Goal: Information Seeking & Learning: Learn about a topic

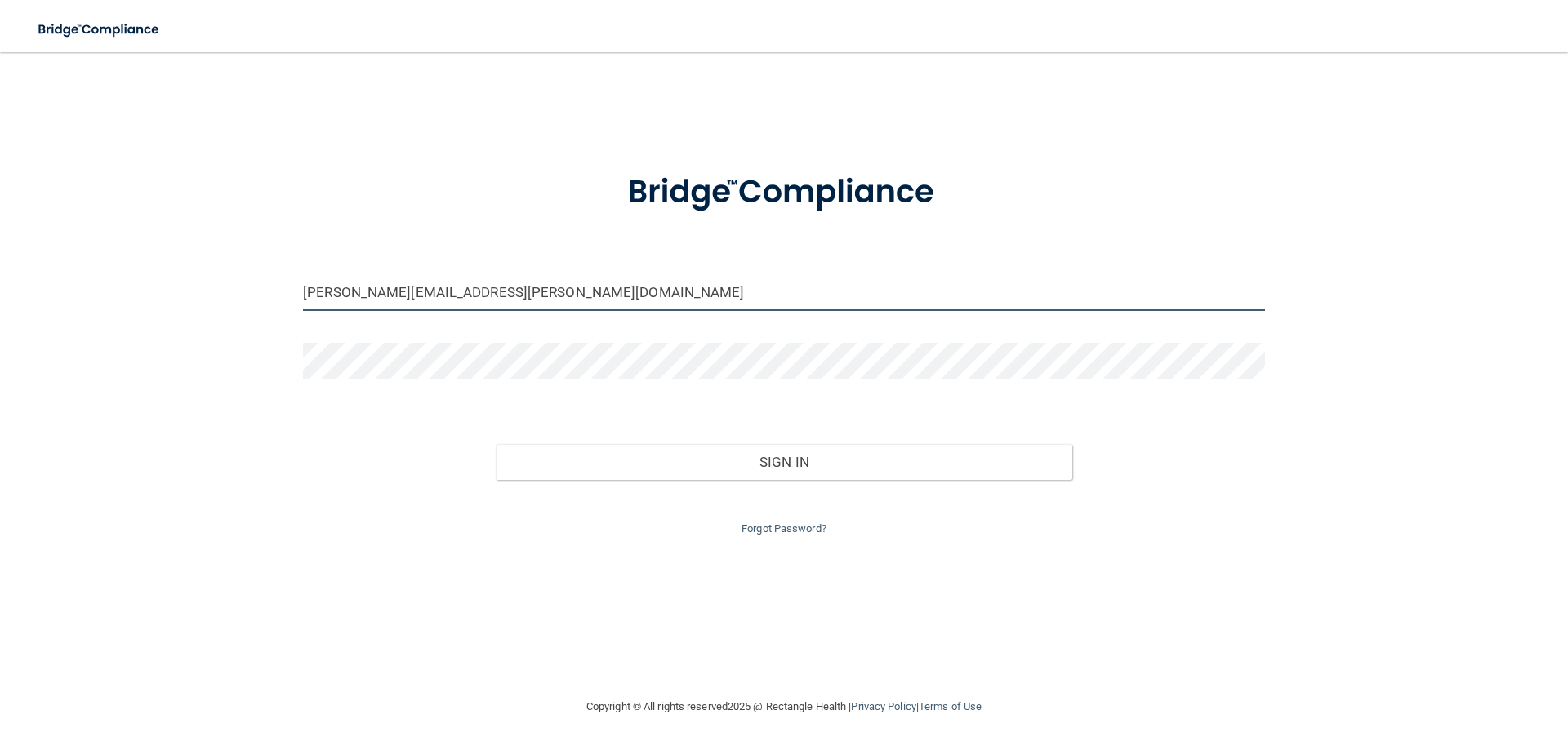
drag, startPoint x: 441, startPoint y: 297, endPoint x: 209, endPoint y: 290, distance: 232.1
click at [209, 290] on div "deborah.jake@twc.com Invalid email/password. You don't have permission to acces…" at bounding box center [784, 375] width 1503 height 612
drag, startPoint x: 488, startPoint y: 305, endPoint x: 115, endPoint y: 295, distance: 373.1
click at [115, 300] on div "deborah.jake@twc.com Invalid email/password. You don't have permission to acces…" at bounding box center [784, 375] width 1503 height 612
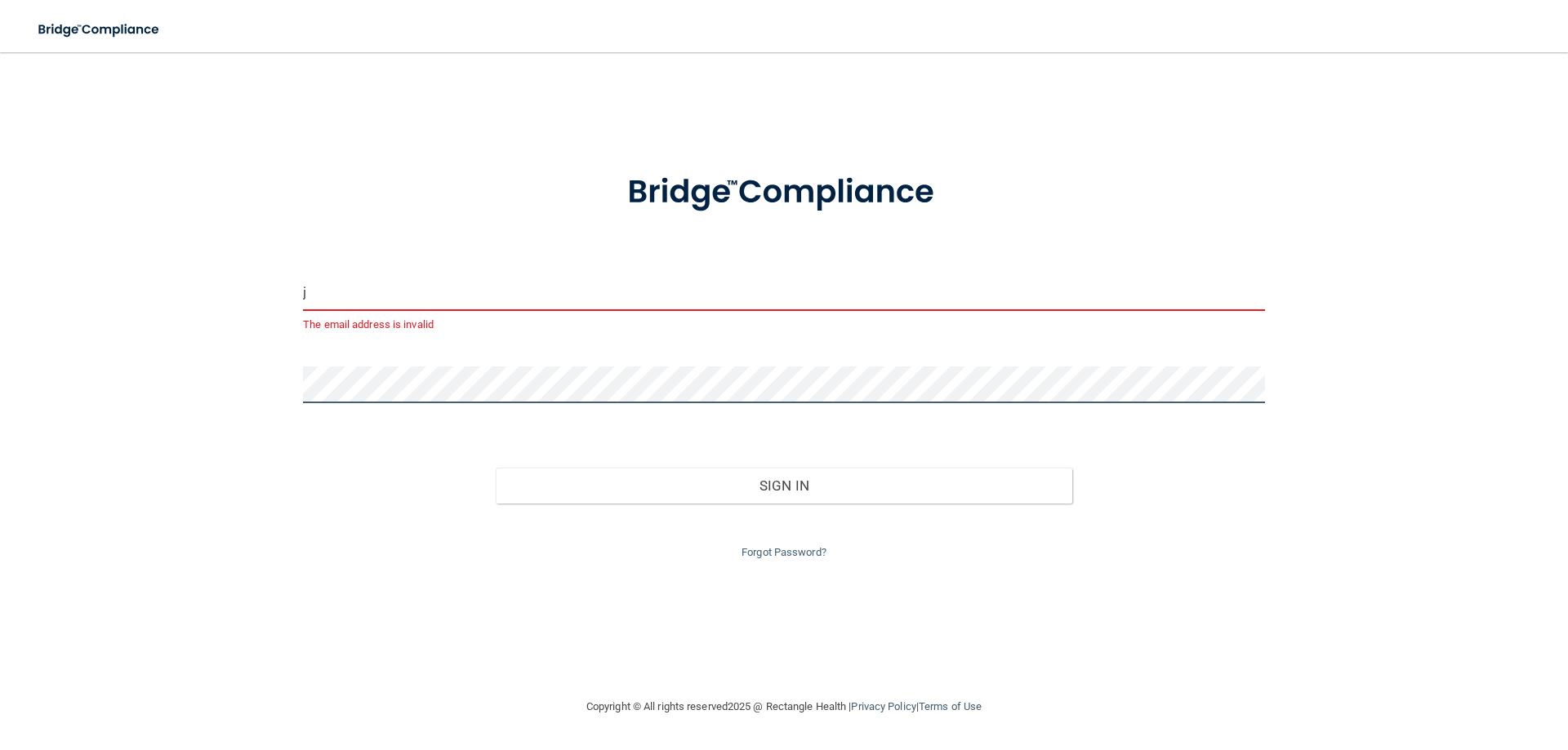
click at [0, 403] on main "j The email address is invalid Invalid email/password. You don't have permissio…" at bounding box center [784, 402] width 1568 height 698
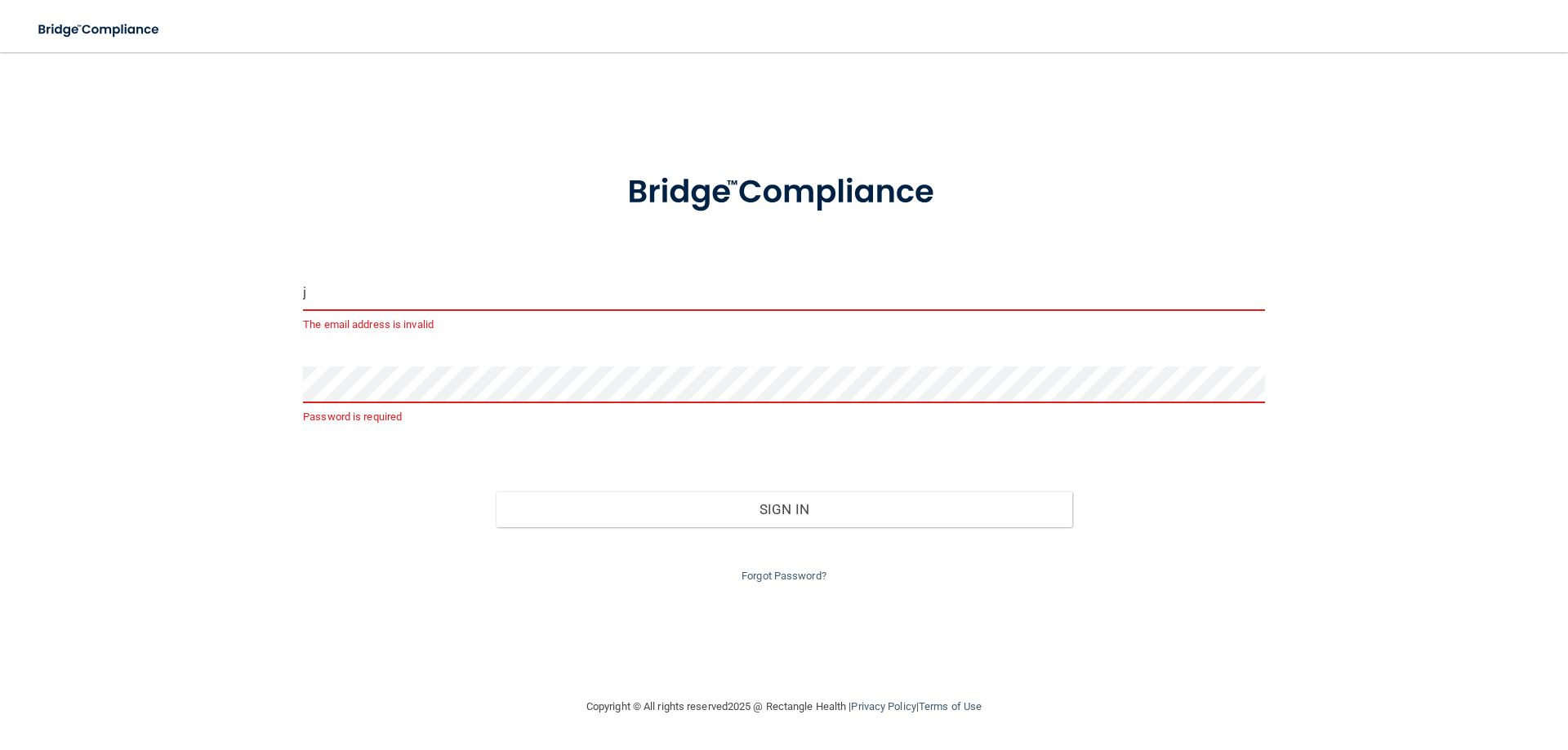
drag, startPoint x: 330, startPoint y: 302, endPoint x: 150, endPoint y: 300, distance: 180.0
click at [150, 300] on div "j The email address is invalid Password is required Invalid email/password. You…" at bounding box center [784, 375] width 1503 height 612
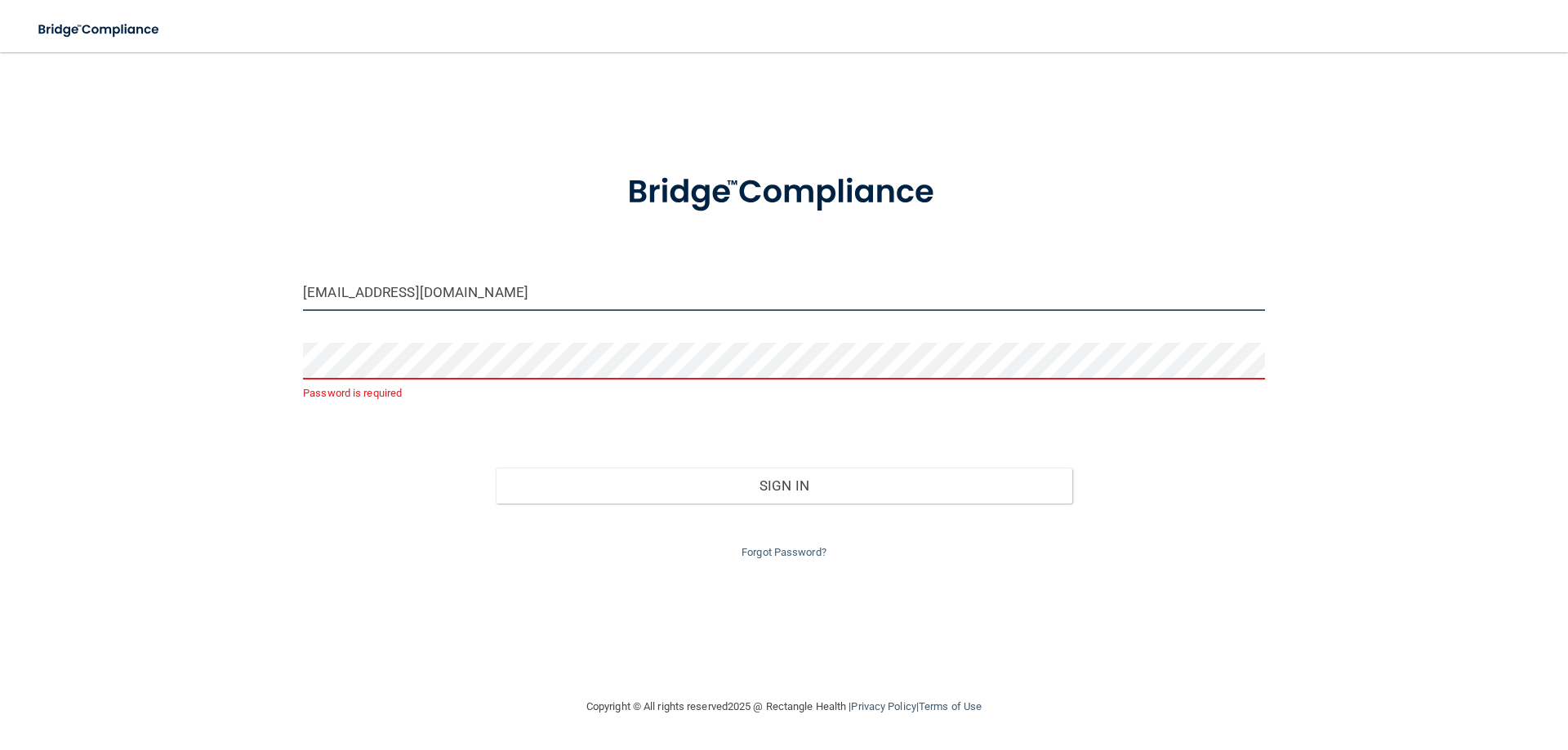
type input "[EMAIL_ADDRESS][DOMAIN_NAME]"
click at [759, 552] on link "Forgot Password?" at bounding box center [784, 552] width 85 height 12
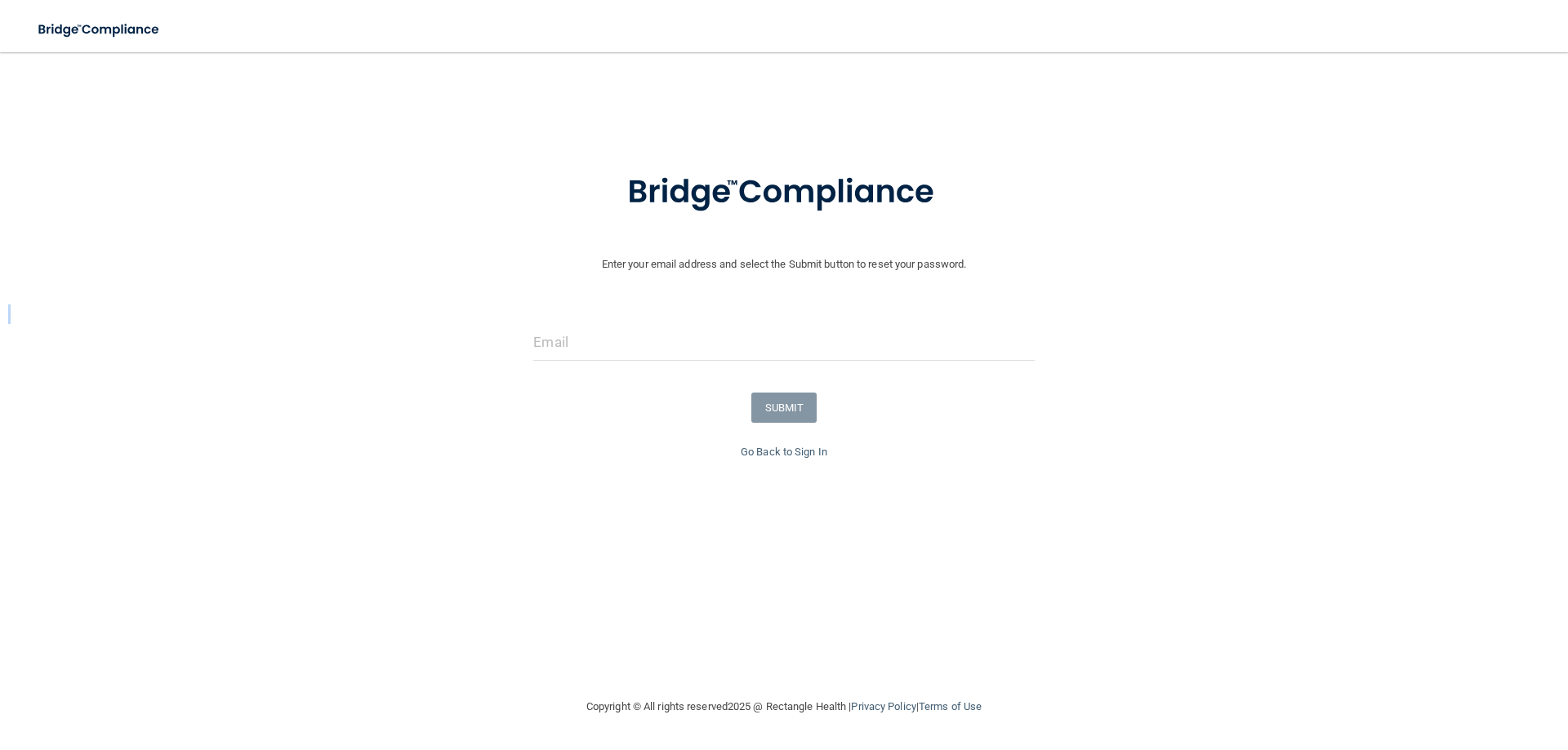
click at [586, 324] on form "Enter your email address and select the Submit button to reset your password. S…" at bounding box center [784, 296] width 1552 height 292
click at [577, 341] on input "email" at bounding box center [784, 342] width 501 height 37
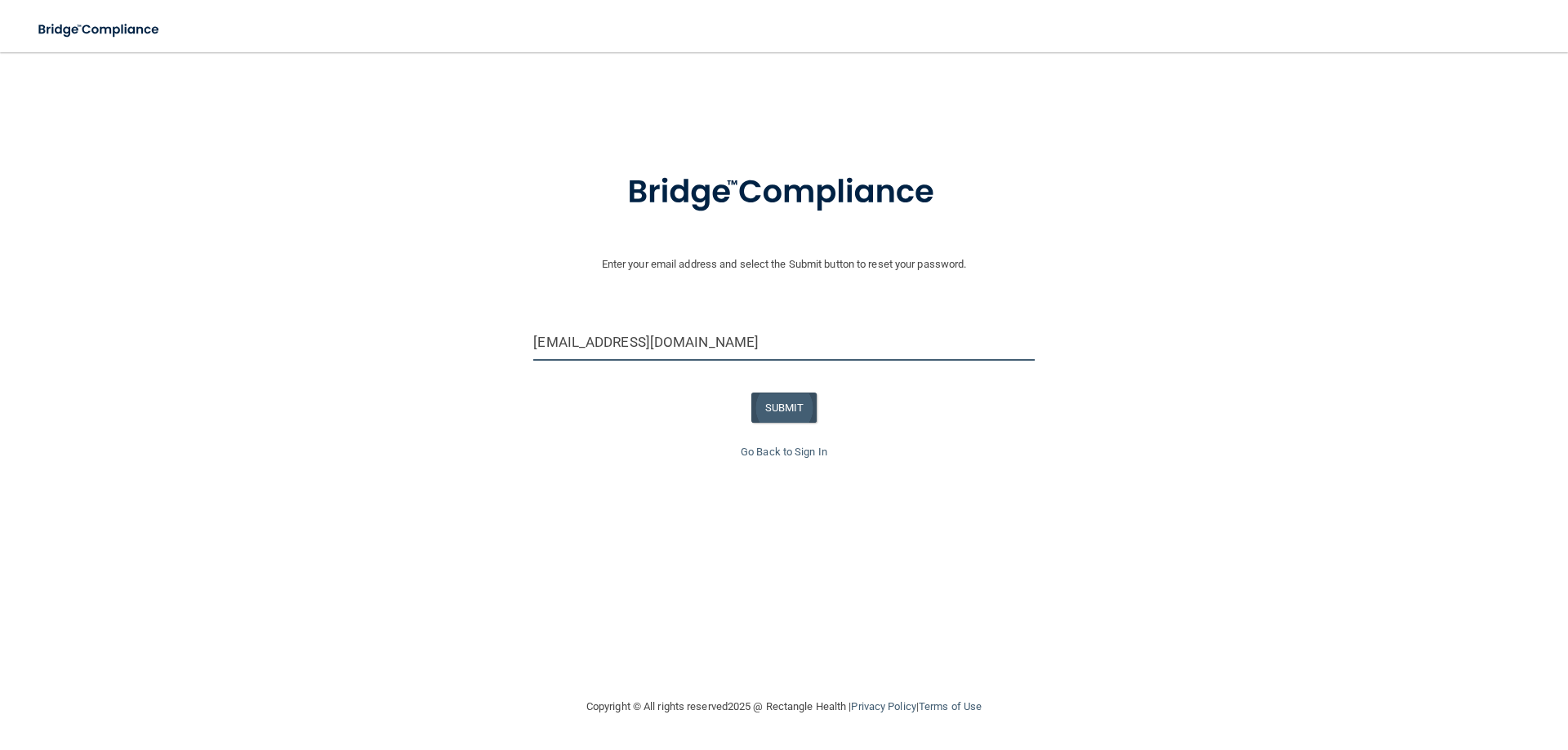
type input "[EMAIL_ADDRESS][DOMAIN_NAME]"
click at [791, 408] on button "SUBMIT" at bounding box center [784, 408] width 66 height 31
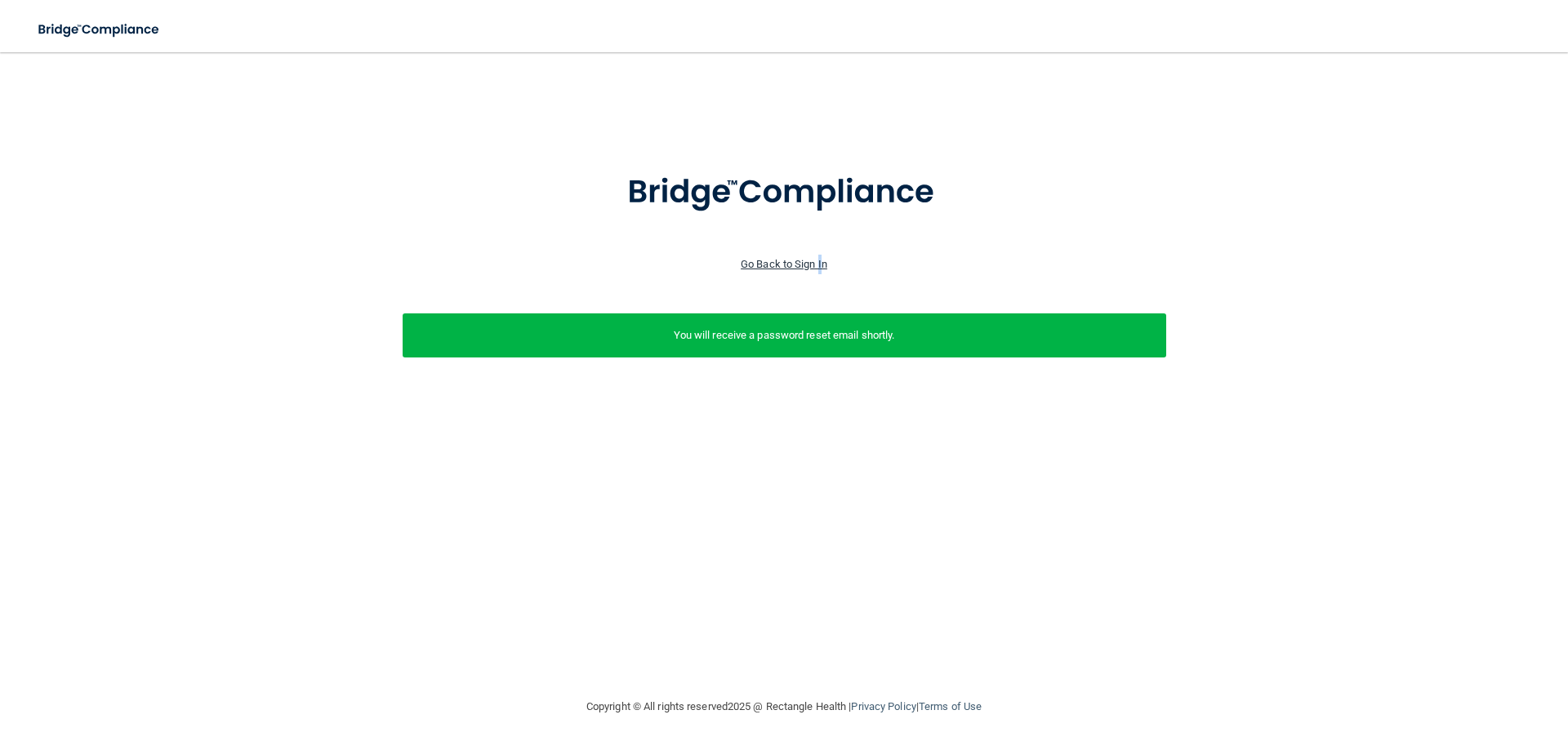
click at [819, 263] on link "Go Back to Sign In" at bounding box center [784, 264] width 87 height 12
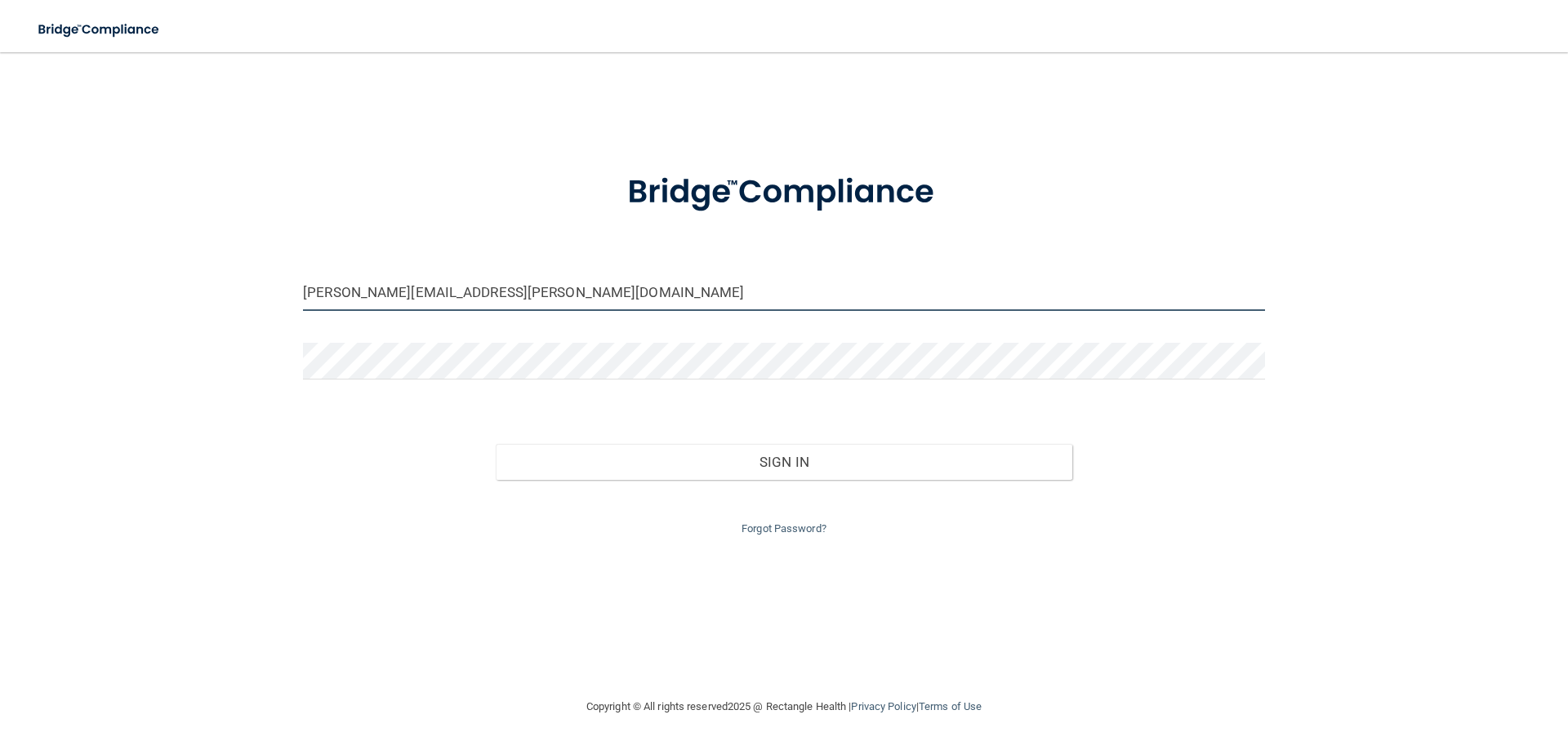
drag, startPoint x: 518, startPoint y: 288, endPoint x: 0, endPoint y: 259, distance: 518.8
click at [0, 304] on main "deborah.jake@twc.com Invalid email/password. You don't have permission to acces…" at bounding box center [784, 402] width 1568 height 698
type input "[EMAIL_ADDRESS][DOMAIN_NAME]"
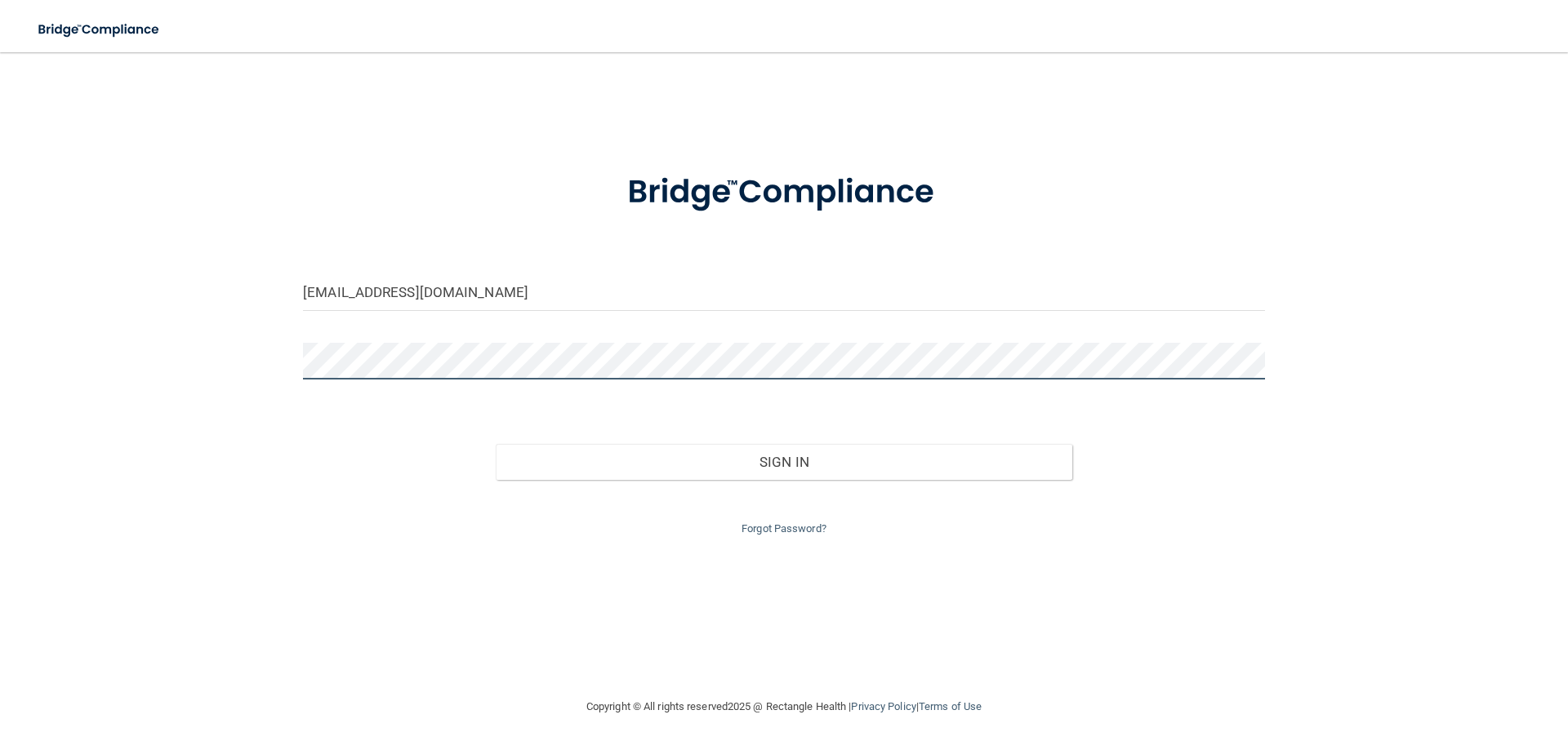
click at [495, 444] on button "Sign In" at bounding box center [784, 462] width 577 height 36
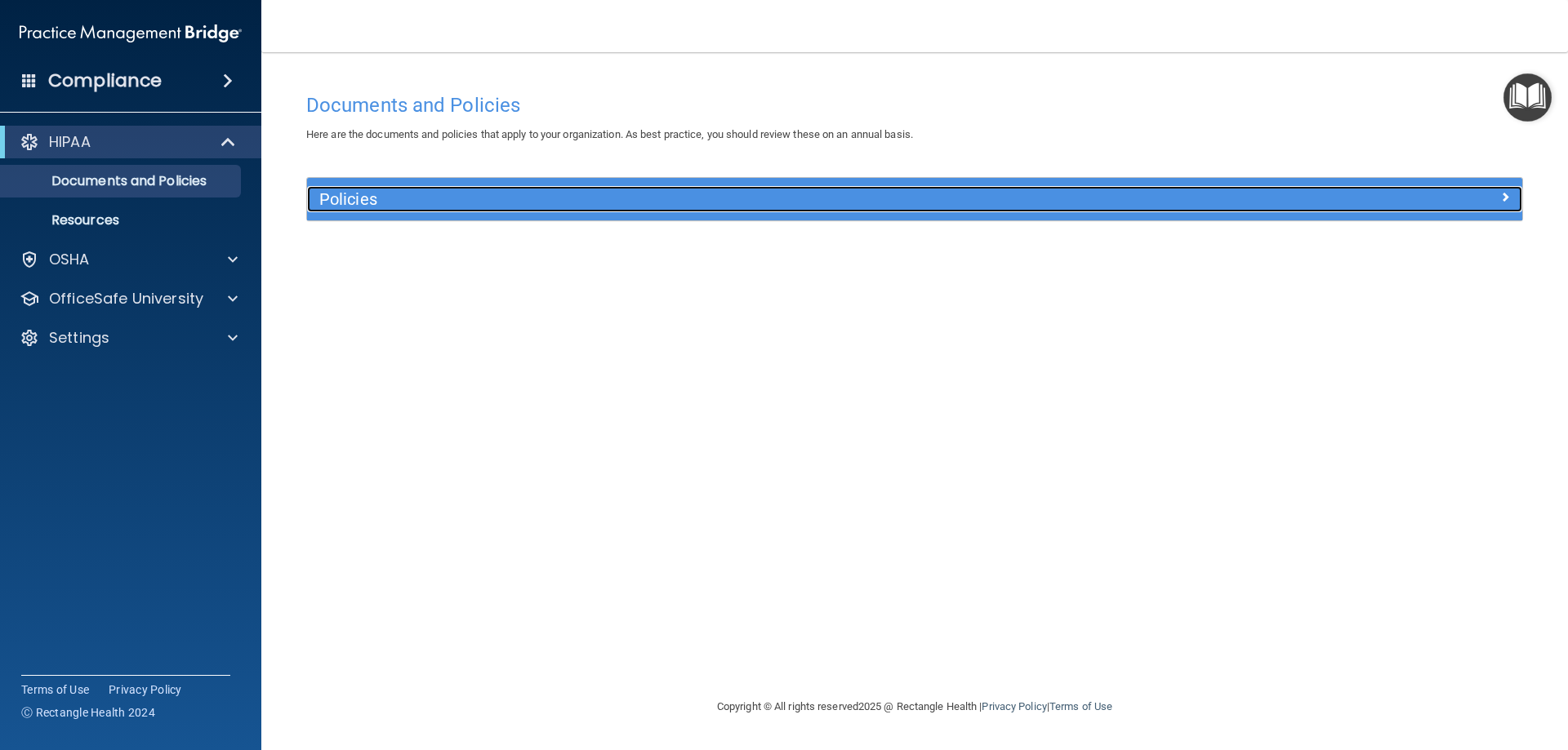
click at [362, 200] on h5 "Policies" at bounding box center [763, 199] width 887 height 18
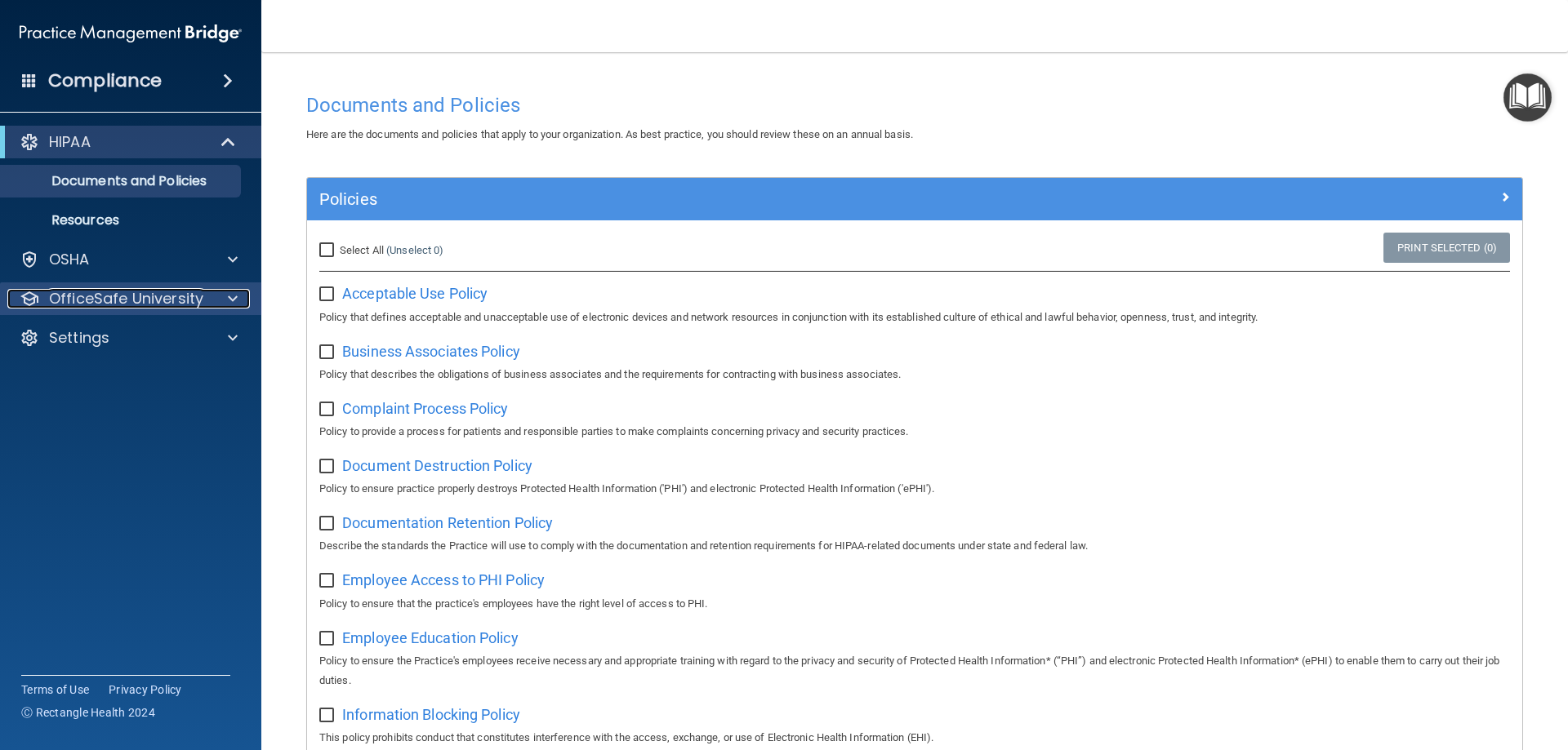
click at [91, 294] on p "OfficeSafe University" at bounding box center [127, 298] width 155 height 20
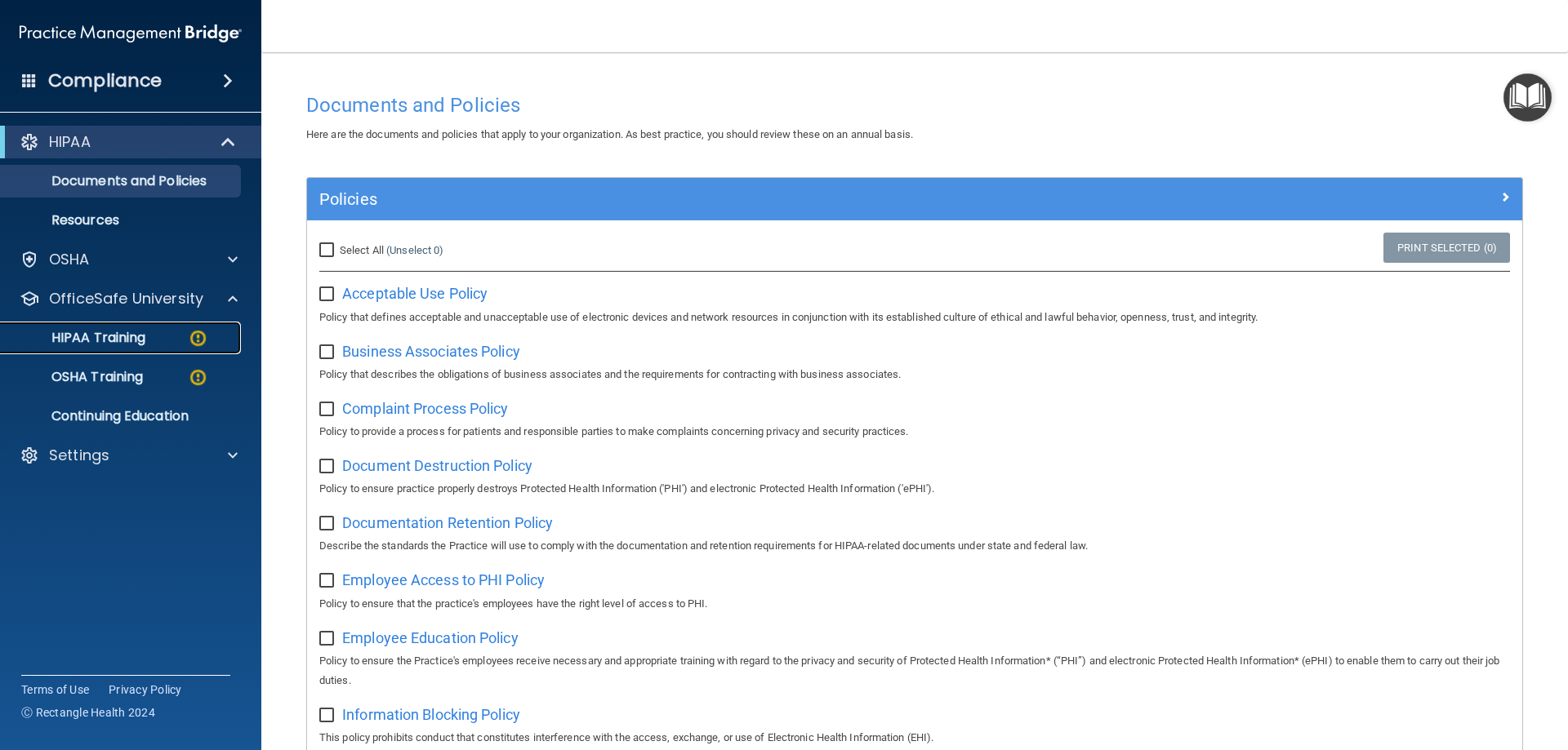
click at [94, 331] on p "HIPAA Training" at bounding box center [77, 337] width 135 height 16
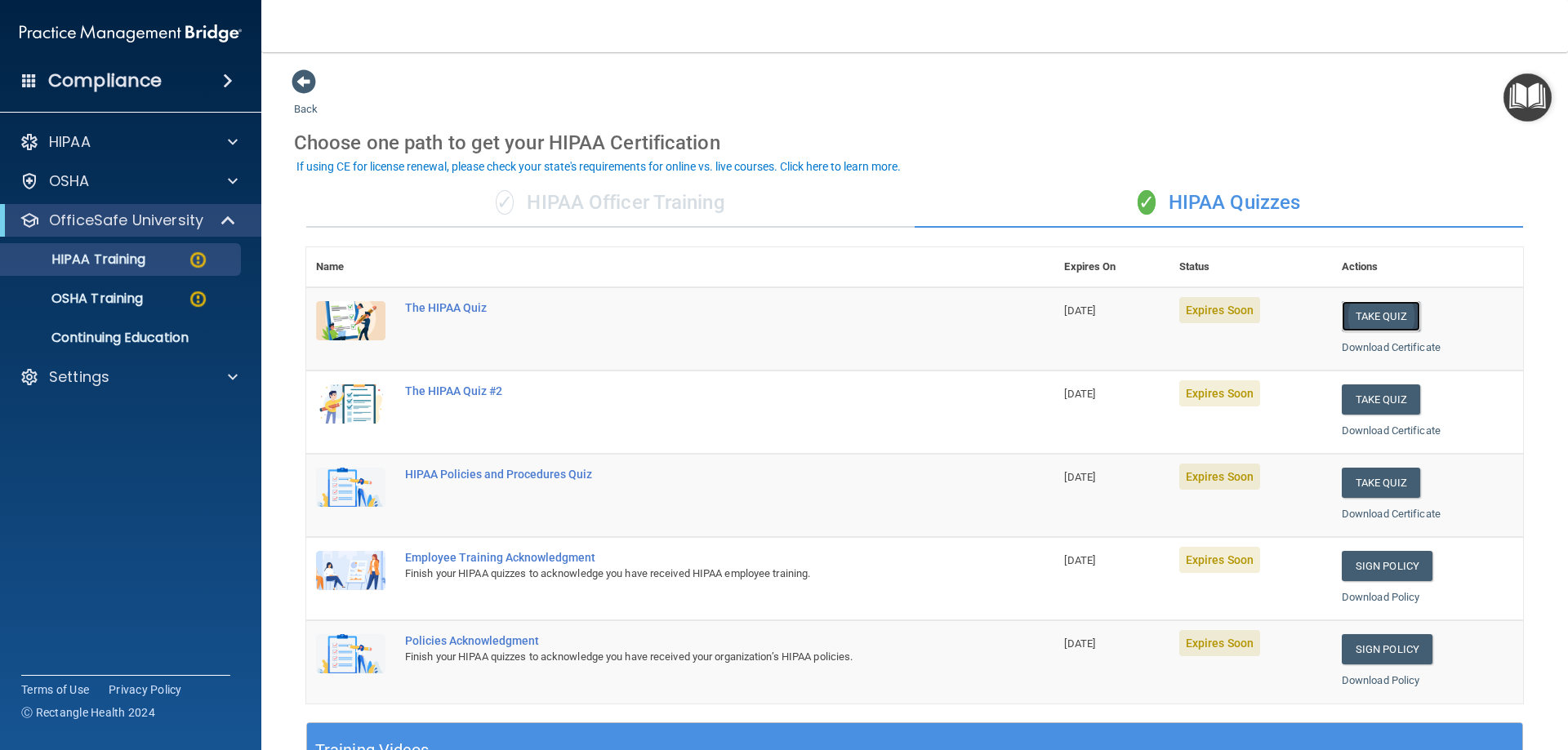
click at [1384, 313] on button "Take Quiz" at bounding box center [1381, 317] width 78 height 31
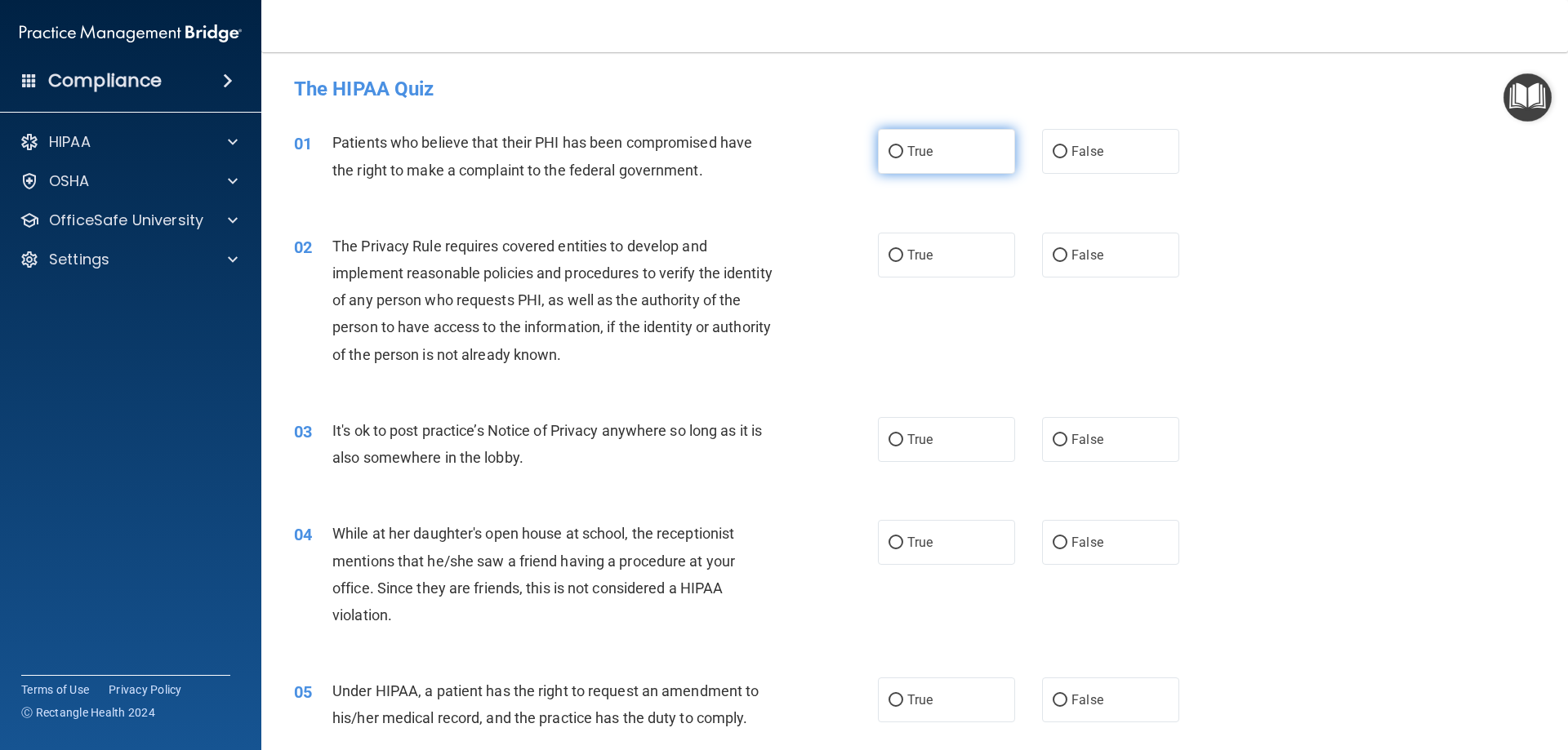
click at [889, 151] on input "True" at bounding box center [896, 152] width 14 height 12
radio input "true"
click at [890, 257] on input "True" at bounding box center [896, 256] width 14 height 12
radio input "true"
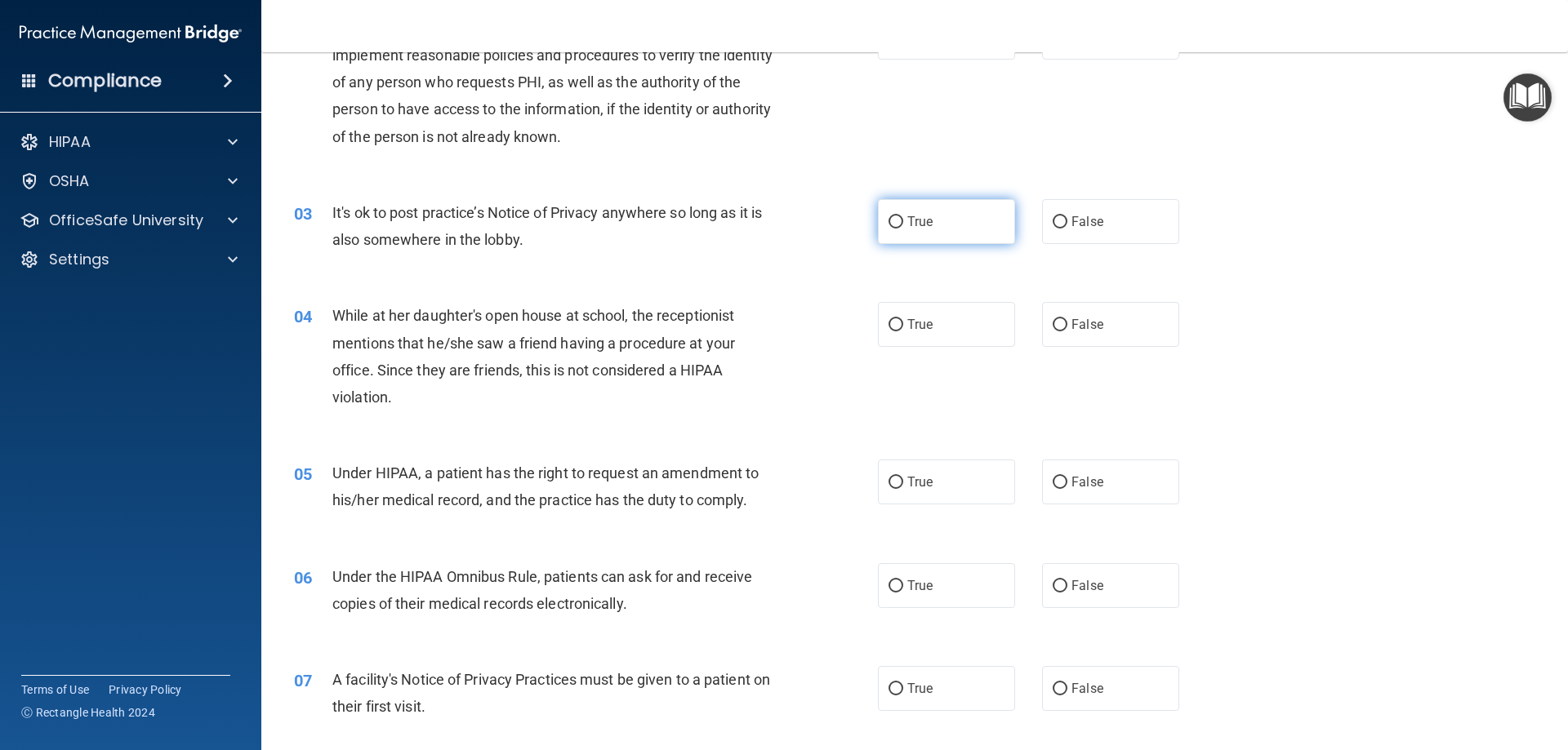
click at [890, 222] on input "True" at bounding box center [896, 223] width 14 height 12
radio input "true"
click at [1053, 331] on input "False" at bounding box center [1060, 325] width 14 height 12
radio input "true"
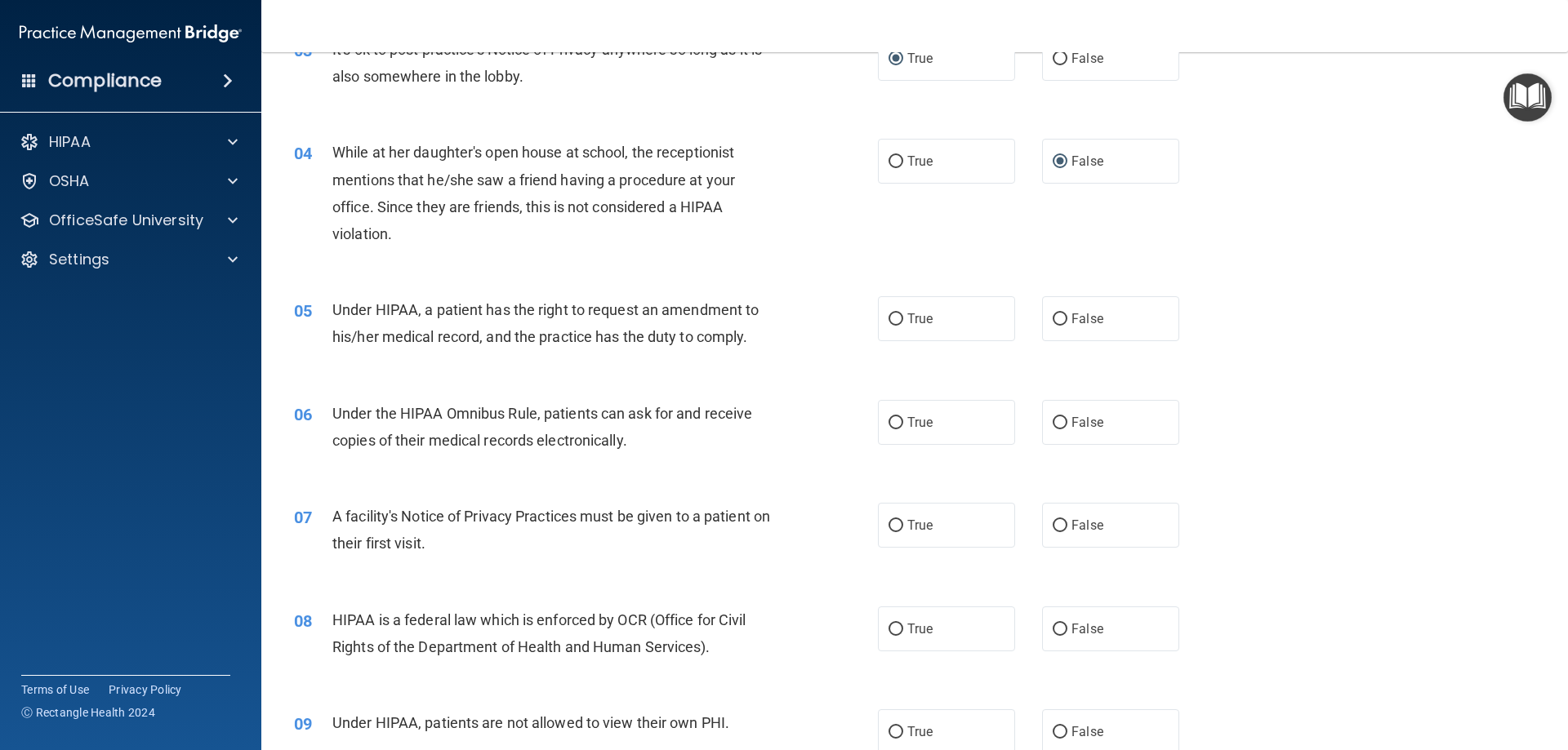
scroll to position [435, 0]
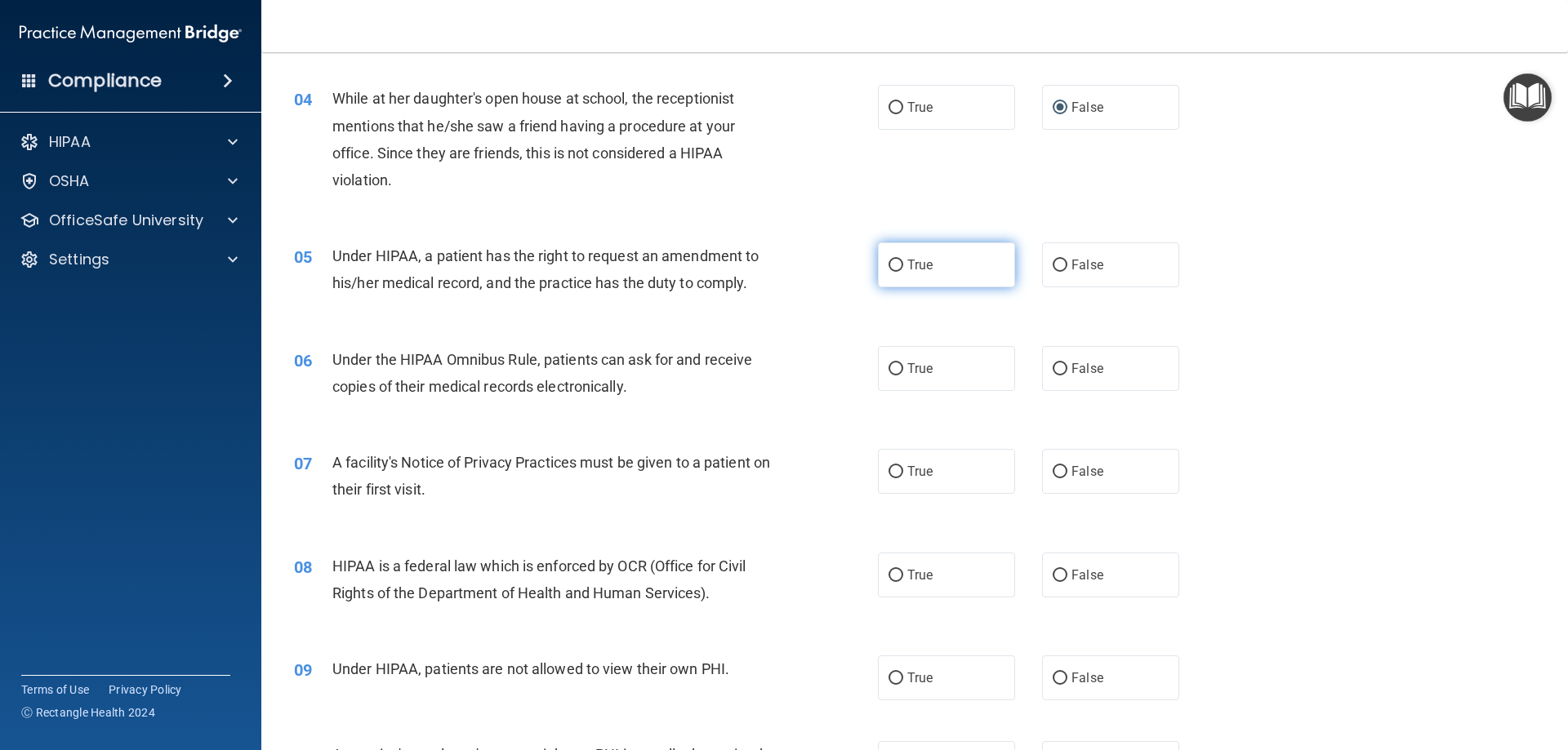
click at [889, 268] on input "True" at bounding box center [896, 266] width 14 height 12
radio input "true"
click at [891, 369] on input "True" at bounding box center [896, 369] width 14 height 12
radio input "true"
click at [889, 472] on input "True" at bounding box center [896, 472] width 14 height 12
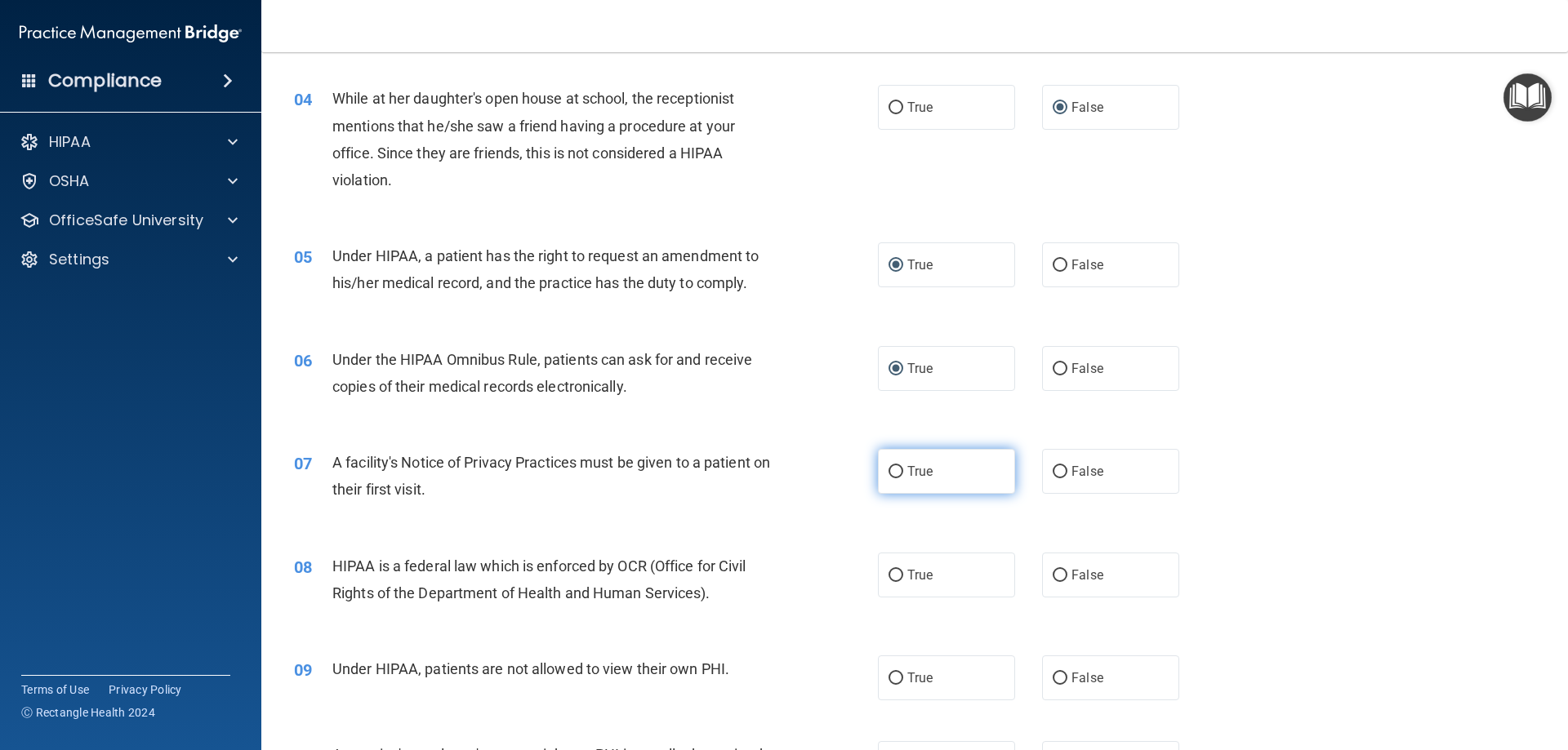
radio input "true"
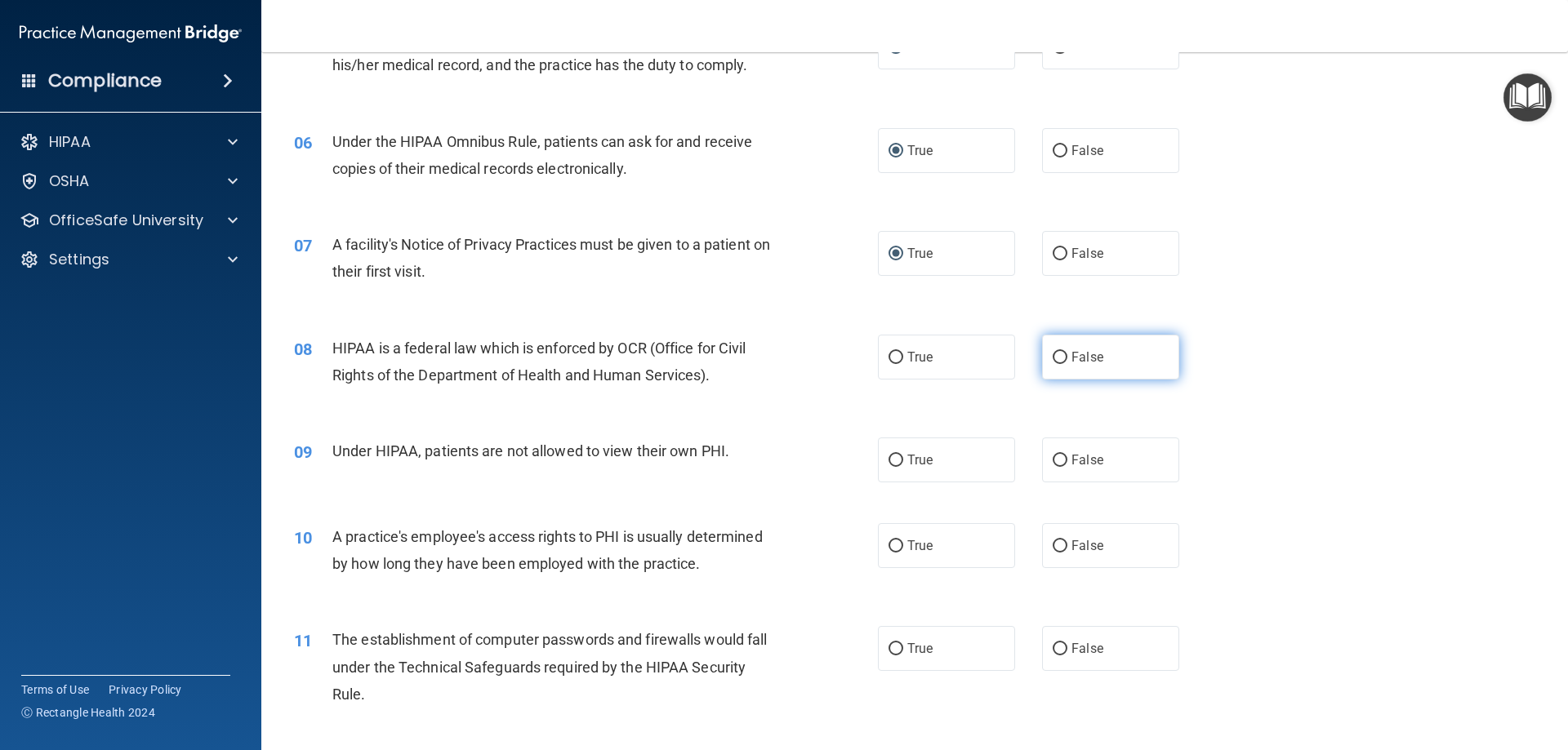
click at [1053, 358] on input "False" at bounding box center [1060, 358] width 14 height 12
radio input "true"
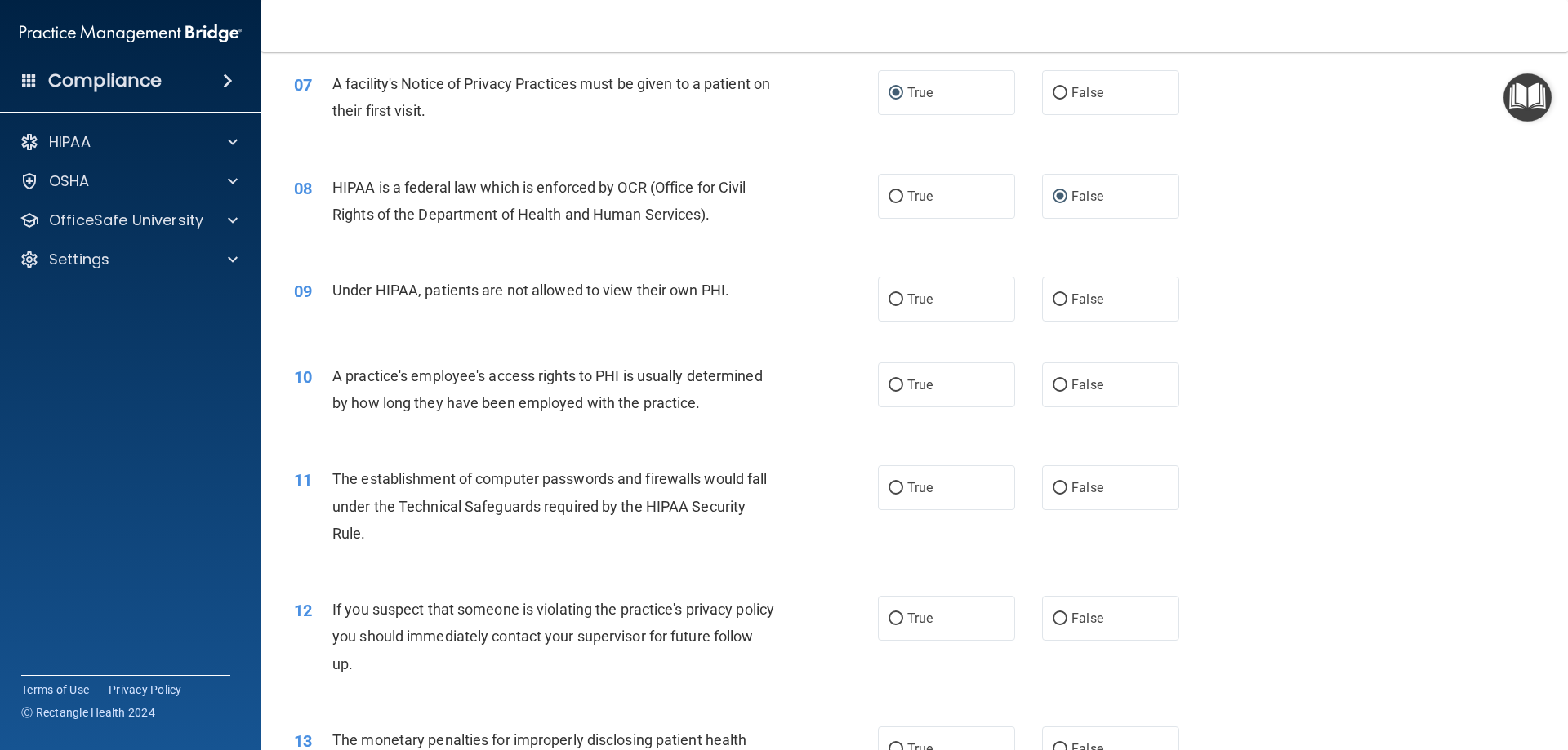
scroll to position [871, 0]
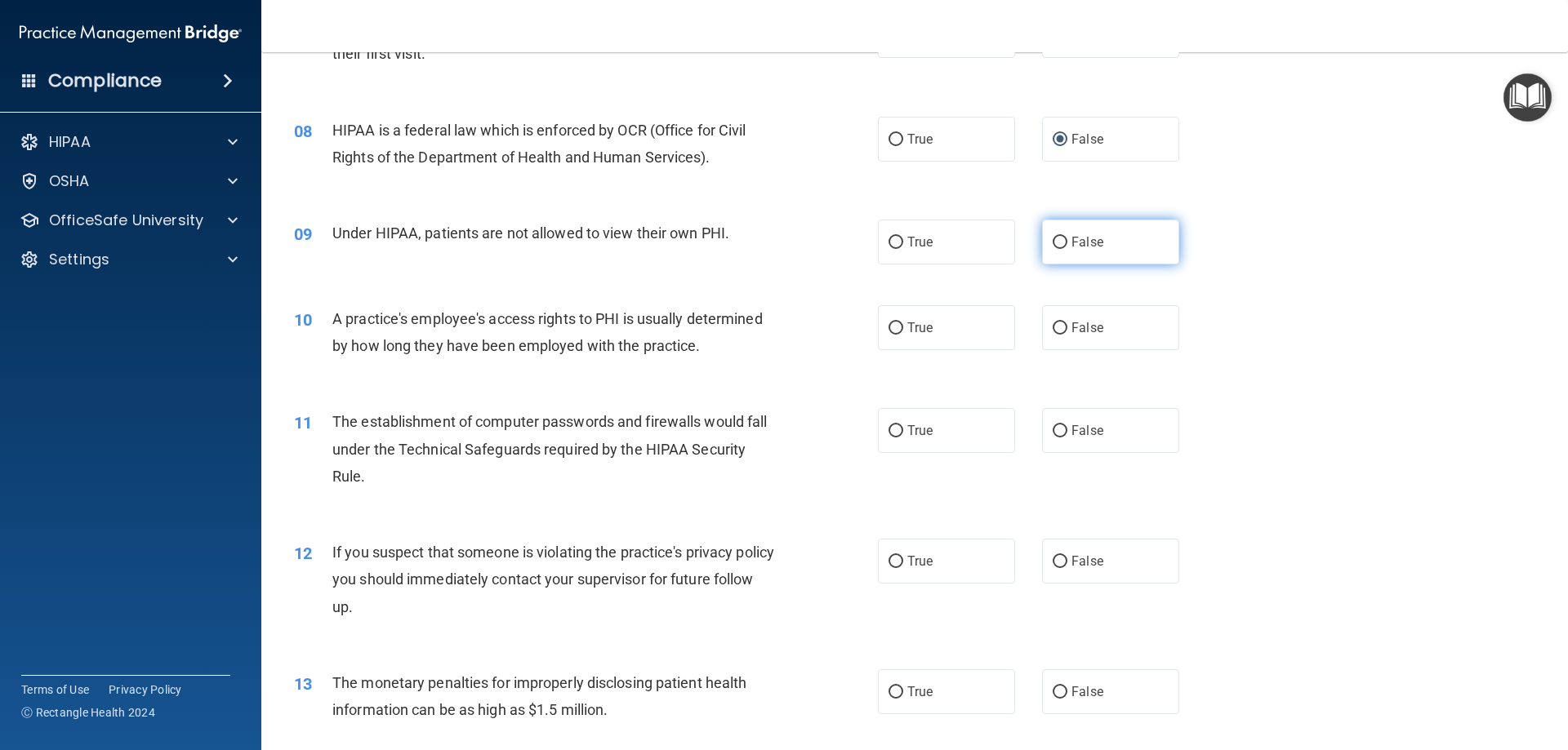
click at [1056, 242] on input "False" at bounding box center [1060, 243] width 14 height 12
radio input "true"
click at [1053, 324] on input "False" at bounding box center [1060, 329] width 14 height 12
radio input "true"
click at [889, 430] on input "True" at bounding box center [896, 431] width 14 height 12
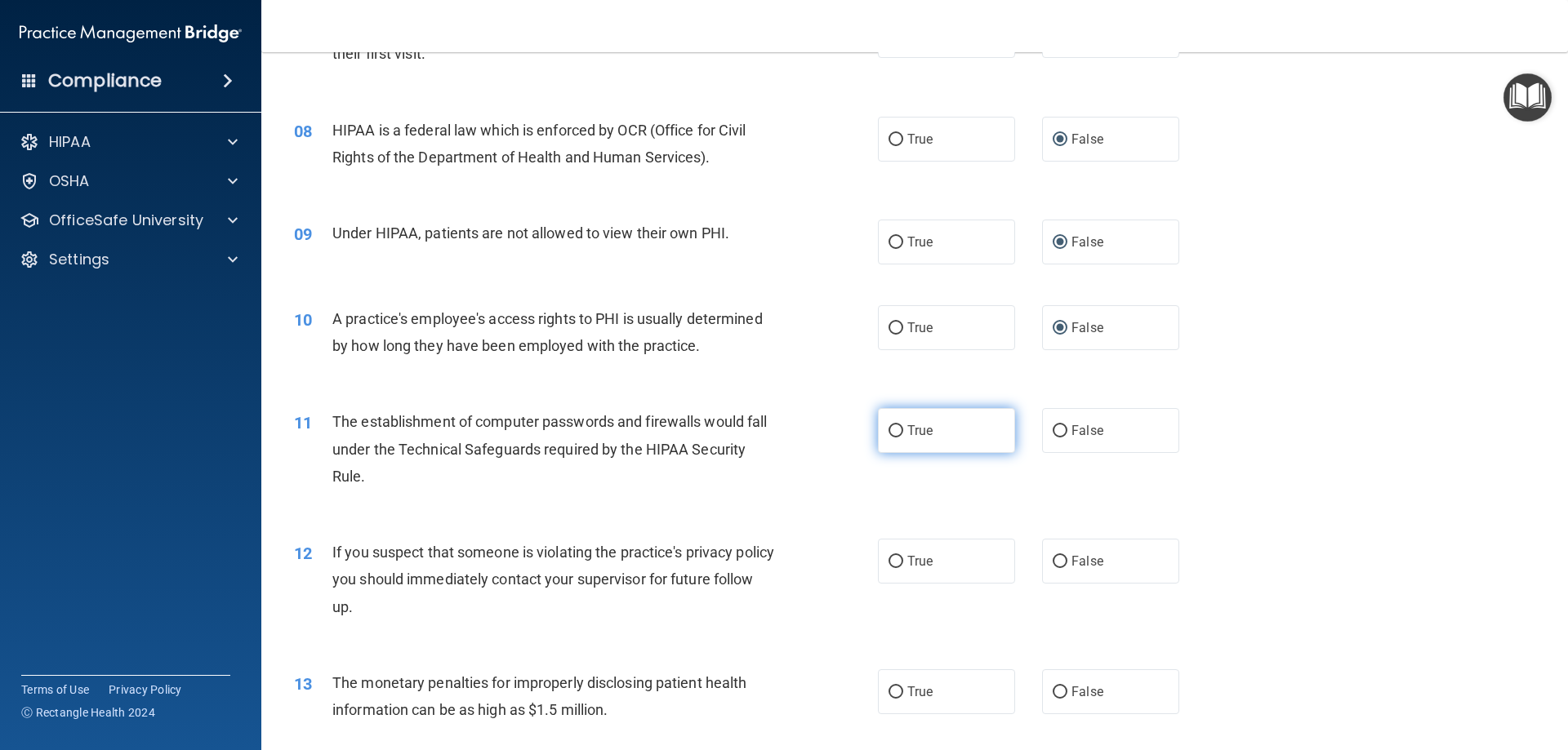
radio input "true"
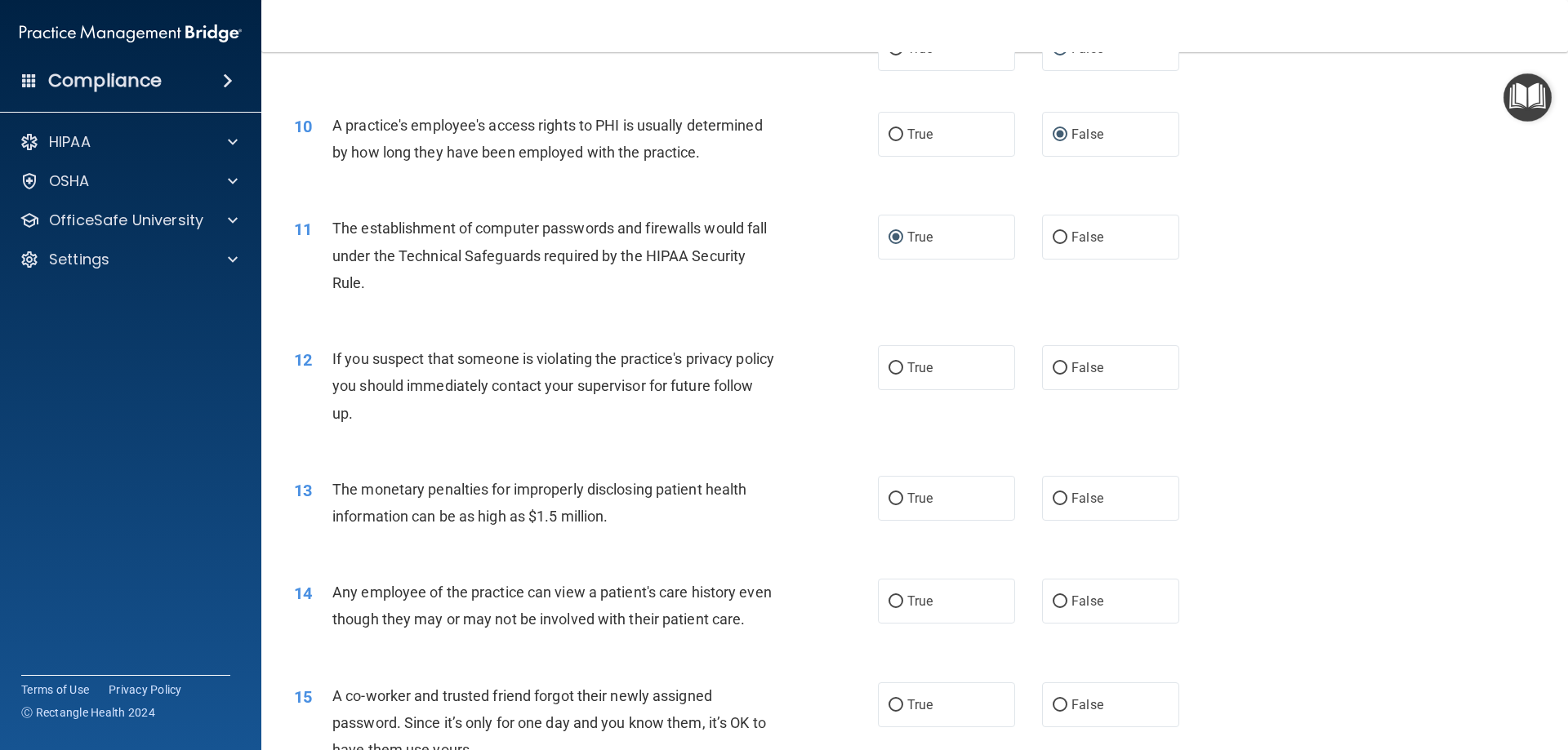
scroll to position [1088, 0]
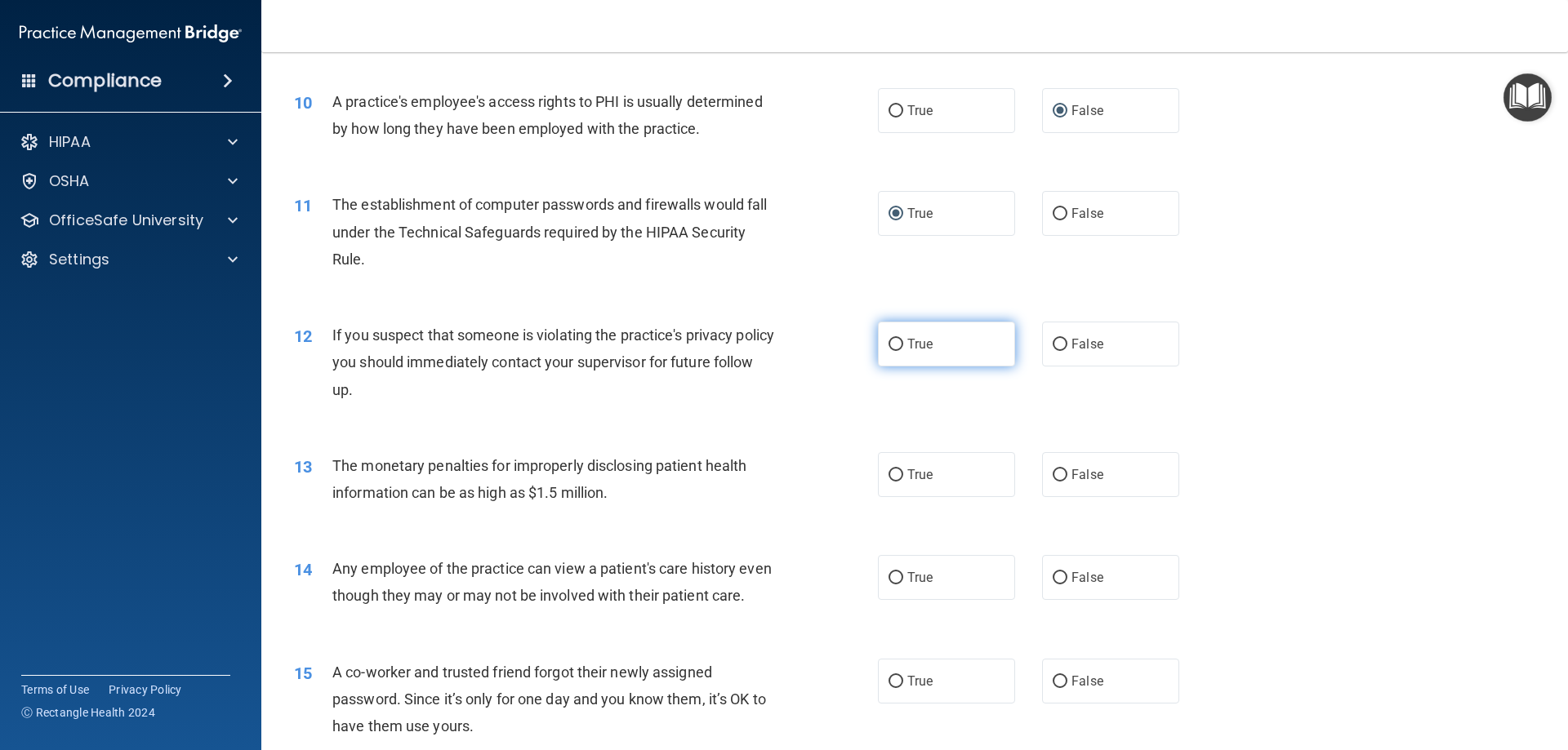
click at [892, 344] on input "True" at bounding box center [896, 345] width 14 height 12
radio input "true"
click at [891, 475] on input "True" at bounding box center [896, 476] width 14 height 12
radio input "true"
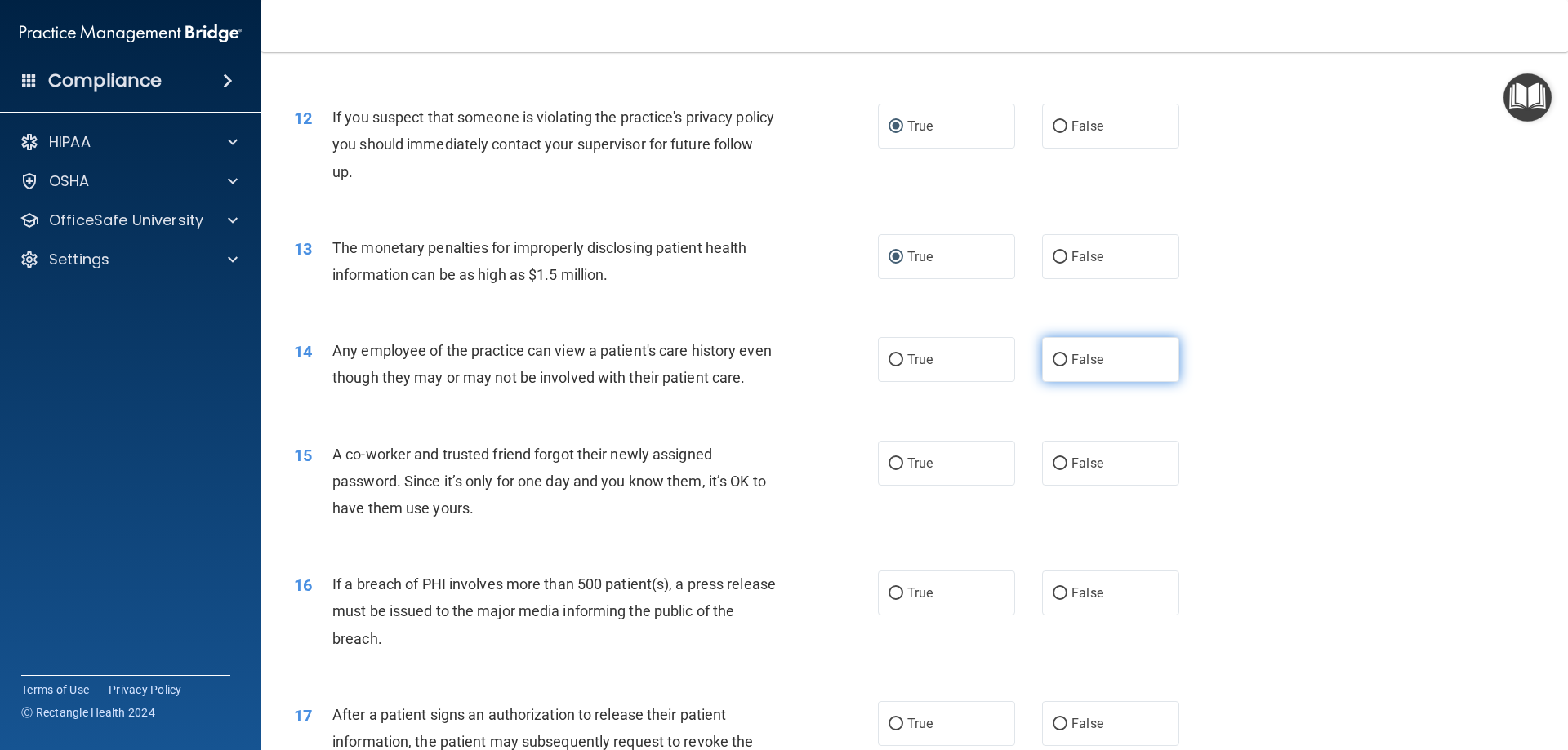
click at [1053, 362] on input "False" at bounding box center [1060, 360] width 14 height 12
radio input "true"
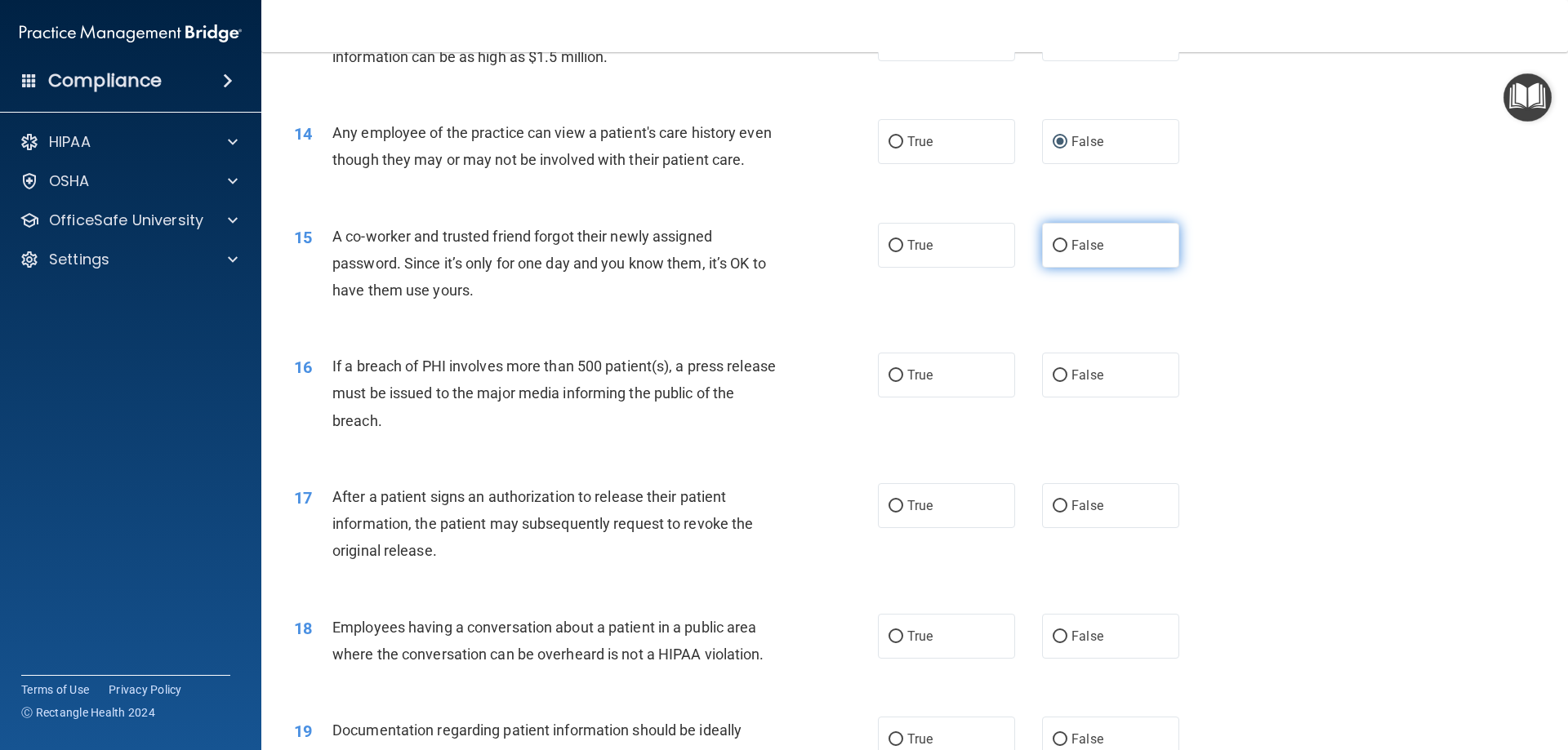
click at [1053, 252] on input "False" at bounding box center [1060, 246] width 14 height 12
radio input "true"
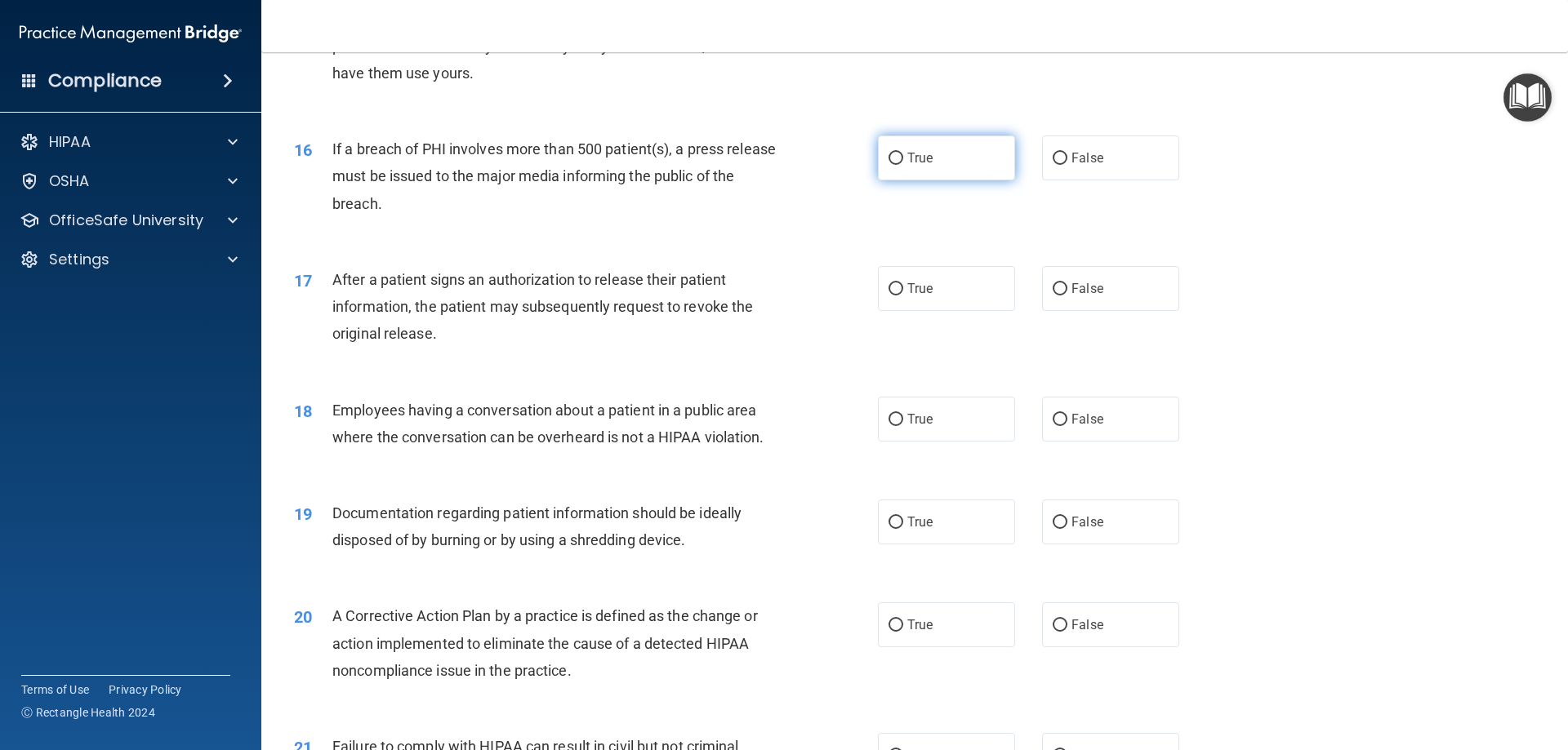
click at [895, 165] on input "True" at bounding box center [896, 159] width 14 height 12
radio input "true"
click at [892, 296] on input "True" at bounding box center [896, 289] width 14 height 12
radio input "true"
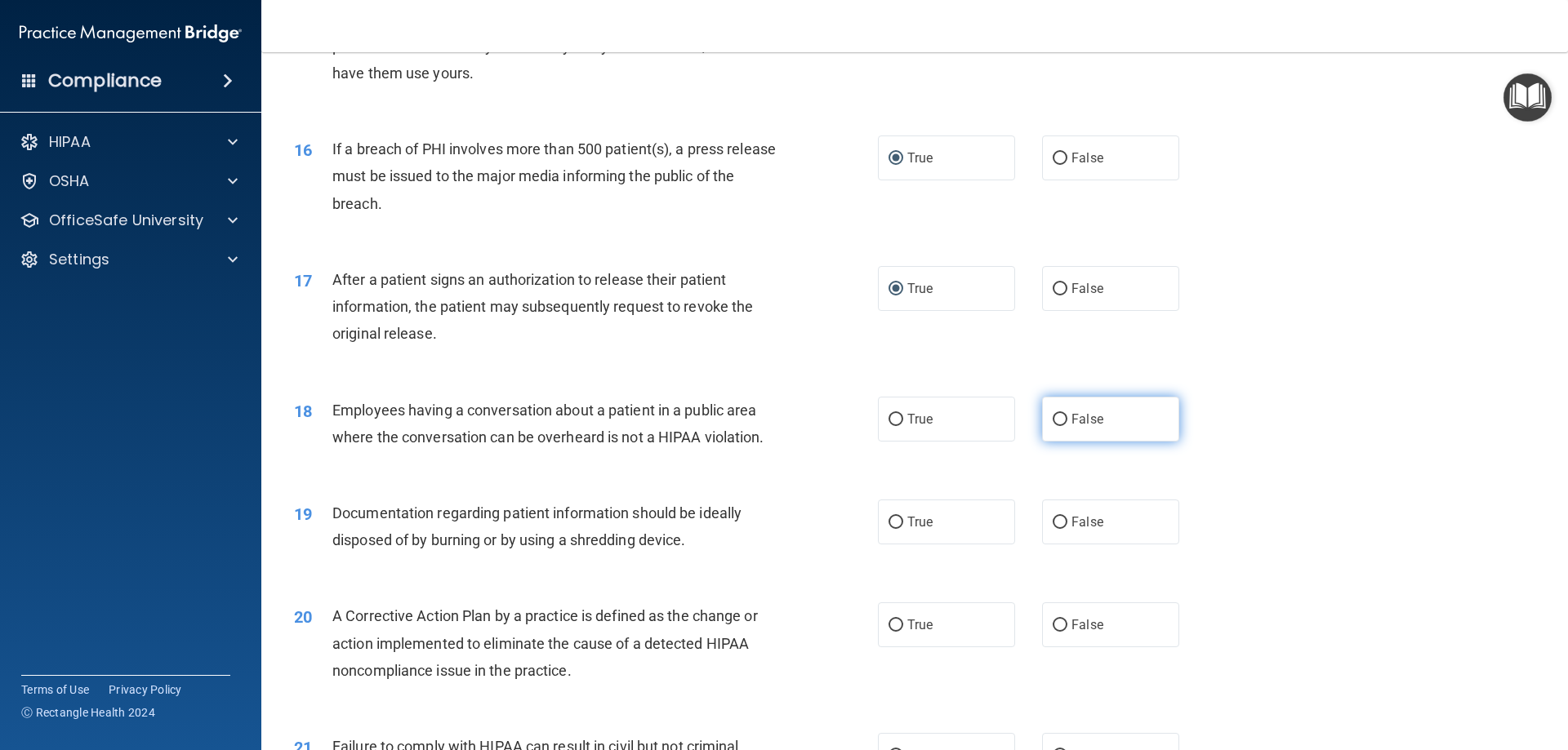
click at [1057, 426] on input "False" at bounding box center [1060, 420] width 14 height 12
radio input "true"
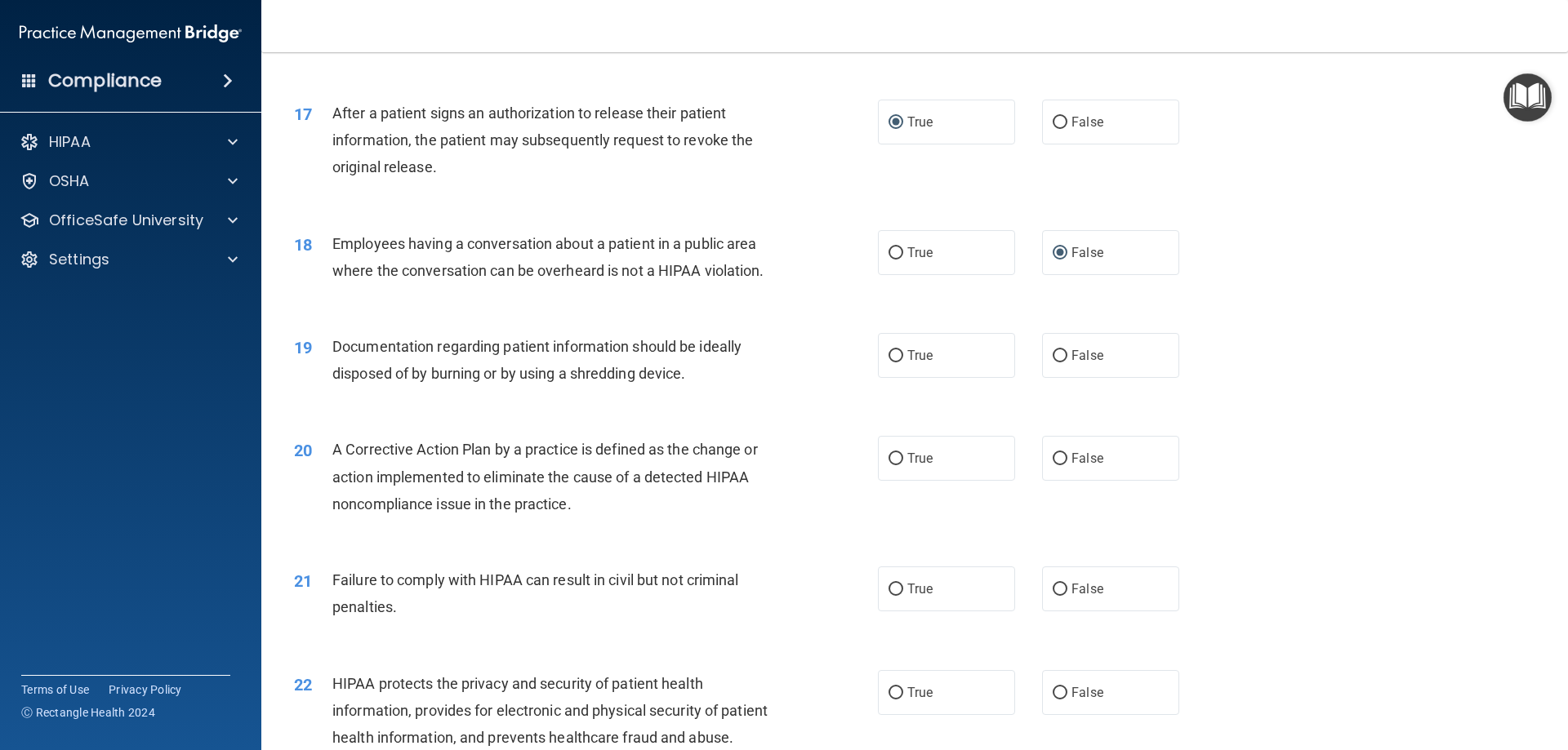
scroll to position [1959, 0]
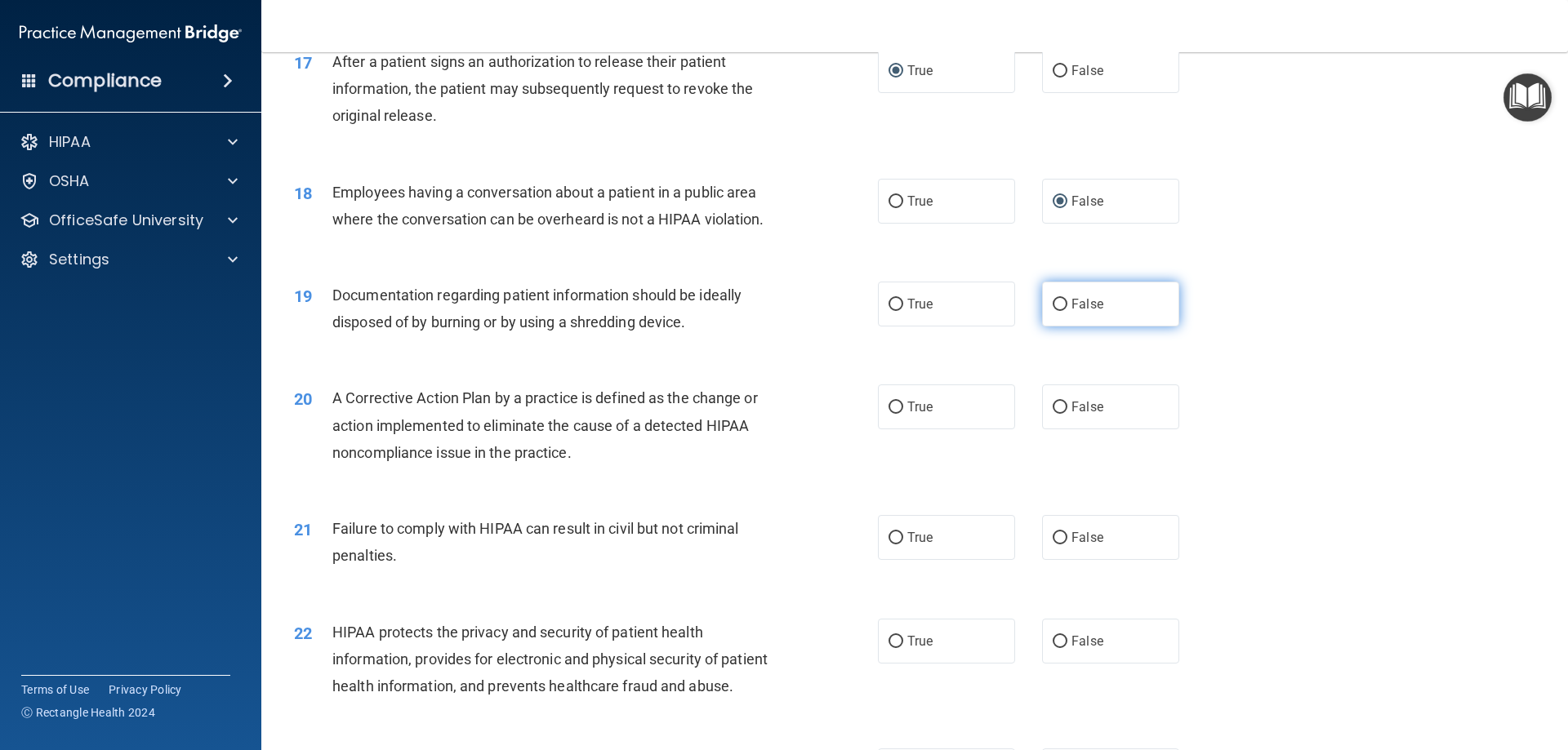
click at [1055, 311] on input "False" at bounding box center [1060, 305] width 14 height 12
radio input "true"
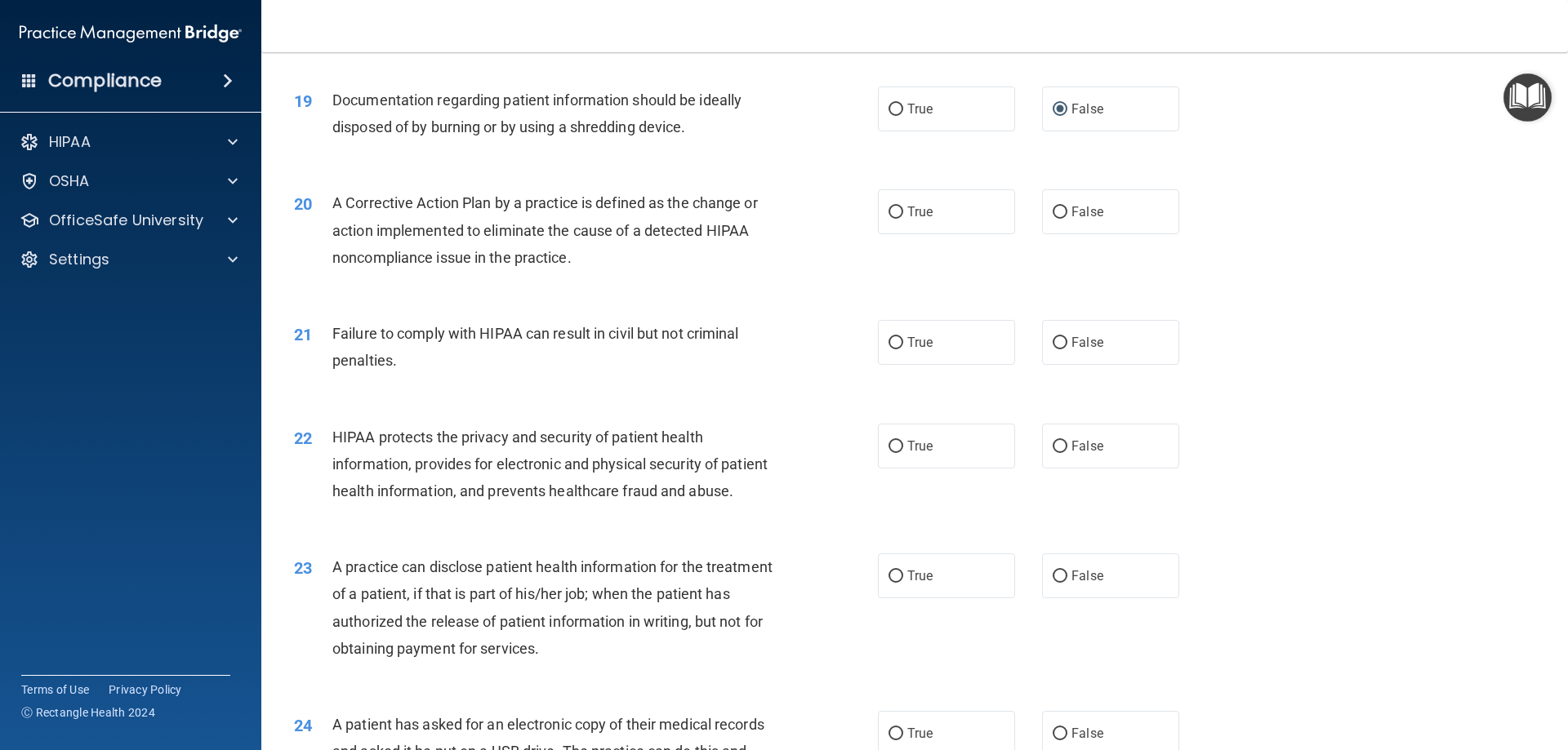
scroll to position [2177, 0]
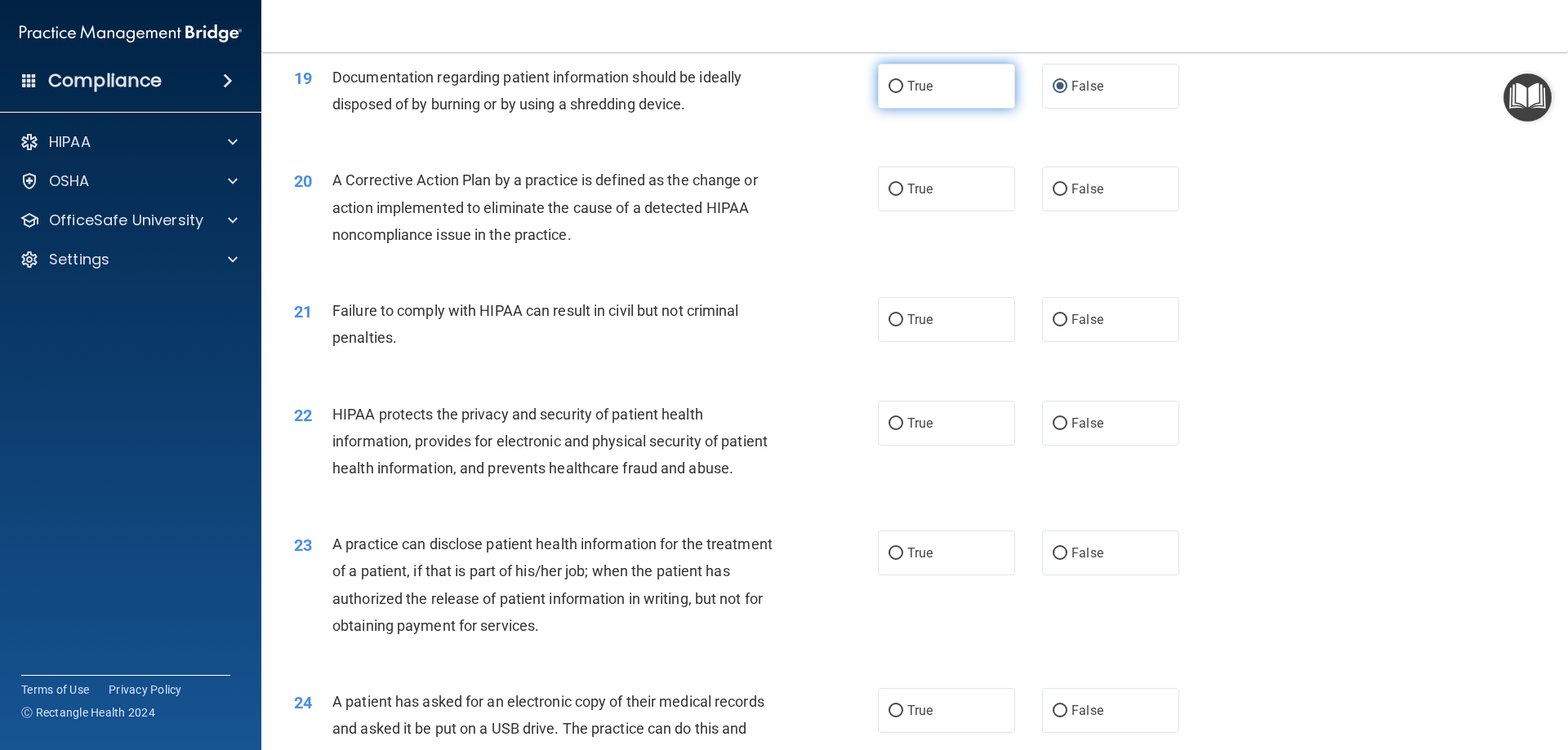
click at [891, 93] on input "True" at bounding box center [896, 87] width 14 height 12
radio input "true"
radio input "false"
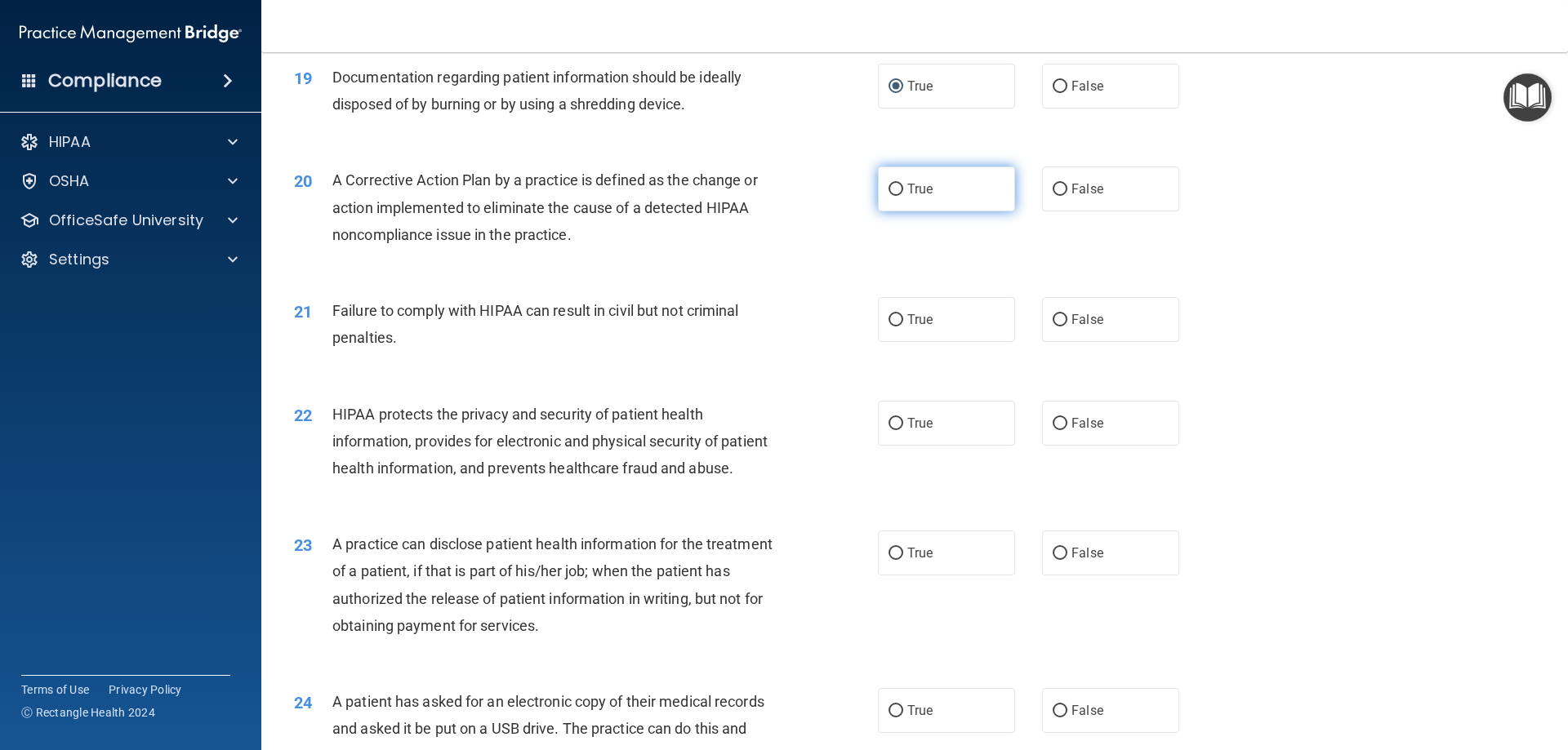
click at [897, 196] on input "True" at bounding box center [896, 189] width 14 height 12
radio input "true"
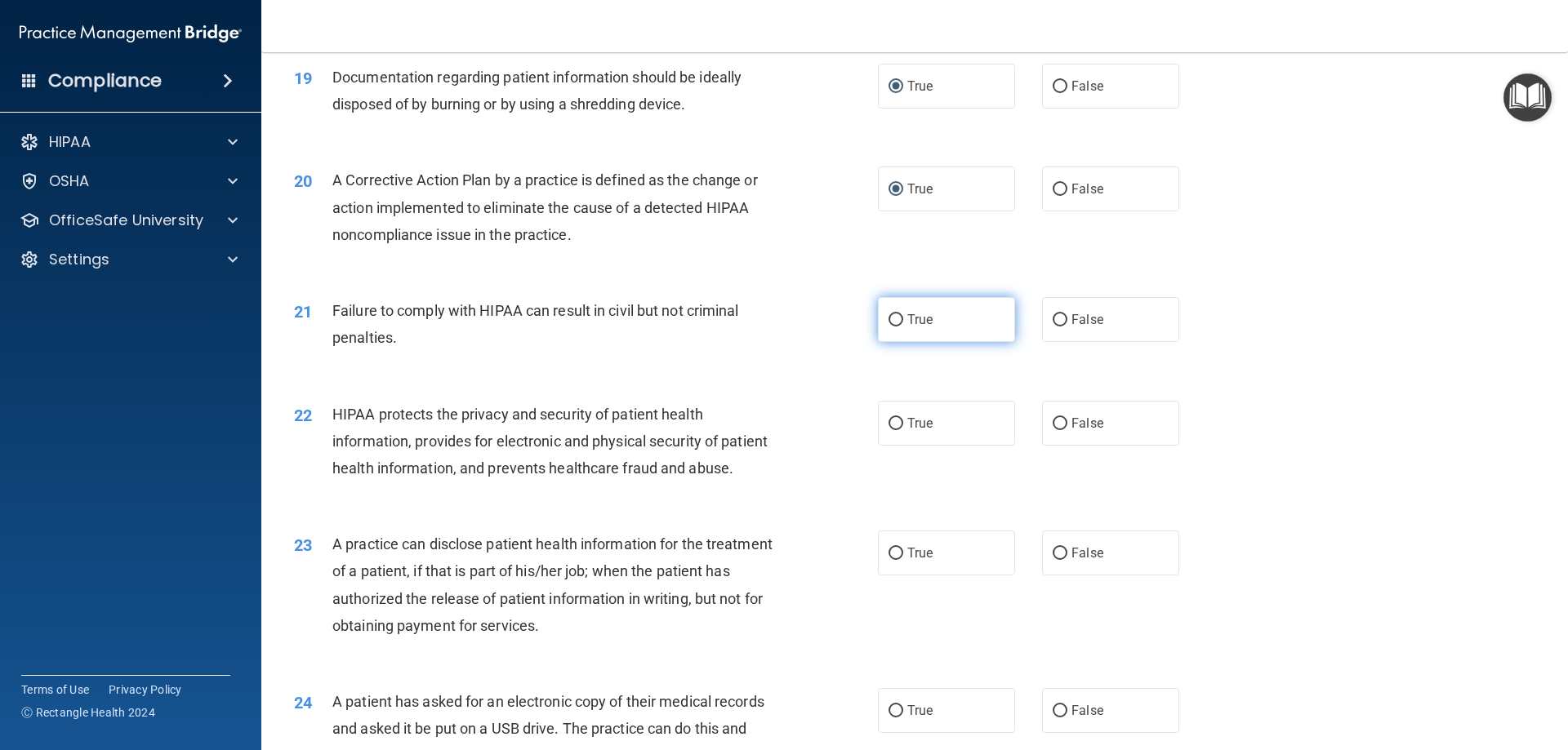
click at [892, 326] on input "True" at bounding box center [896, 320] width 14 height 12
radio input "true"
click at [891, 430] on input "True" at bounding box center [896, 424] width 14 height 12
radio input "true"
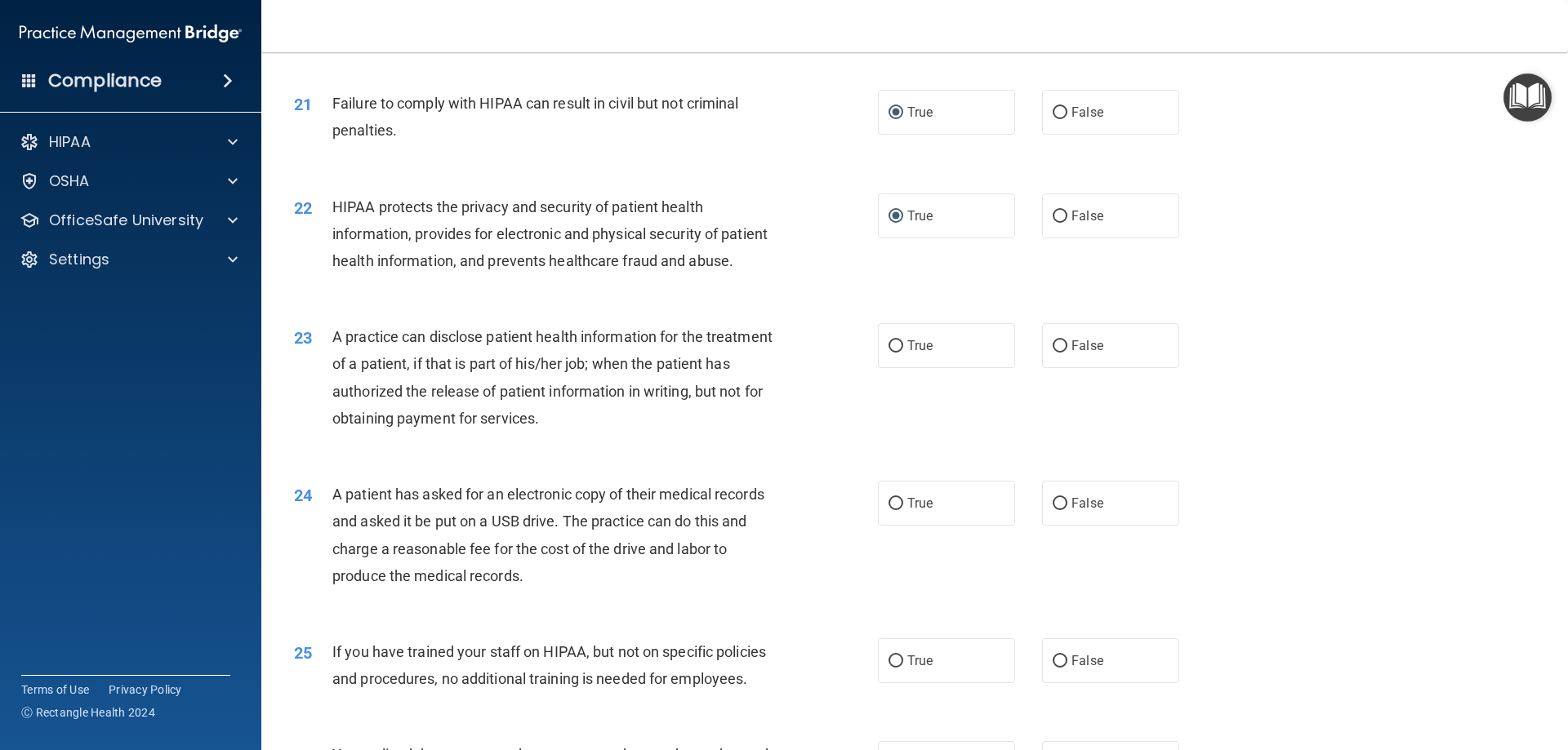
scroll to position [2394, 0]
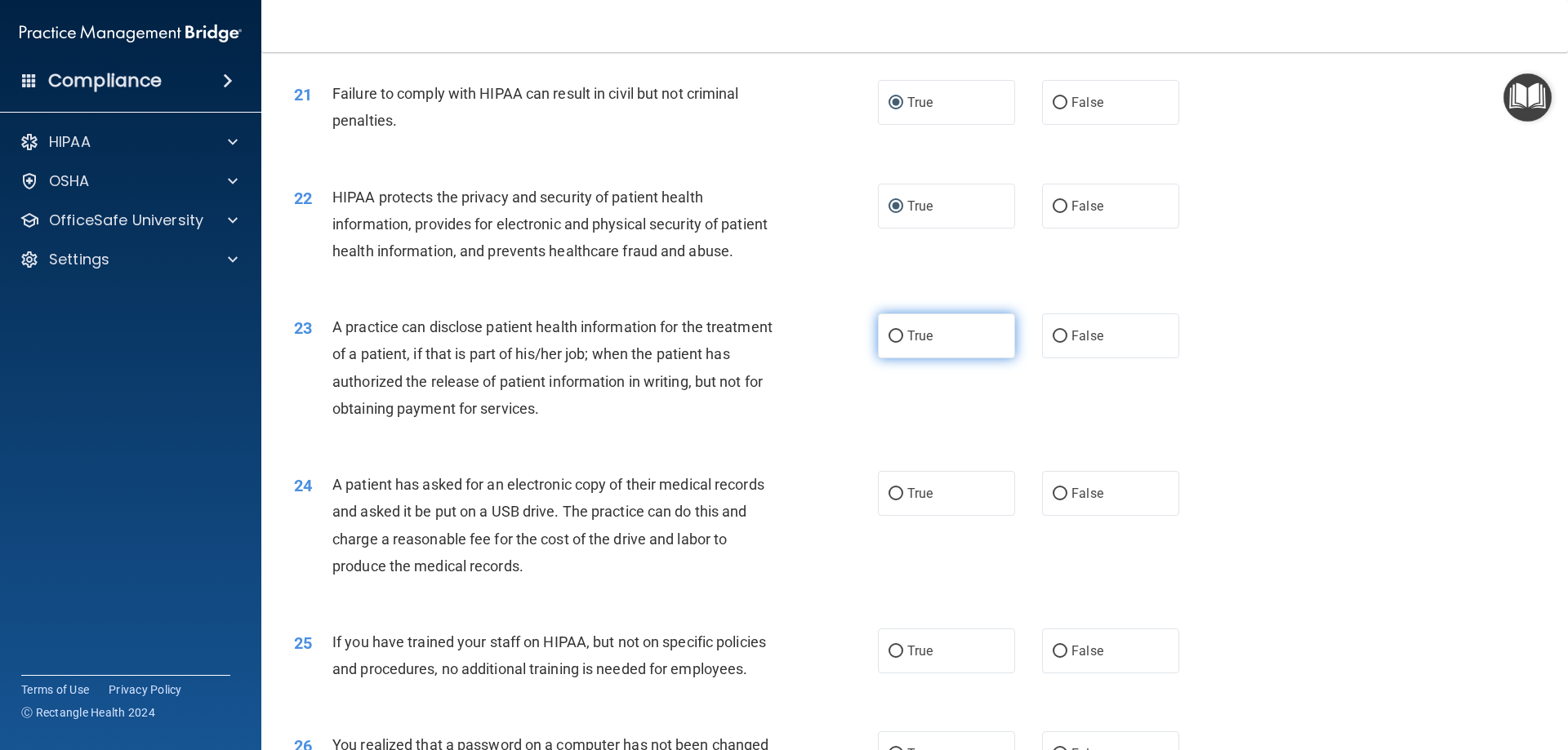
click at [893, 343] on input "True" at bounding box center [896, 336] width 14 height 12
radio input "true"
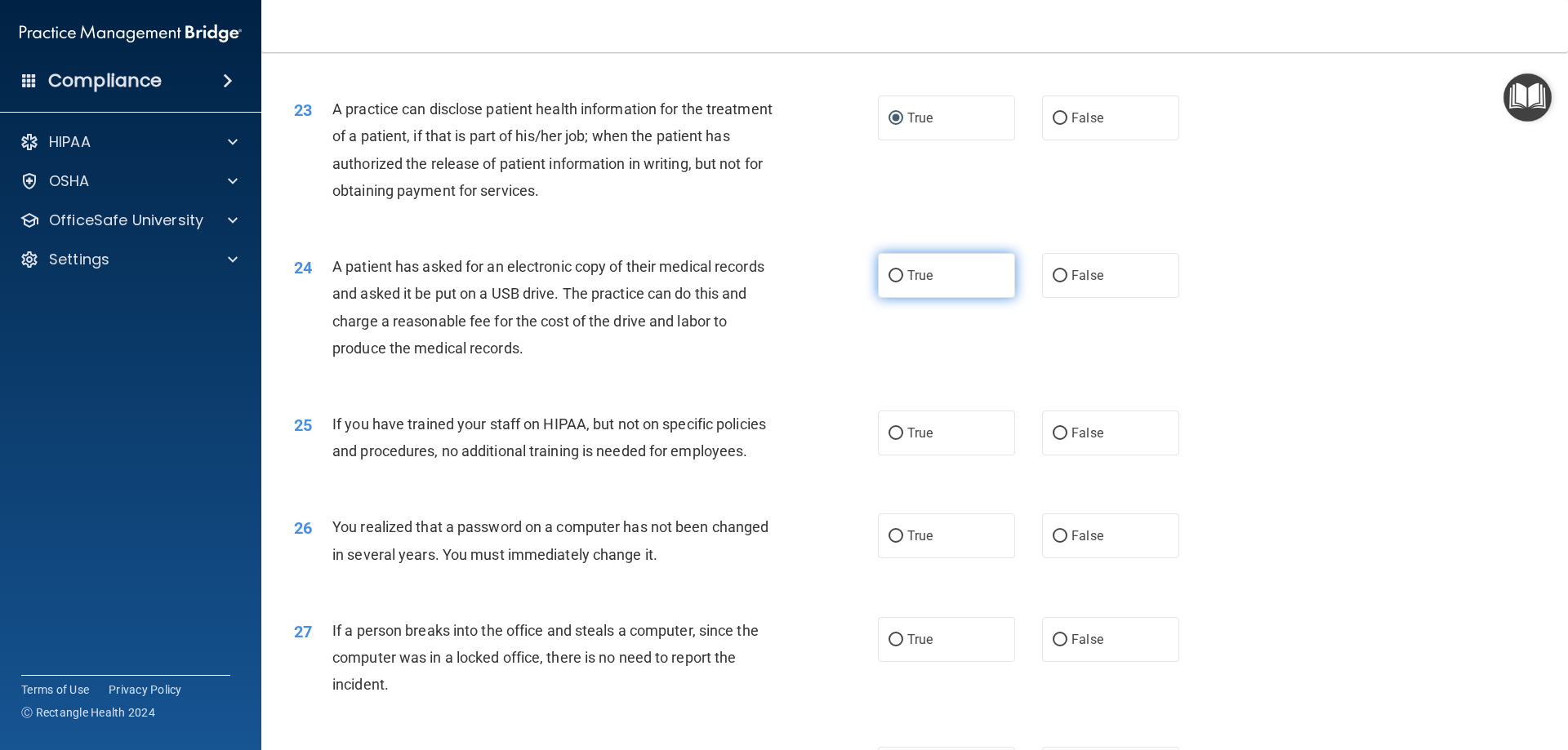
click at [892, 283] on input "True" at bounding box center [896, 276] width 14 height 12
radio input "true"
click at [1053, 440] on input "False" at bounding box center [1060, 434] width 14 height 12
radio input "true"
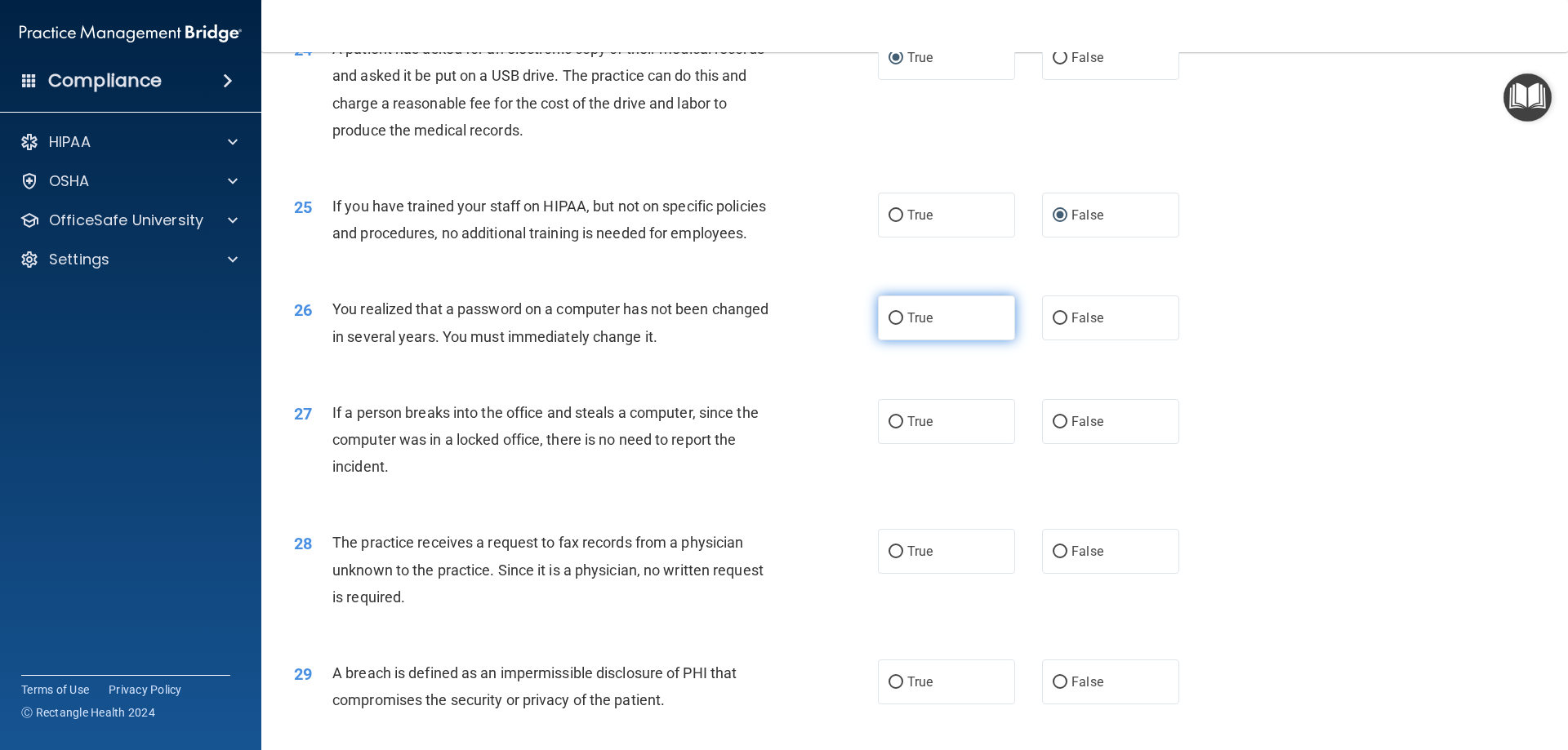
click at [893, 324] on input "True" at bounding box center [896, 319] width 14 height 12
radio input "true"
click at [1055, 429] on input "False" at bounding box center [1060, 422] width 14 height 12
radio input "true"
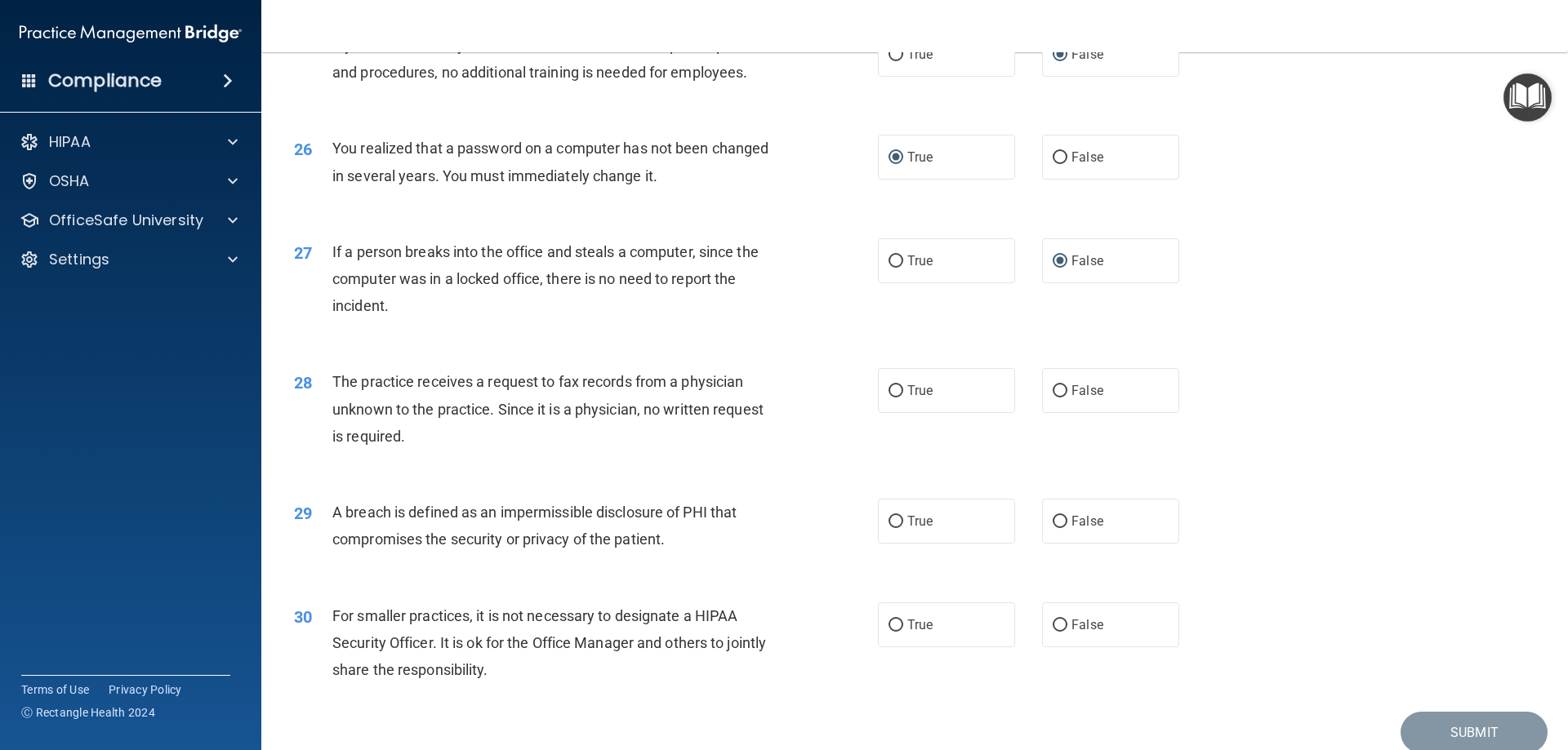
scroll to position [3047, 0]
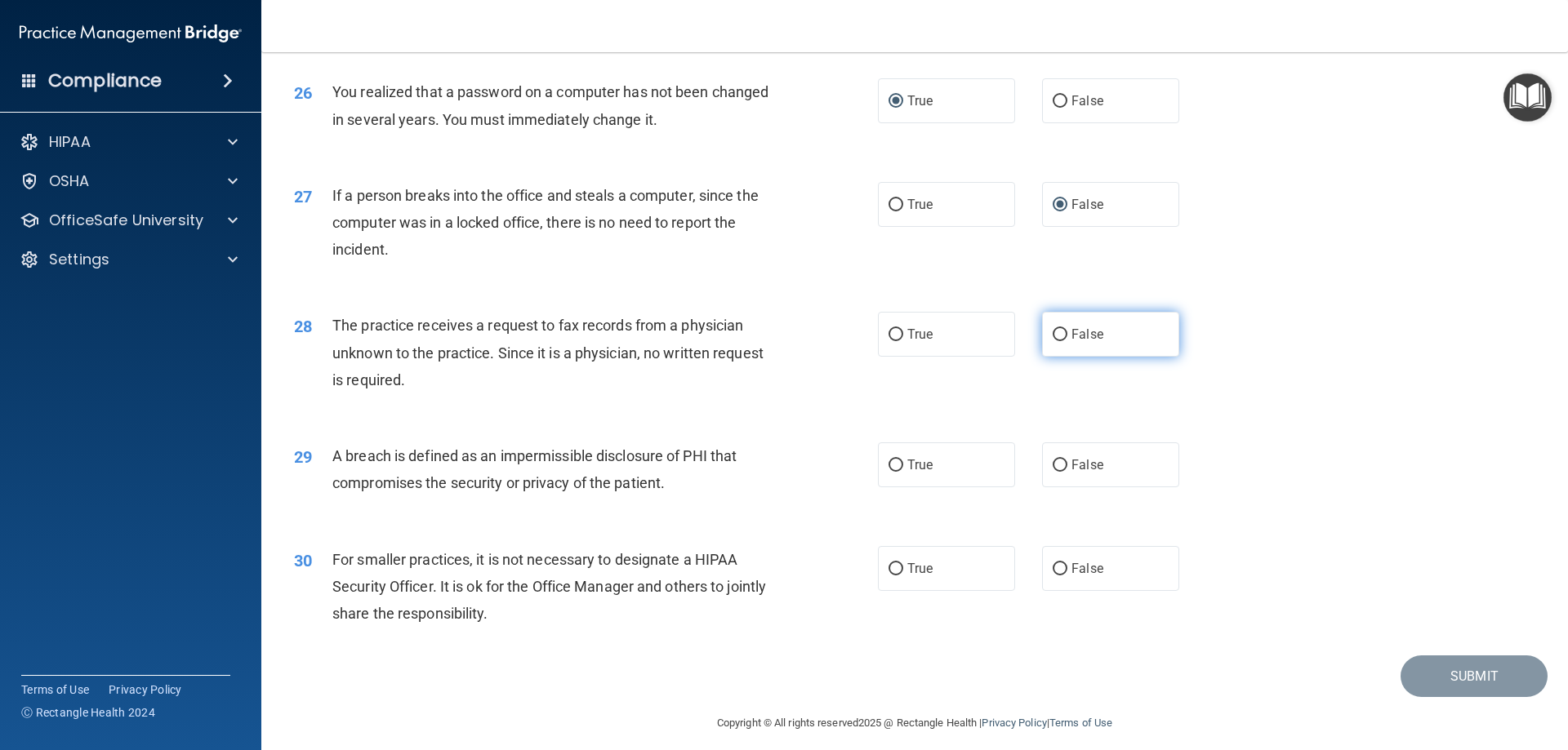
click at [1053, 341] on input "False" at bounding box center [1060, 335] width 14 height 12
radio input "true"
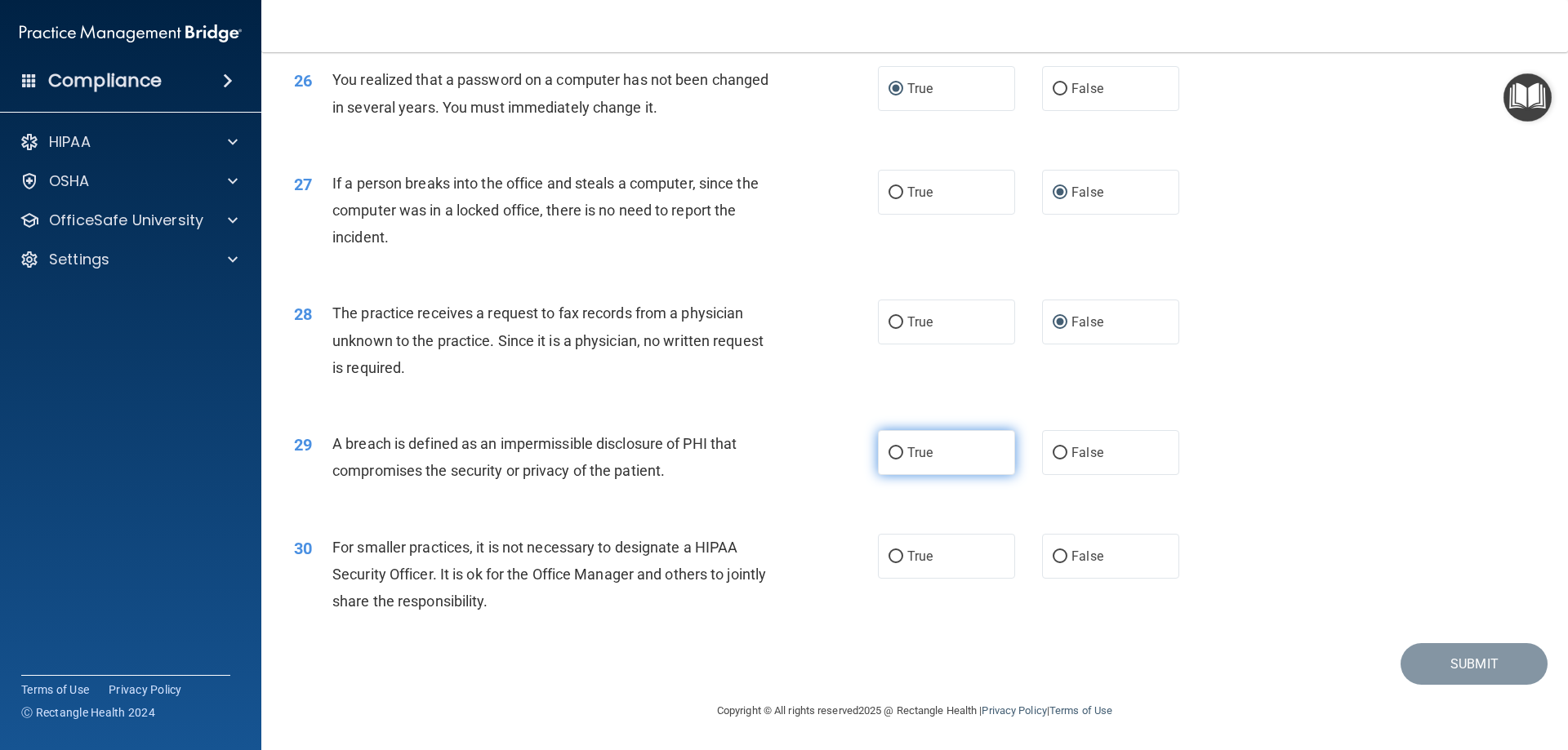
click at [891, 458] on input "True" at bounding box center [896, 454] width 14 height 12
radio input "true"
click at [1056, 555] on input "False" at bounding box center [1060, 557] width 14 height 12
radio input "true"
click at [1455, 667] on button "Submit" at bounding box center [1474, 663] width 147 height 42
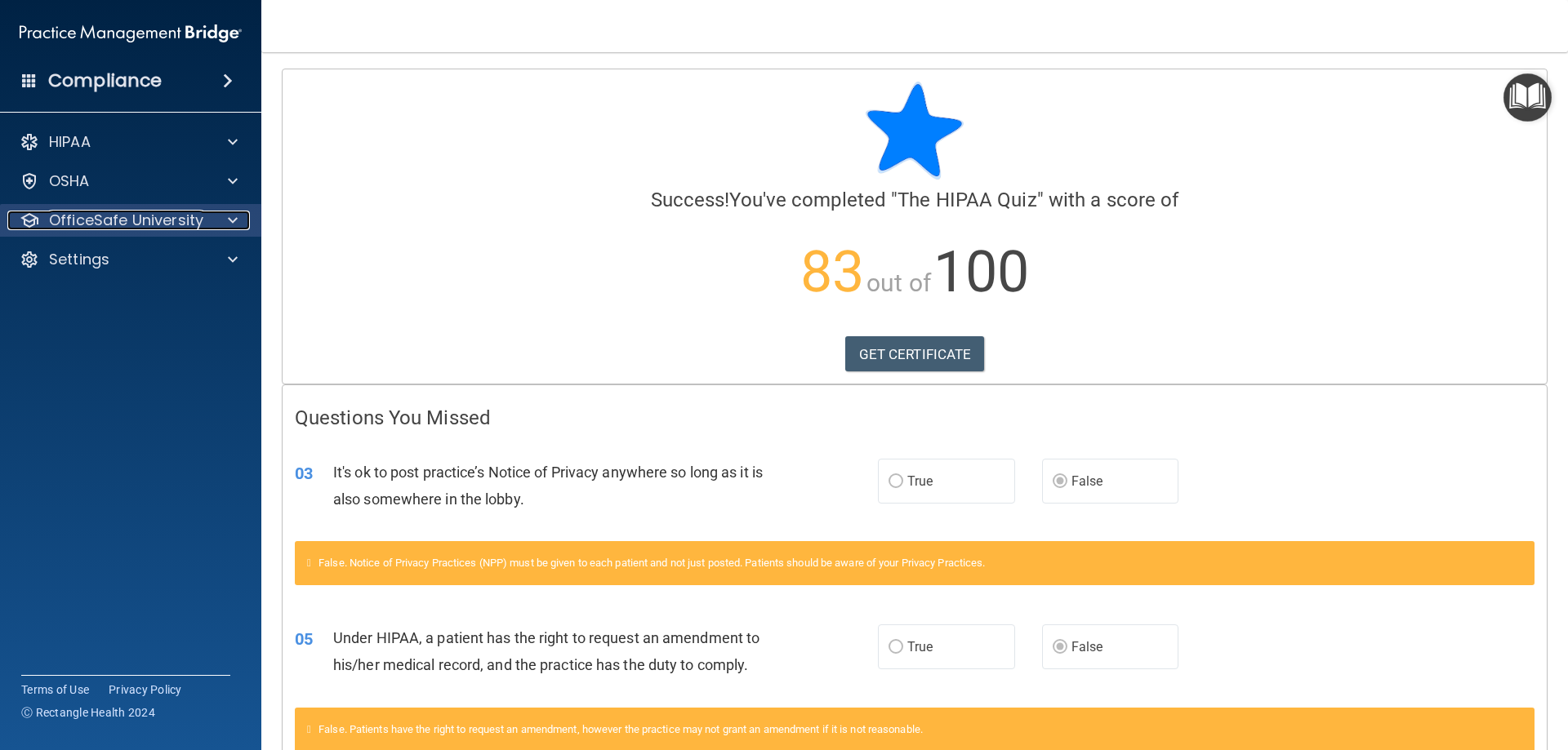
click at [65, 223] on p "OfficeSafe University" at bounding box center [127, 220] width 155 height 20
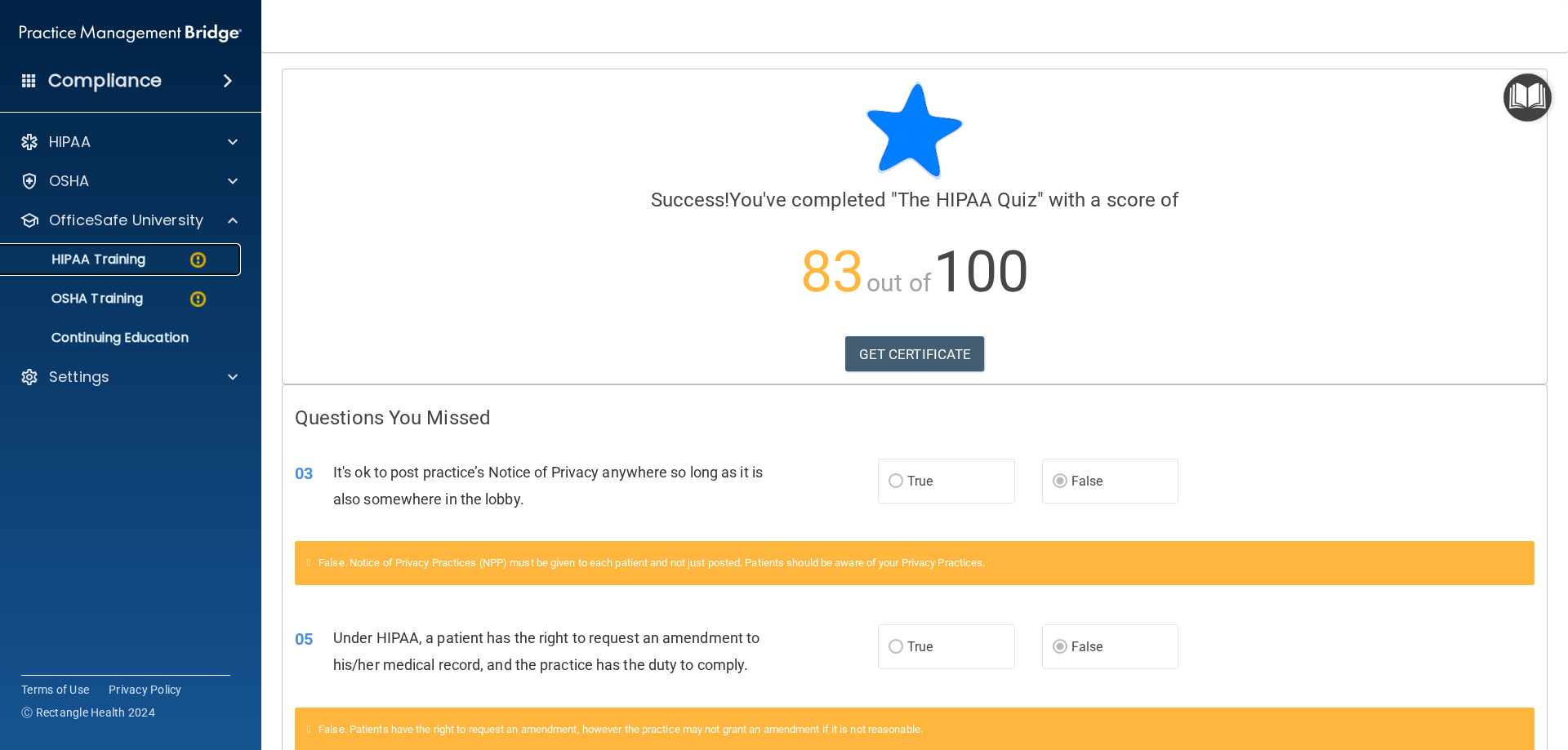
click at [78, 258] on p "HIPAA Training" at bounding box center [77, 259] width 135 height 16
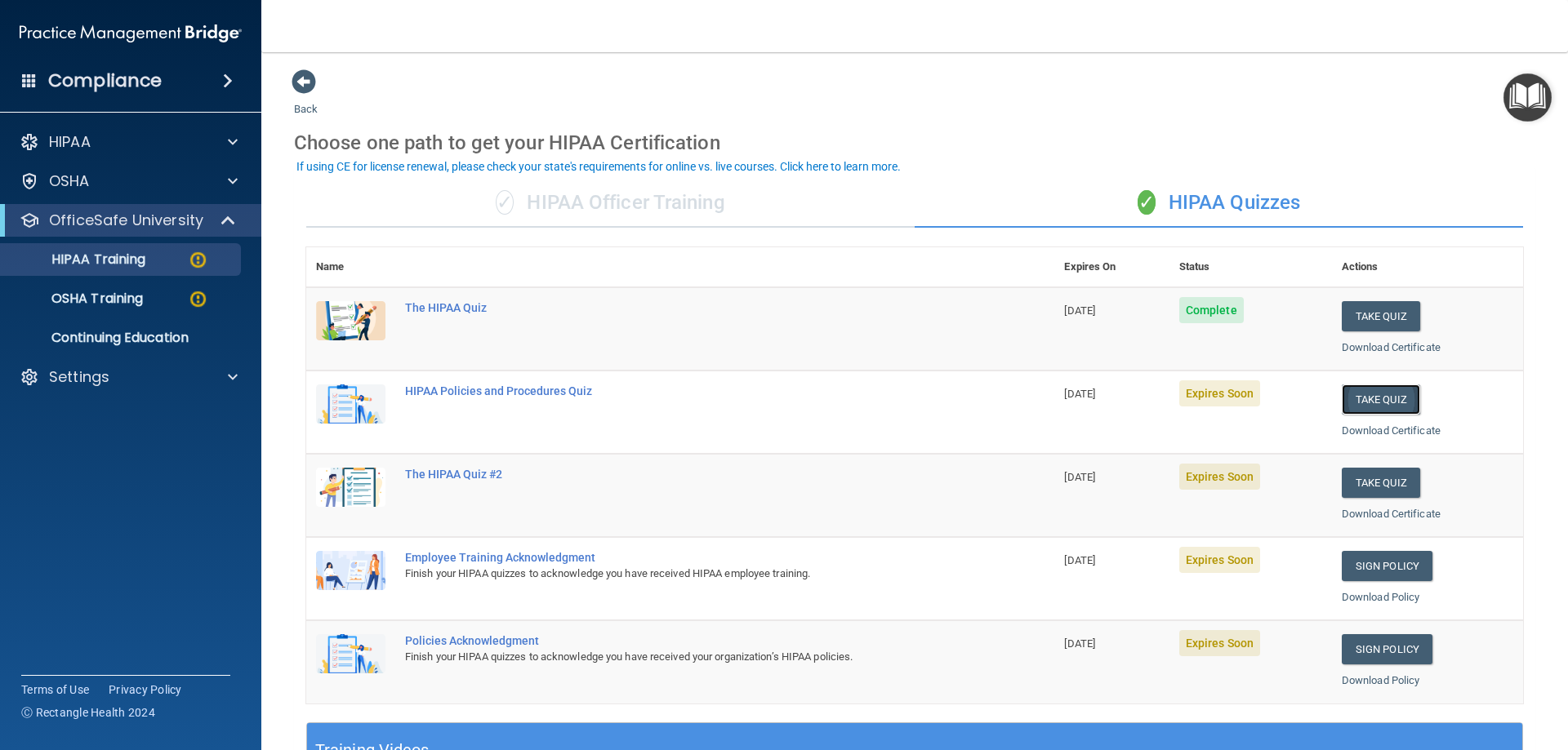
click at [1359, 401] on button "Take Quiz" at bounding box center [1381, 400] width 78 height 31
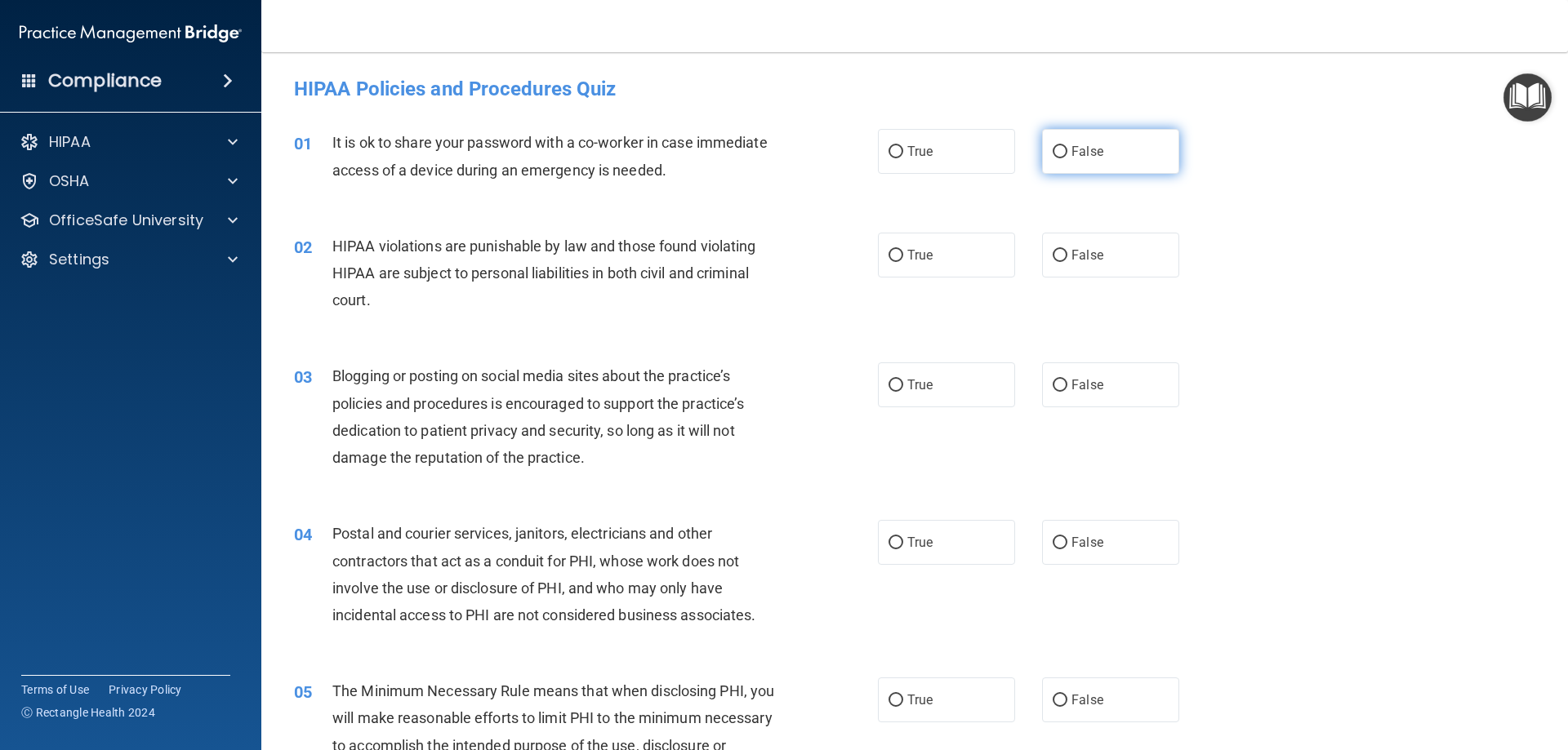
click at [1053, 154] on input "False" at bounding box center [1060, 152] width 14 height 12
radio input "true"
click at [894, 258] on input "True" at bounding box center [896, 256] width 14 height 12
radio input "true"
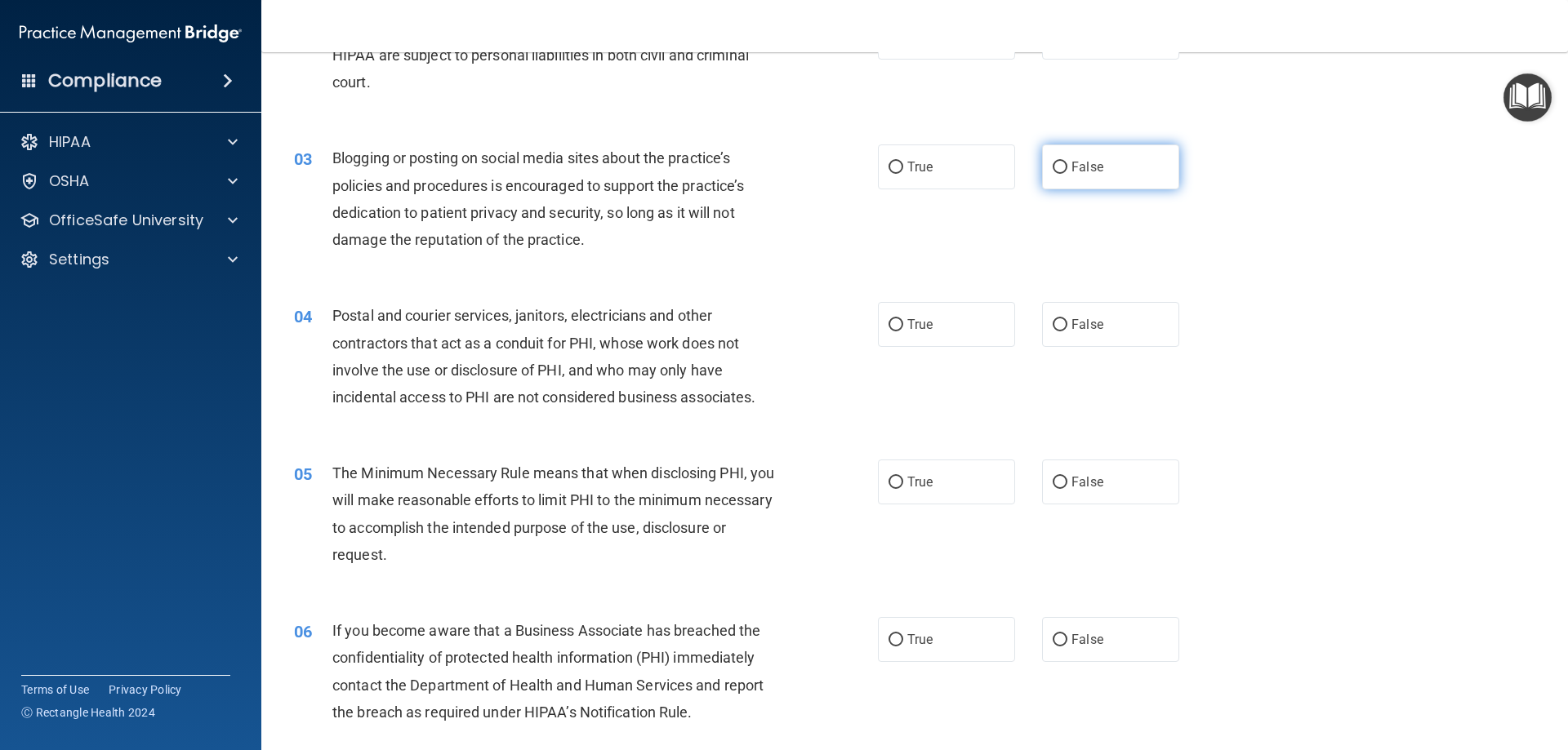
click at [1053, 166] on input "False" at bounding box center [1060, 167] width 14 height 12
radio input "true"
click at [894, 324] on input "True" at bounding box center [896, 325] width 14 height 12
radio input "true"
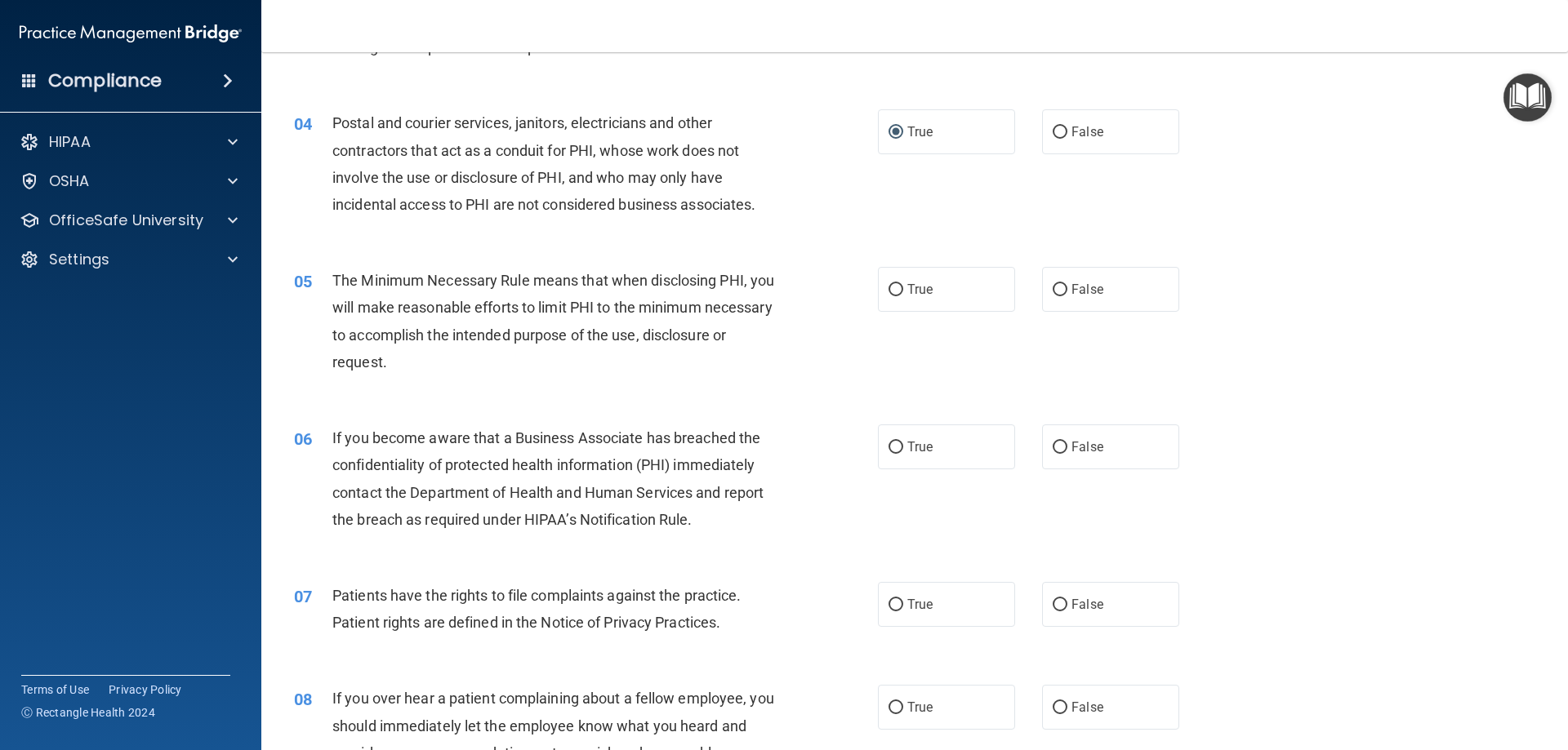
scroll to position [435, 0]
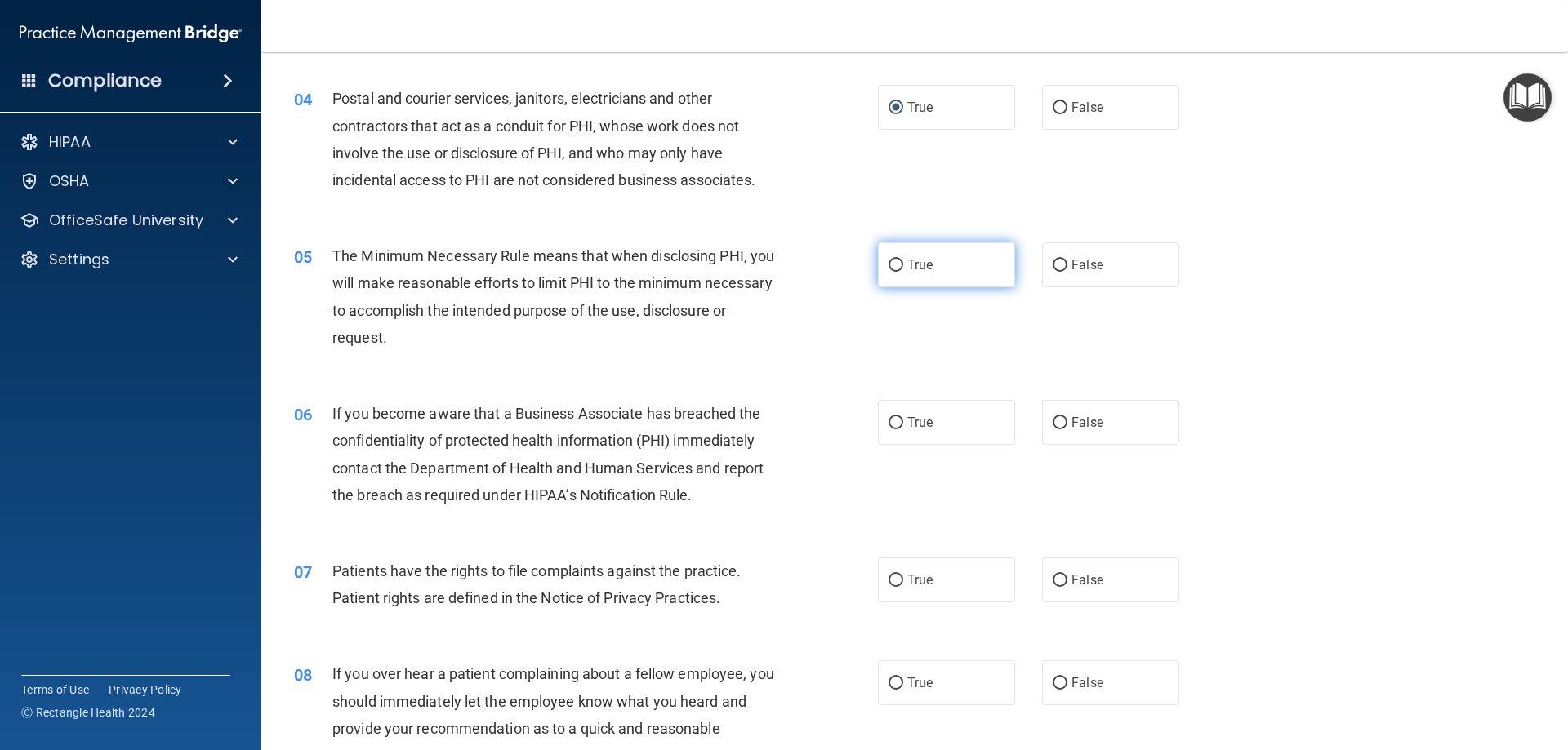
click at [894, 262] on input "True" at bounding box center [896, 266] width 14 height 12
radio input "true"
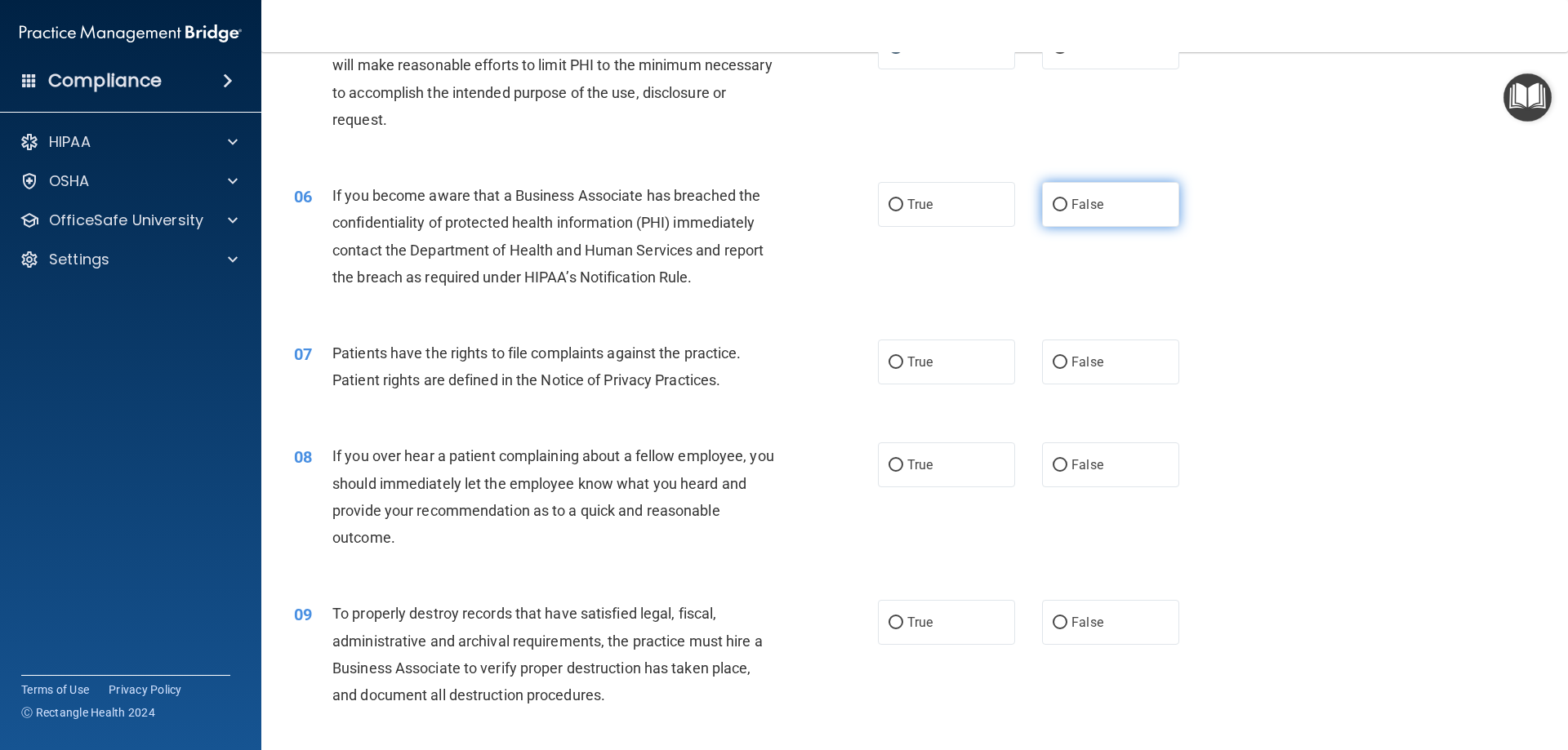
click at [1053, 206] on input "False" at bounding box center [1060, 205] width 14 height 12
radio input "true"
click at [892, 365] on input "True" at bounding box center [896, 363] width 14 height 12
radio input "true"
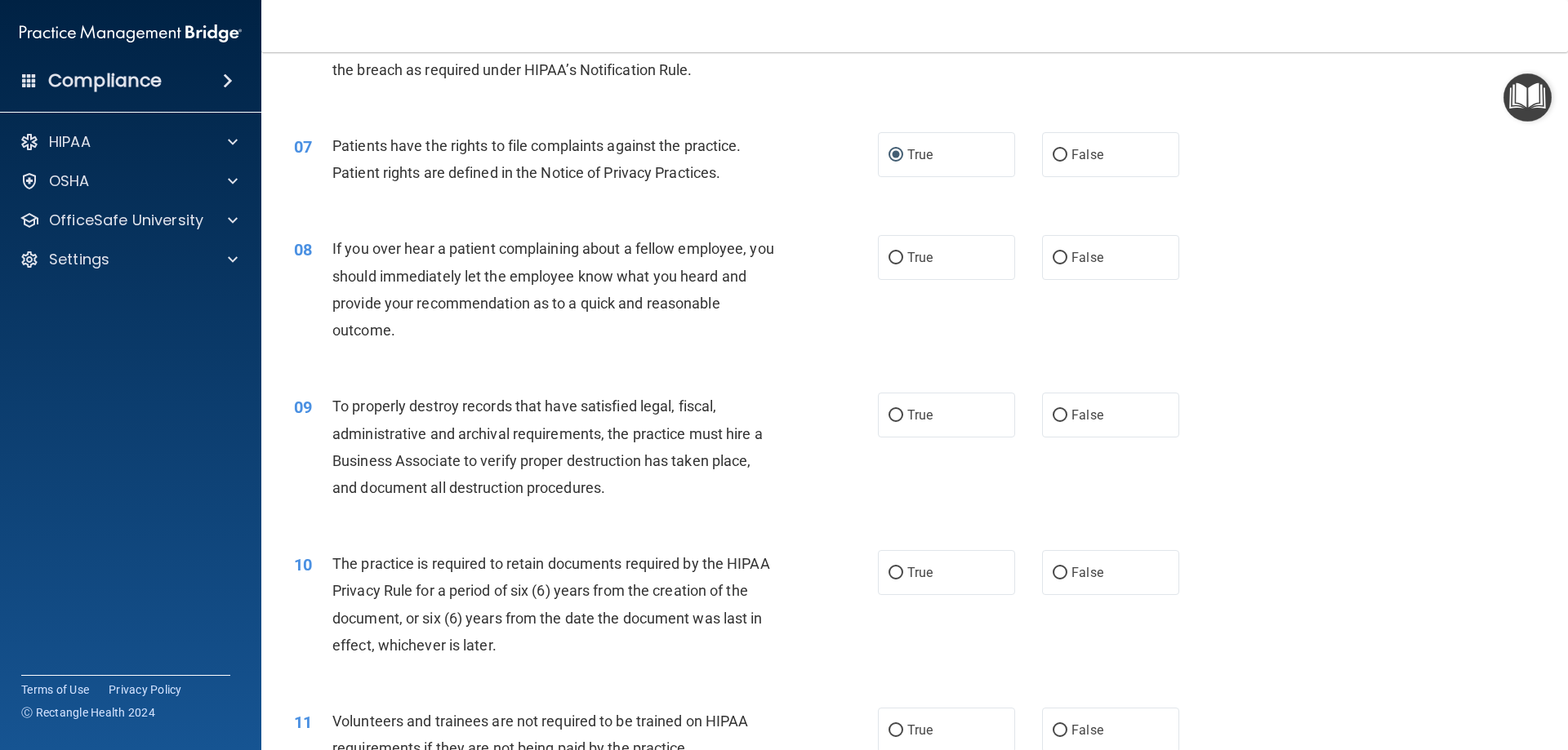
scroll to position [871, 0]
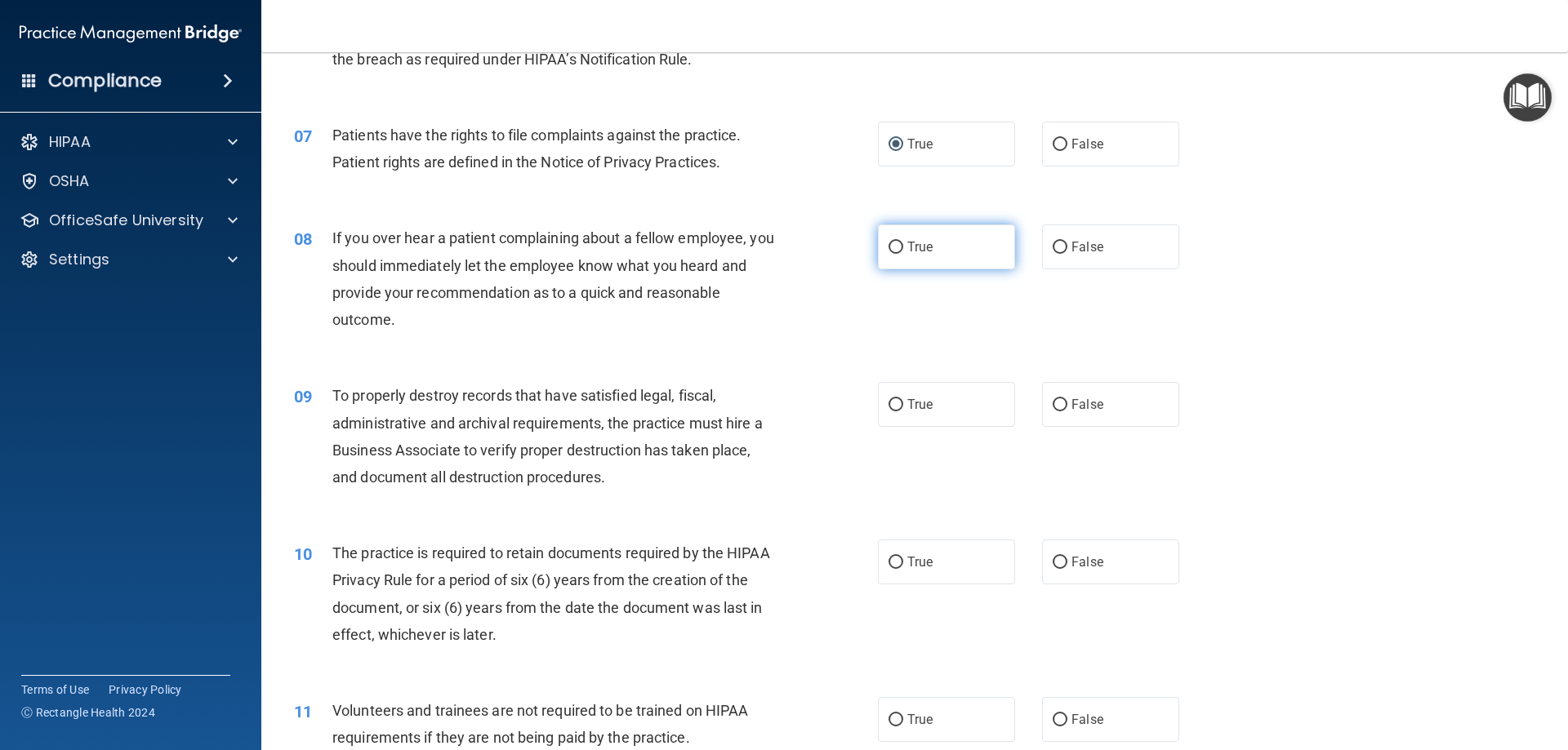
click at [891, 249] on input "True" at bounding box center [896, 247] width 14 height 12
radio input "true"
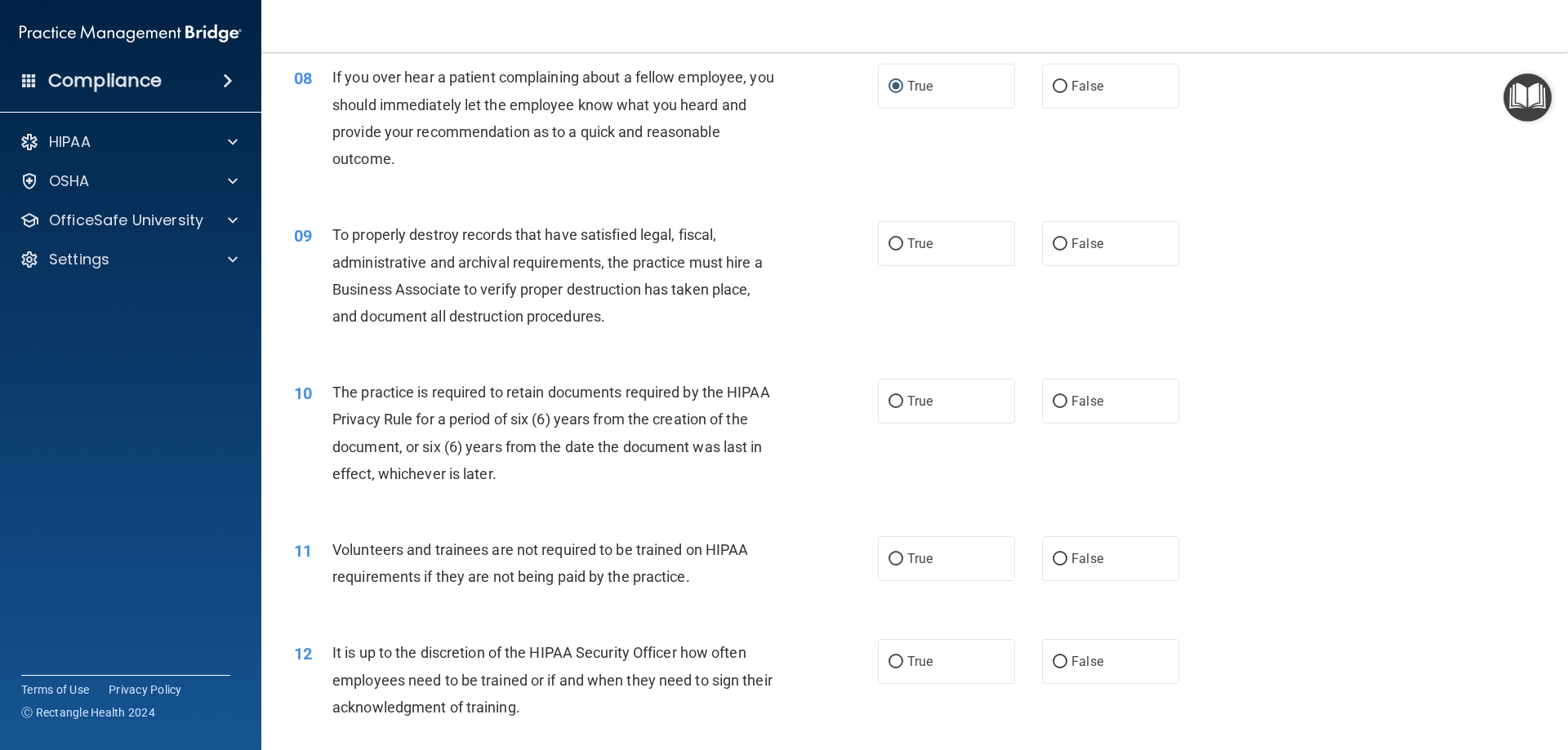
scroll to position [1088, 0]
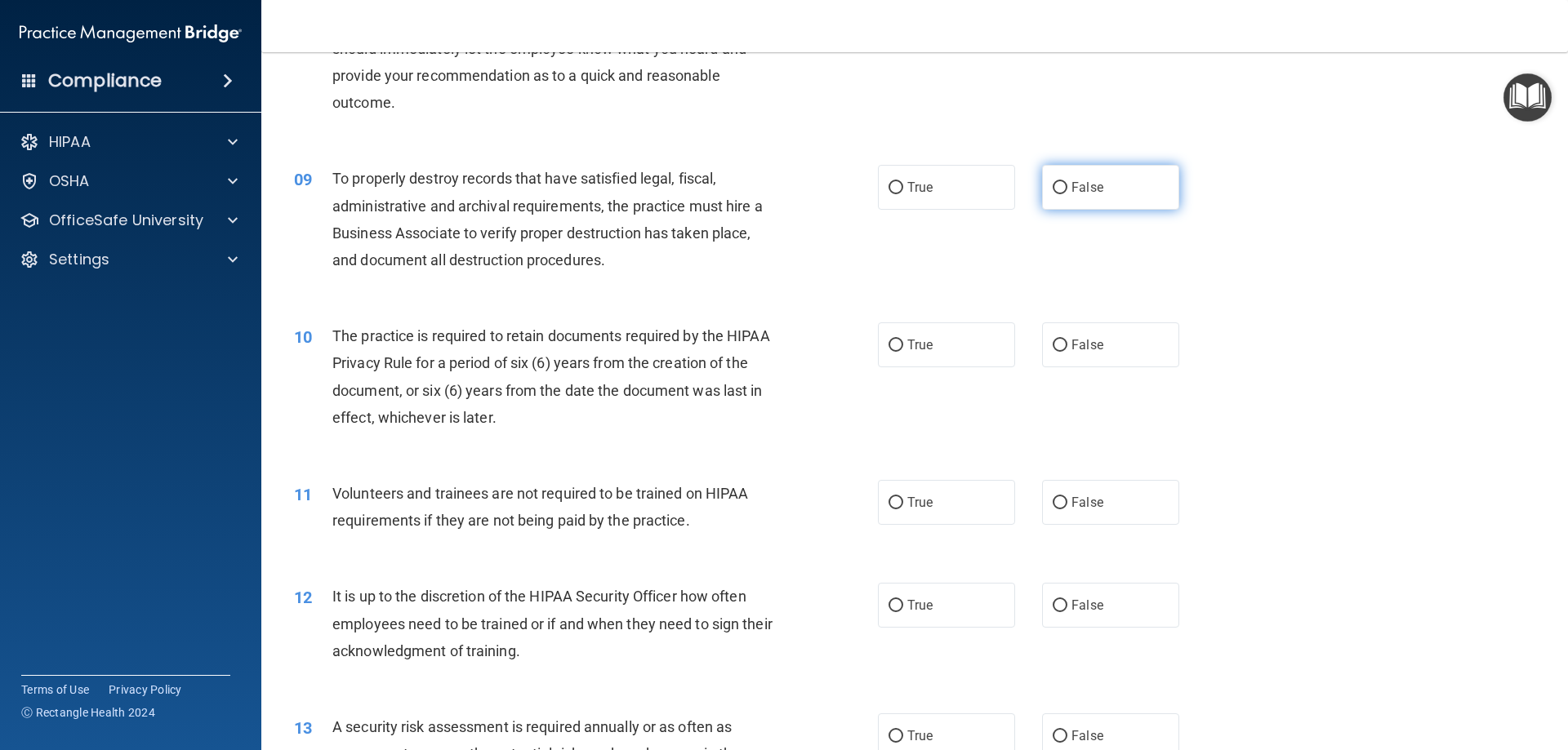
click at [1053, 188] on input "False" at bounding box center [1060, 188] width 14 height 12
radio input "true"
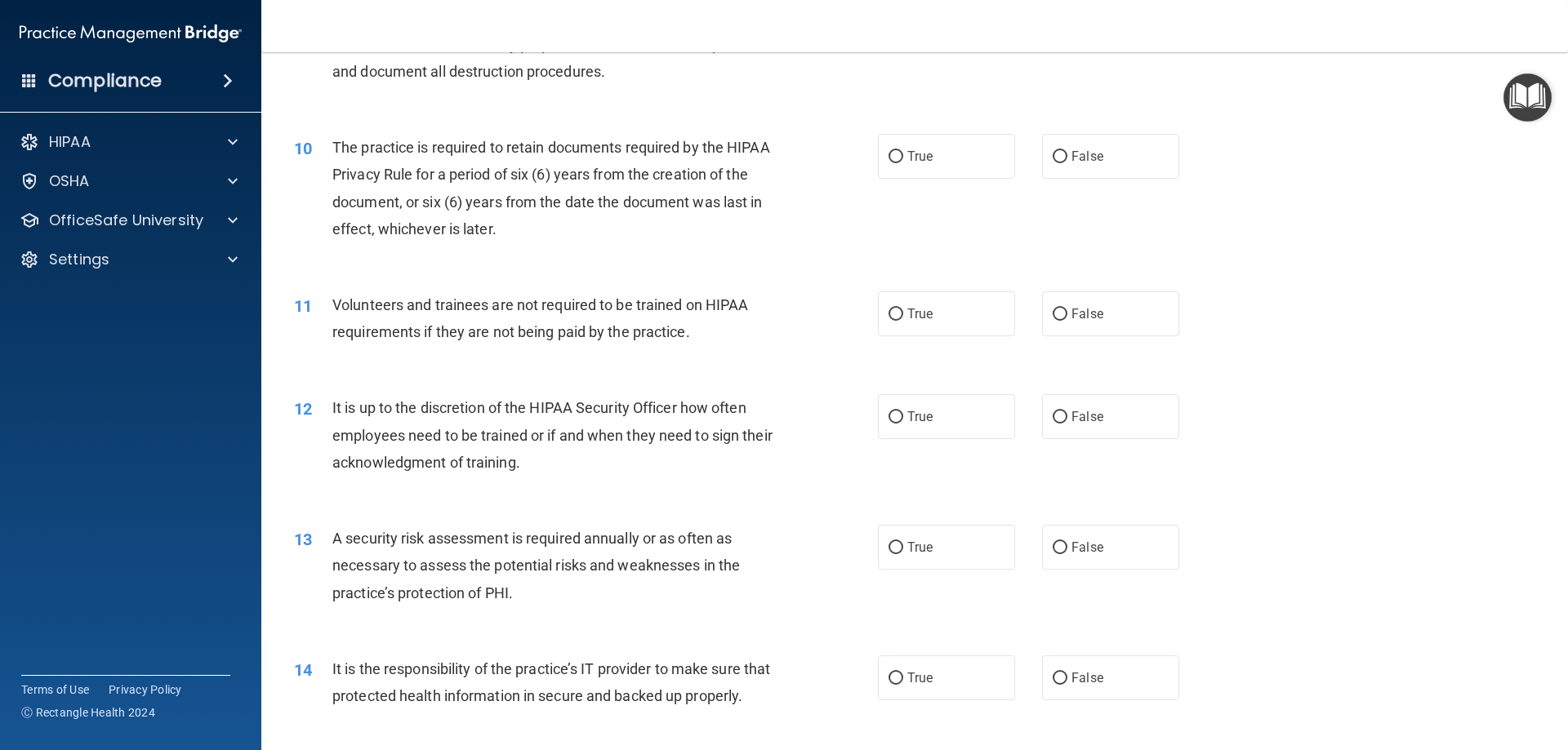
scroll to position [1306, 0]
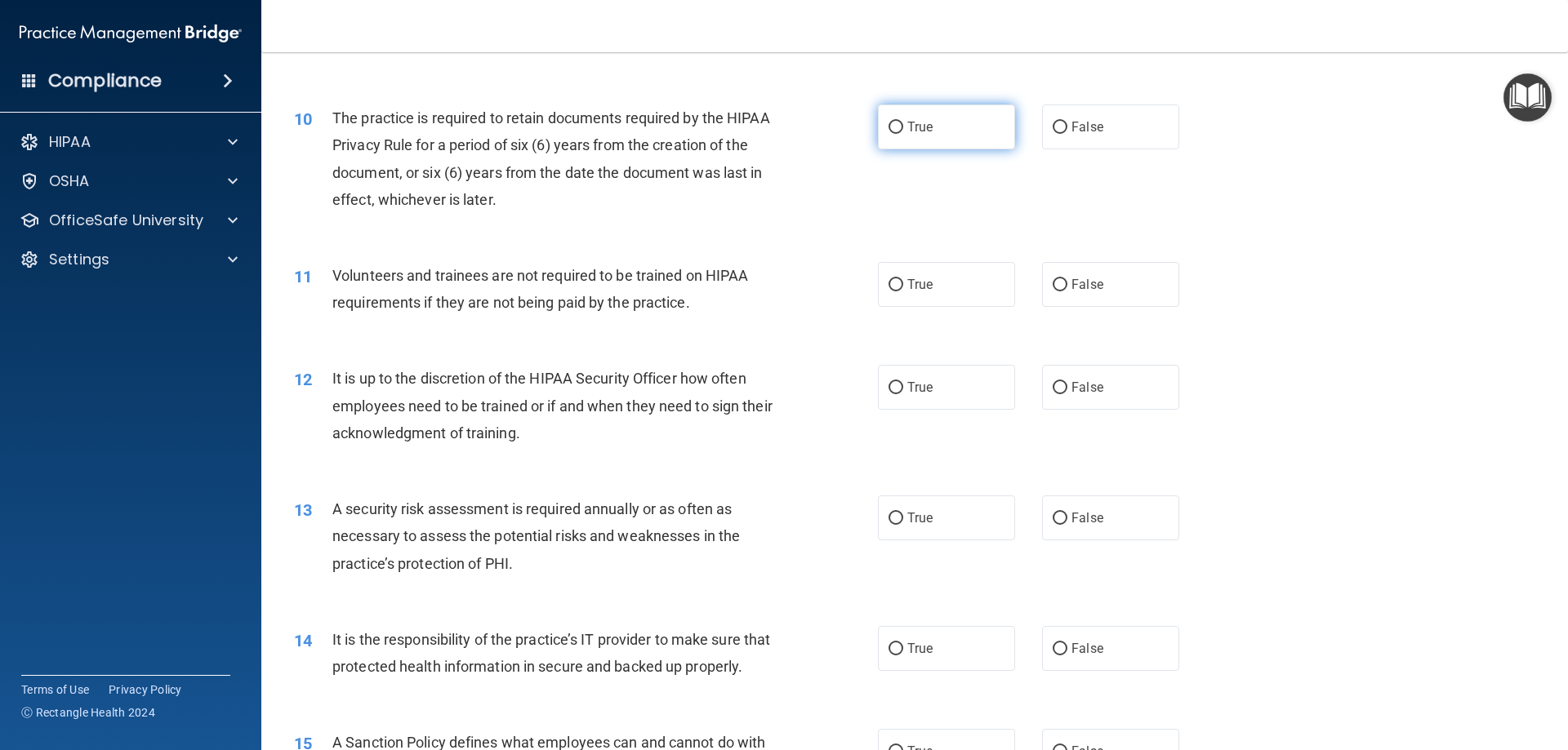
click at [889, 128] on input "True" at bounding box center [896, 127] width 14 height 12
radio input "true"
click at [1053, 285] on input "False" at bounding box center [1060, 285] width 14 height 12
radio input "true"
click at [1056, 388] on input "False" at bounding box center [1060, 388] width 14 height 12
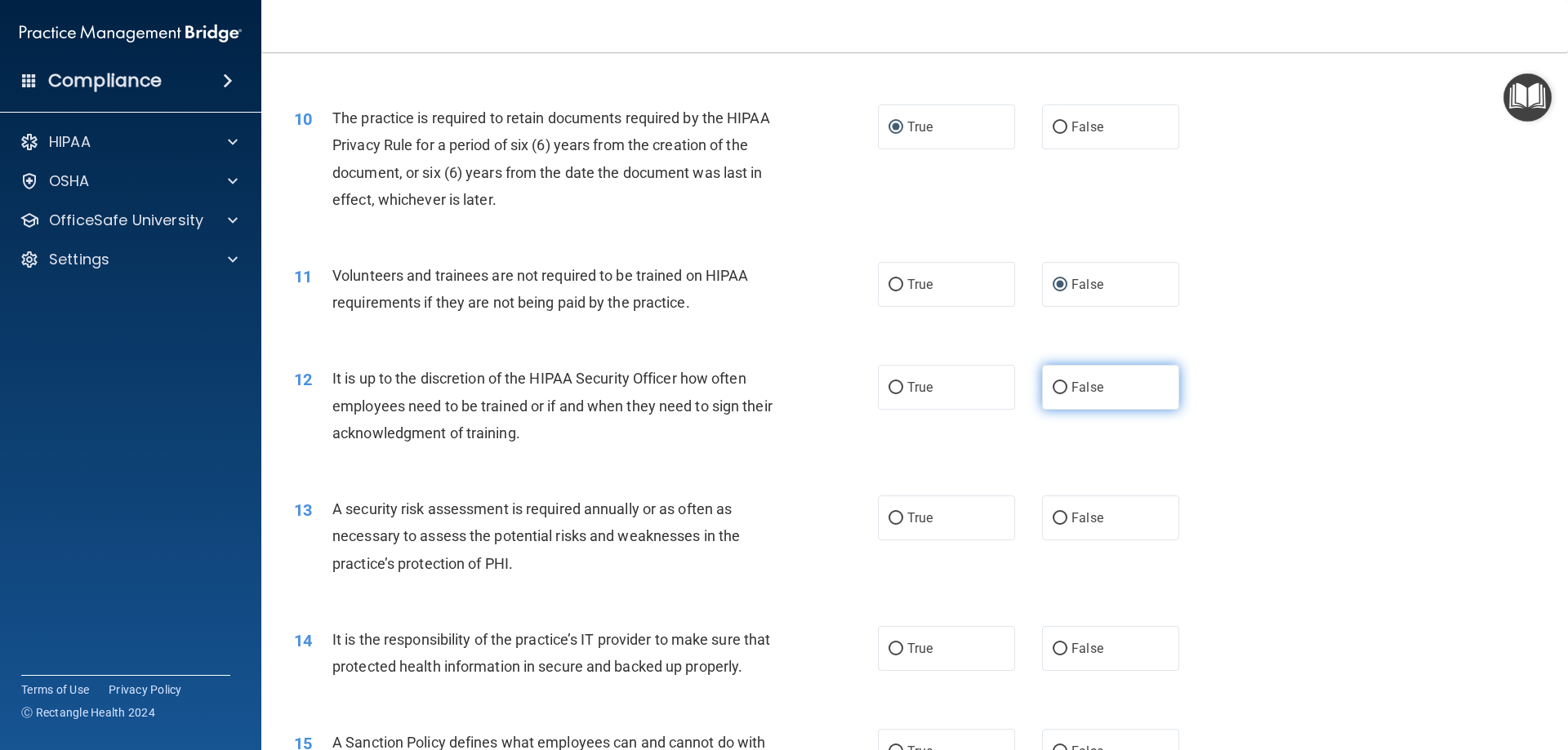
radio input "true"
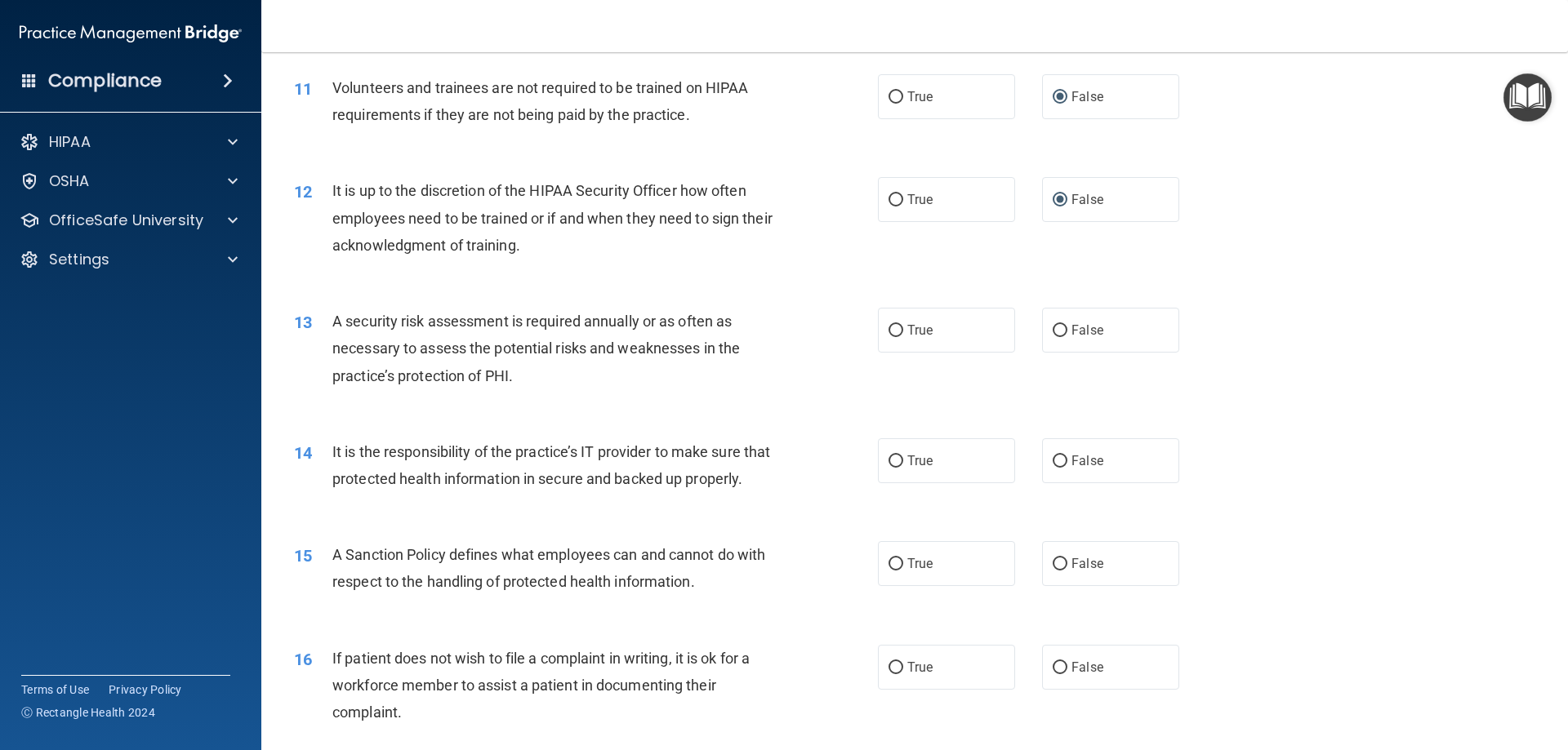
scroll to position [1524, 0]
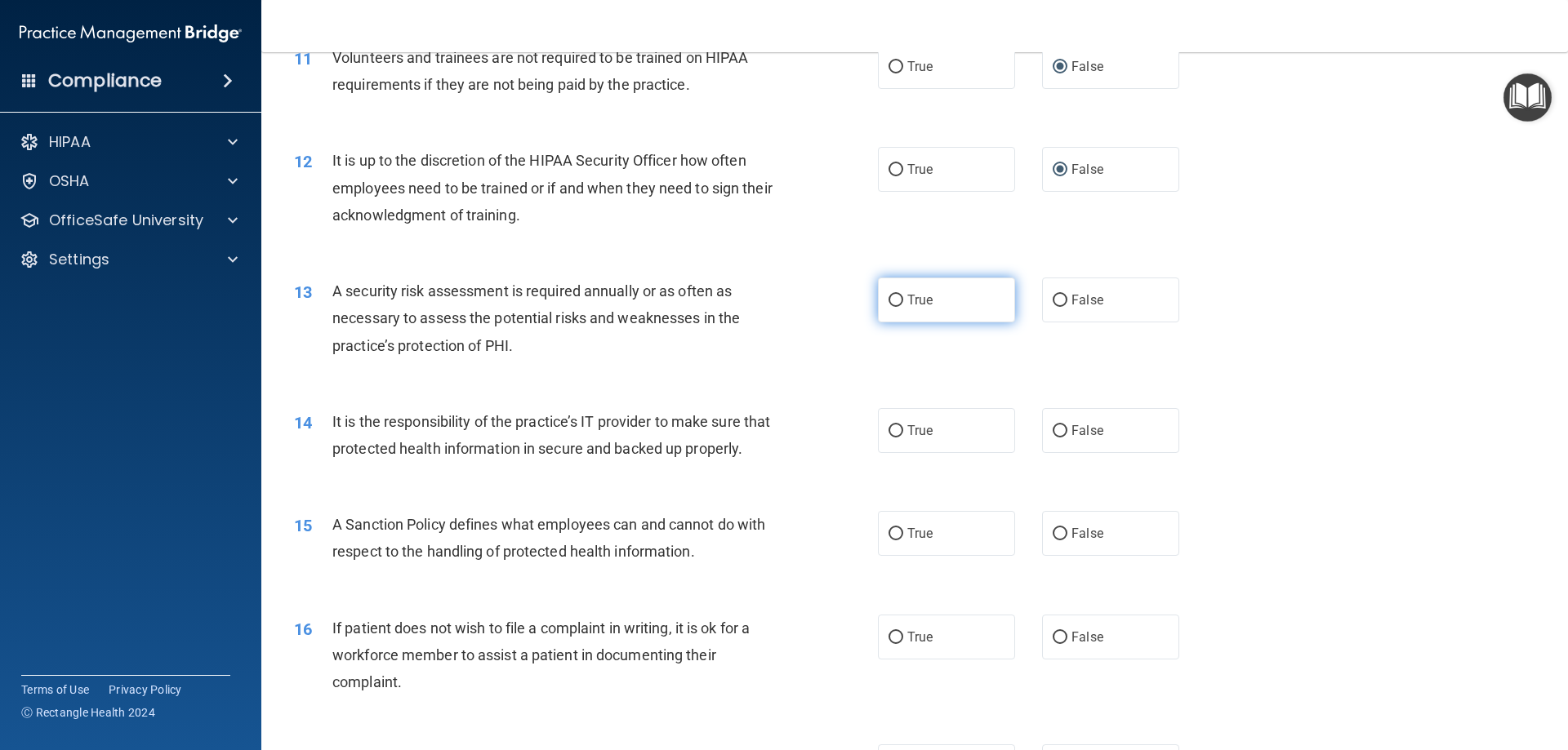
click at [890, 300] on input "True" at bounding box center [896, 301] width 14 height 12
radio input "true"
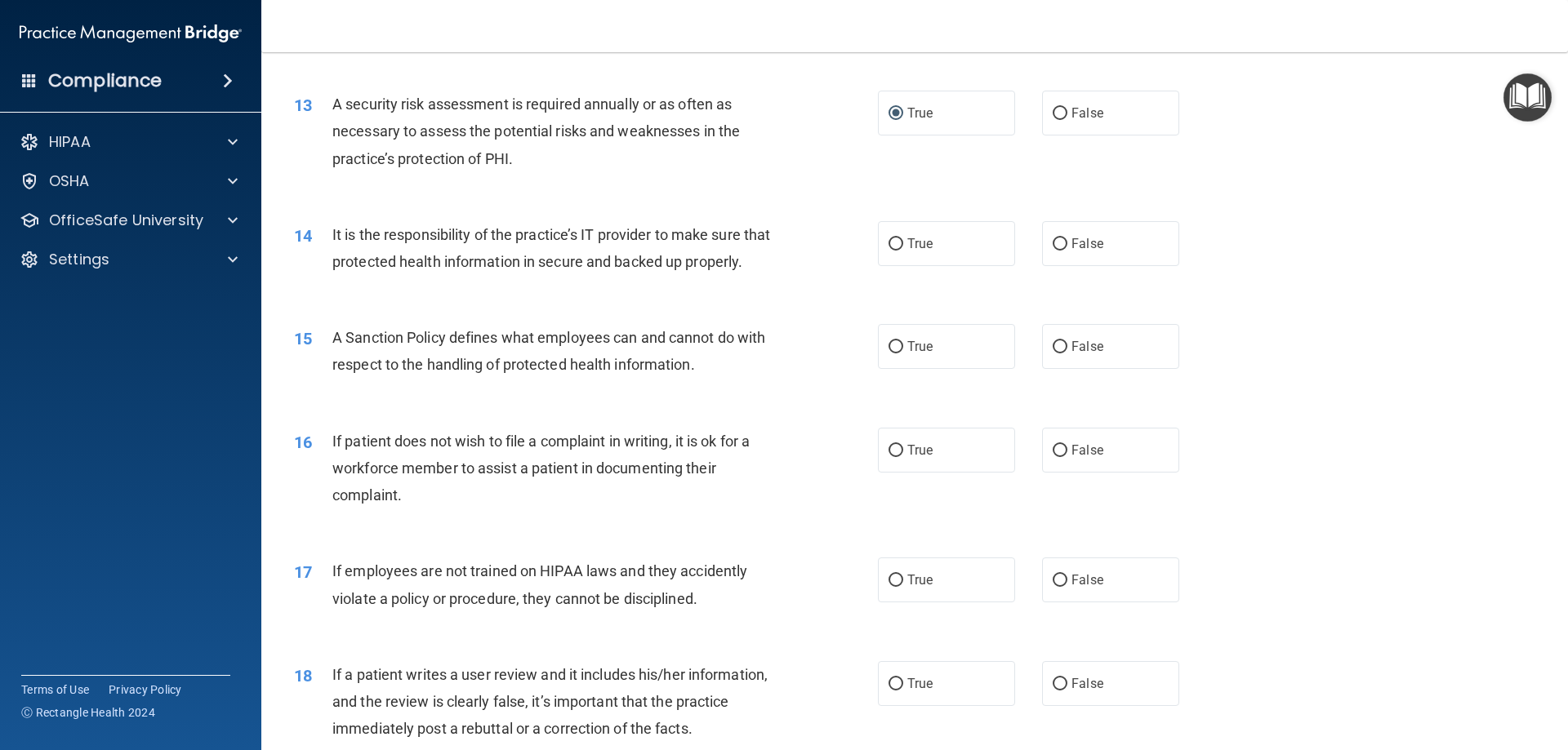
scroll to position [1741, 0]
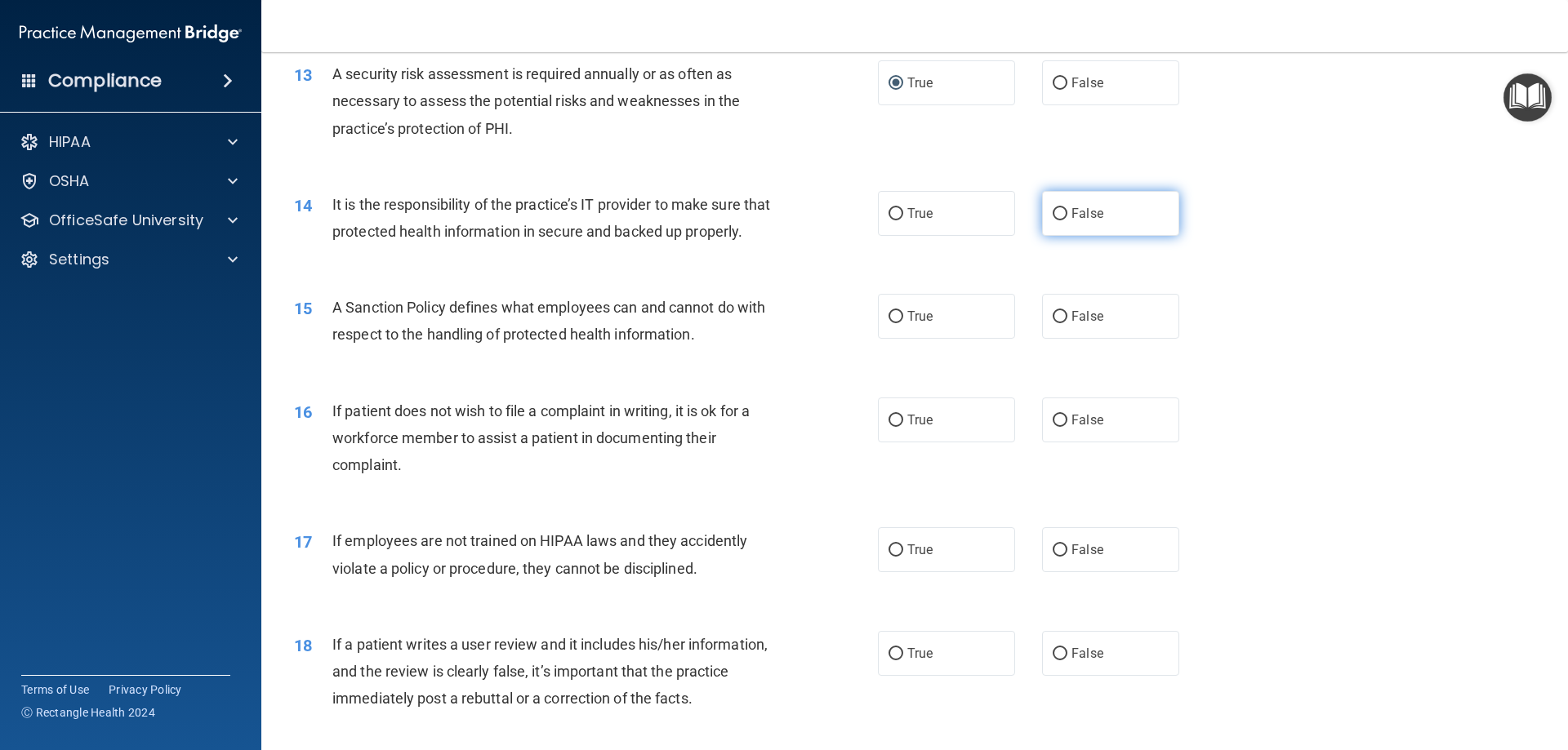
click at [1053, 216] on input "False" at bounding box center [1060, 214] width 14 height 12
radio input "true"
click at [892, 324] on input "True" at bounding box center [896, 317] width 14 height 12
radio input "true"
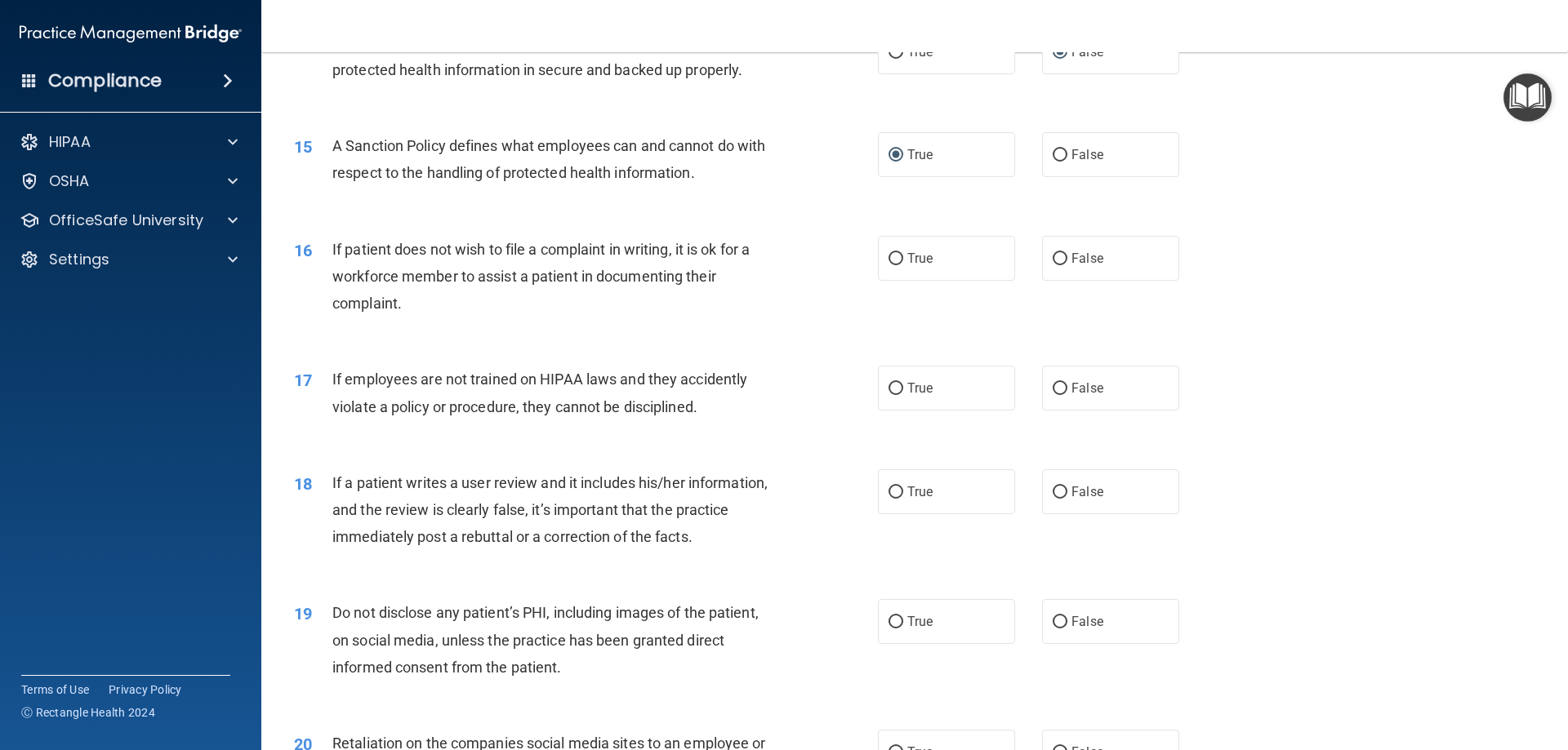
scroll to position [1959, 0]
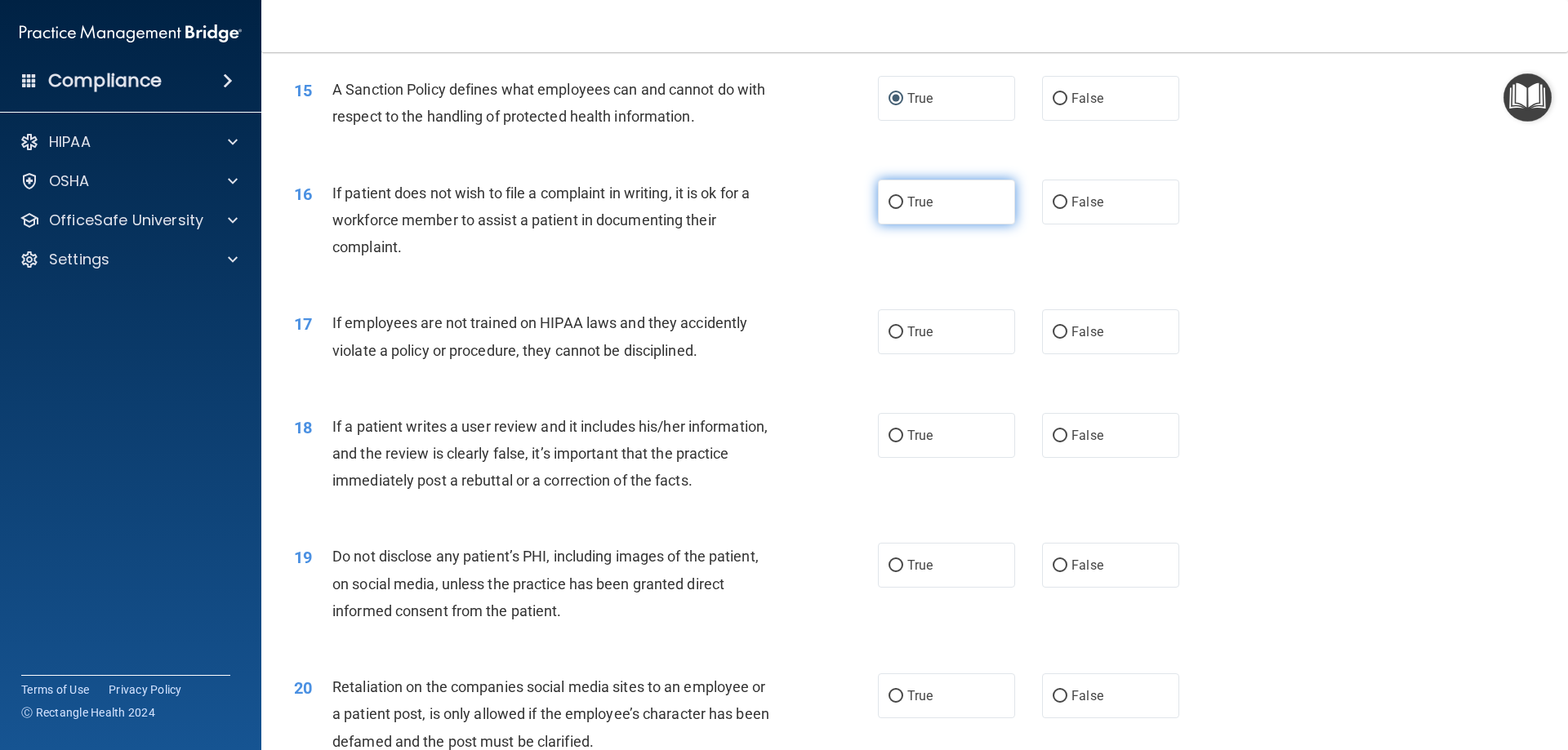
click at [890, 209] on input "True" at bounding box center [896, 203] width 14 height 12
radio input "true"
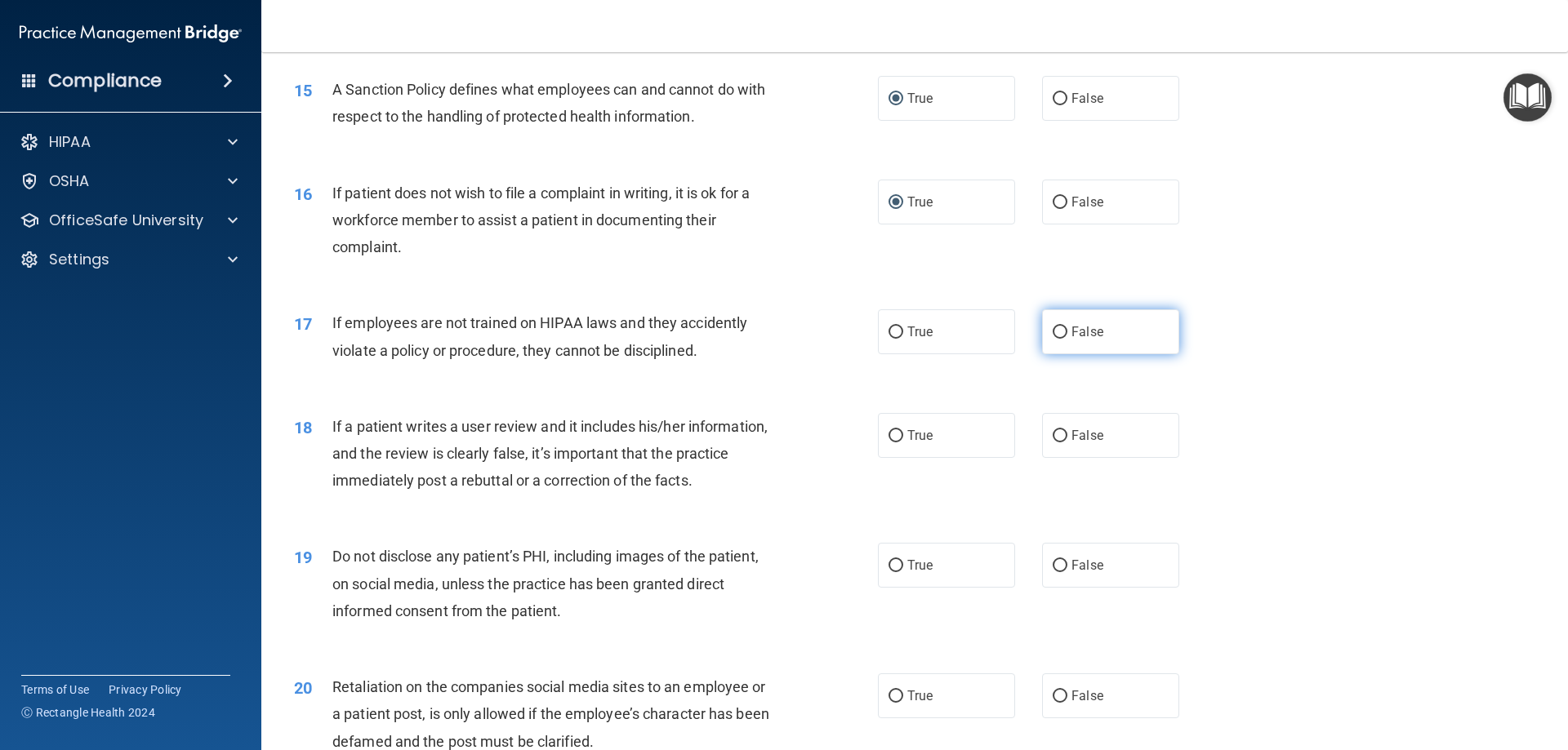
click at [1053, 339] on input "False" at bounding box center [1060, 332] width 14 height 12
radio input "true"
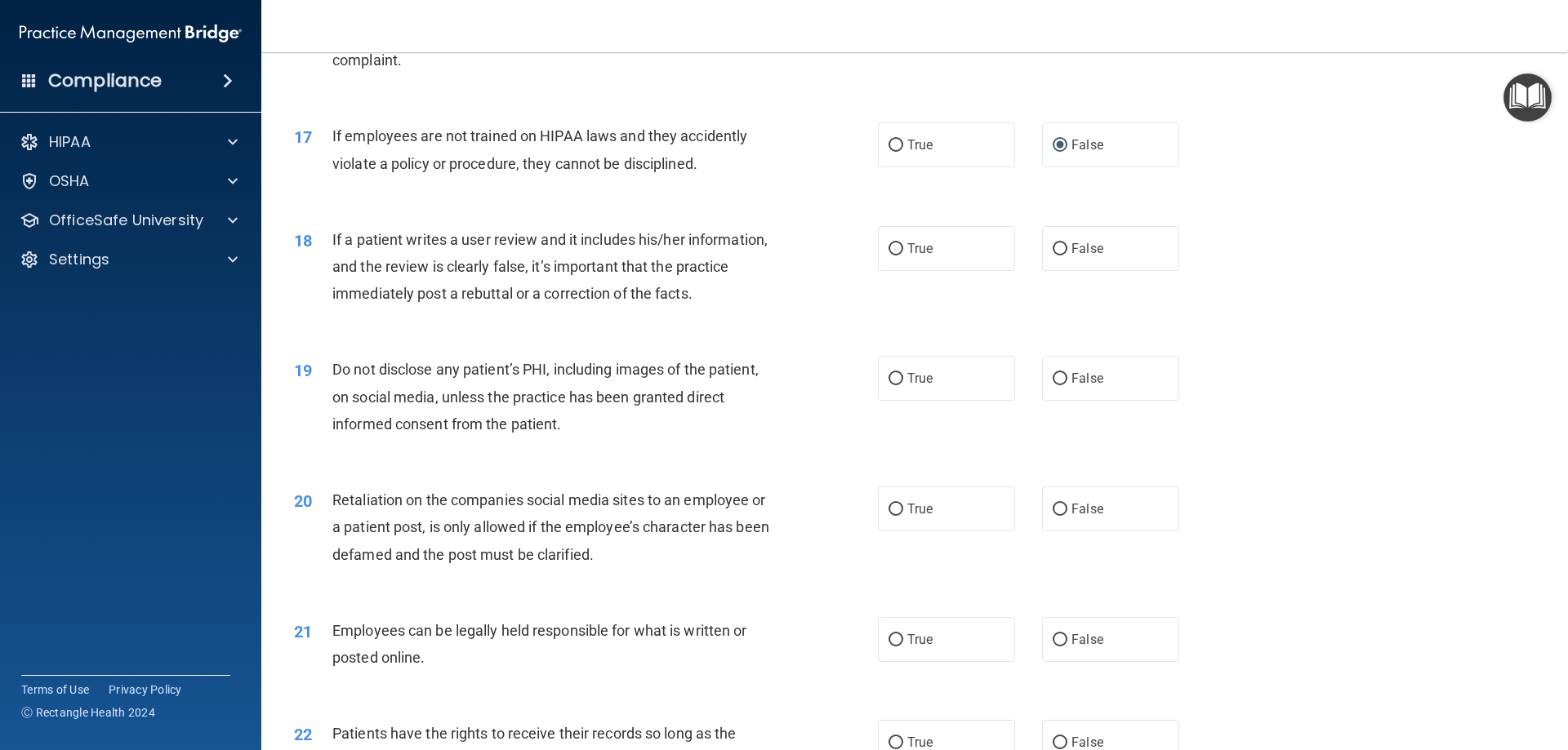
scroll to position [2177, 0]
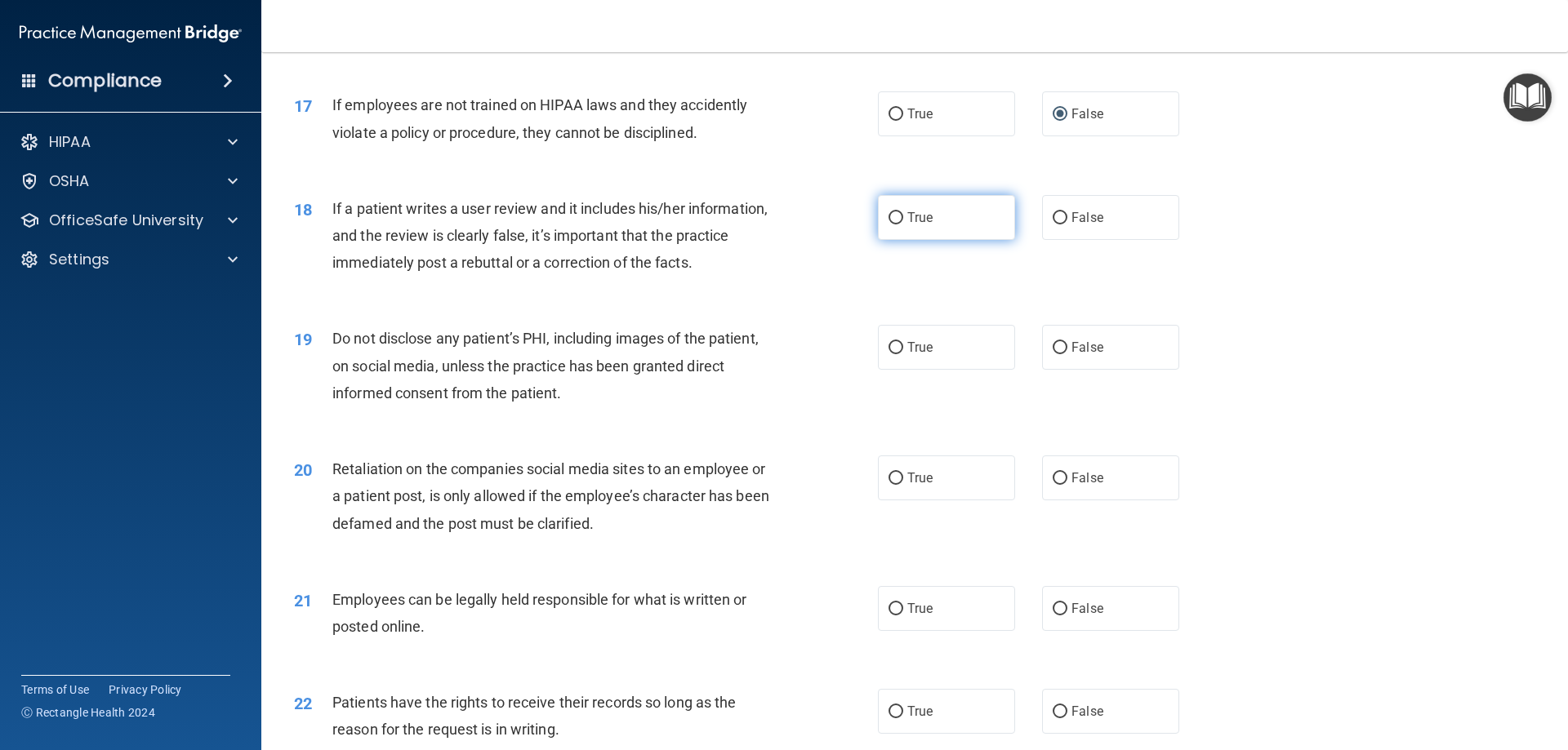
click at [889, 224] on input "True" at bounding box center [896, 218] width 14 height 12
radio input "true"
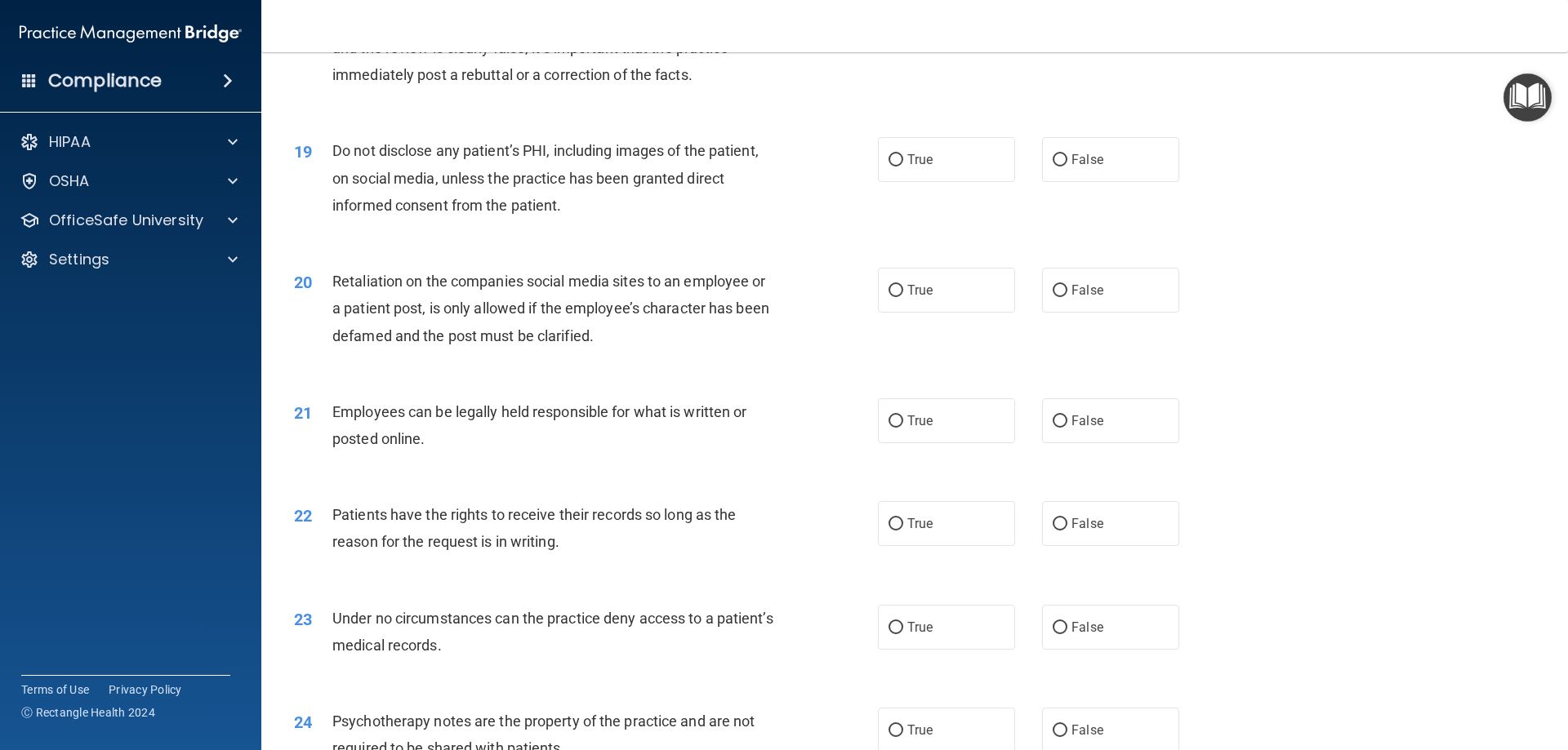
scroll to position [2394, 0]
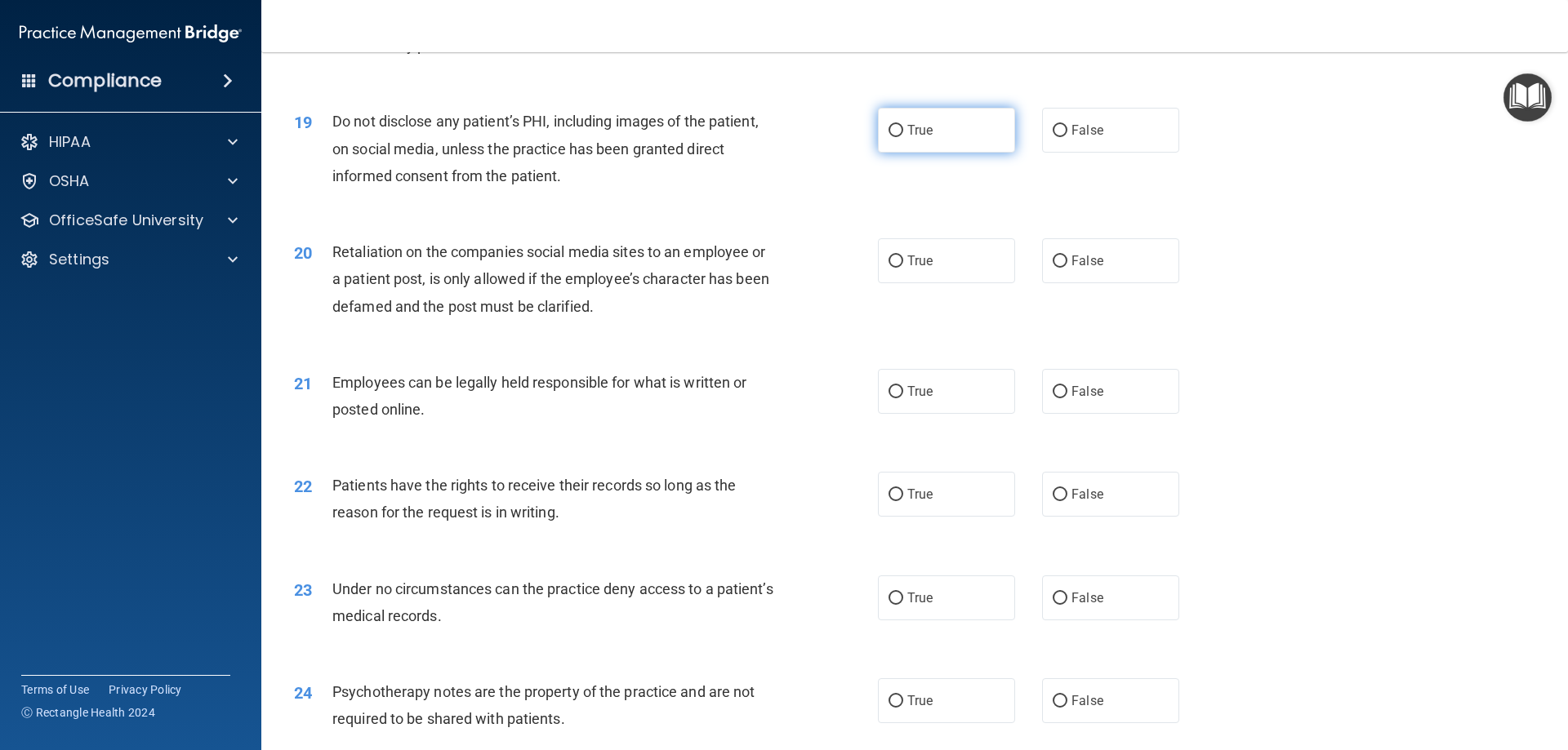
click at [889, 137] on input "True" at bounding box center [896, 131] width 14 height 12
radio input "true"
click at [1053, 268] on input "False" at bounding box center [1060, 262] width 14 height 12
radio input "true"
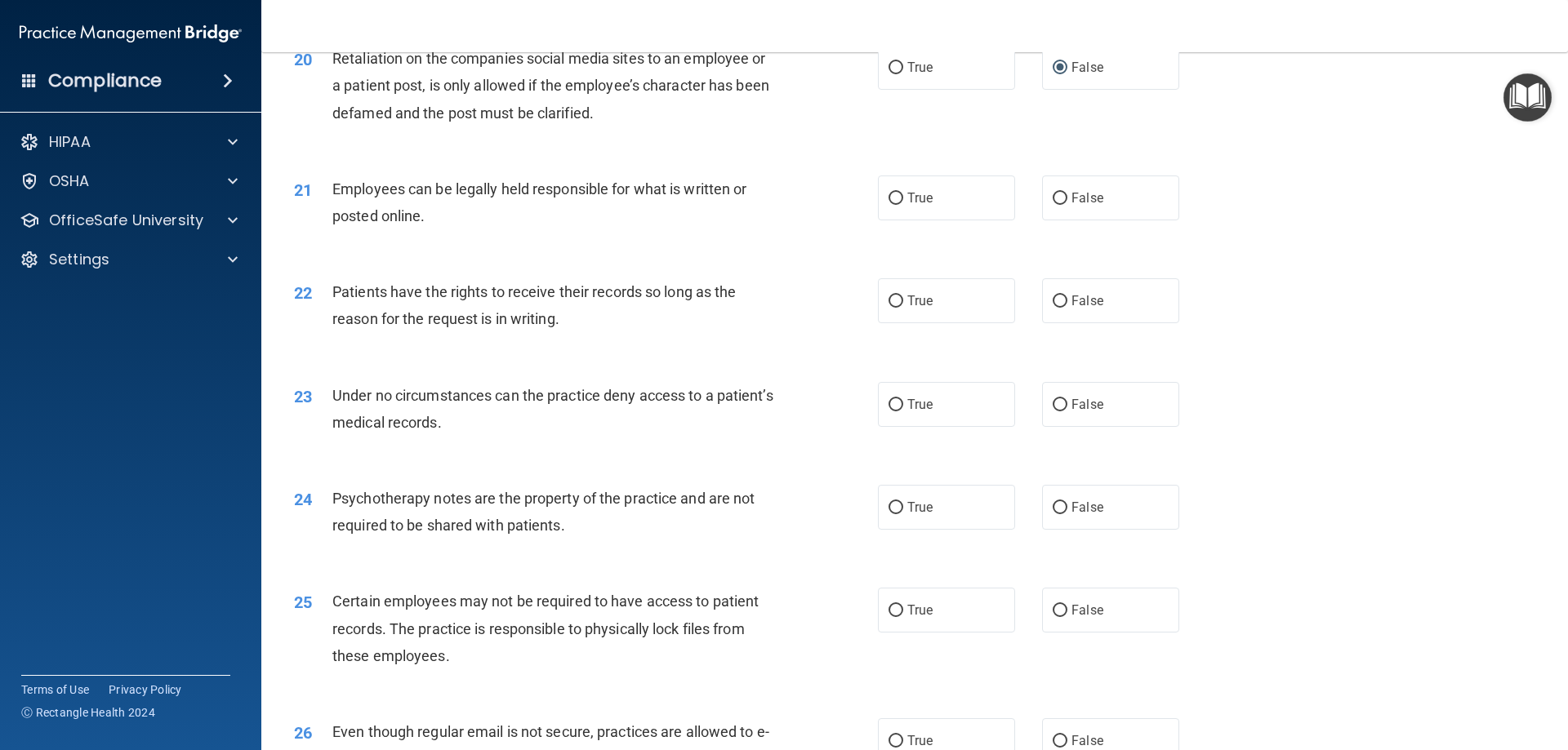
scroll to position [2612, 0]
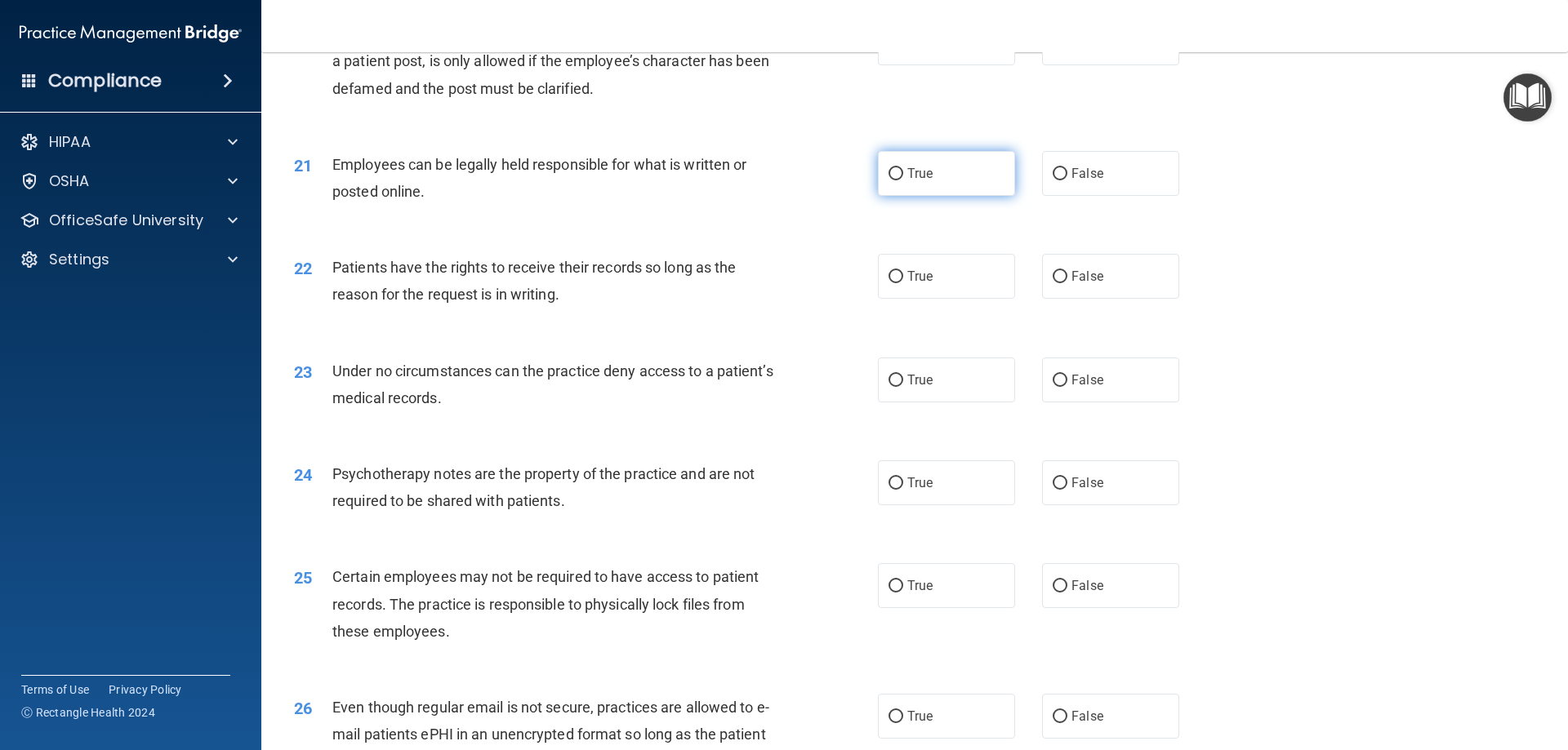
click at [890, 180] on input "True" at bounding box center [896, 174] width 14 height 12
radio input "true"
click at [1053, 283] on input "False" at bounding box center [1060, 277] width 14 height 12
radio input "true"
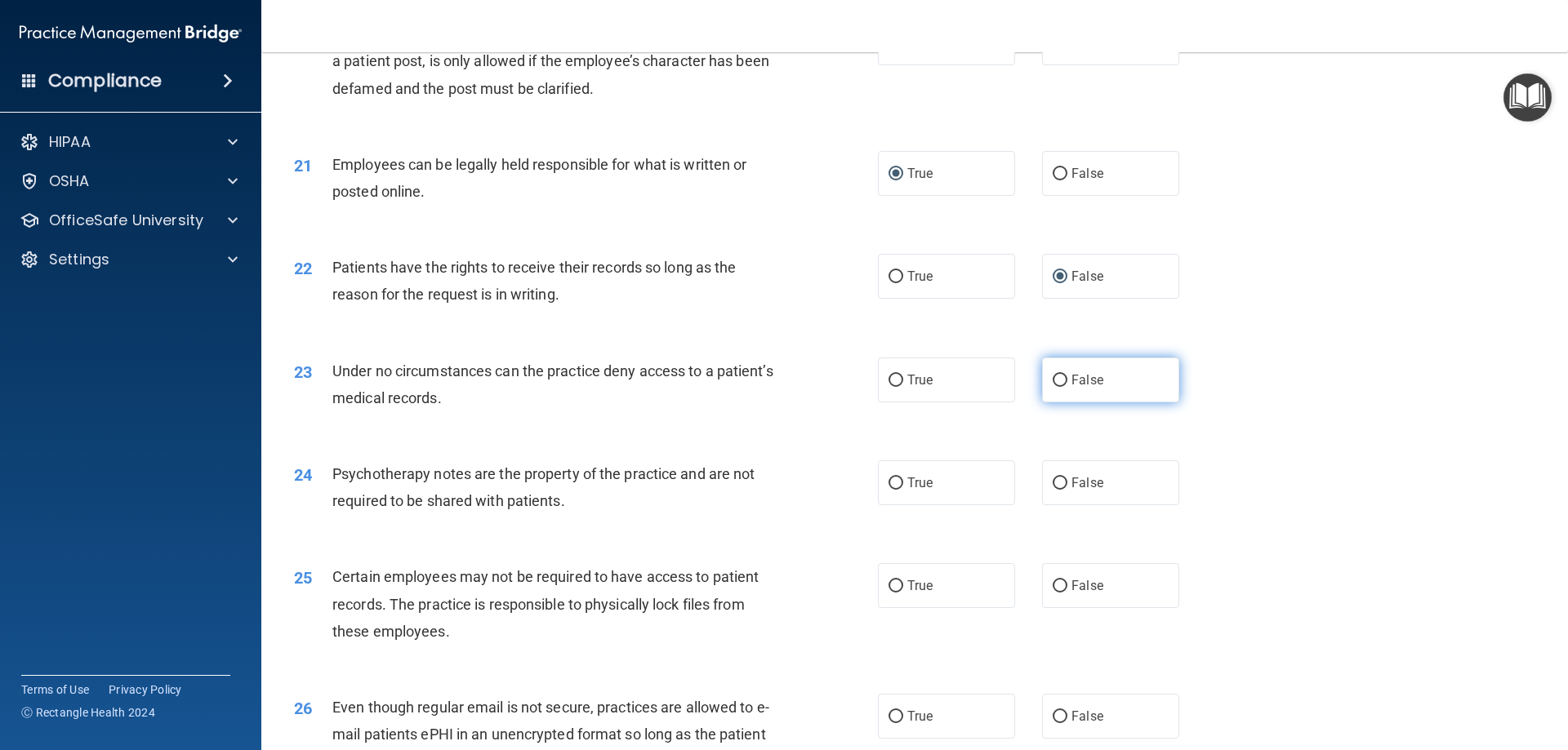
click at [1053, 387] on input "False" at bounding box center [1060, 381] width 14 height 12
radio input "true"
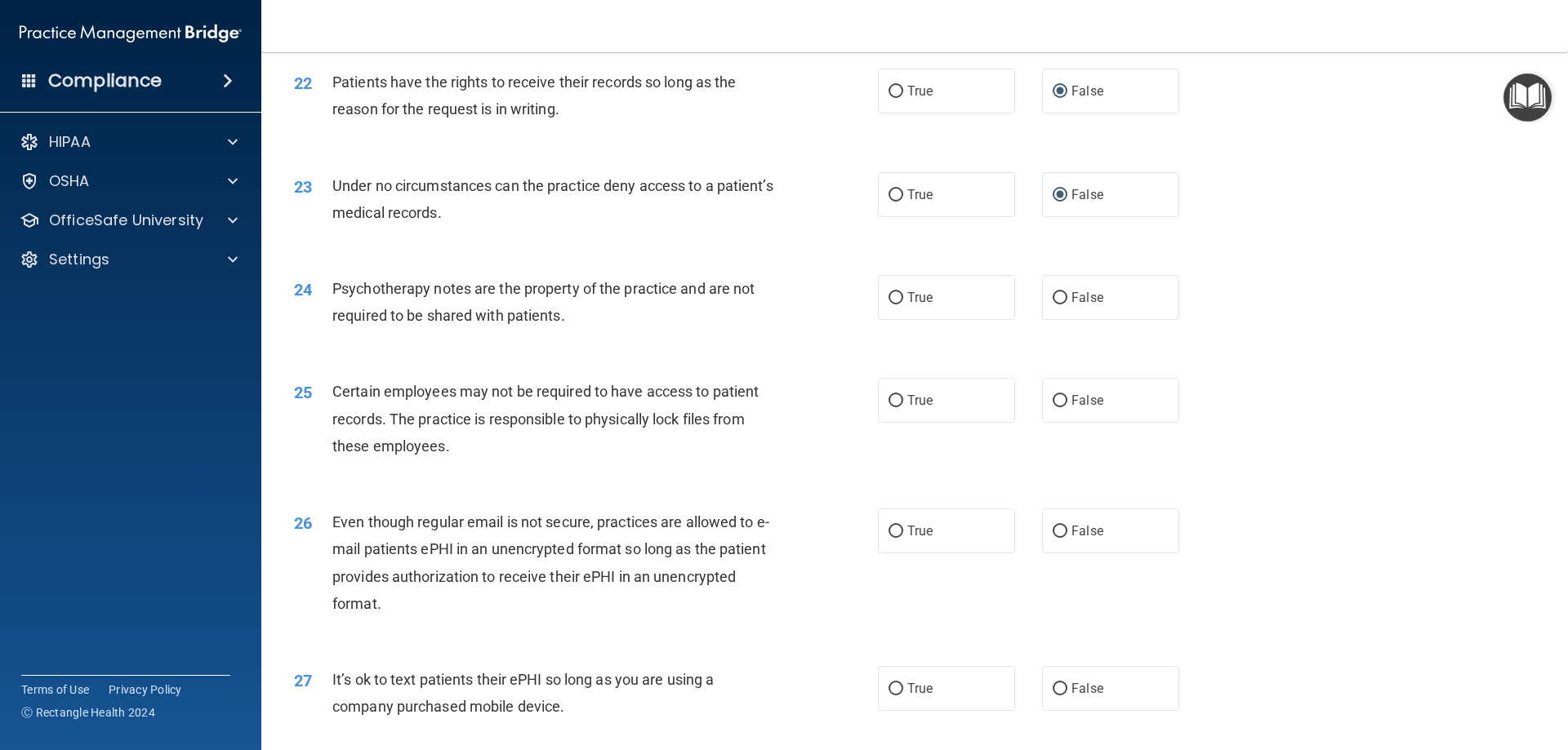
scroll to position [2830, 0]
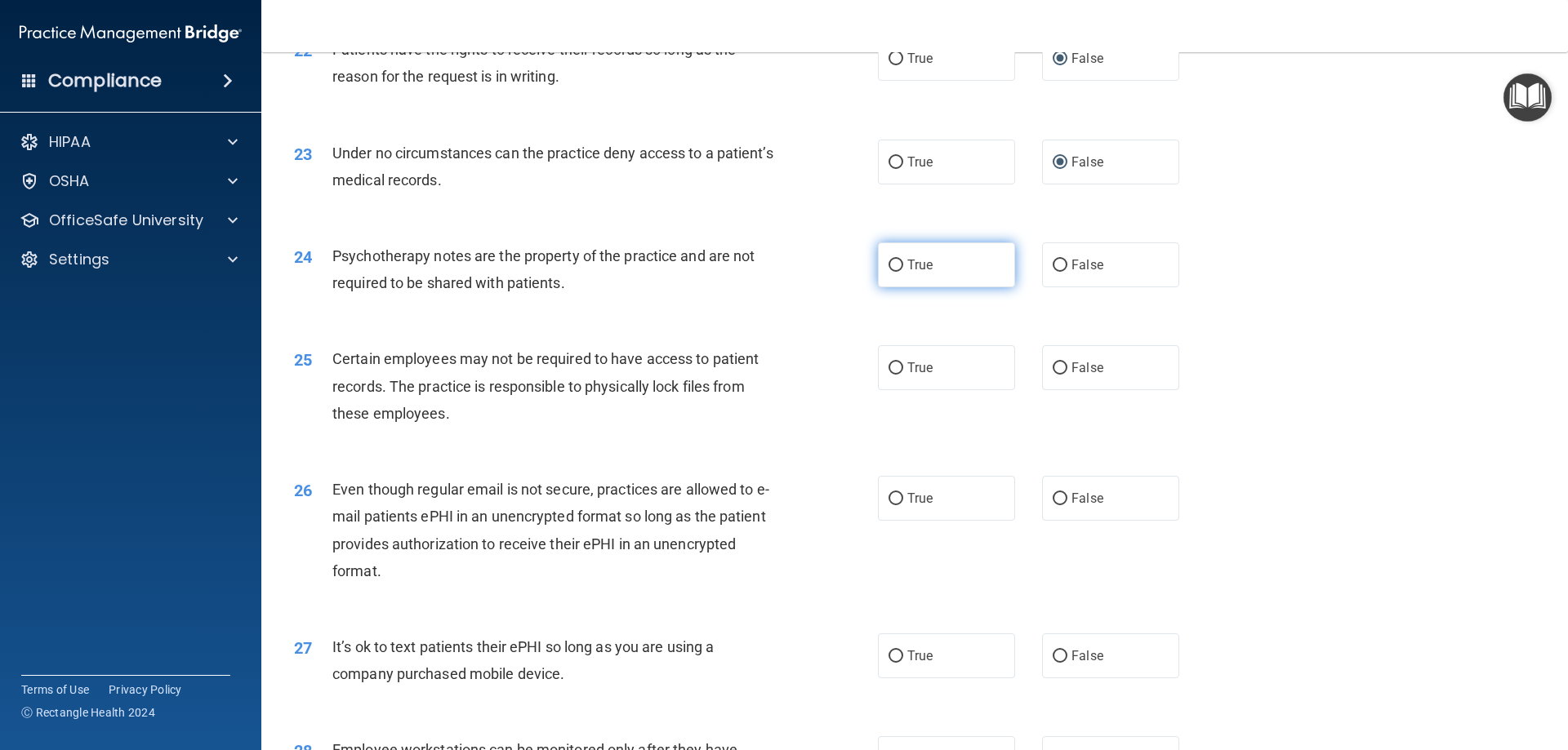
click at [889, 272] on input "True" at bounding box center [896, 266] width 14 height 12
radio input "true"
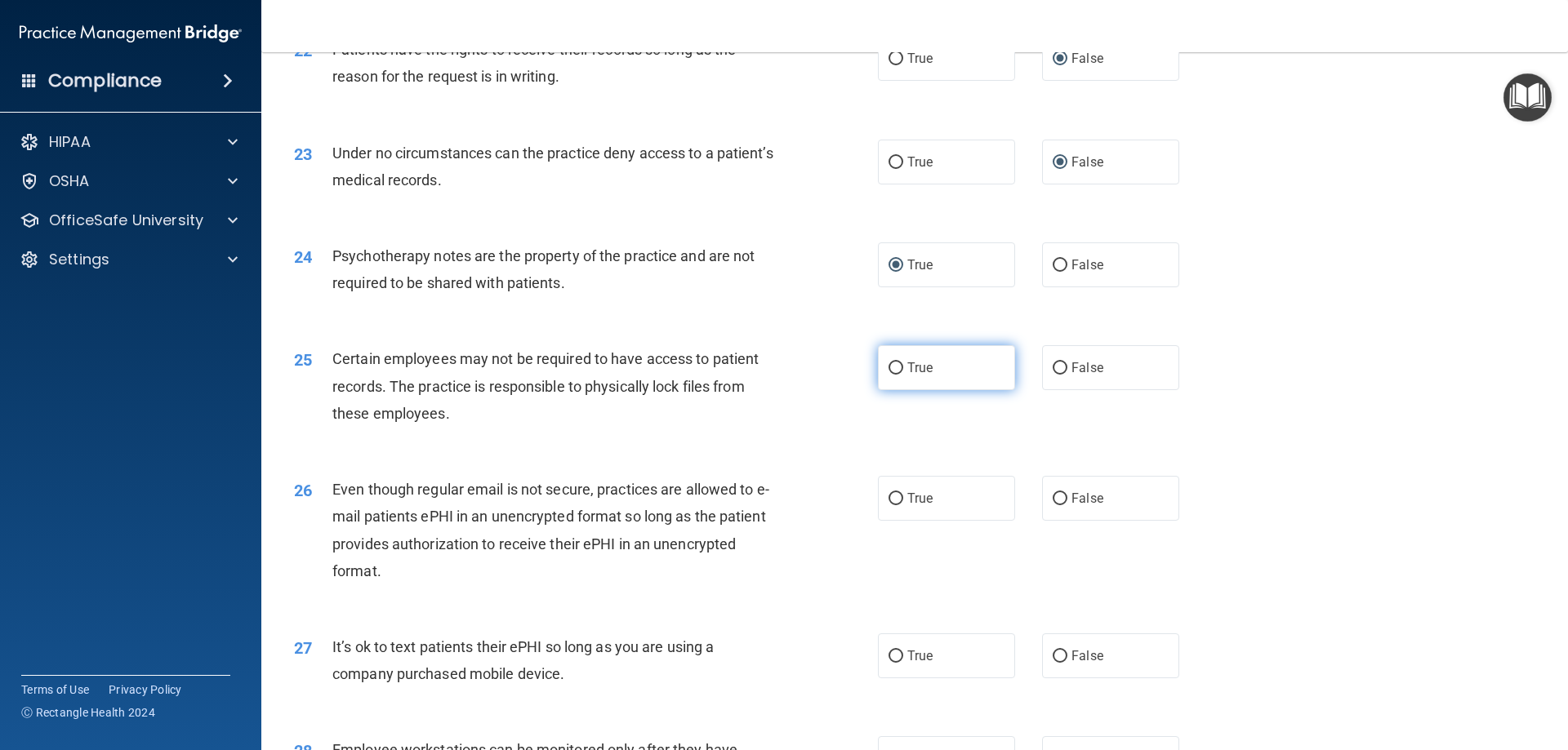
click at [890, 375] on input "True" at bounding box center [896, 369] width 14 height 12
radio input "true"
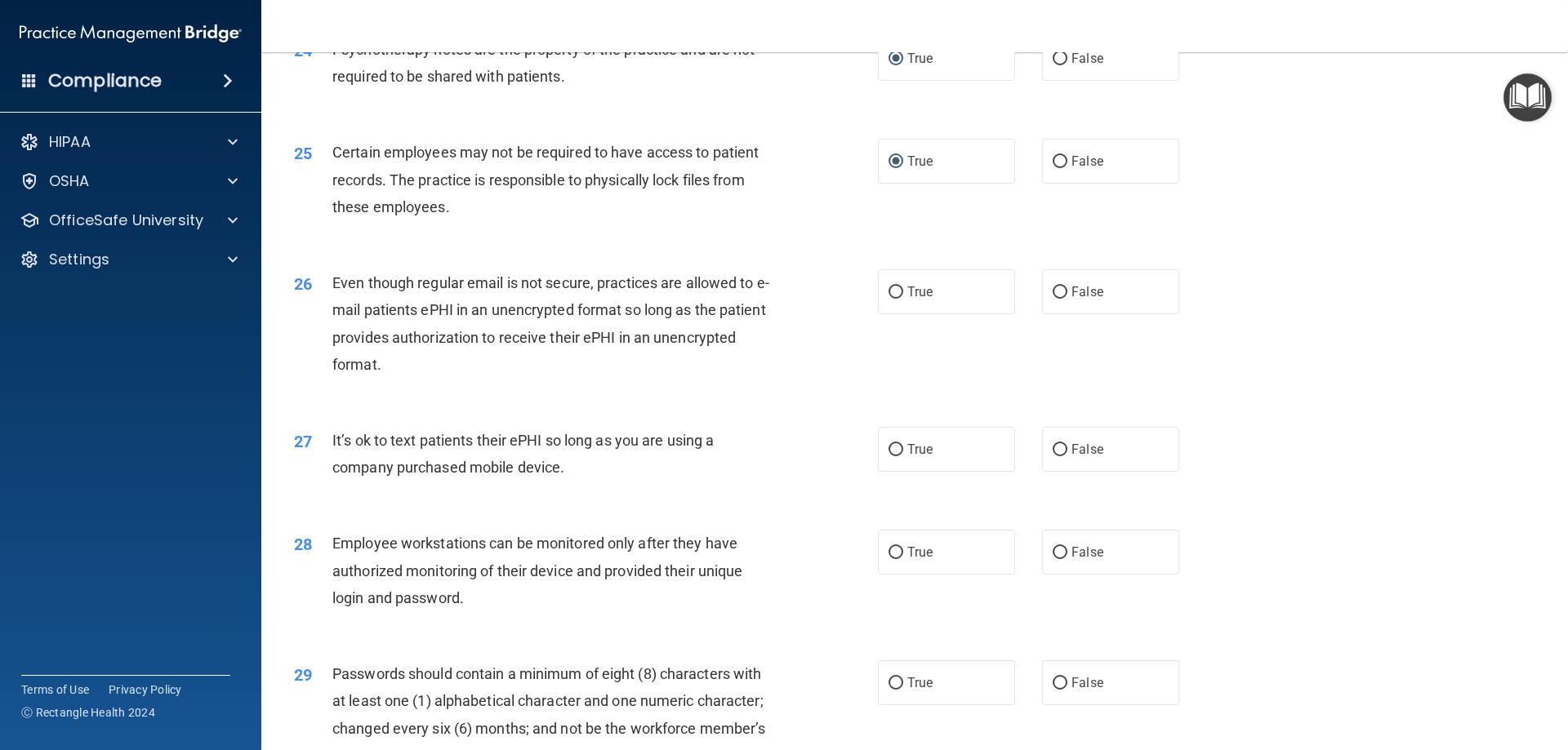
scroll to position [3047, 0]
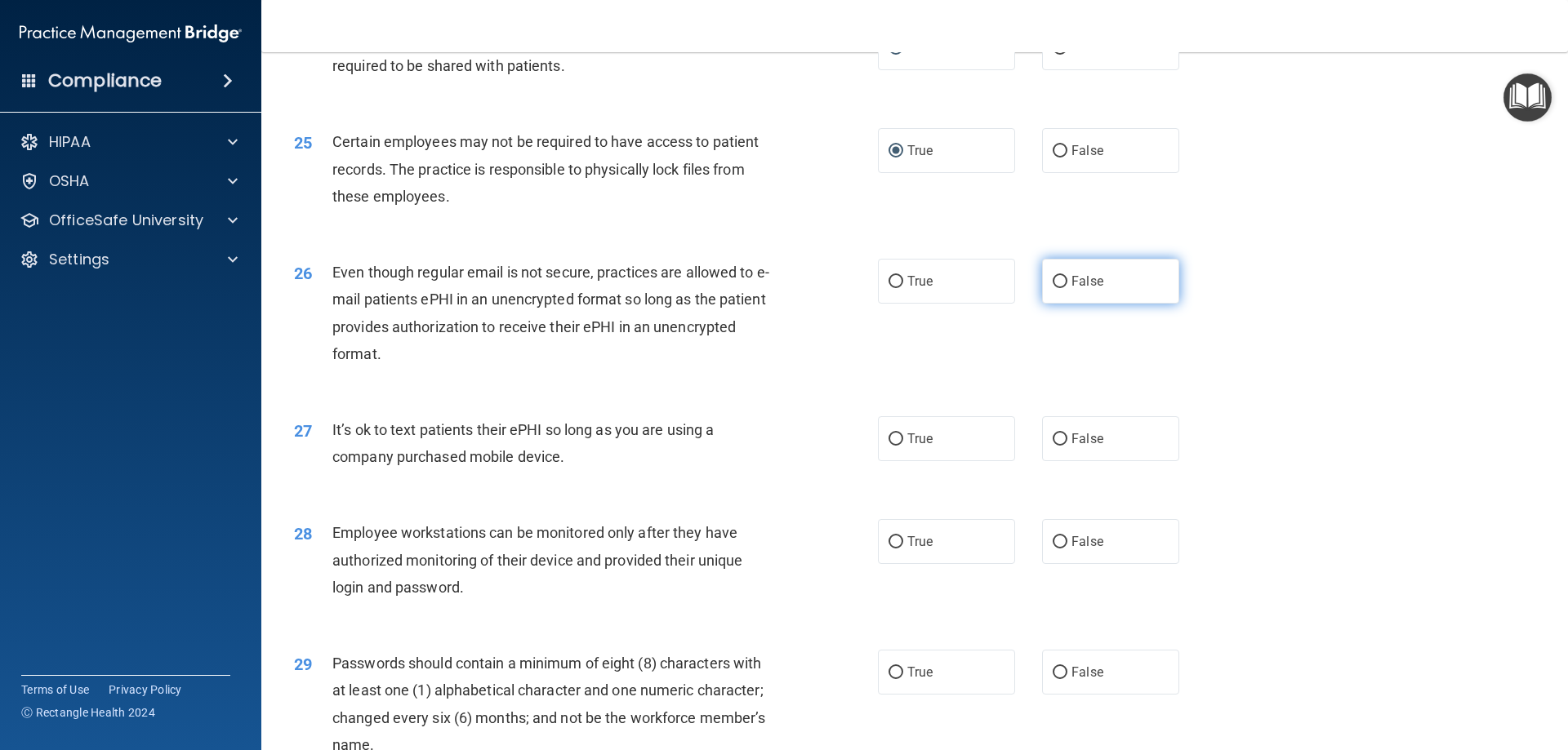
click at [1056, 288] on input "False" at bounding box center [1060, 282] width 14 height 12
radio input "true"
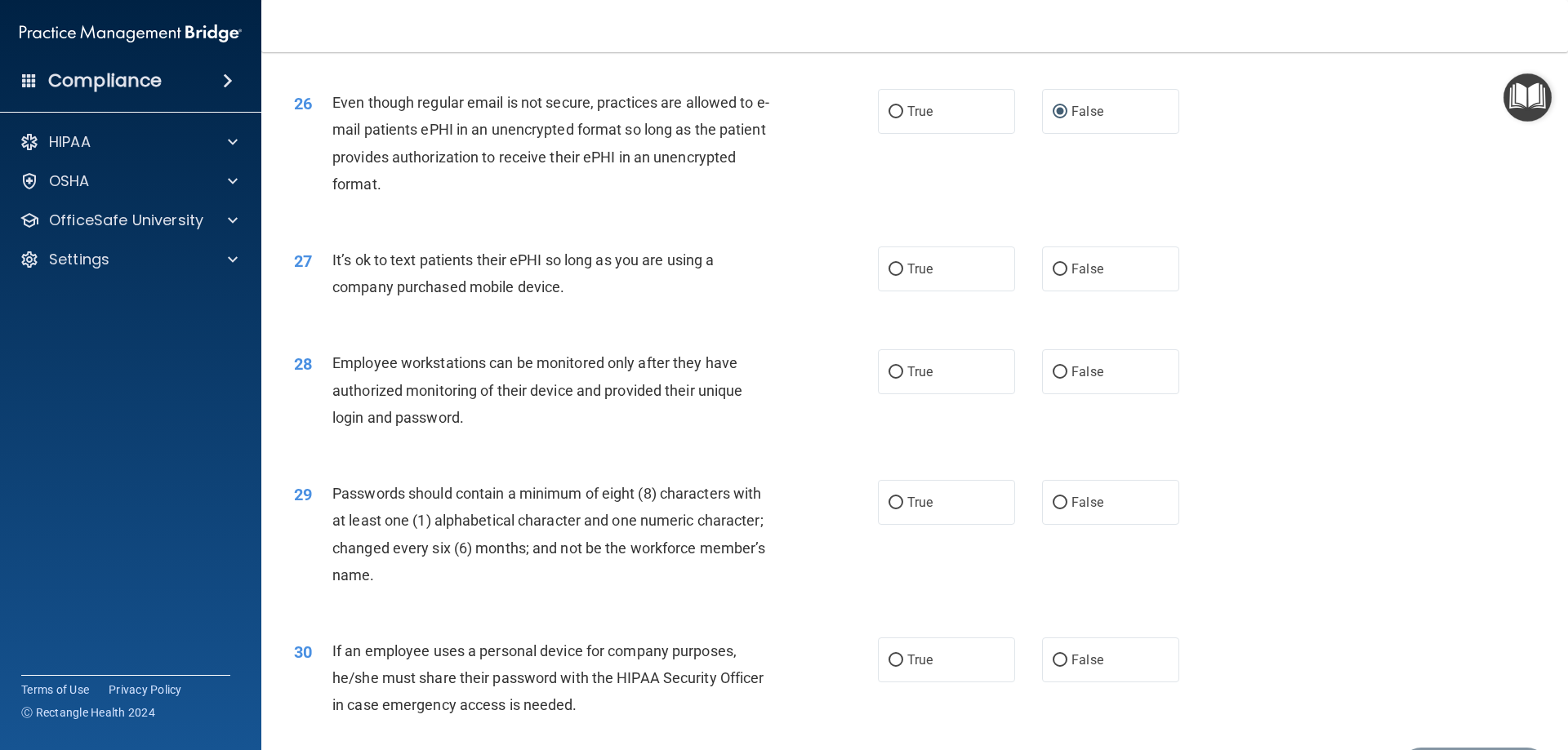
scroll to position [3265, 0]
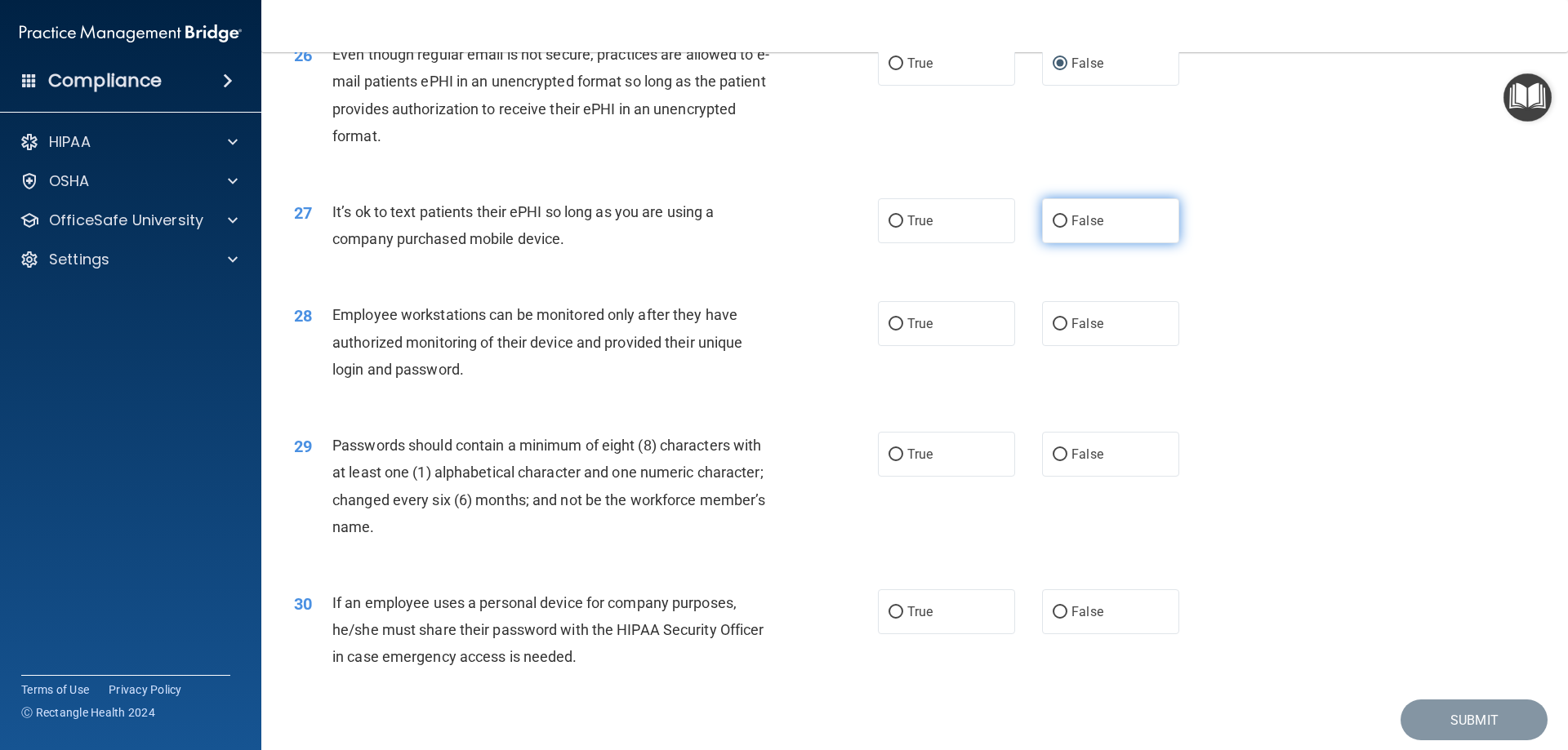
click at [1053, 228] on input "False" at bounding box center [1060, 222] width 14 height 12
radio input "true"
click at [1053, 330] on input "False" at bounding box center [1060, 324] width 14 height 12
radio input "true"
click at [889, 330] on input "True" at bounding box center [896, 324] width 14 height 12
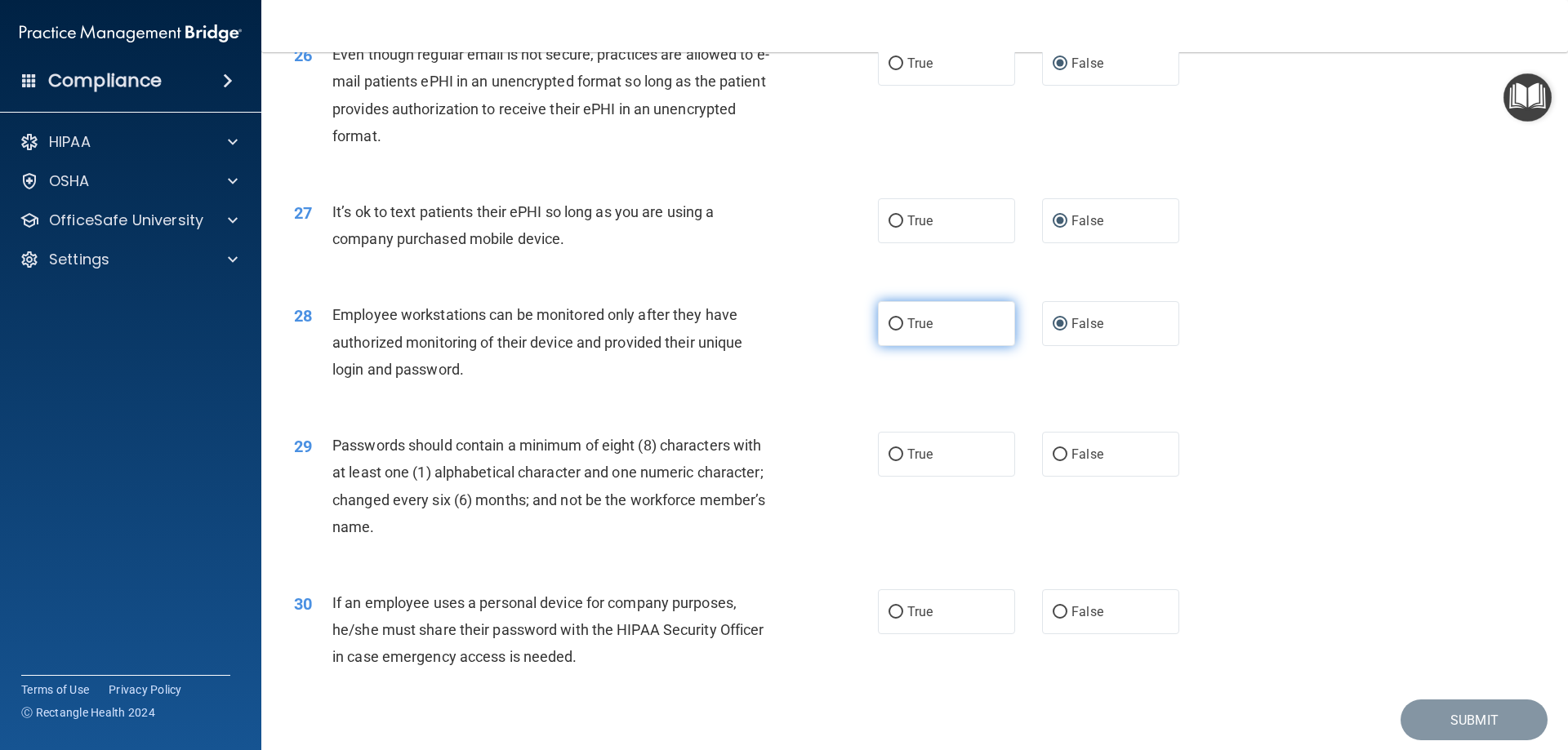
radio input "true"
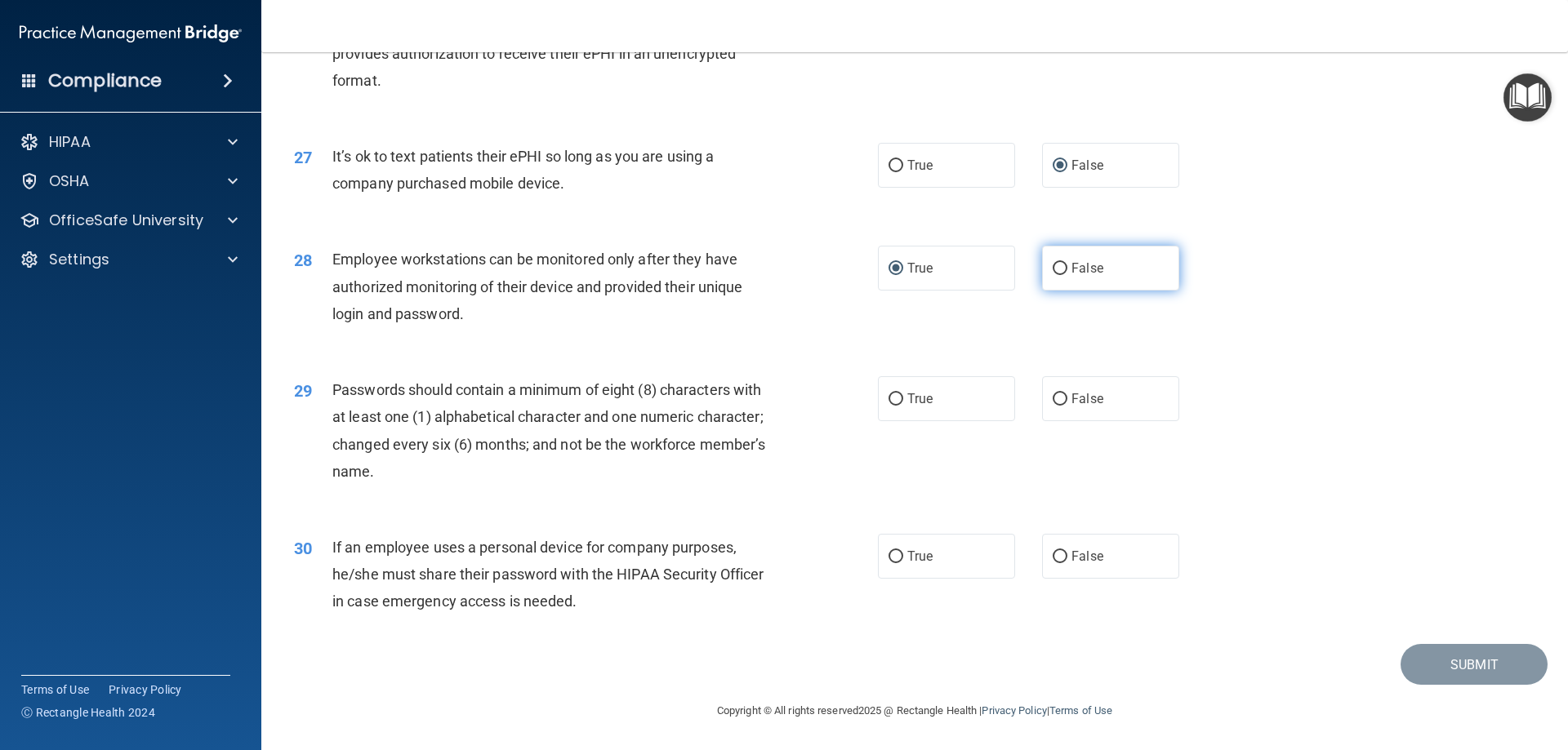
click at [1053, 275] on input "False" at bounding box center [1060, 268] width 14 height 12
radio input "true"
radio input "false"
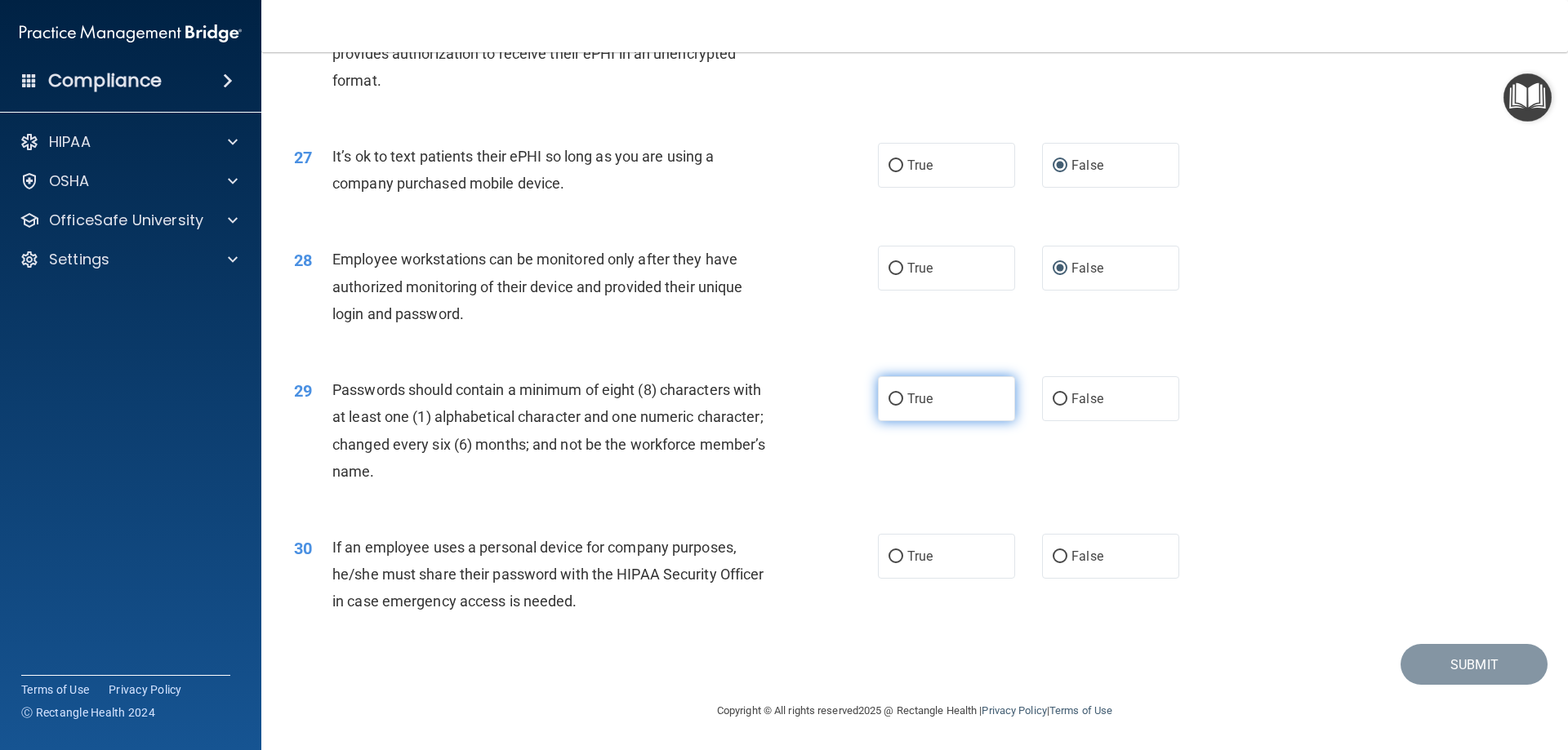
click at [889, 399] on input "True" at bounding box center [896, 399] width 14 height 12
radio input "true"
click at [891, 559] on input "True" at bounding box center [896, 557] width 14 height 12
radio input "true"
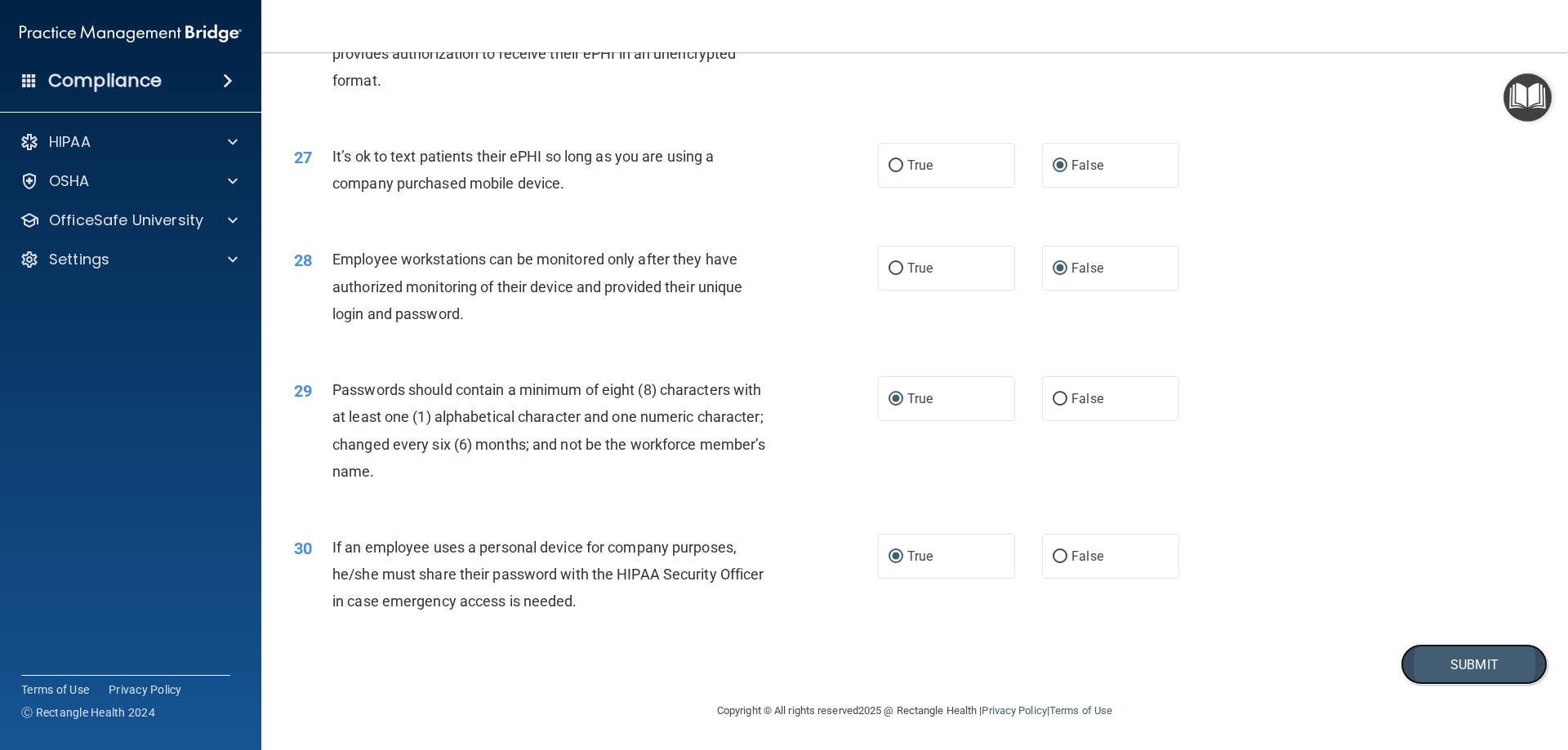
click at [1455, 668] on button "Submit" at bounding box center [1474, 664] width 147 height 42
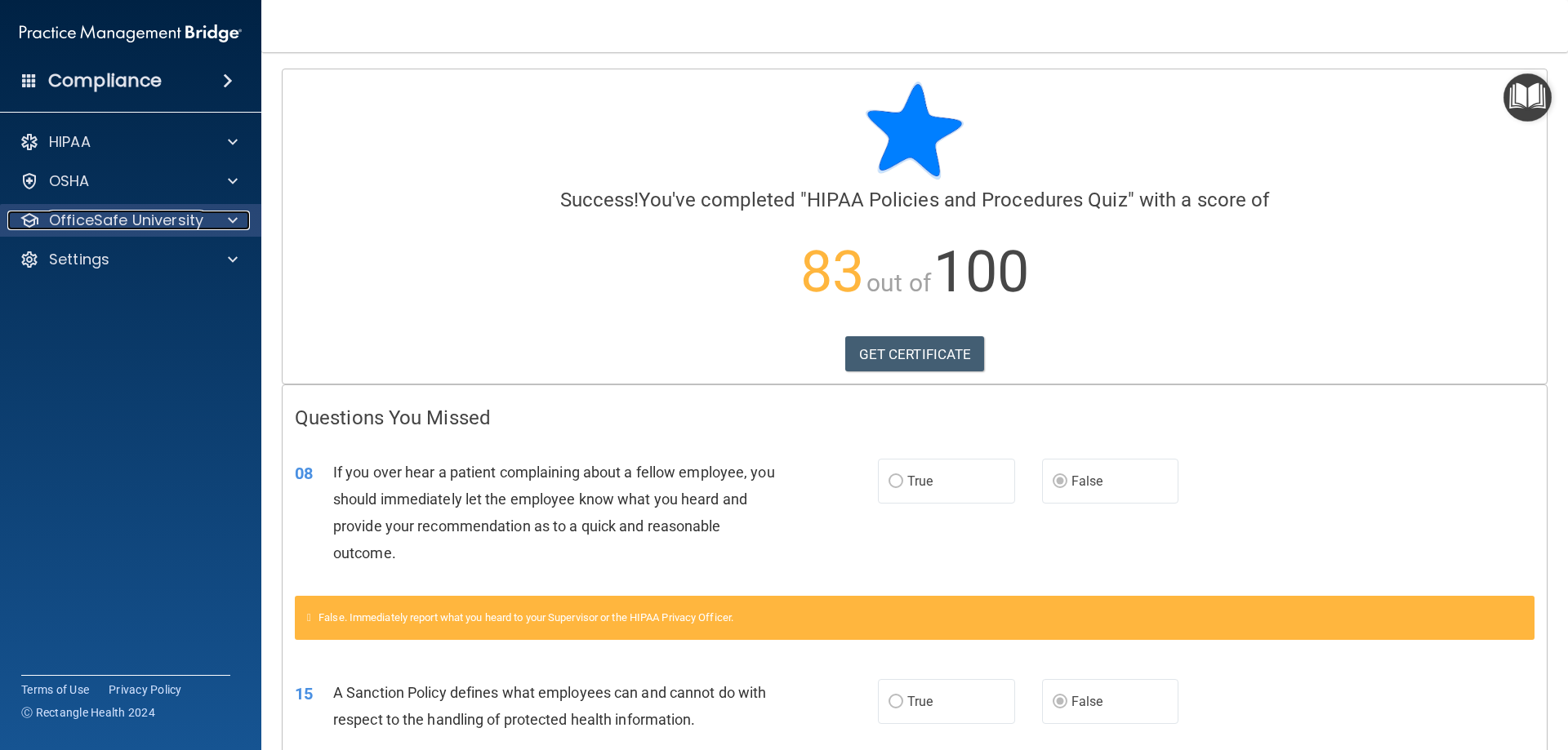
click at [124, 211] on p "OfficeSafe University" at bounding box center [127, 220] width 155 height 20
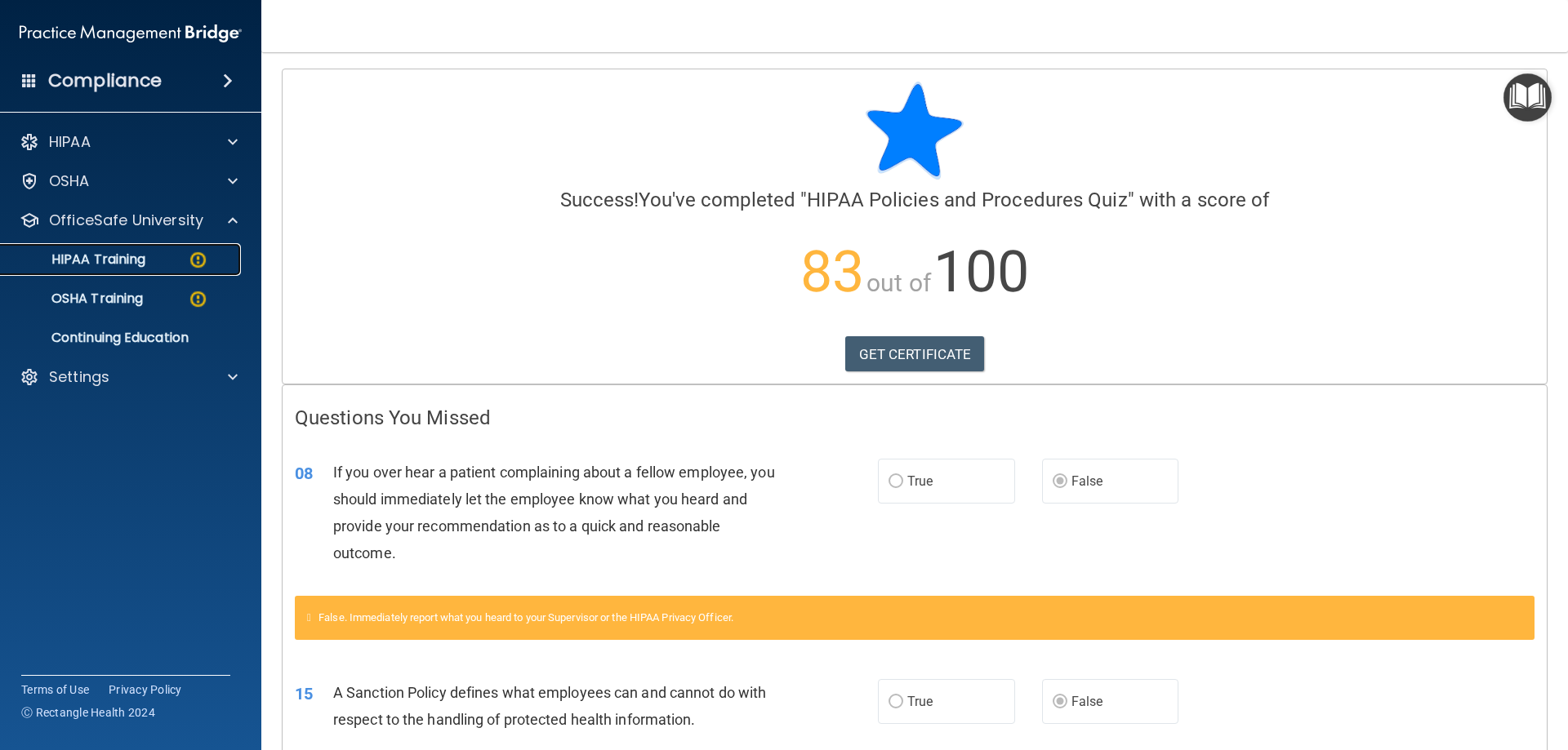
click at [114, 258] on p "HIPAA Training" at bounding box center [77, 259] width 135 height 16
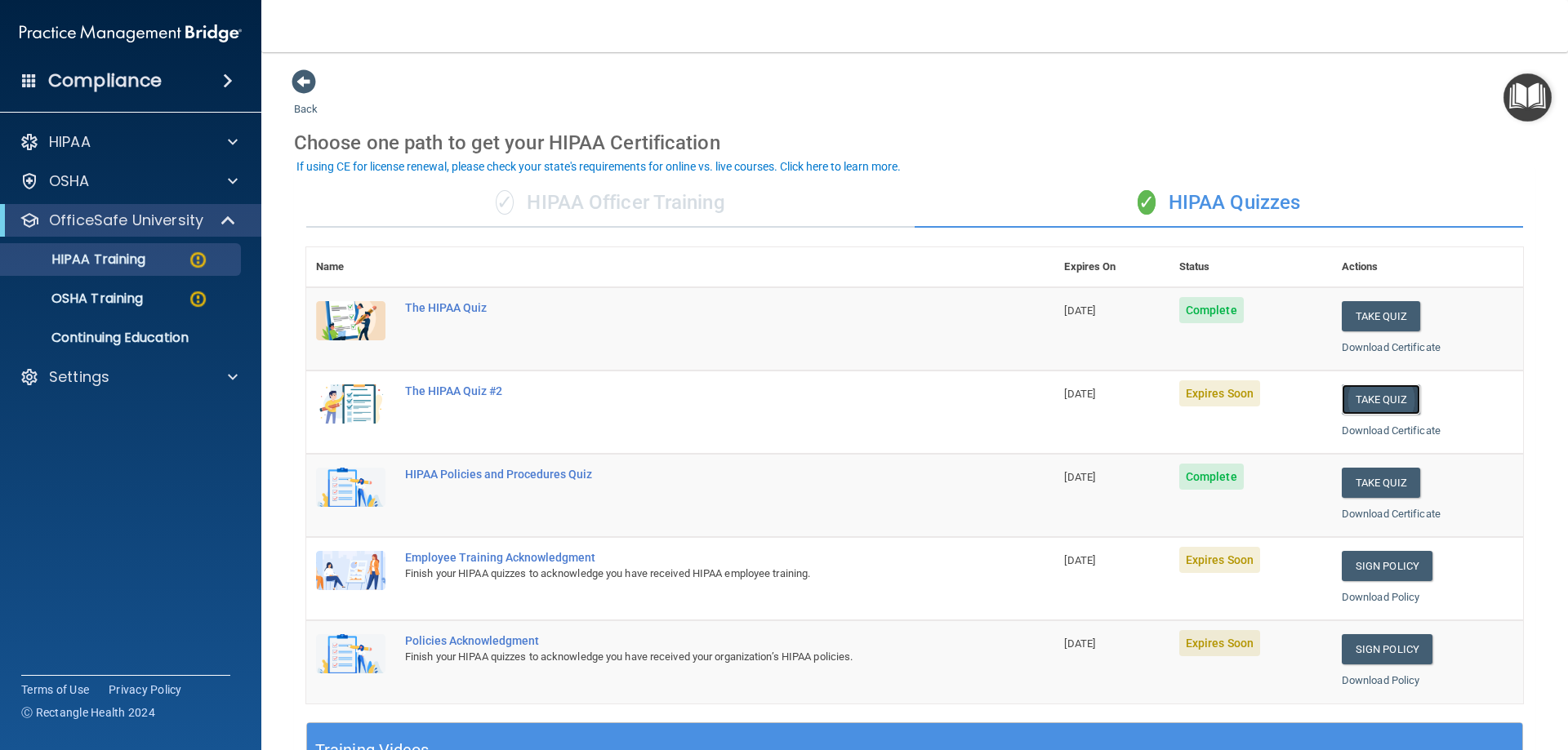
click at [1368, 400] on button "Take Quiz" at bounding box center [1381, 400] width 78 height 31
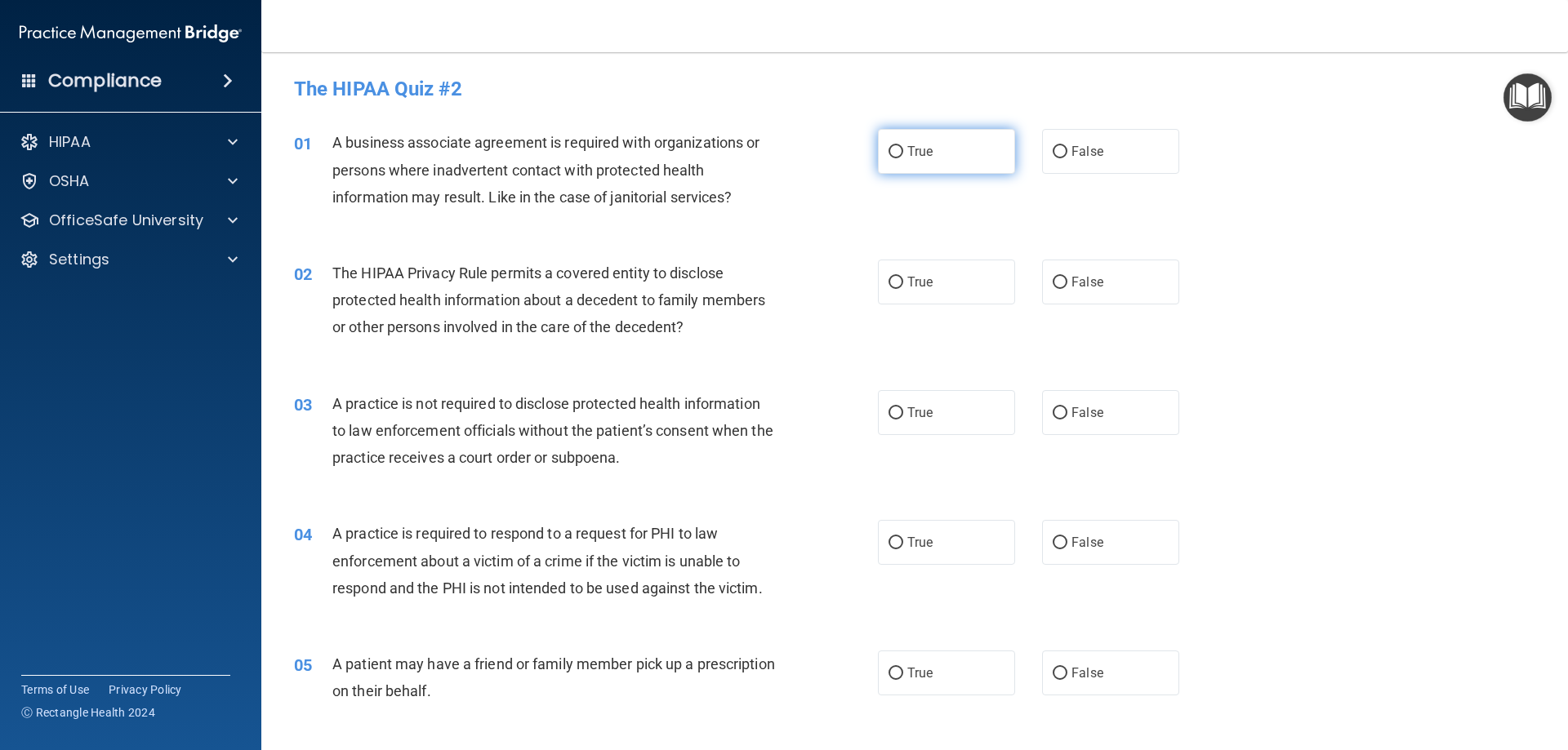
click at [889, 154] on input "True" at bounding box center [896, 152] width 14 height 12
radio input "true"
click at [891, 285] on input "True" at bounding box center [896, 283] width 14 height 12
radio input "true"
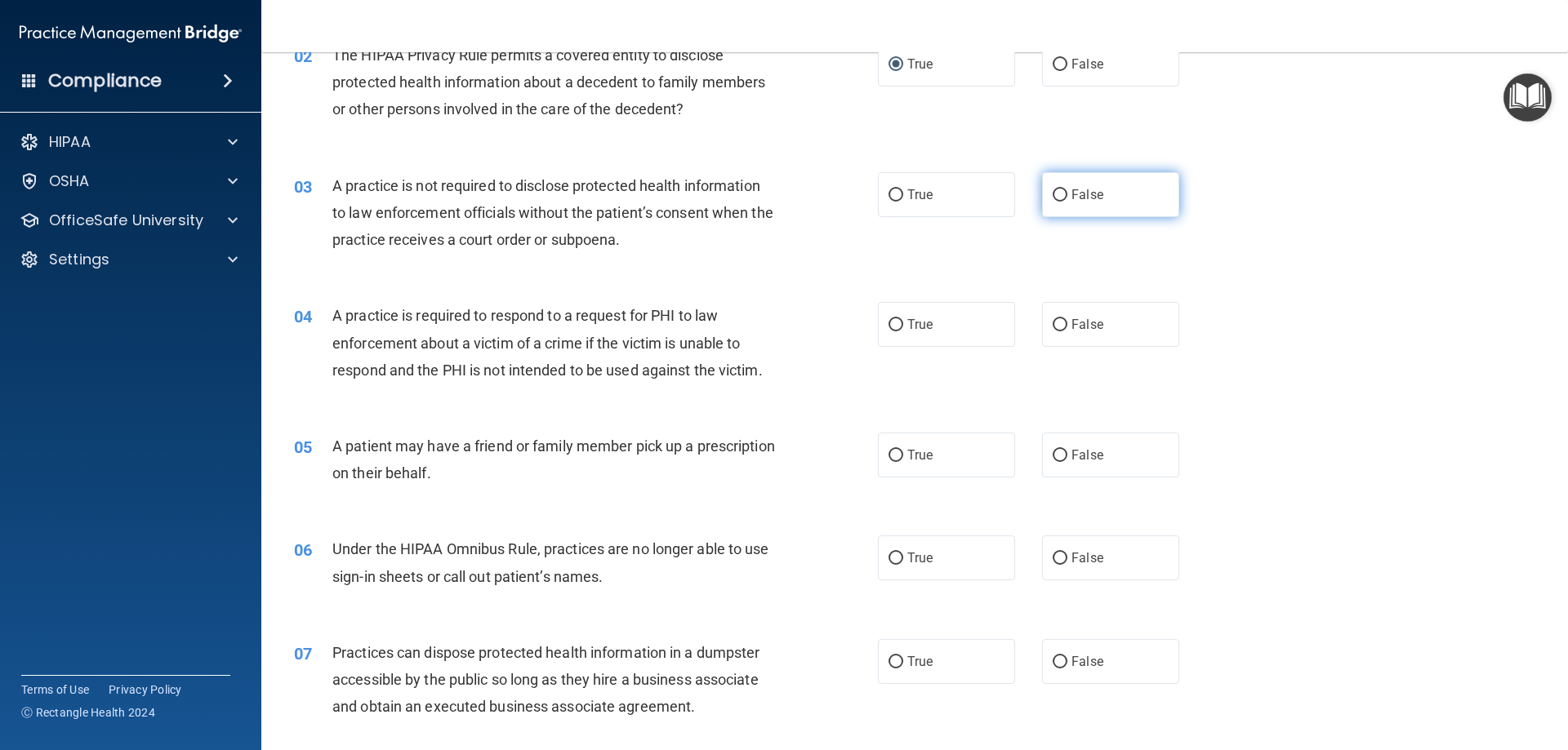
click at [1055, 199] on input "False" at bounding box center [1060, 195] width 14 height 12
radio input "true"
click at [891, 324] on input "True" at bounding box center [896, 325] width 14 height 12
radio input "true"
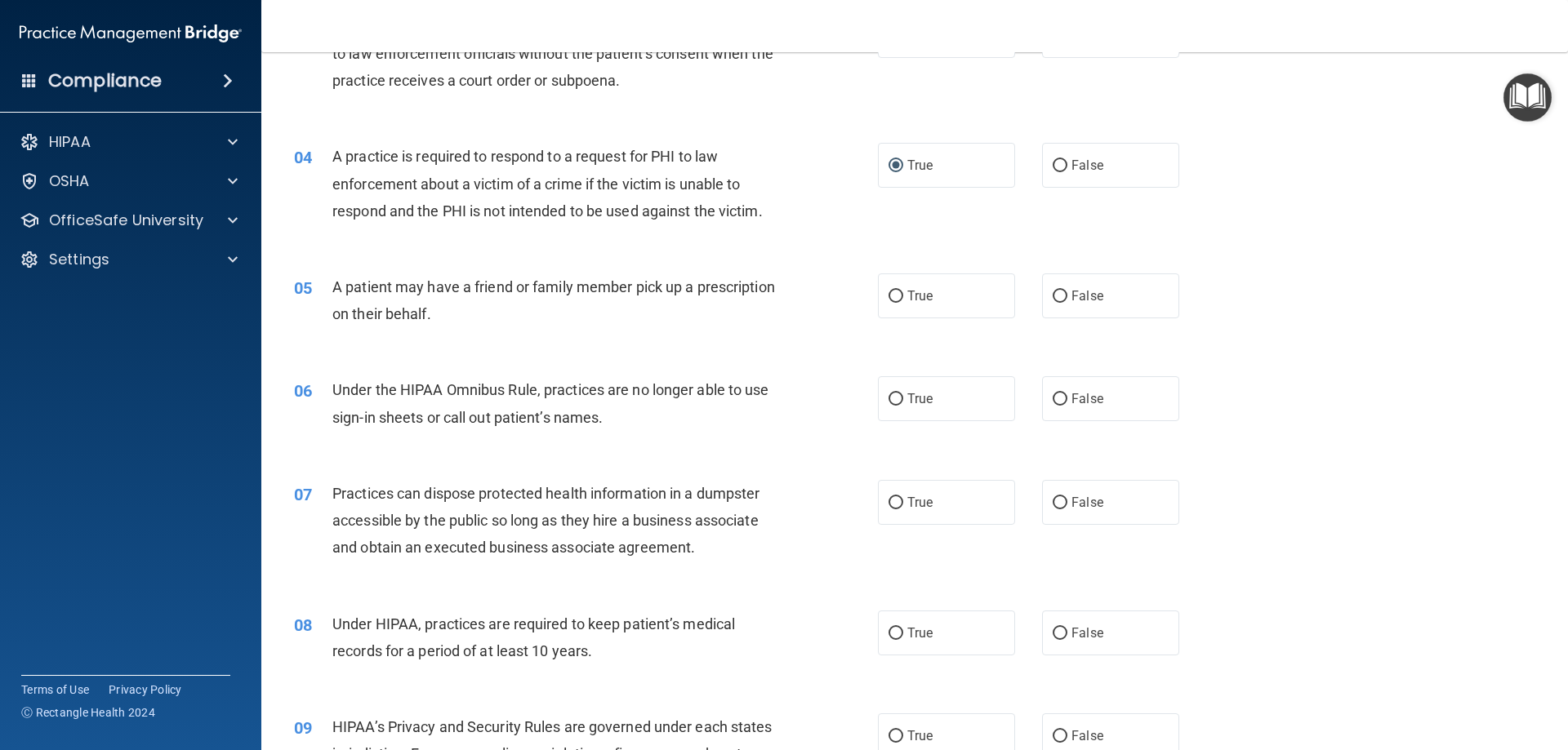
scroll to position [435, 0]
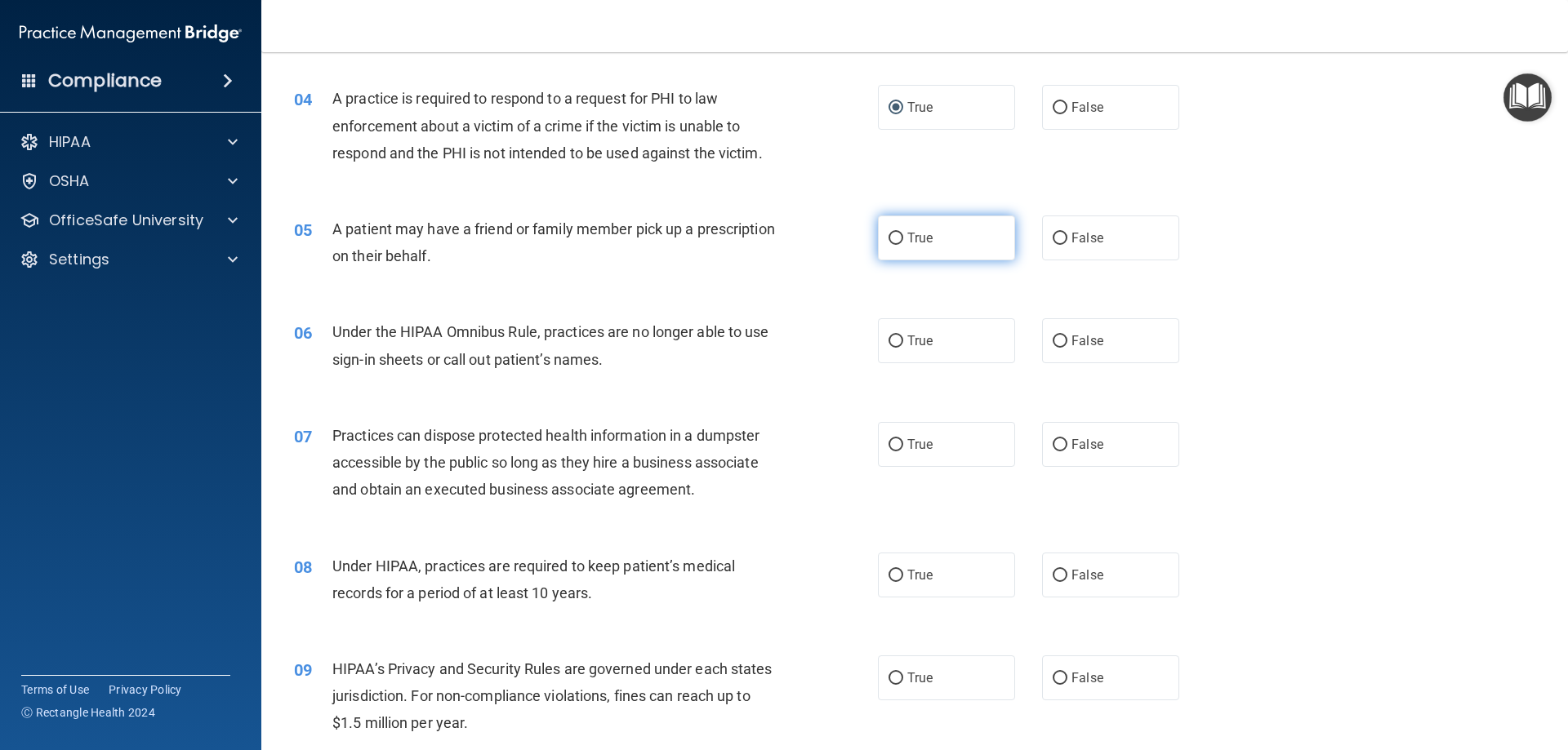
click at [891, 240] on input "True" at bounding box center [896, 239] width 14 height 12
radio input "true"
click at [889, 345] on input "True" at bounding box center [896, 341] width 14 height 12
radio input "true"
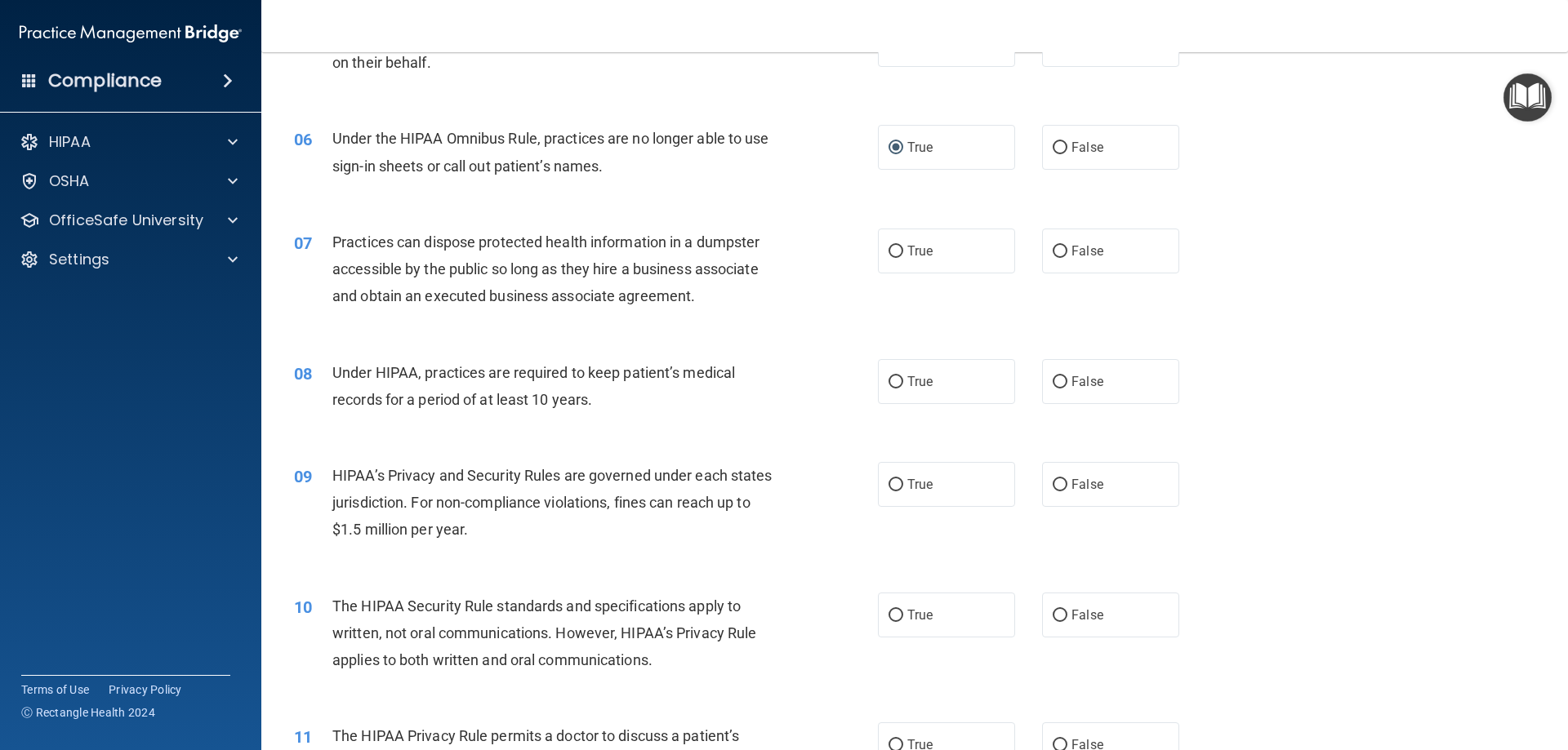
scroll to position [653, 0]
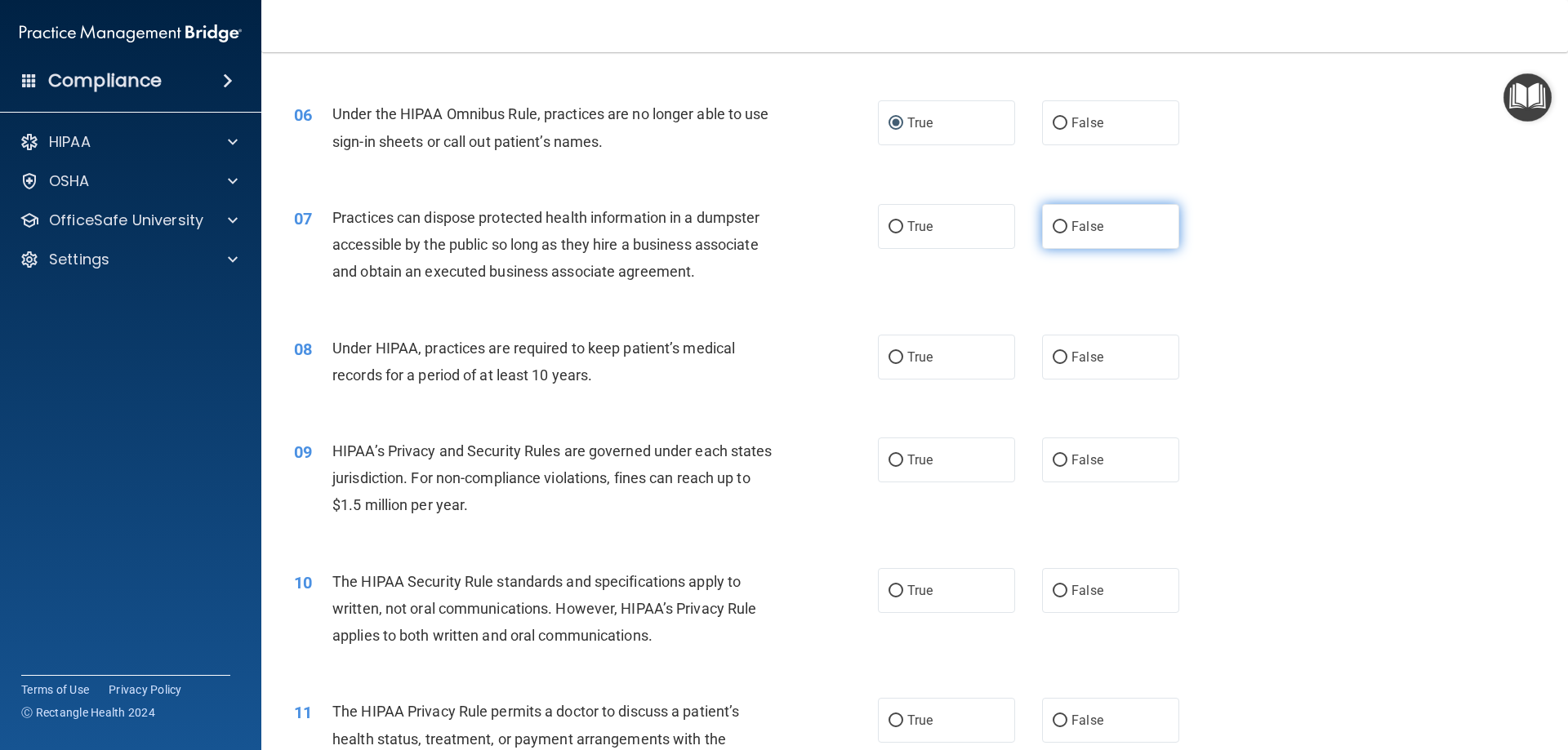
drag, startPoint x: 1046, startPoint y: 223, endPoint x: 1038, endPoint y: 226, distance: 8.5
click at [1043, 224] on label "False" at bounding box center [1110, 226] width 137 height 45
click at [1053, 224] on input "False" at bounding box center [1060, 227] width 14 height 12
radio input "true"
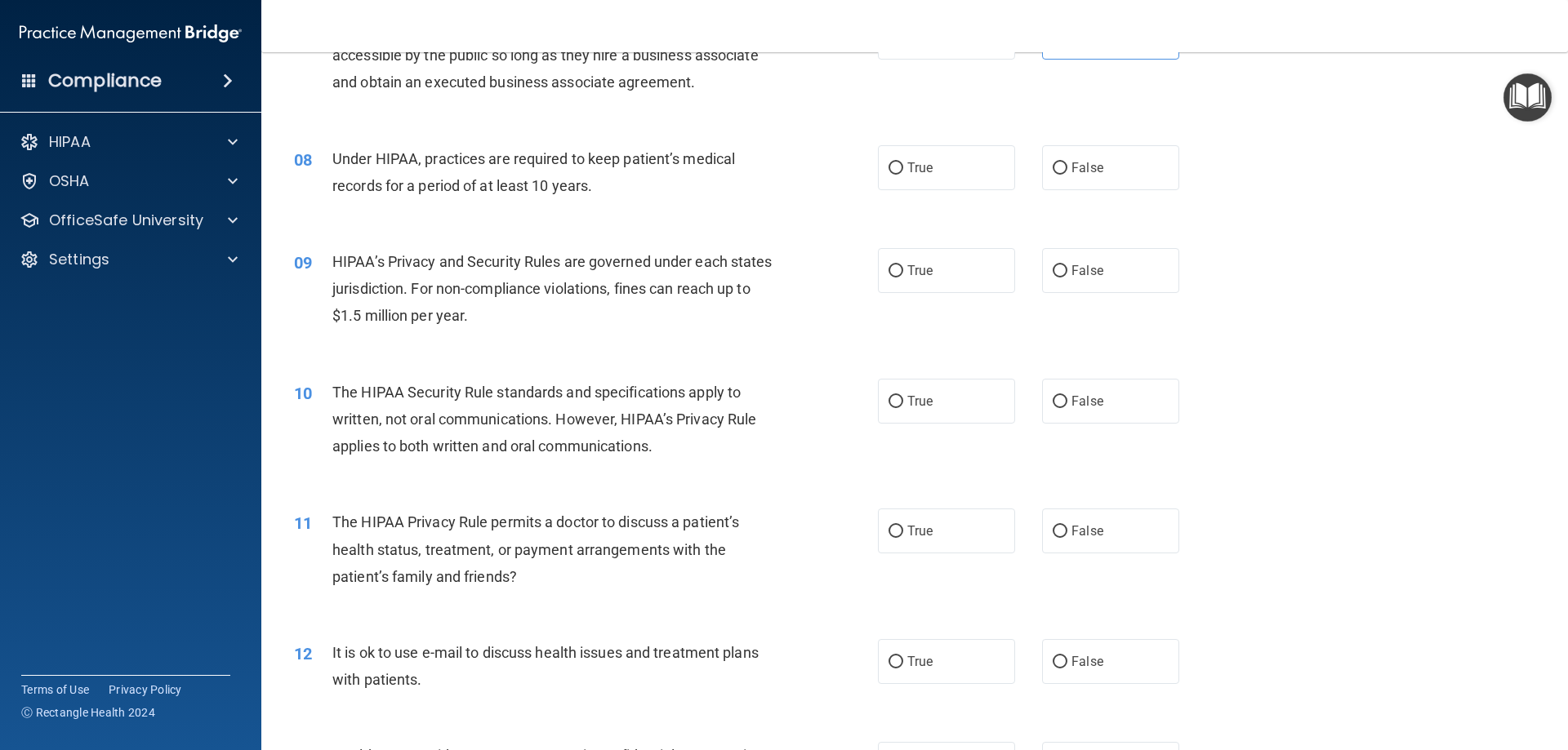
scroll to position [871, 0]
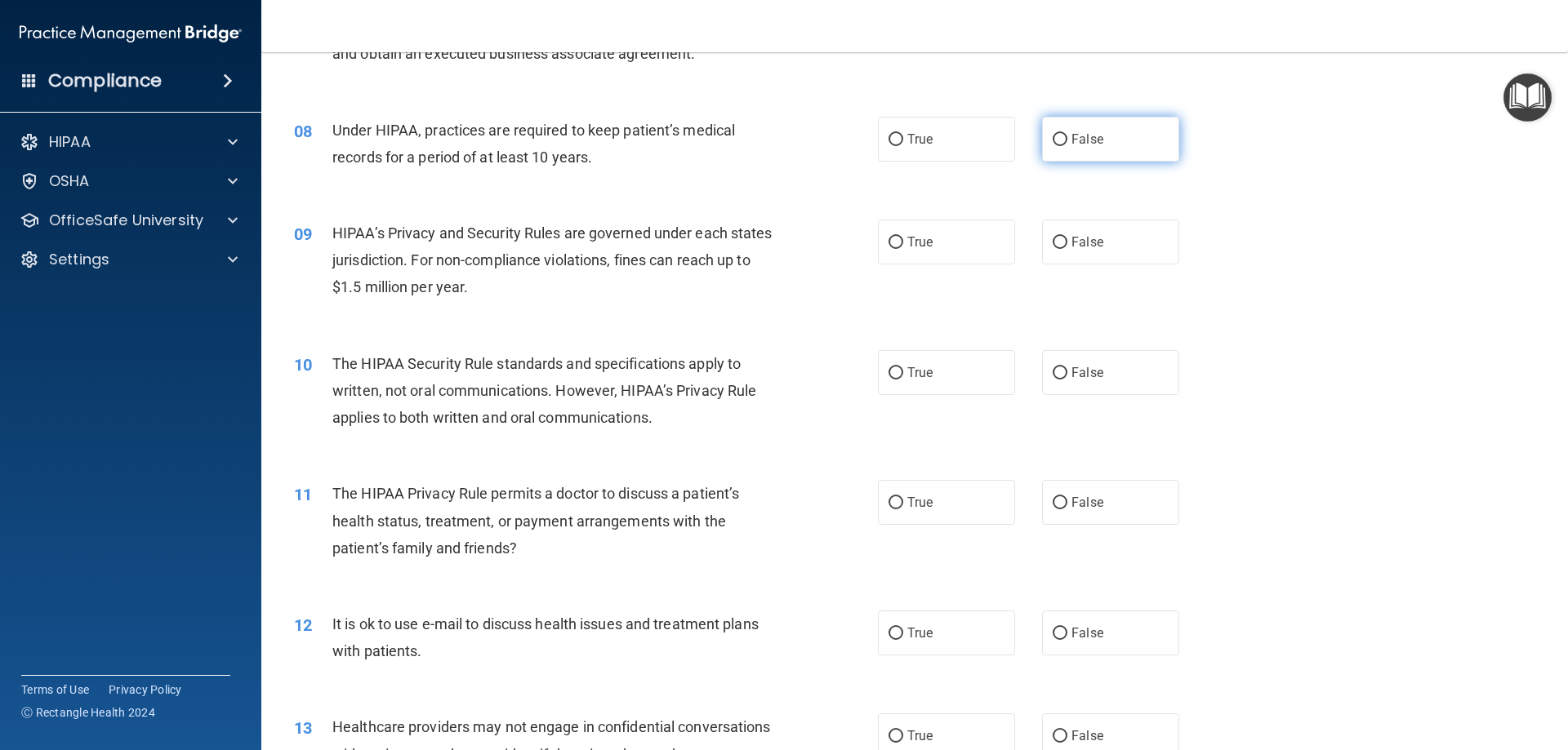
click at [1053, 138] on input "False" at bounding box center [1060, 140] width 14 height 12
radio input "true"
click at [891, 242] on input "True" at bounding box center [896, 243] width 14 height 12
radio input "true"
click at [889, 370] on input "True" at bounding box center [896, 373] width 14 height 12
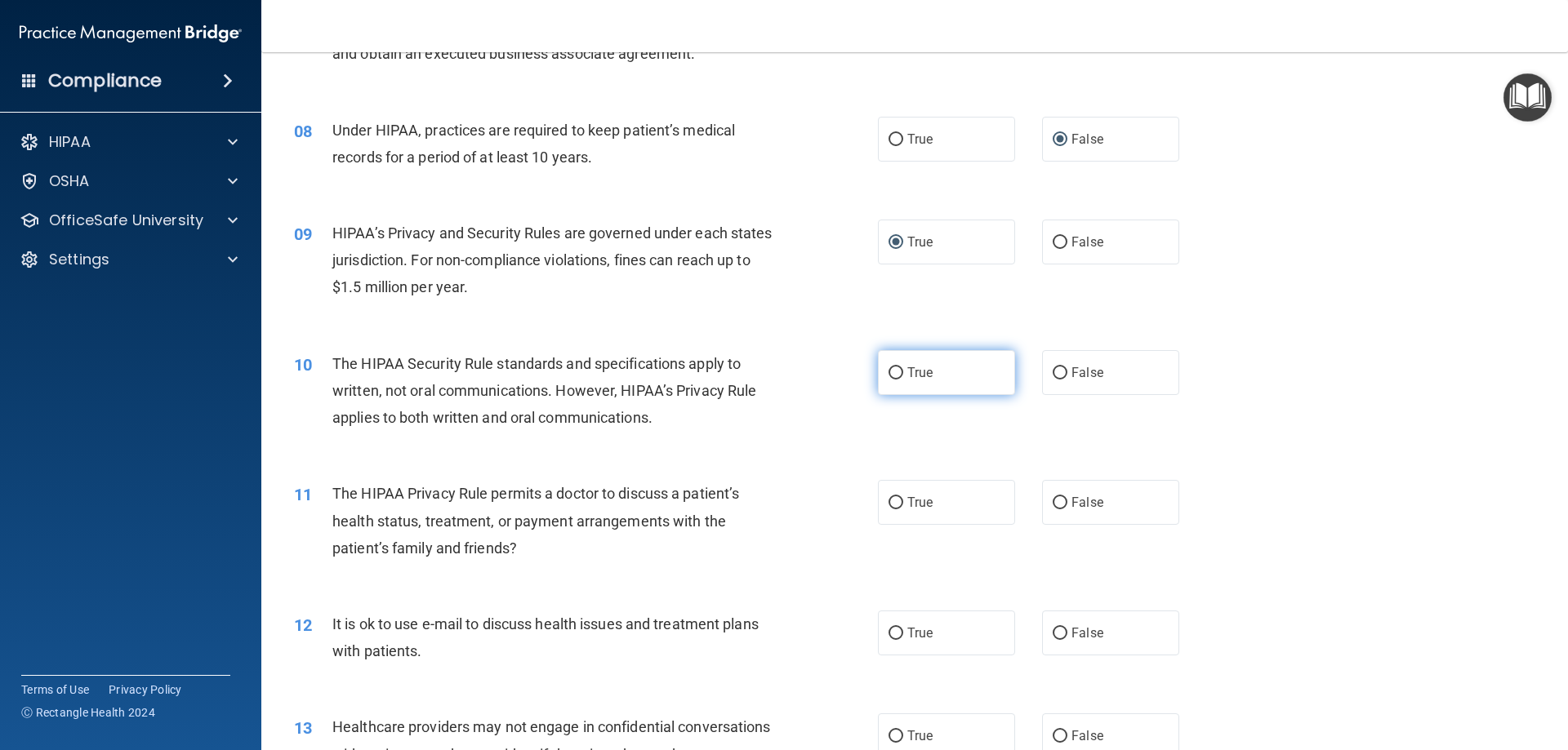
radio input "true"
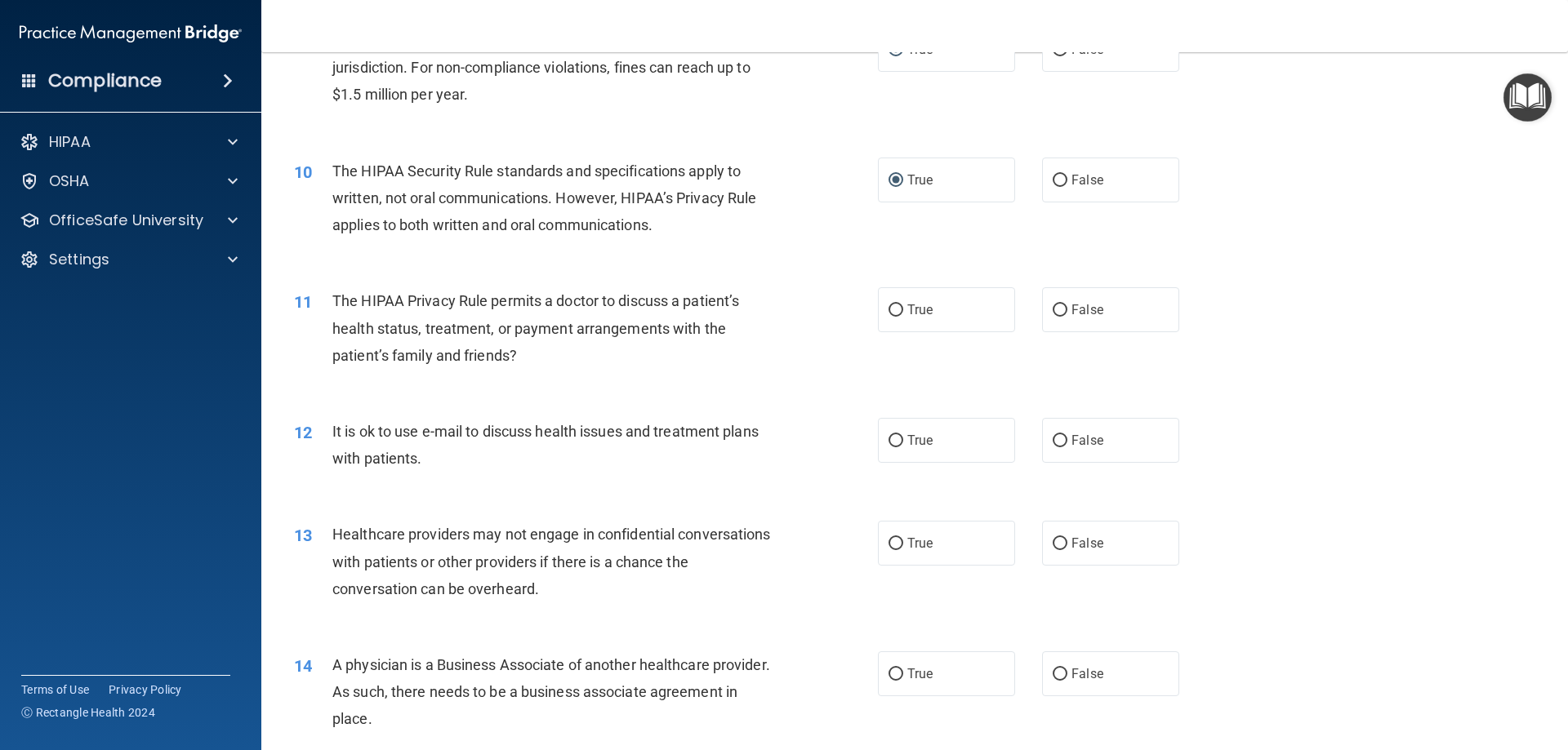
scroll to position [1088, 0]
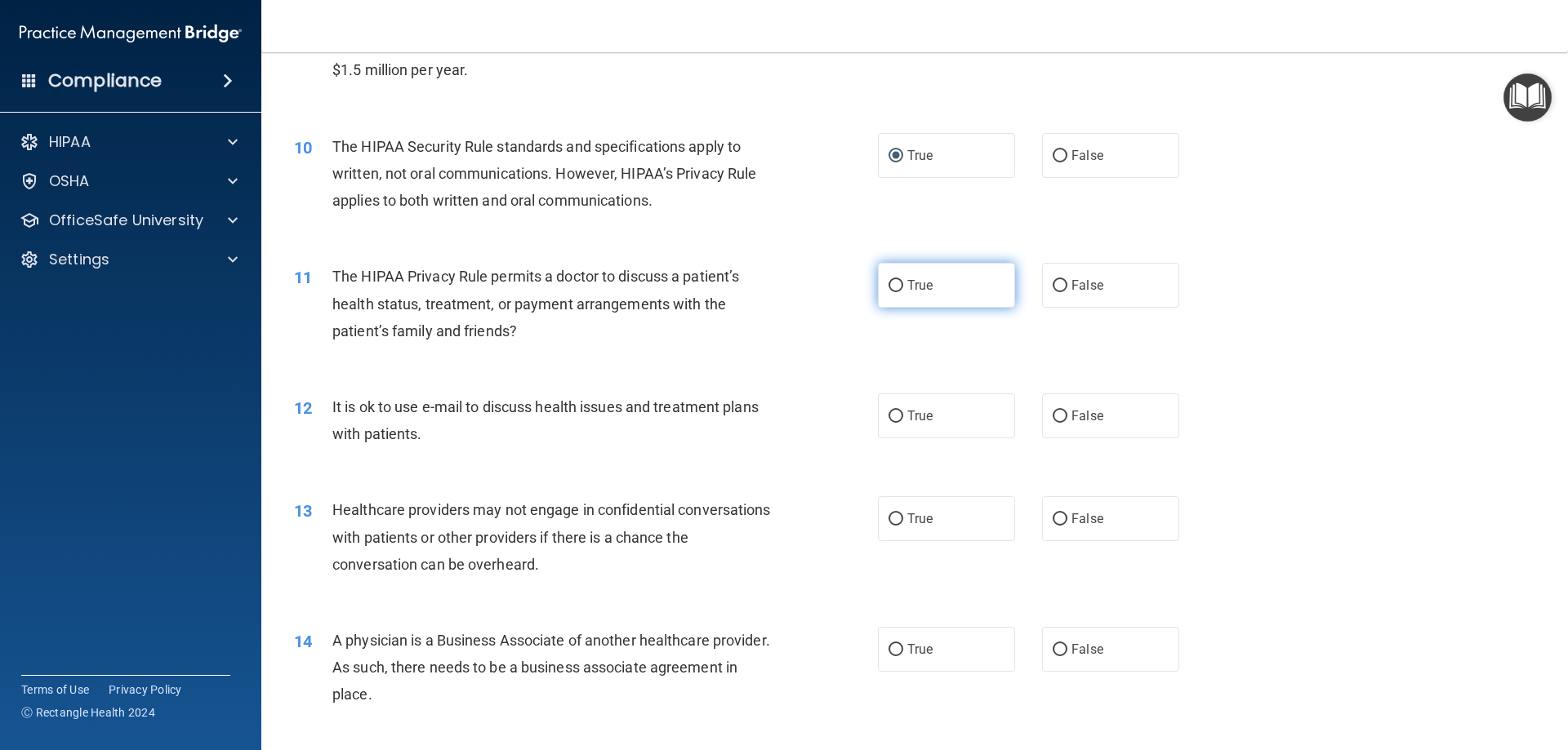
click at [892, 286] on input "True" at bounding box center [896, 286] width 14 height 12
radio input "true"
drag, startPoint x: 886, startPoint y: 416, endPoint x: 864, endPoint y: 399, distance: 27.8
click at [889, 416] on input "True" at bounding box center [896, 416] width 14 height 12
radio input "true"
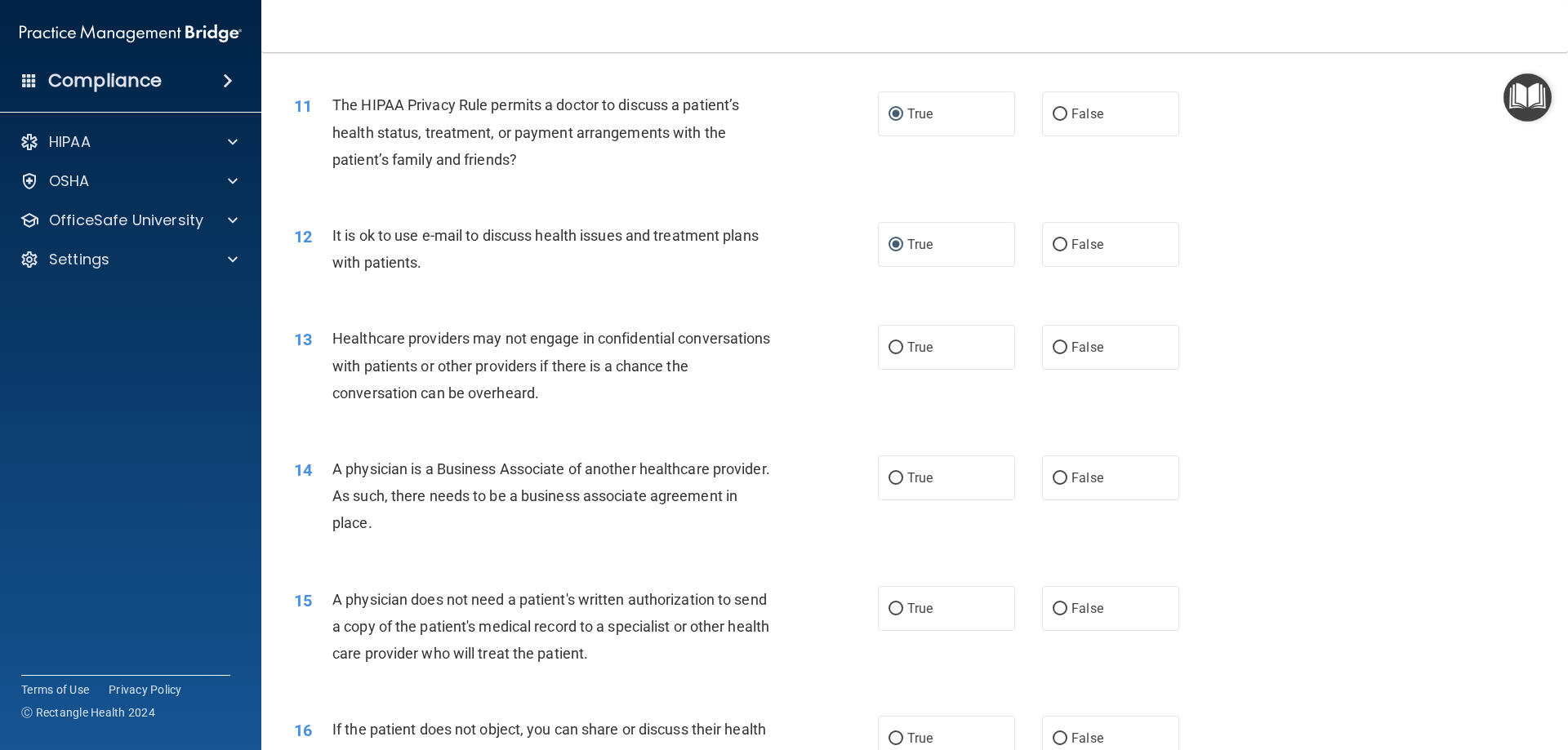
scroll to position [1306, 0]
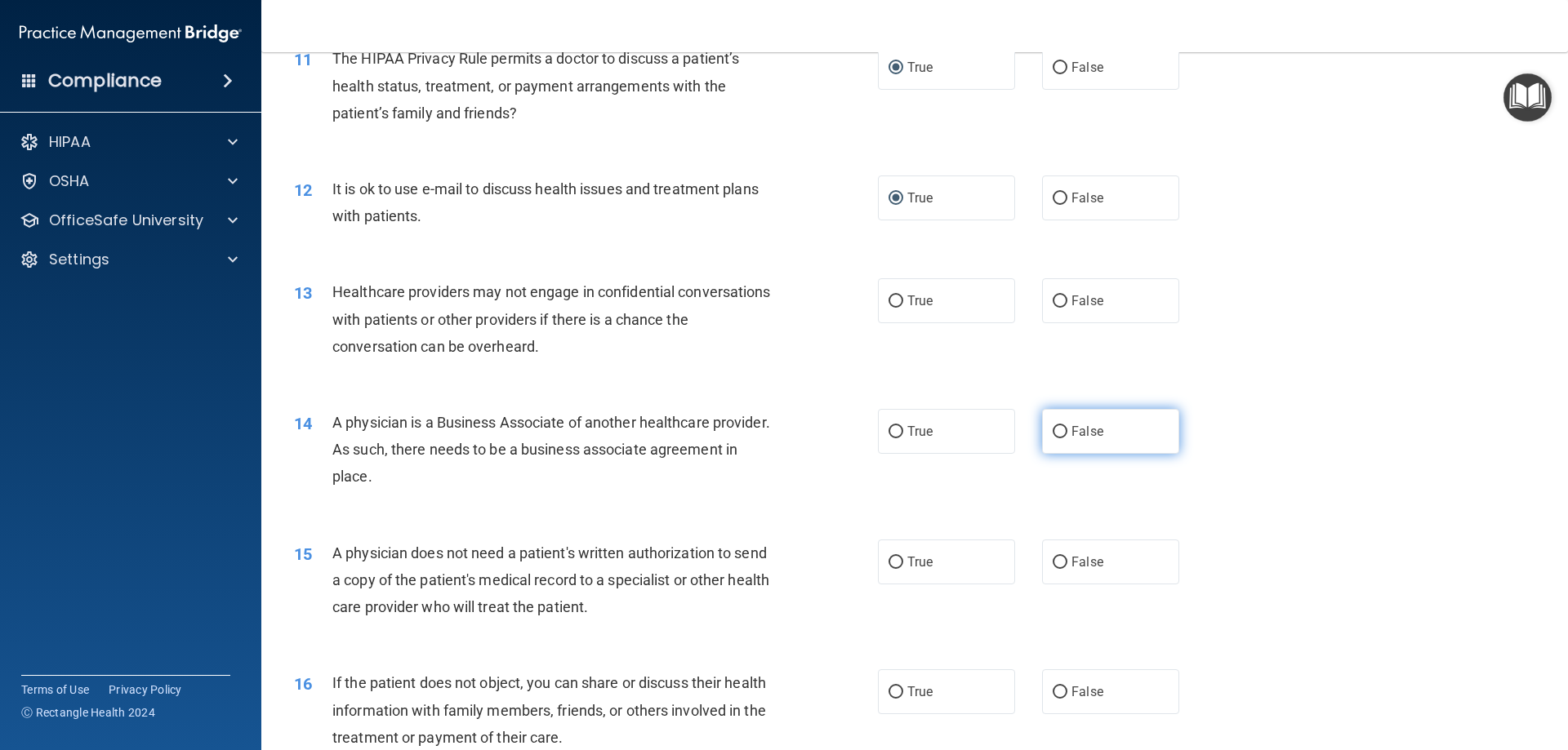
drag, startPoint x: 1051, startPoint y: 431, endPoint x: 948, endPoint y: 403, distance: 106.7
click at [1053, 431] on input "False" at bounding box center [1060, 432] width 14 height 12
radio input "true"
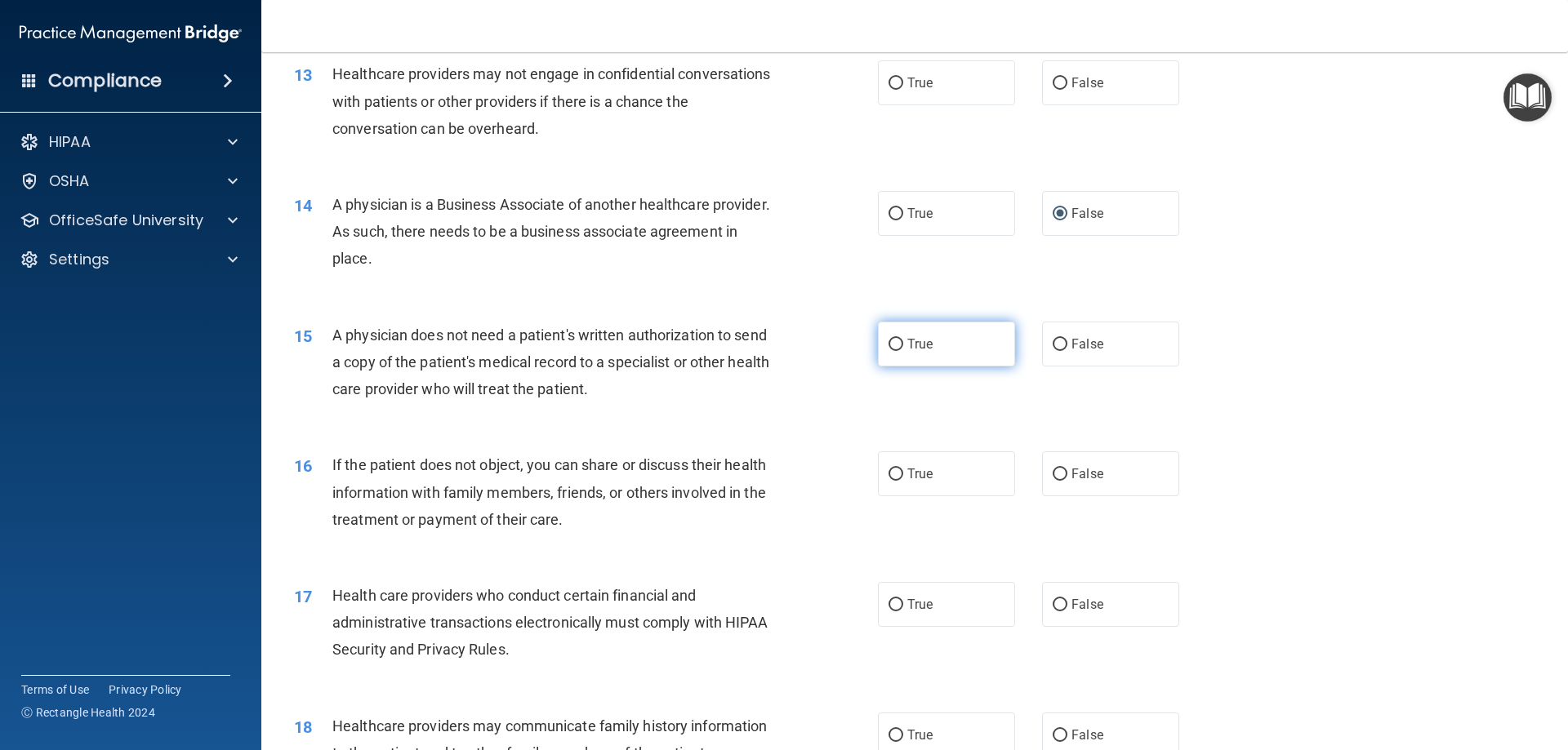
click at [889, 346] on input "True" at bounding box center [896, 345] width 14 height 12
radio input "true"
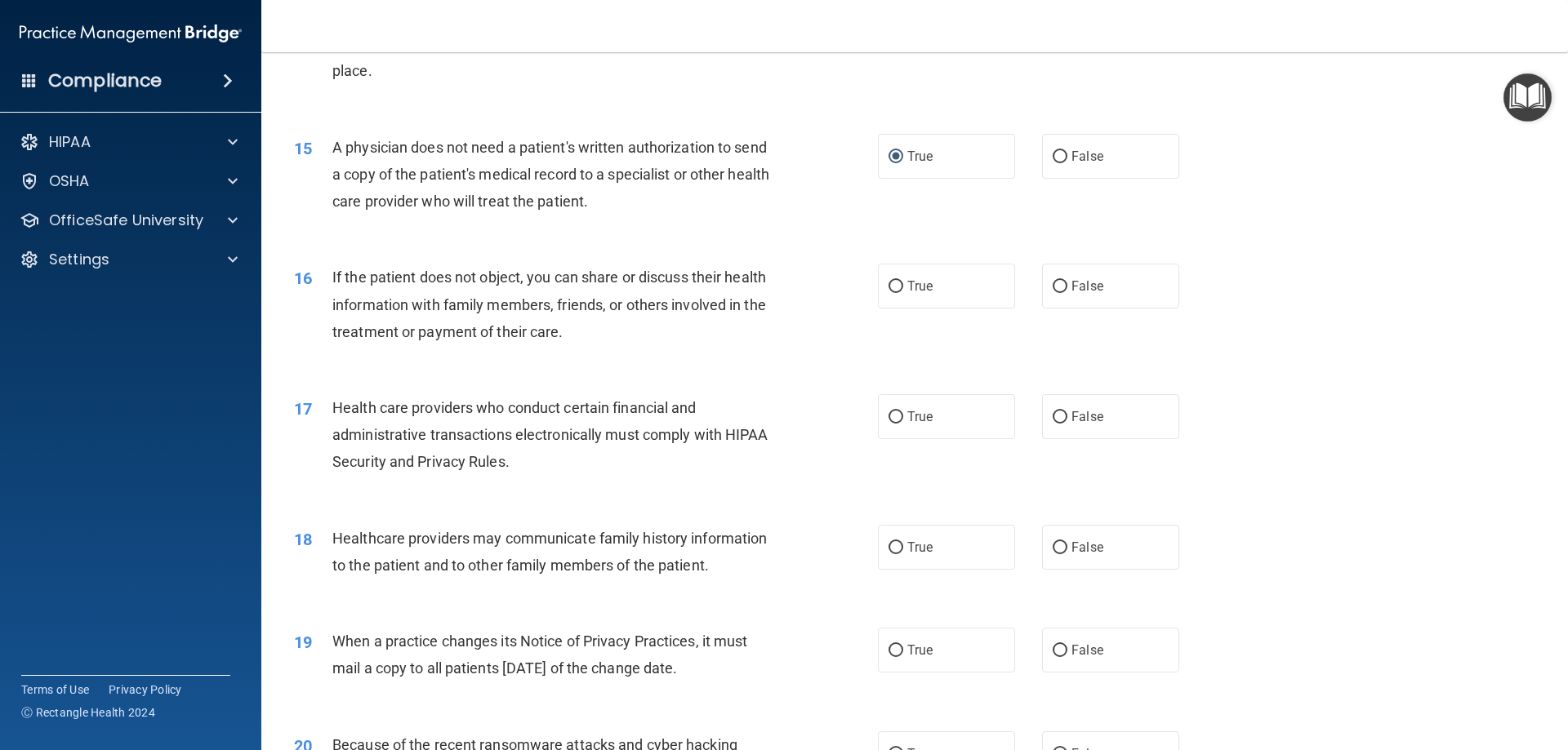
scroll to position [1741, 0]
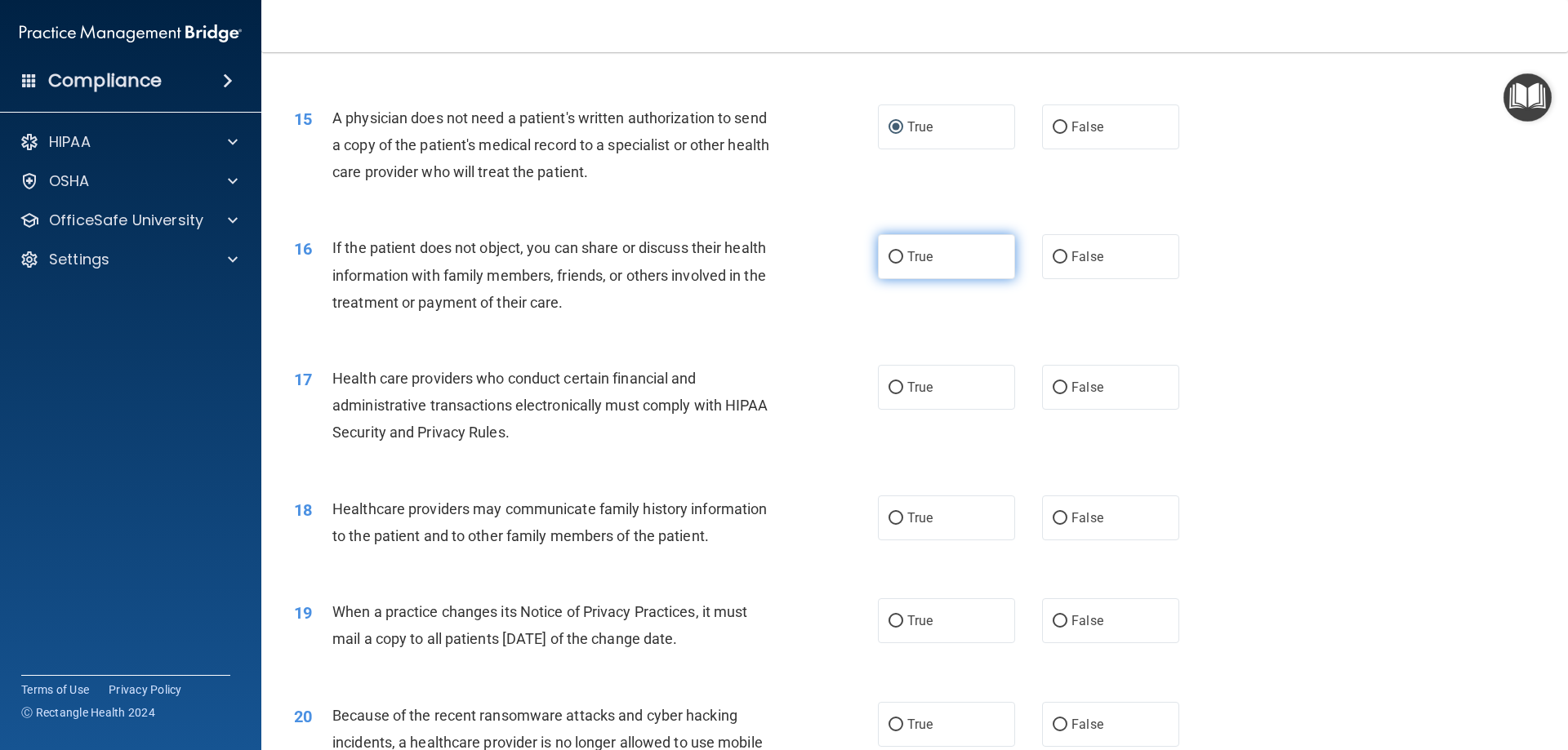
click at [890, 257] on input "True" at bounding box center [896, 257] width 14 height 12
radio input "true"
click at [891, 386] on input "True" at bounding box center [896, 388] width 14 height 12
radio input "true"
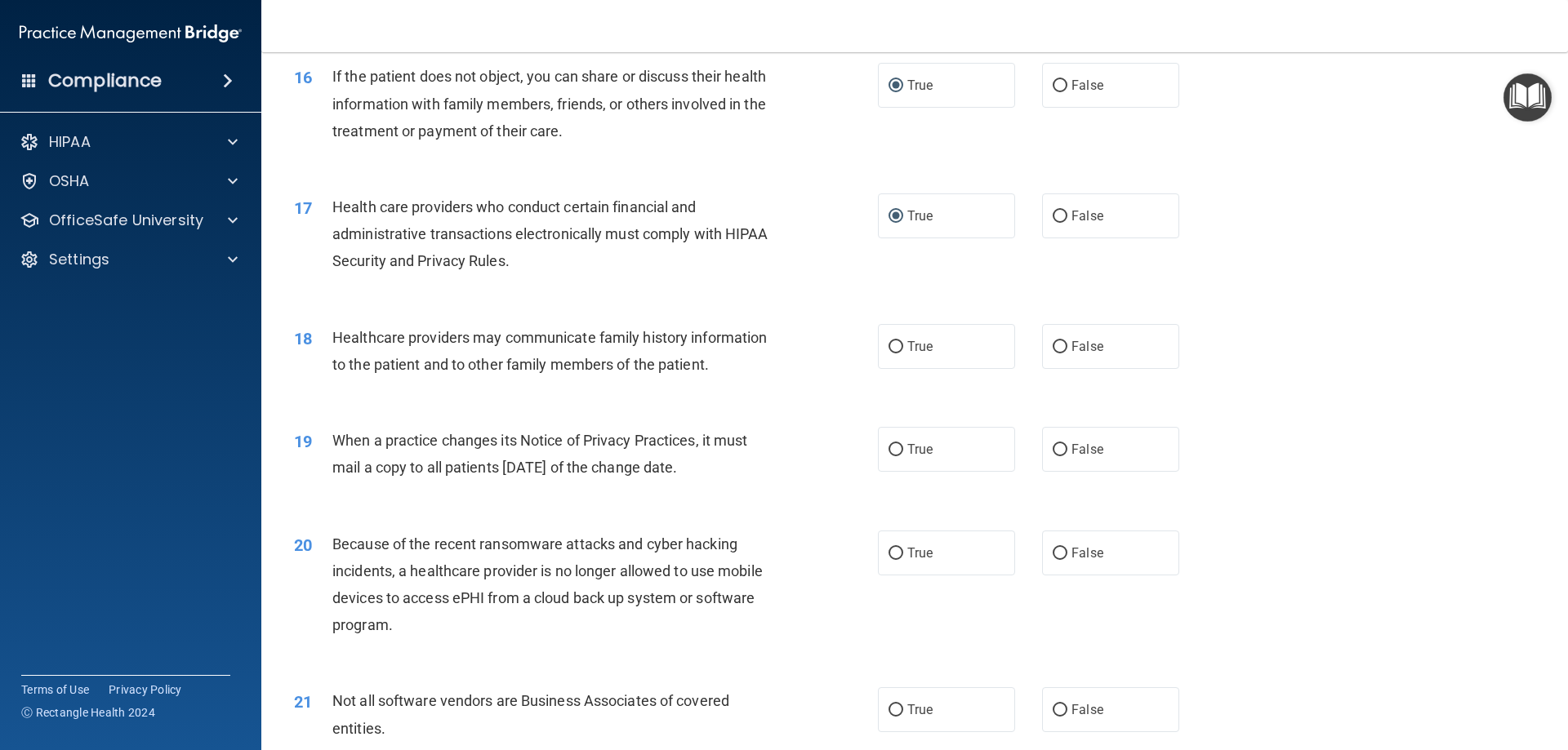
scroll to position [1959, 0]
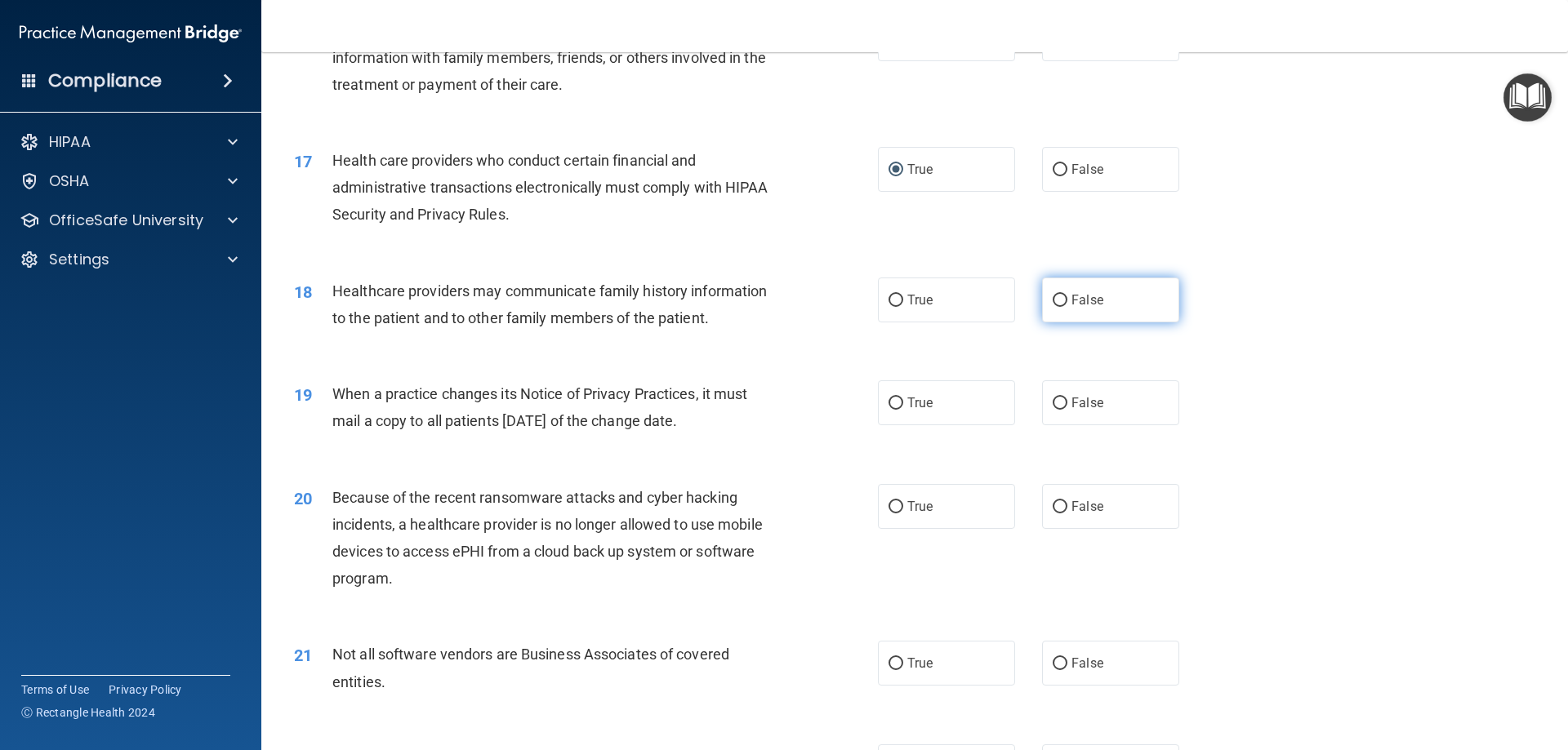
click at [1054, 300] on input "False" at bounding box center [1060, 301] width 14 height 12
radio input "true"
click at [892, 403] on input "True" at bounding box center [896, 403] width 14 height 12
radio input "true"
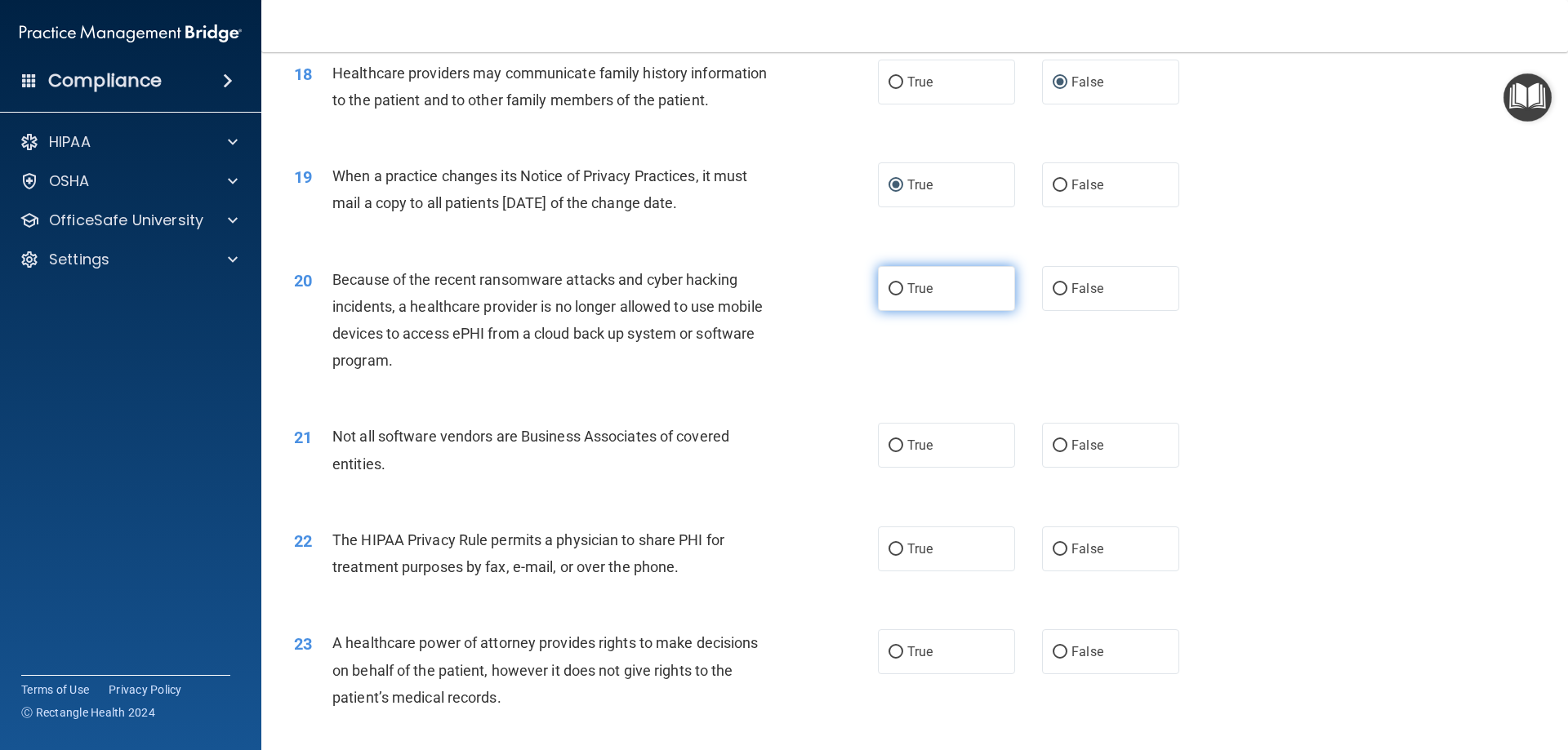
click at [889, 290] on input "True" at bounding box center [896, 289] width 14 height 12
radio input "true"
click at [890, 444] on input "True" at bounding box center [896, 446] width 14 height 12
radio input "true"
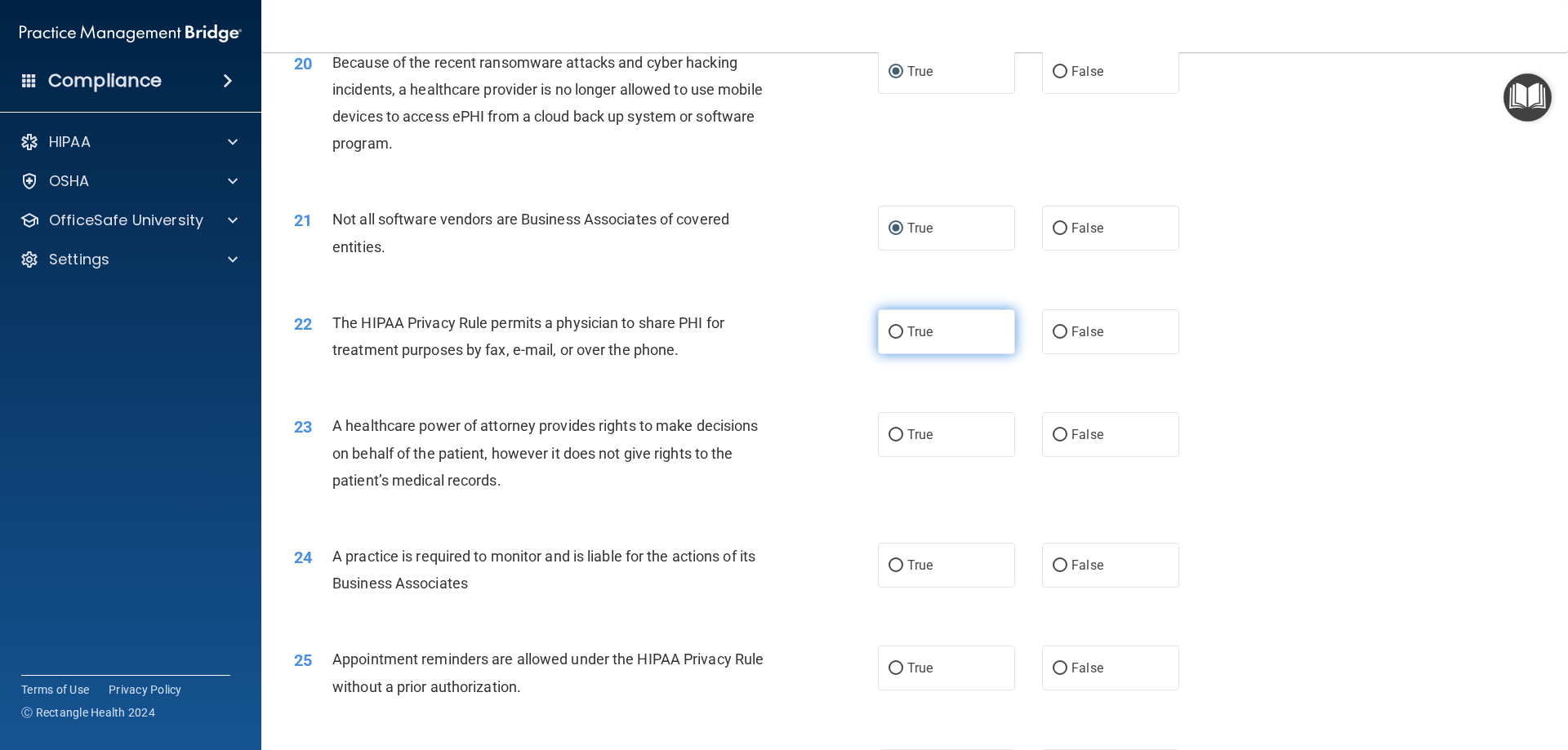
click at [892, 332] on input "True" at bounding box center [896, 332] width 14 height 12
radio input "true"
click at [1053, 431] on input "False" at bounding box center [1060, 435] width 14 height 12
radio input "true"
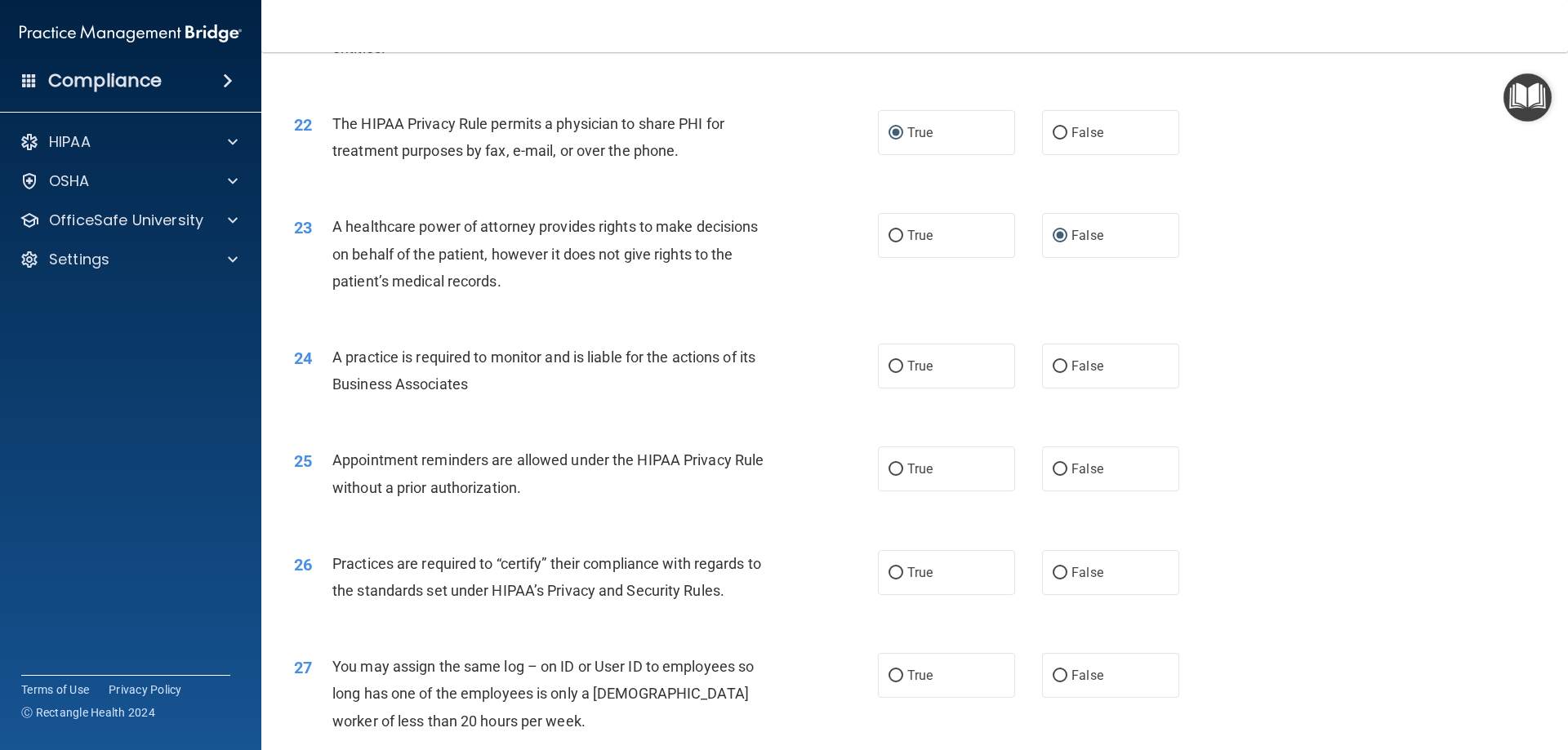
scroll to position [2612, 0]
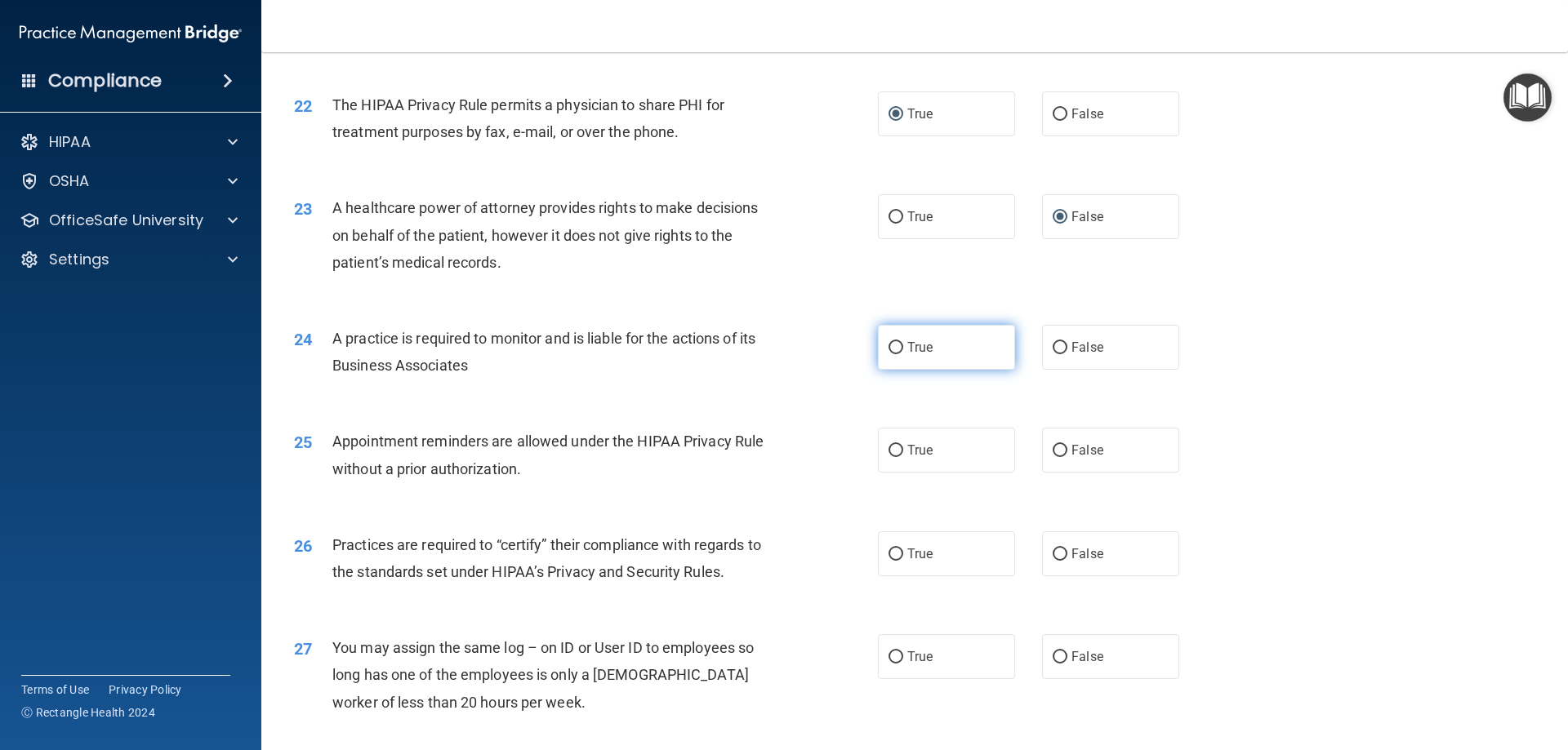
click at [889, 345] on input "True" at bounding box center [896, 348] width 14 height 12
radio input "true"
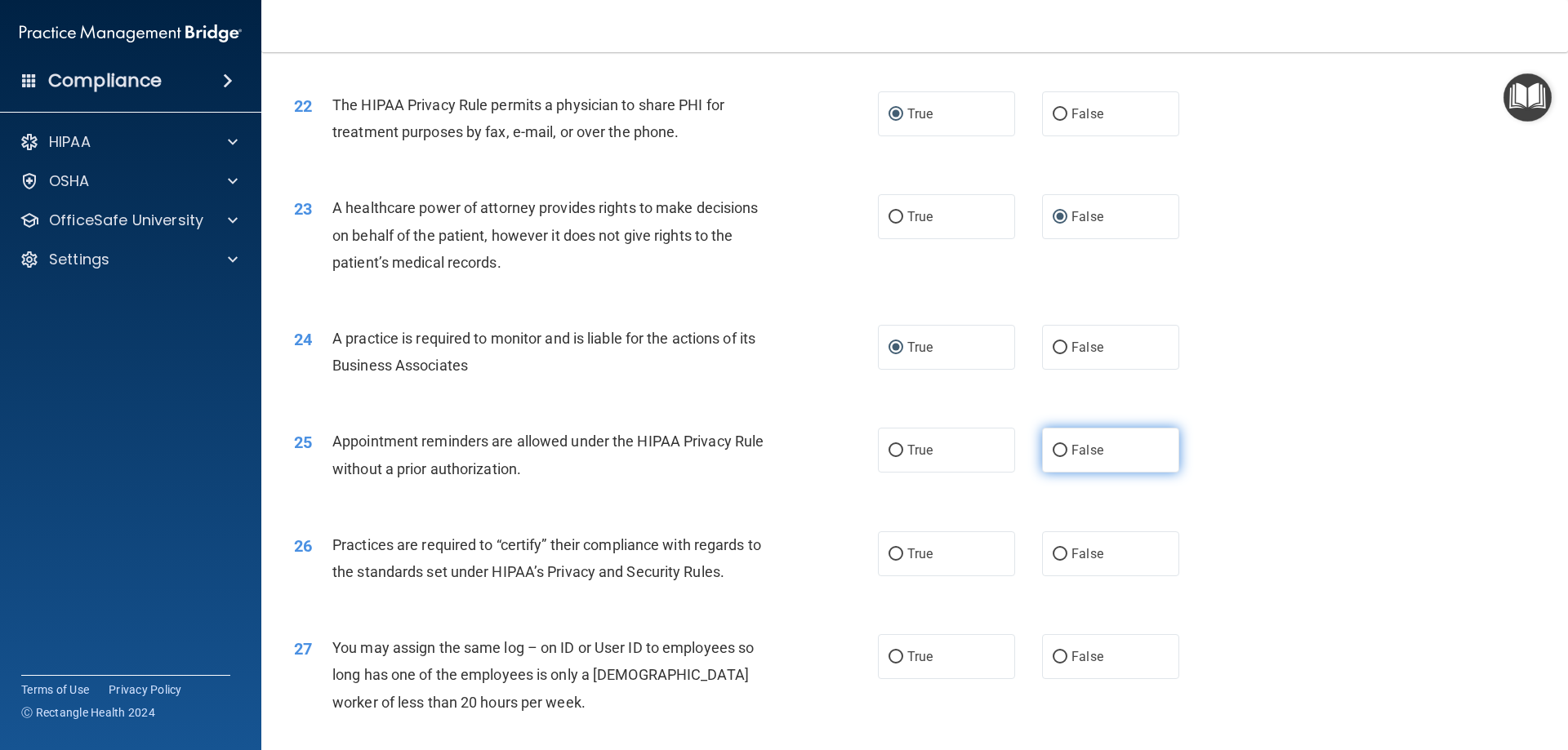
click at [1061, 449] on label "False" at bounding box center [1110, 450] width 137 height 45
click at [1061, 449] on input "False" at bounding box center [1060, 451] width 14 height 12
radio input "true"
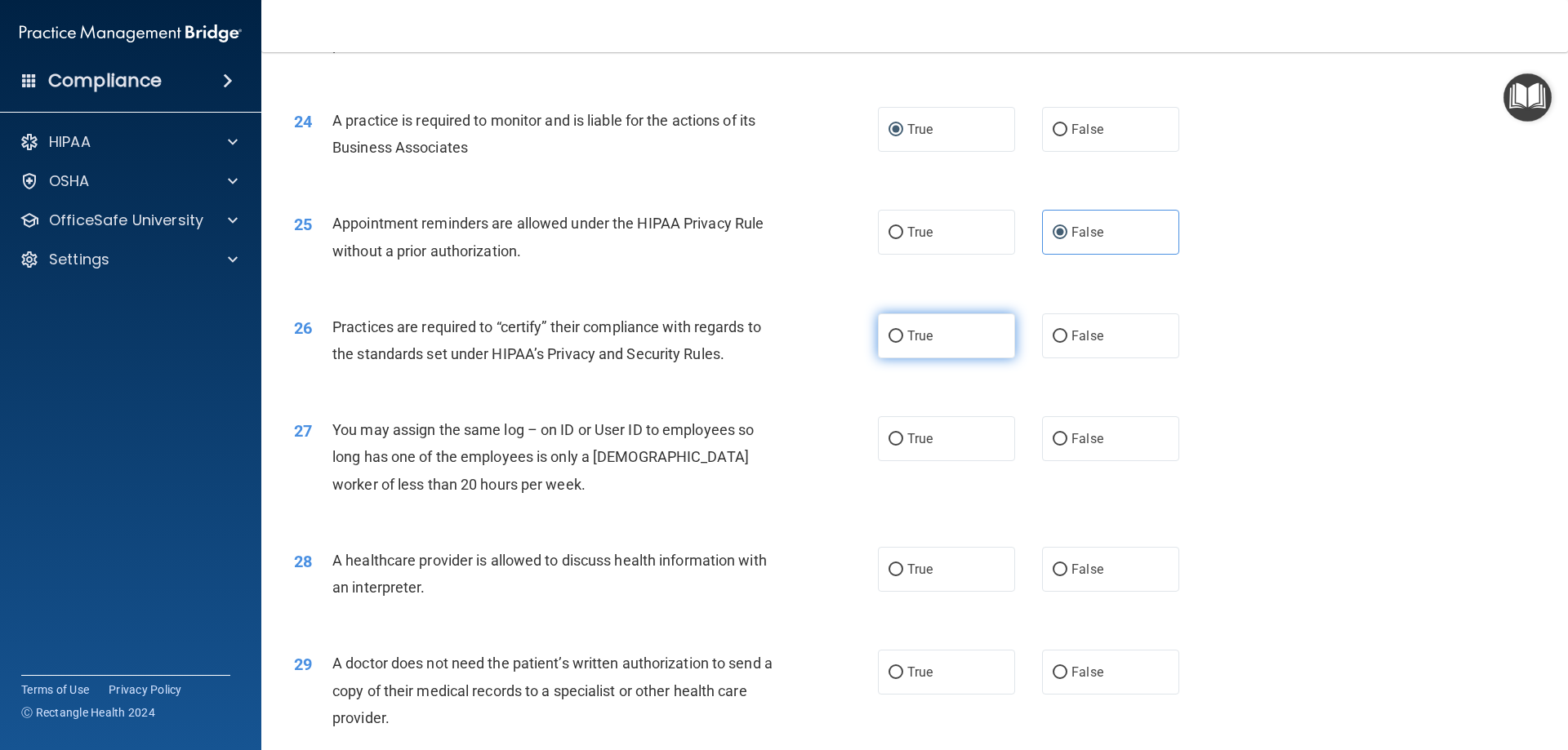
click at [892, 334] on input "True" at bounding box center [896, 336] width 14 height 12
radio input "true"
click at [1053, 439] on input "False" at bounding box center [1060, 439] width 14 height 12
radio input "true"
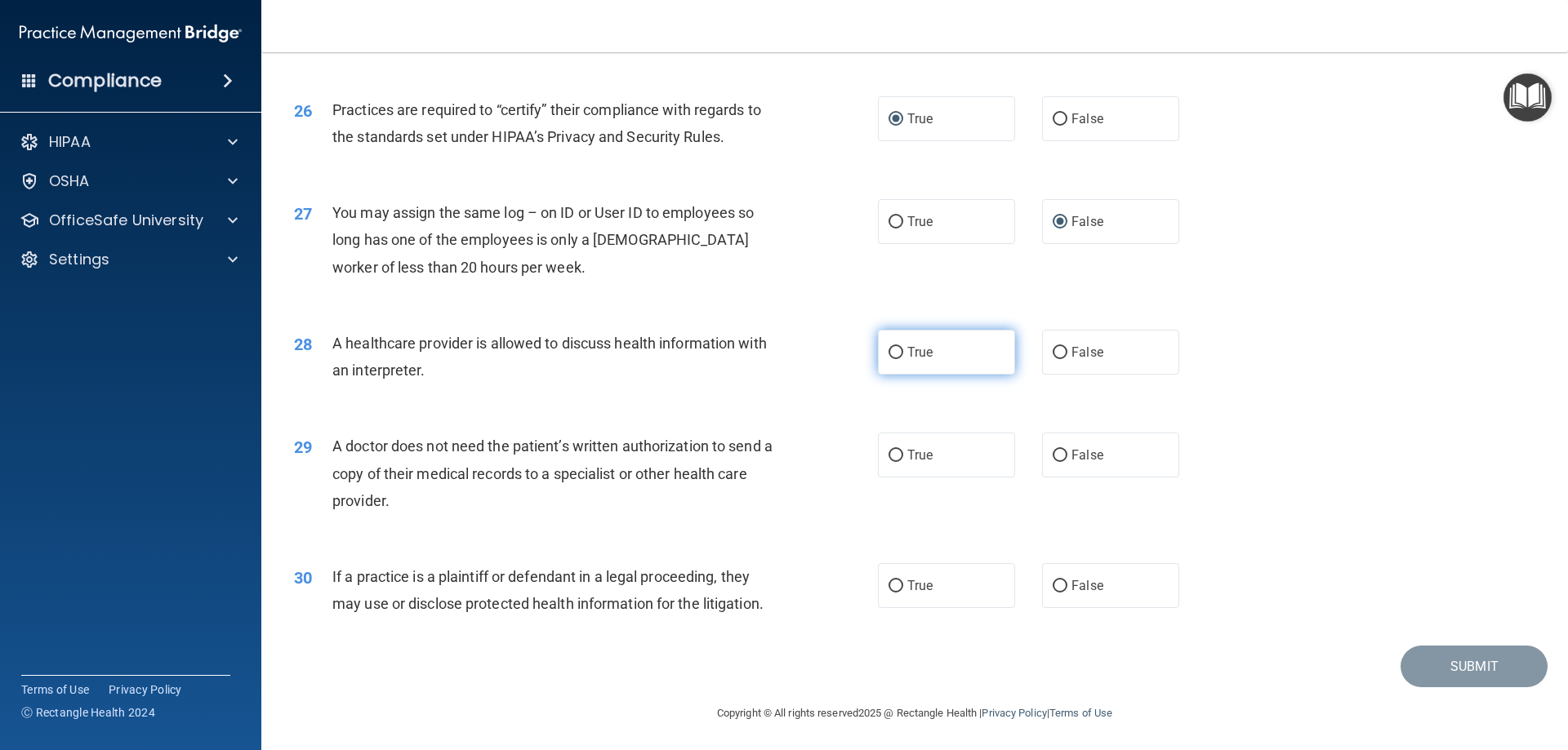
click at [889, 353] on input "True" at bounding box center [896, 352] width 14 height 12
radio input "true"
click at [889, 454] on input "True" at bounding box center [896, 456] width 14 height 12
radio input "true"
click at [889, 585] on input "True" at bounding box center [896, 586] width 14 height 12
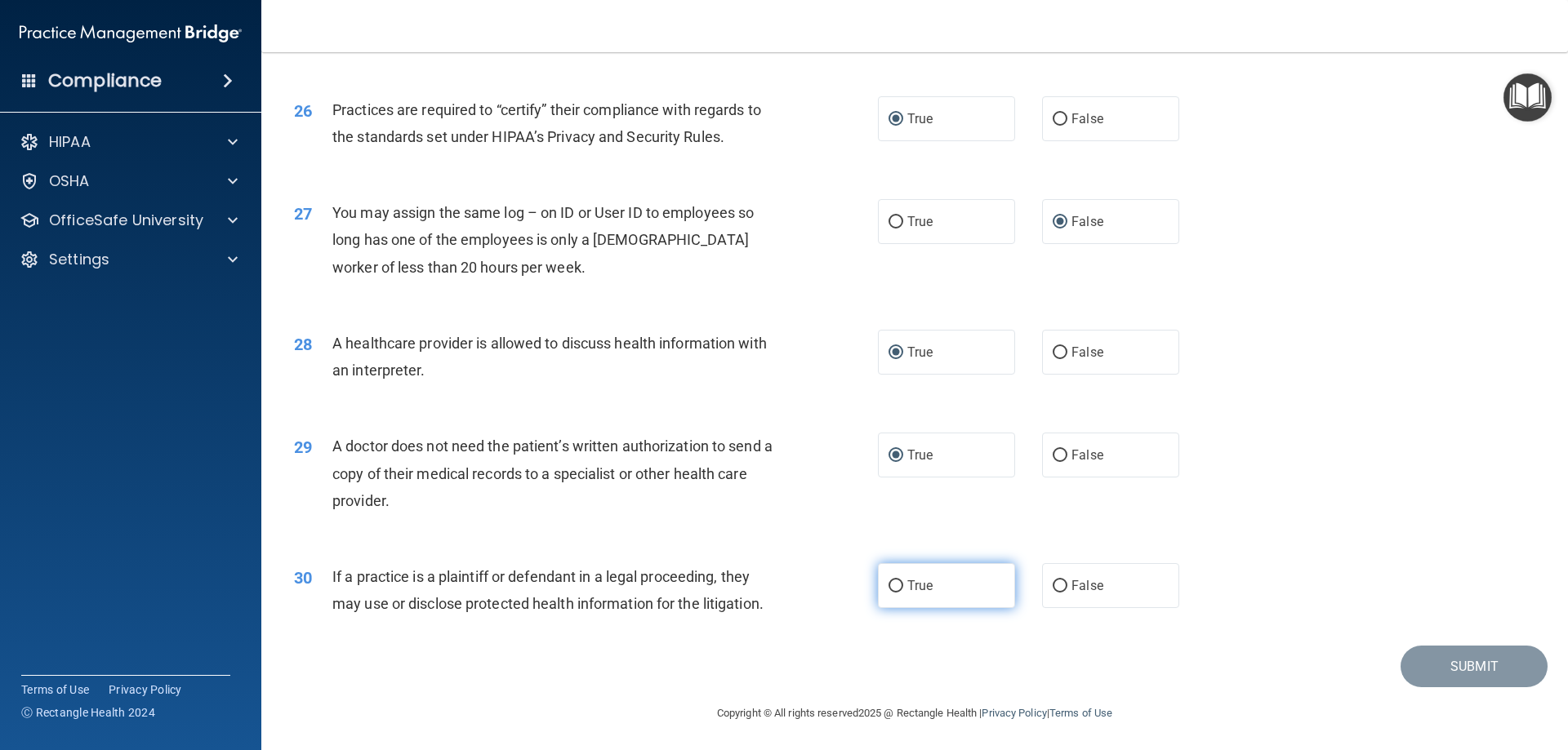
radio input "true"
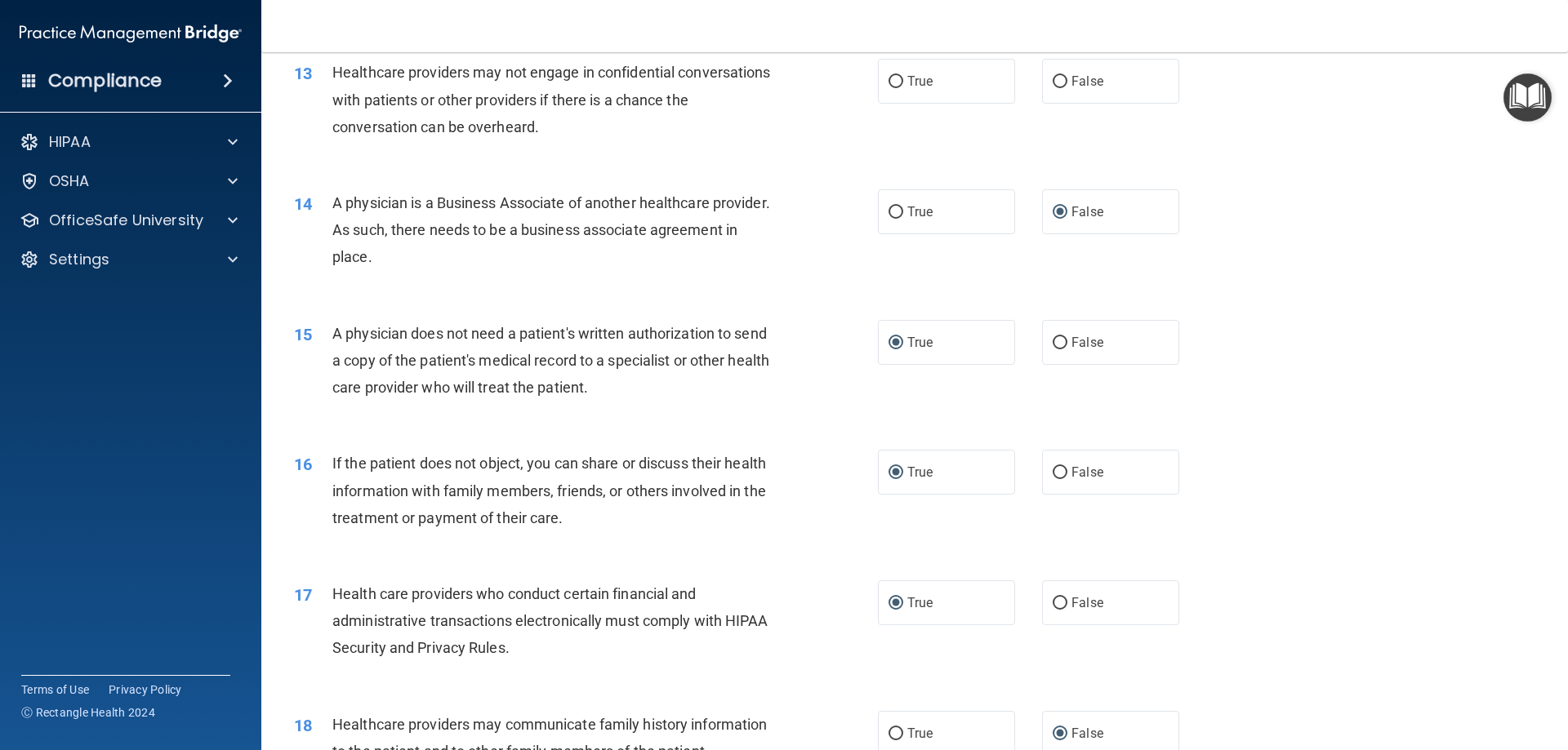
scroll to position [1308, 0]
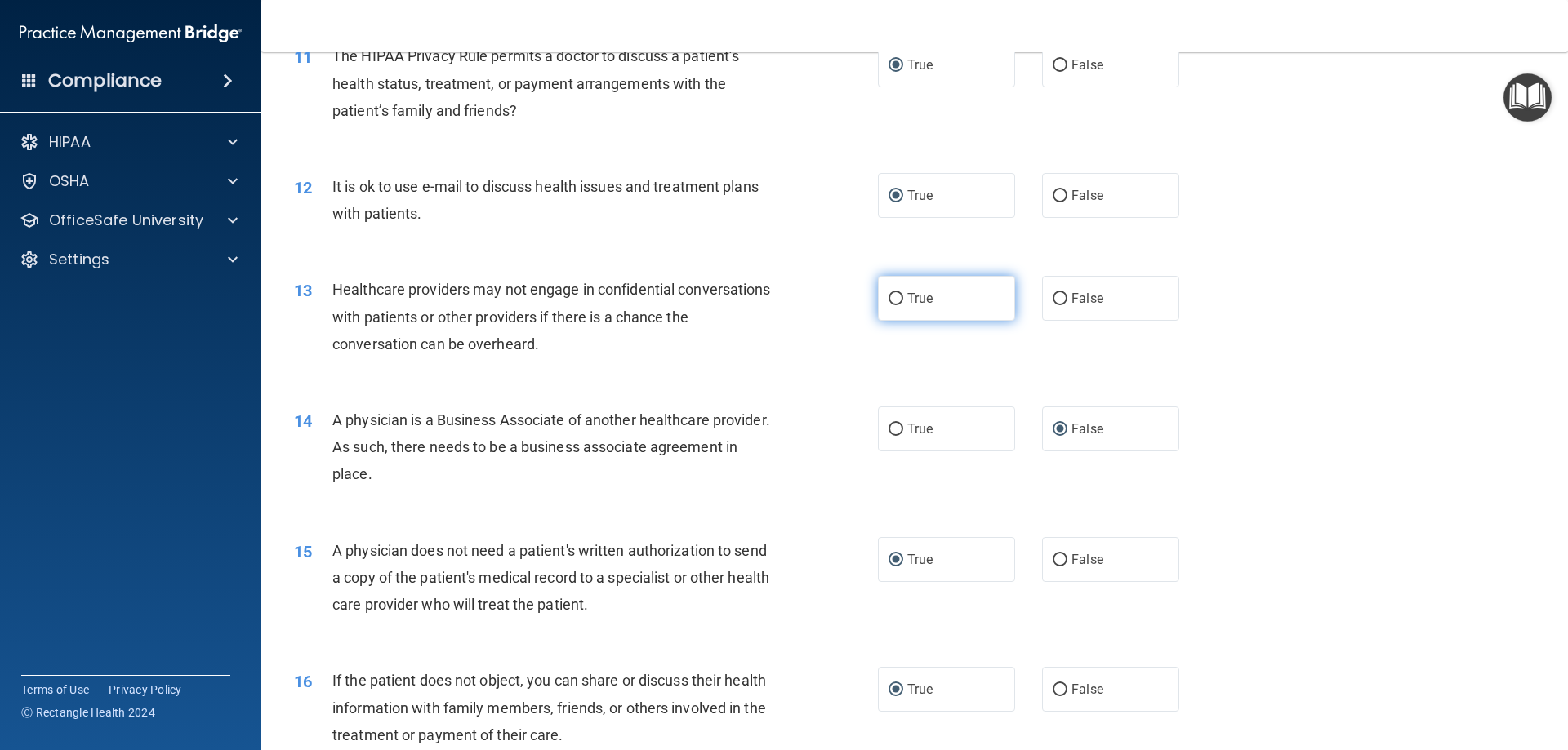
click at [889, 299] on input "True" at bounding box center [896, 299] width 14 height 12
radio input "true"
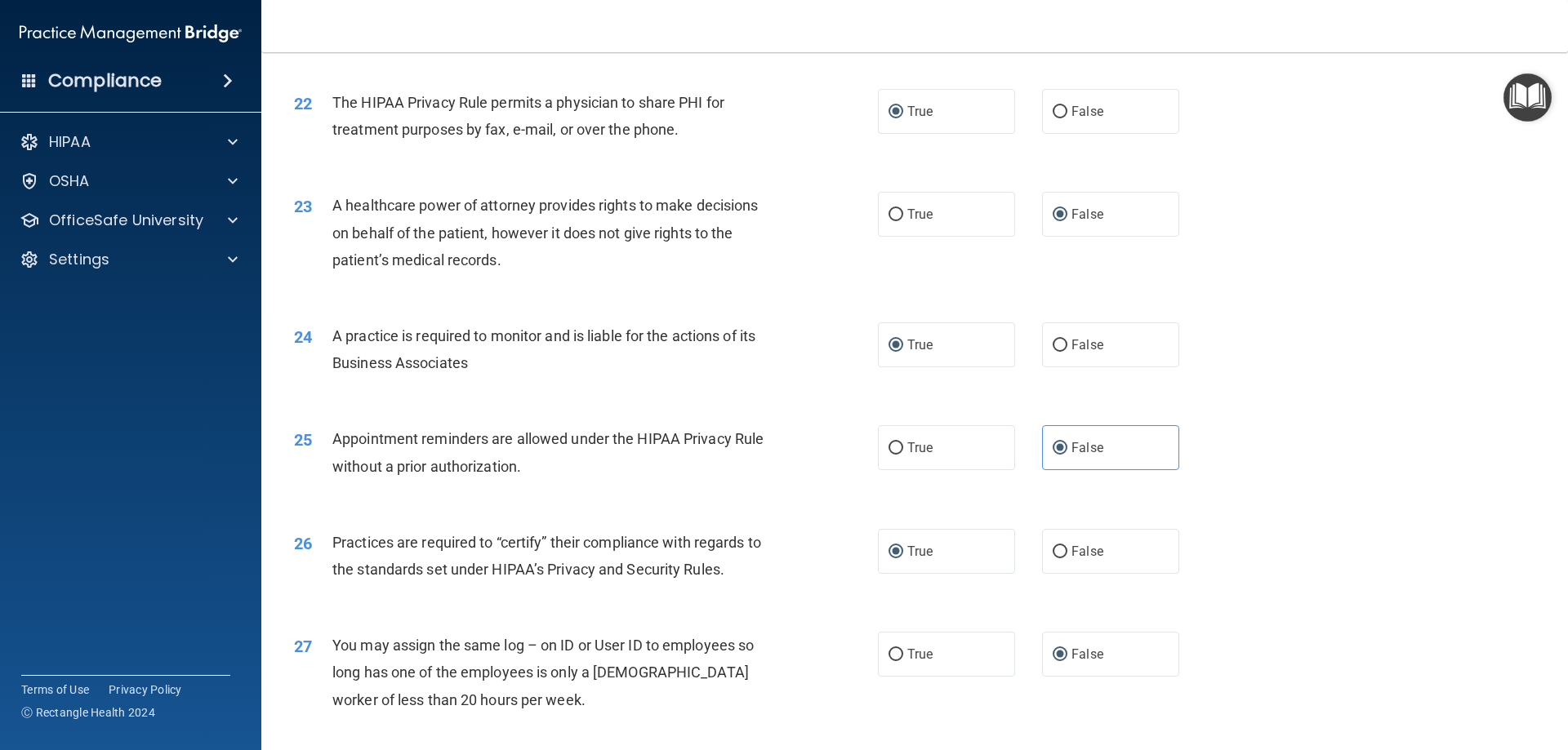
scroll to position [3049, 0]
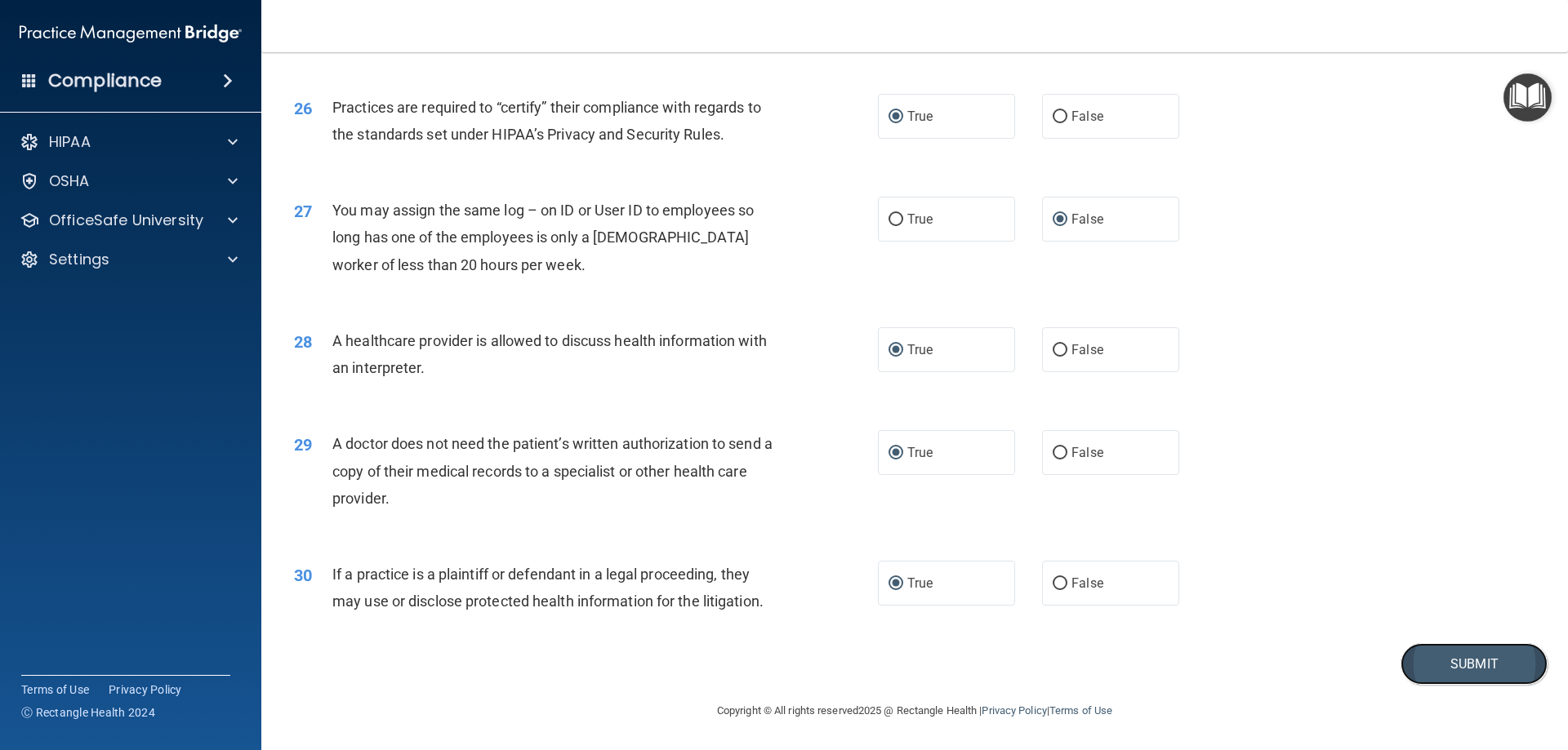
click at [1469, 659] on button "Submit" at bounding box center [1474, 663] width 147 height 42
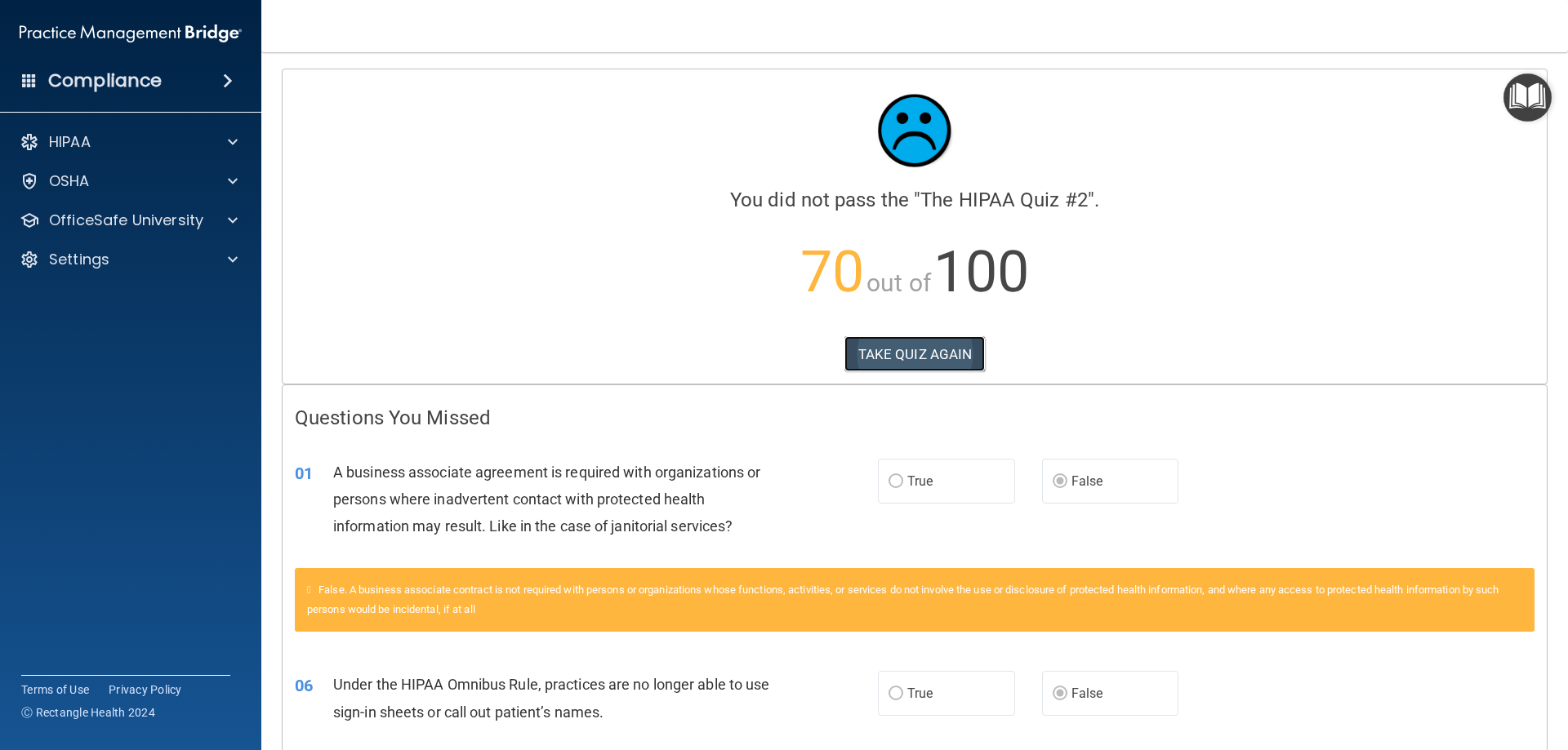
click at [914, 347] on button "TAKE QUIZ AGAIN" at bounding box center [915, 354] width 141 height 36
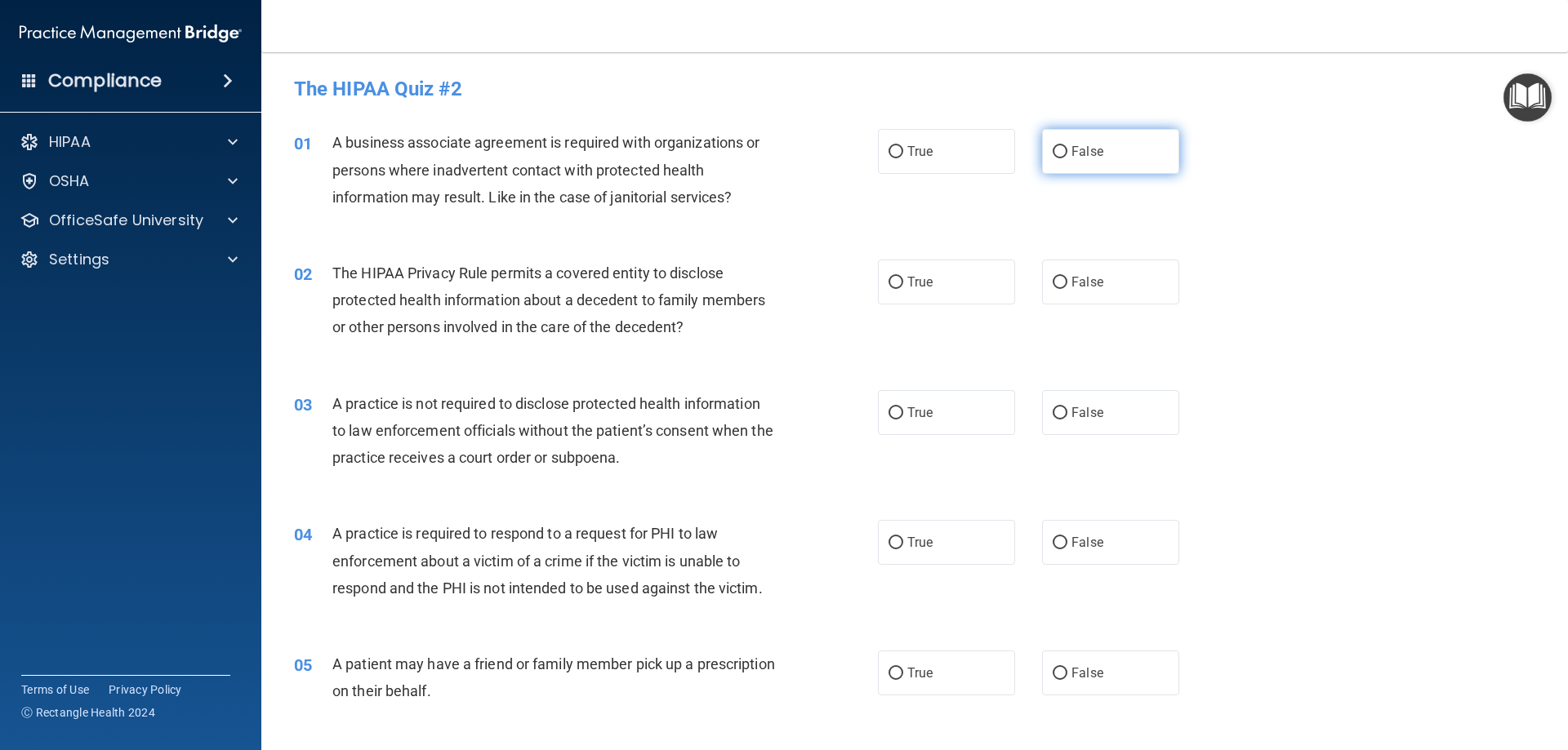
click at [1053, 154] on input "False" at bounding box center [1060, 152] width 14 height 12
radio input "true"
click at [890, 284] on input "True" at bounding box center [896, 283] width 14 height 12
radio input "true"
click at [1056, 412] on input "False" at bounding box center [1060, 414] width 14 height 12
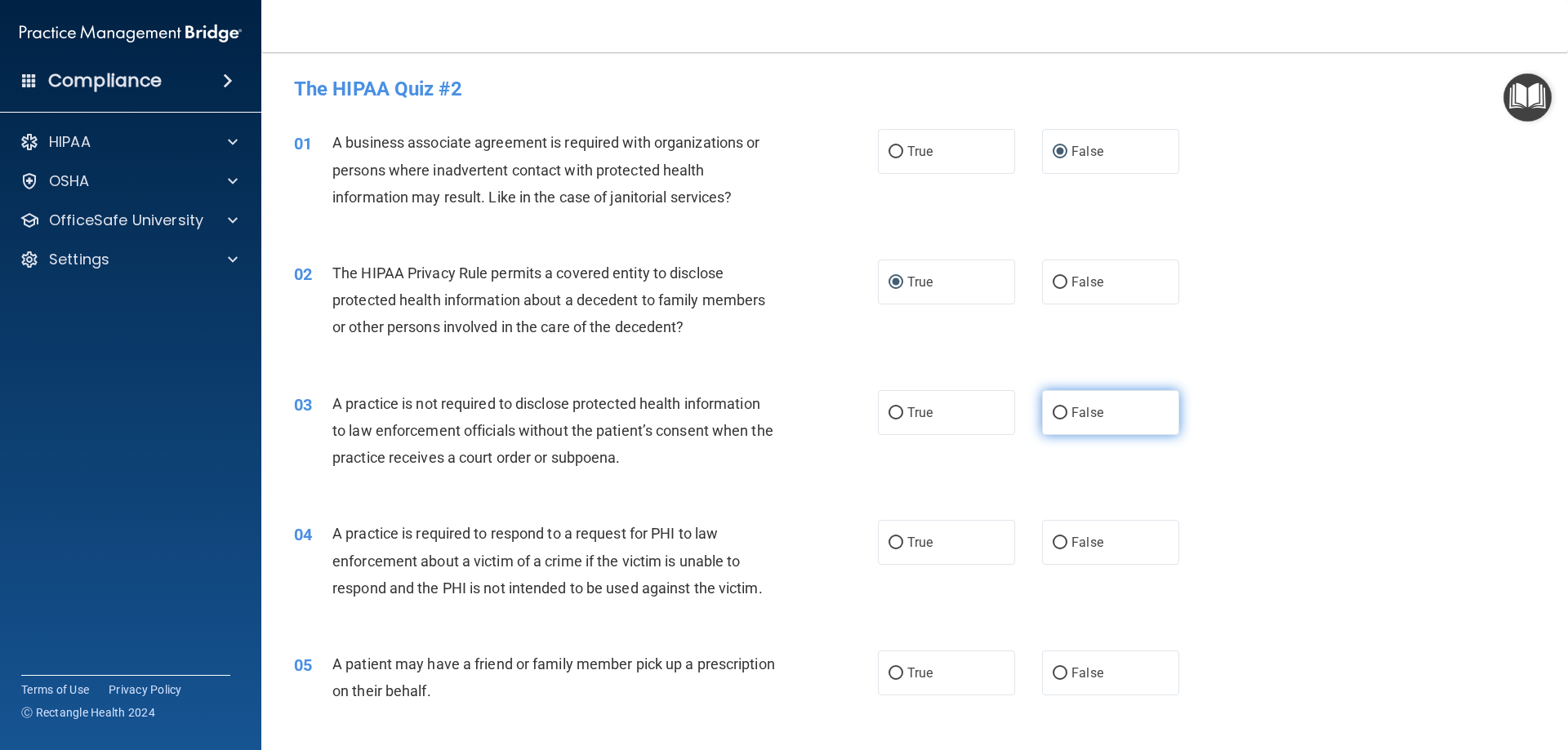
radio input "true"
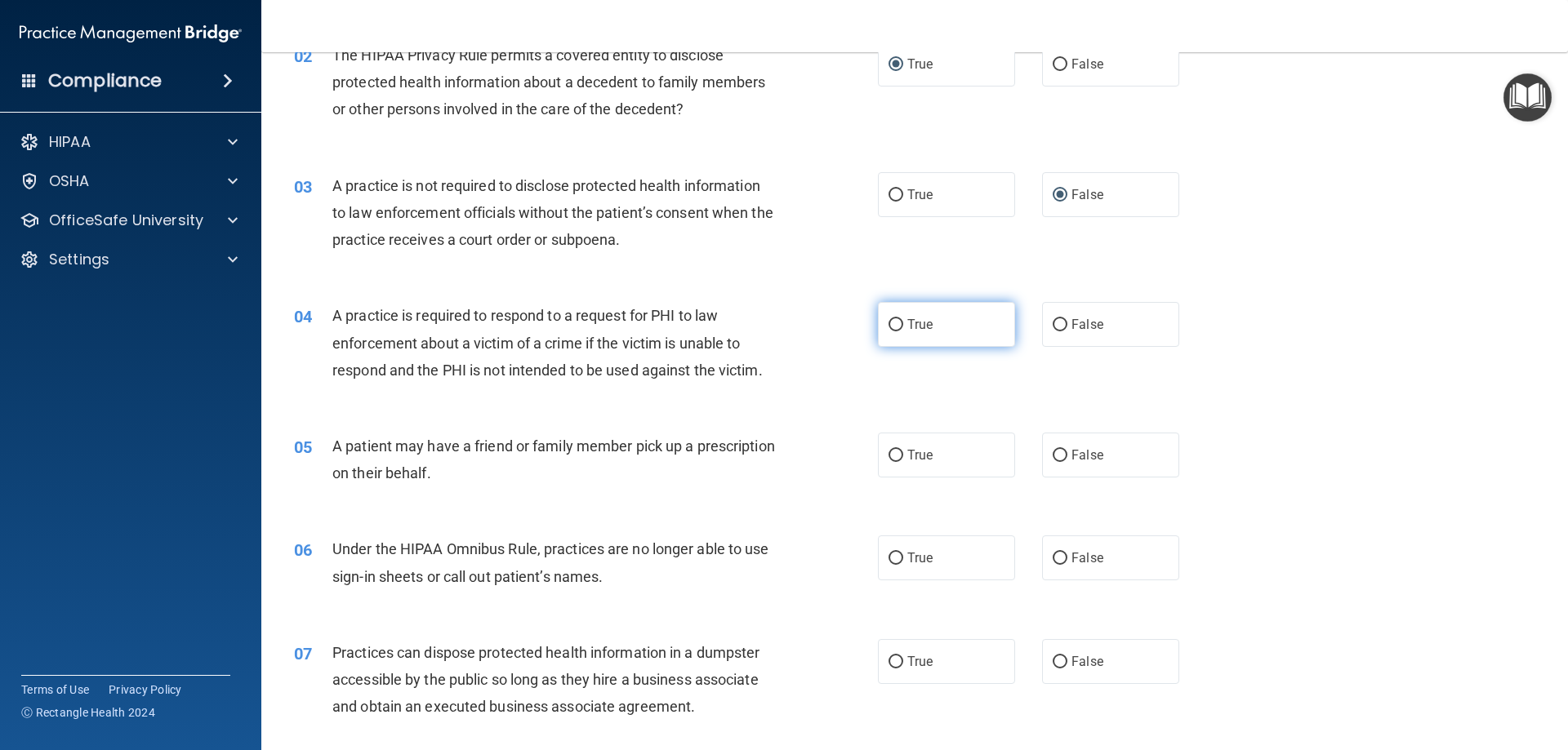
click at [889, 324] on input "True" at bounding box center [896, 325] width 14 height 12
radio input "true"
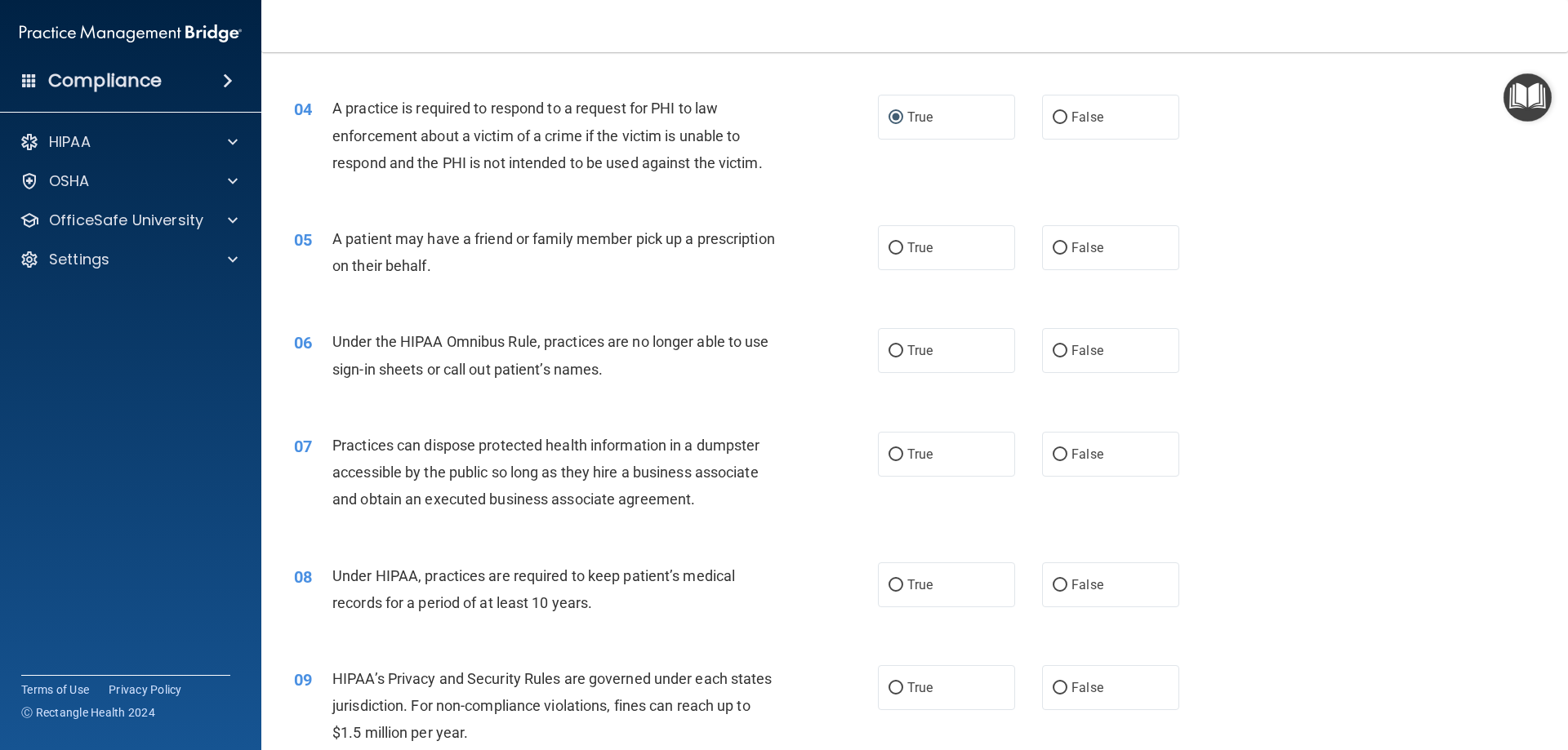
scroll to position [435, 0]
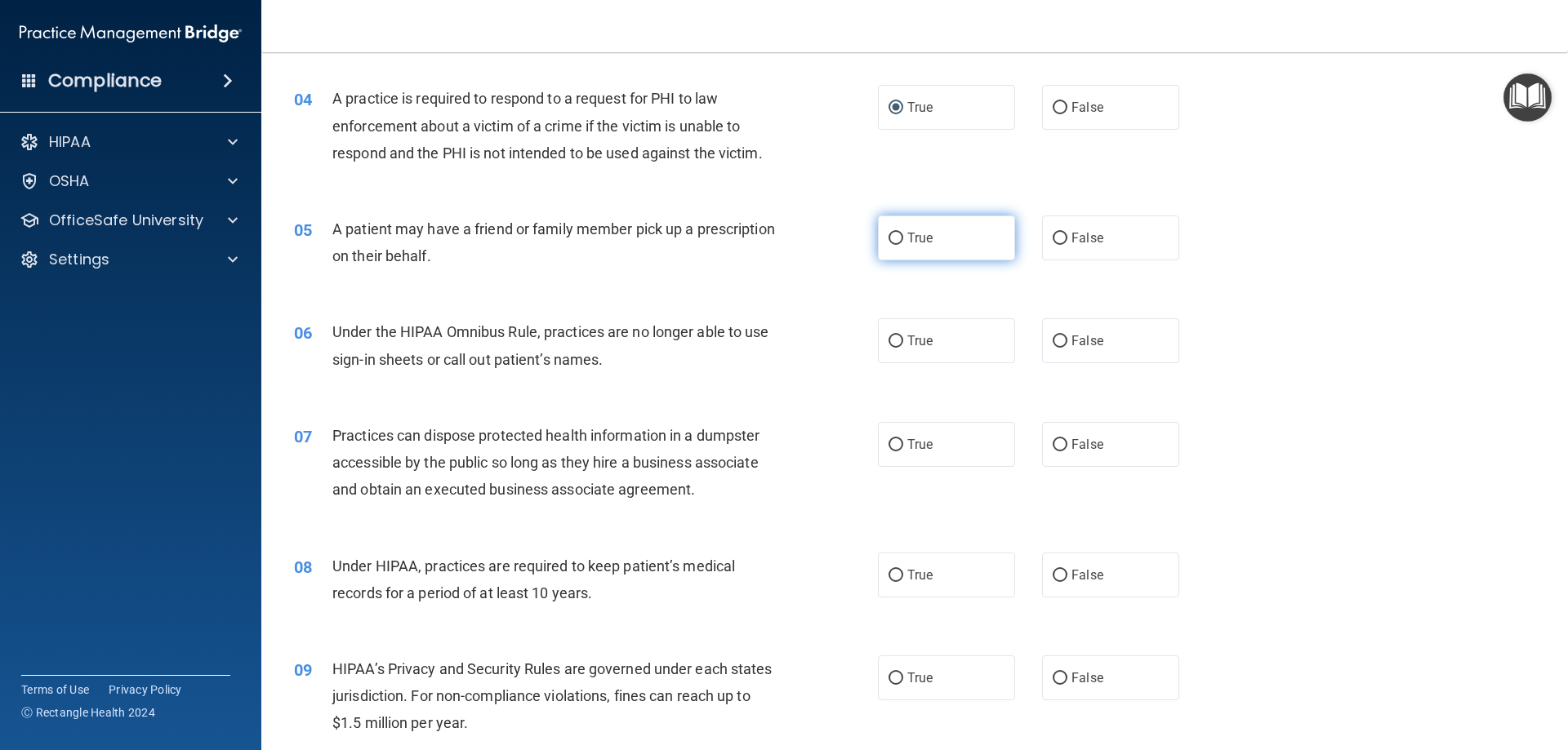
click at [889, 240] on input "True" at bounding box center [896, 239] width 14 height 12
radio input "true"
drag, startPoint x: 1050, startPoint y: 340, endPoint x: 1112, endPoint y: 339, distance: 62.0
click at [1056, 341] on input "False" at bounding box center [1060, 341] width 14 height 12
radio input "true"
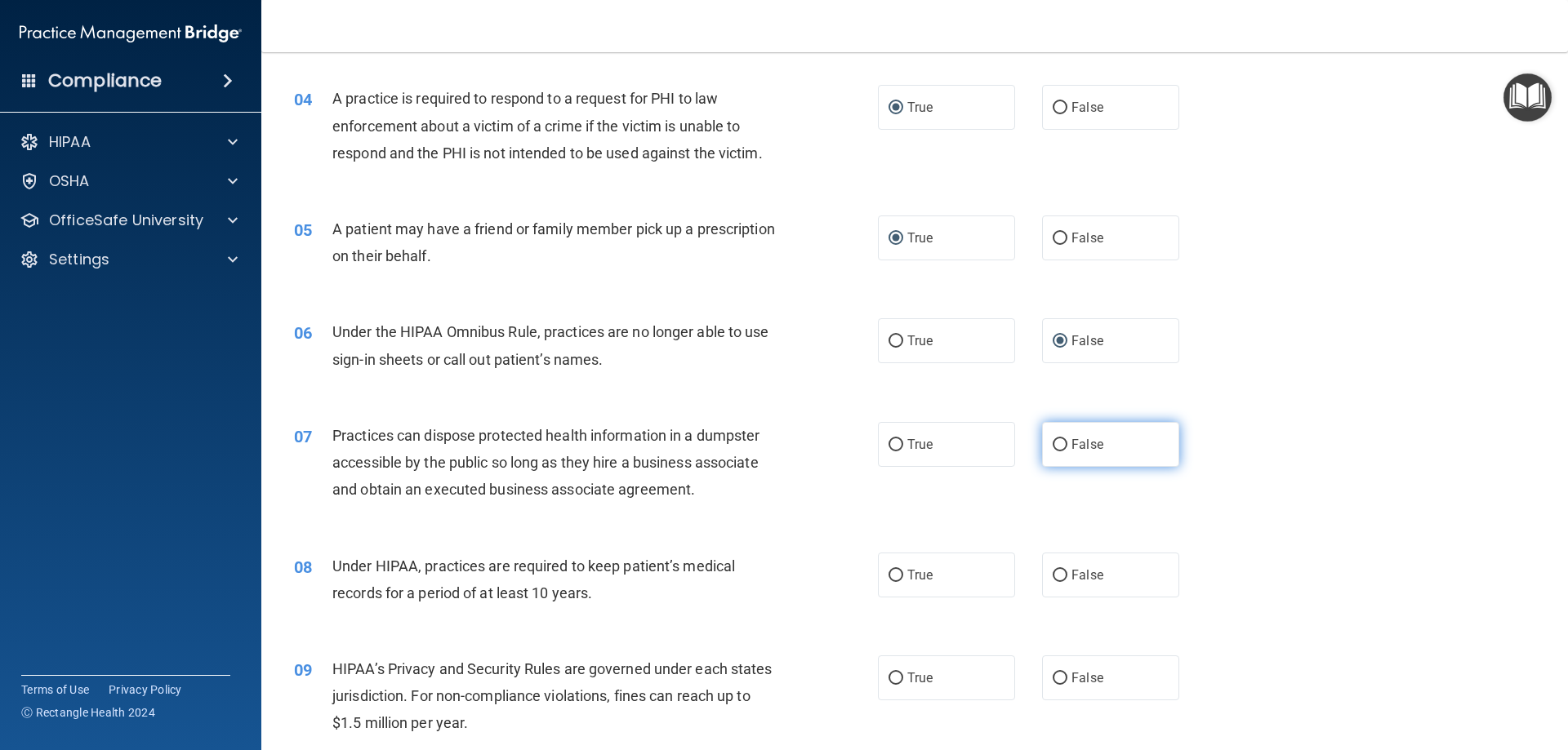
click at [1053, 448] on input "False" at bounding box center [1060, 445] width 14 height 12
radio input "true"
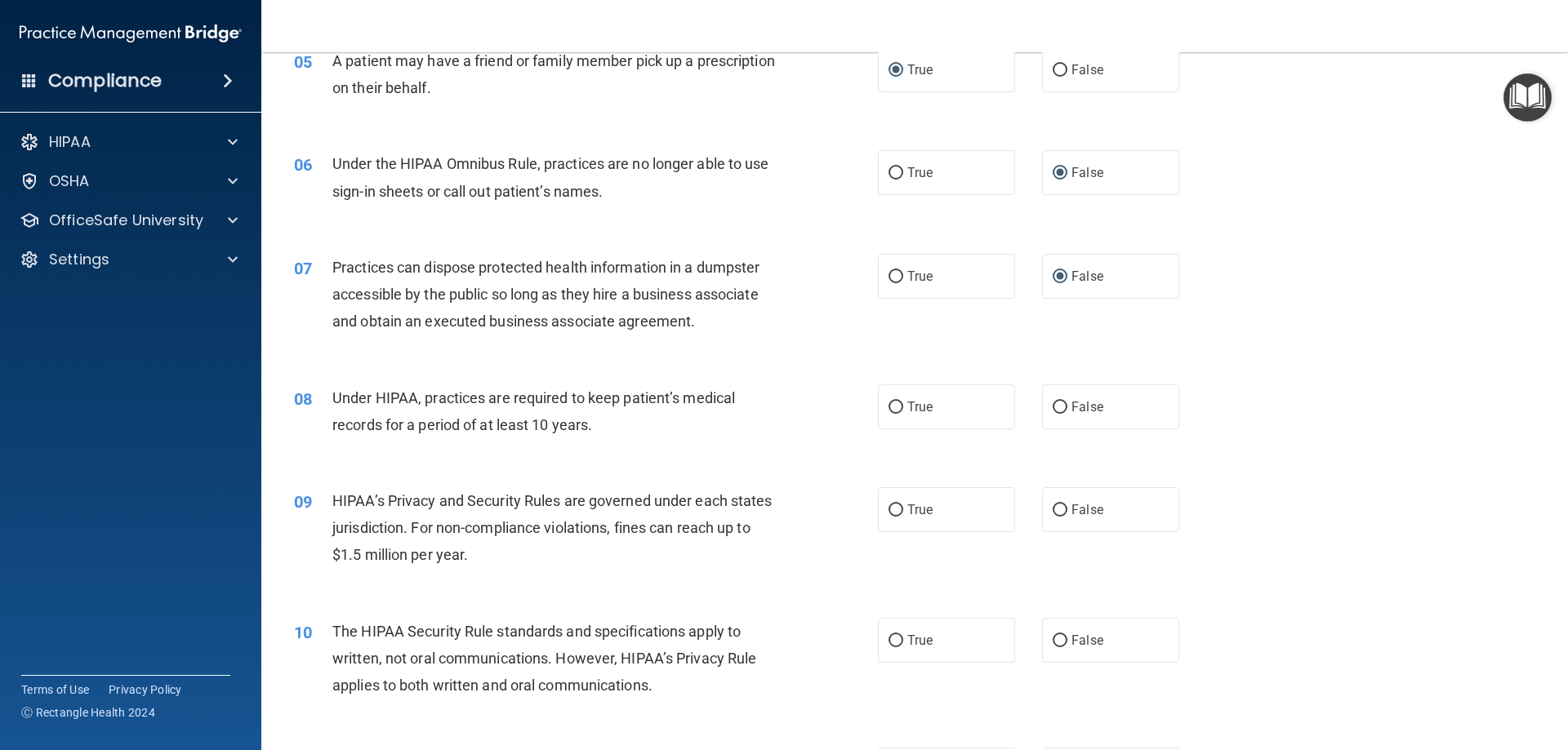
scroll to position [653, 0]
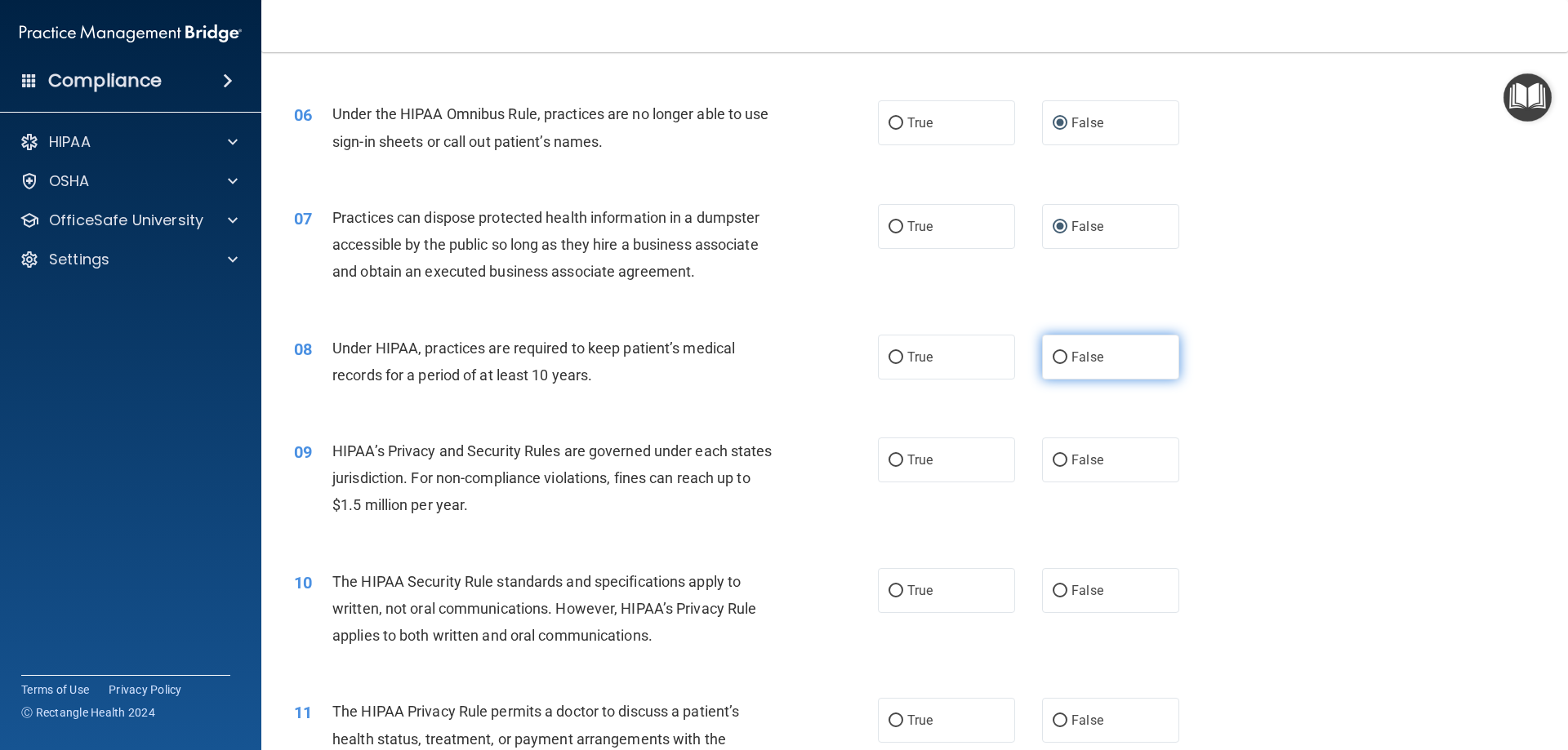
click at [1053, 353] on input "False" at bounding box center [1060, 358] width 14 height 12
radio input "true"
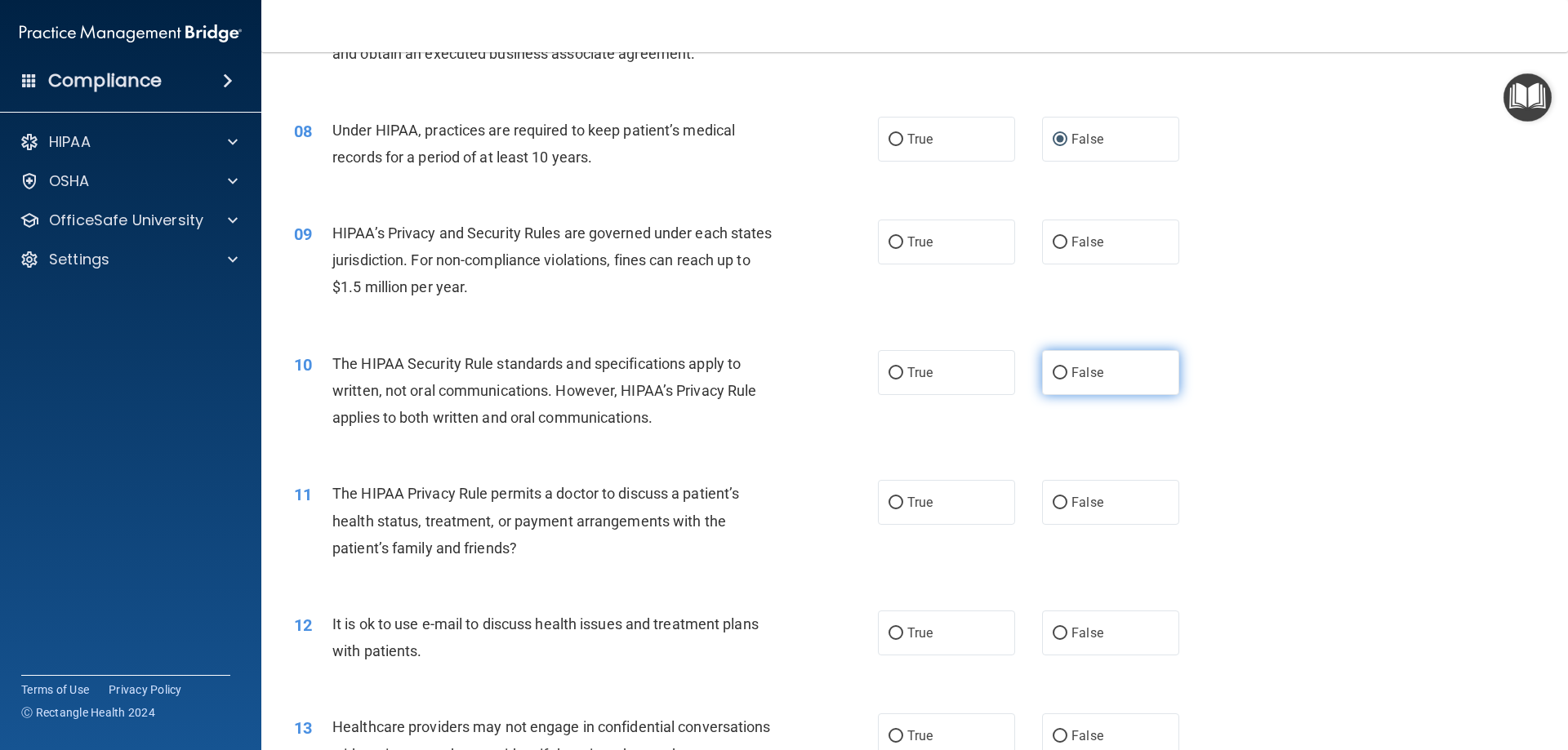
click at [1053, 376] on input "False" at bounding box center [1060, 373] width 14 height 12
radio input "true"
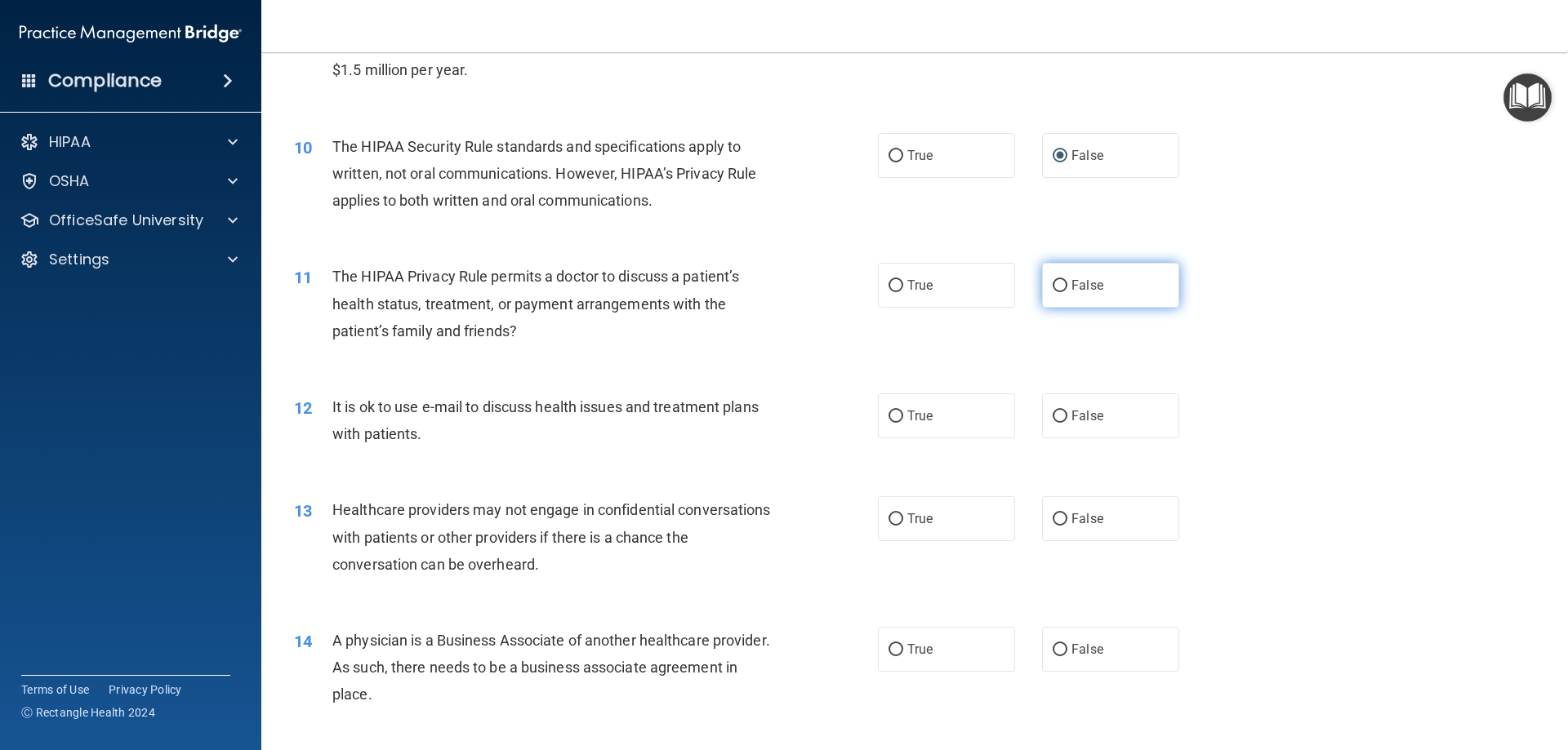
click at [1053, 283] on input "False" at bounding box center [1060, 286] width 14 height 12
radio input "true"
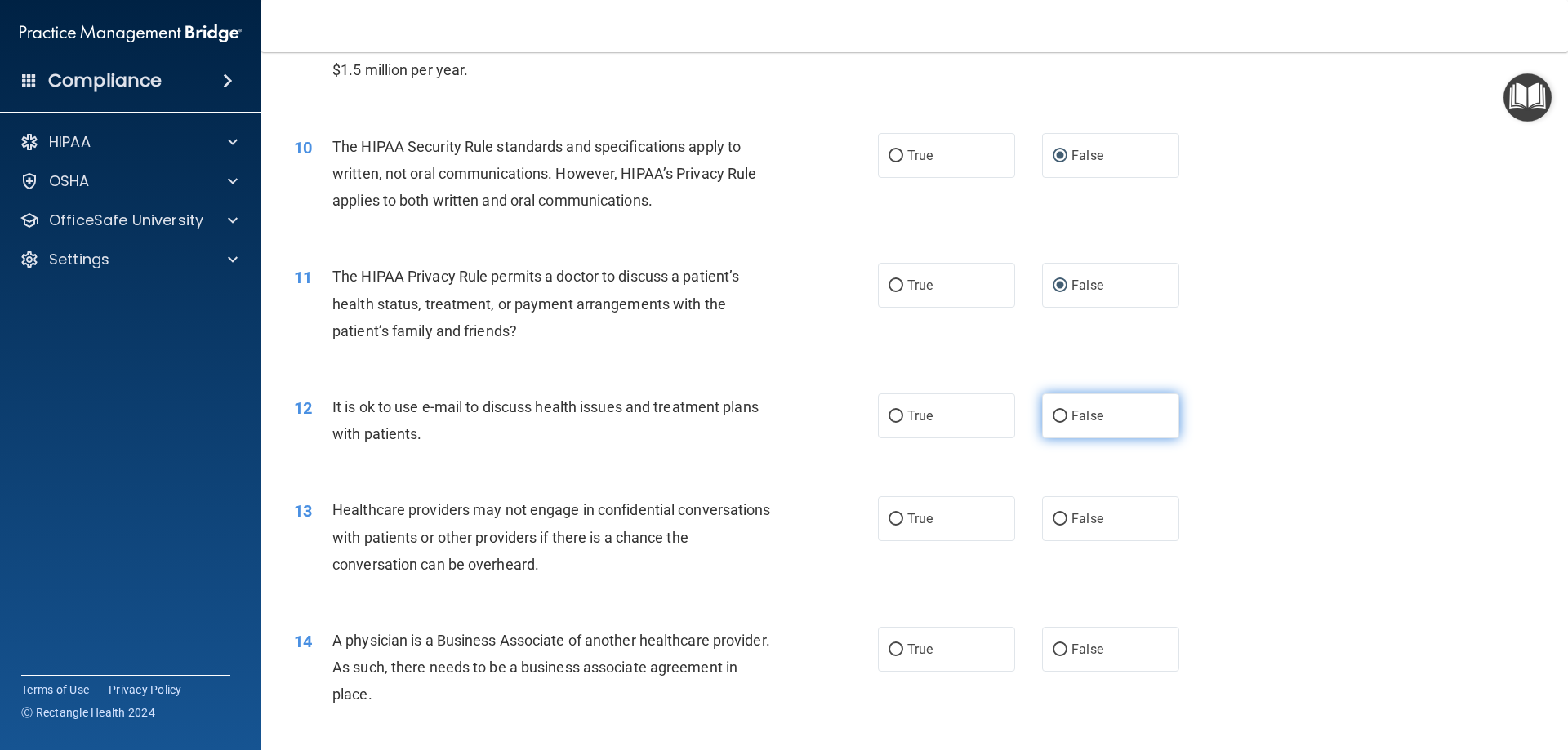
click at [1053, 419] on input "False" at bounding box center [1060, 416] width 14 height 12
radio input "true"
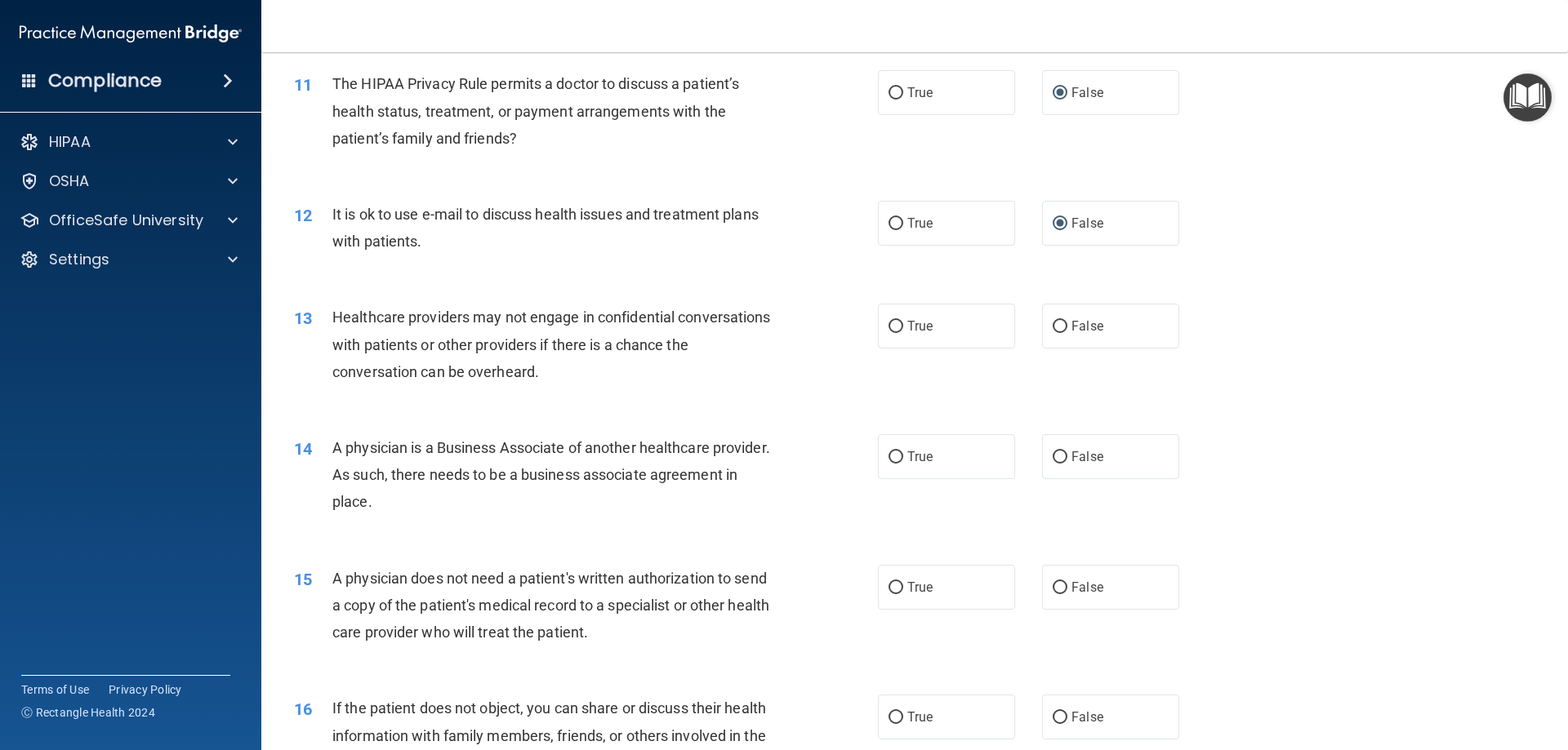
scroll to position [1306, 0]
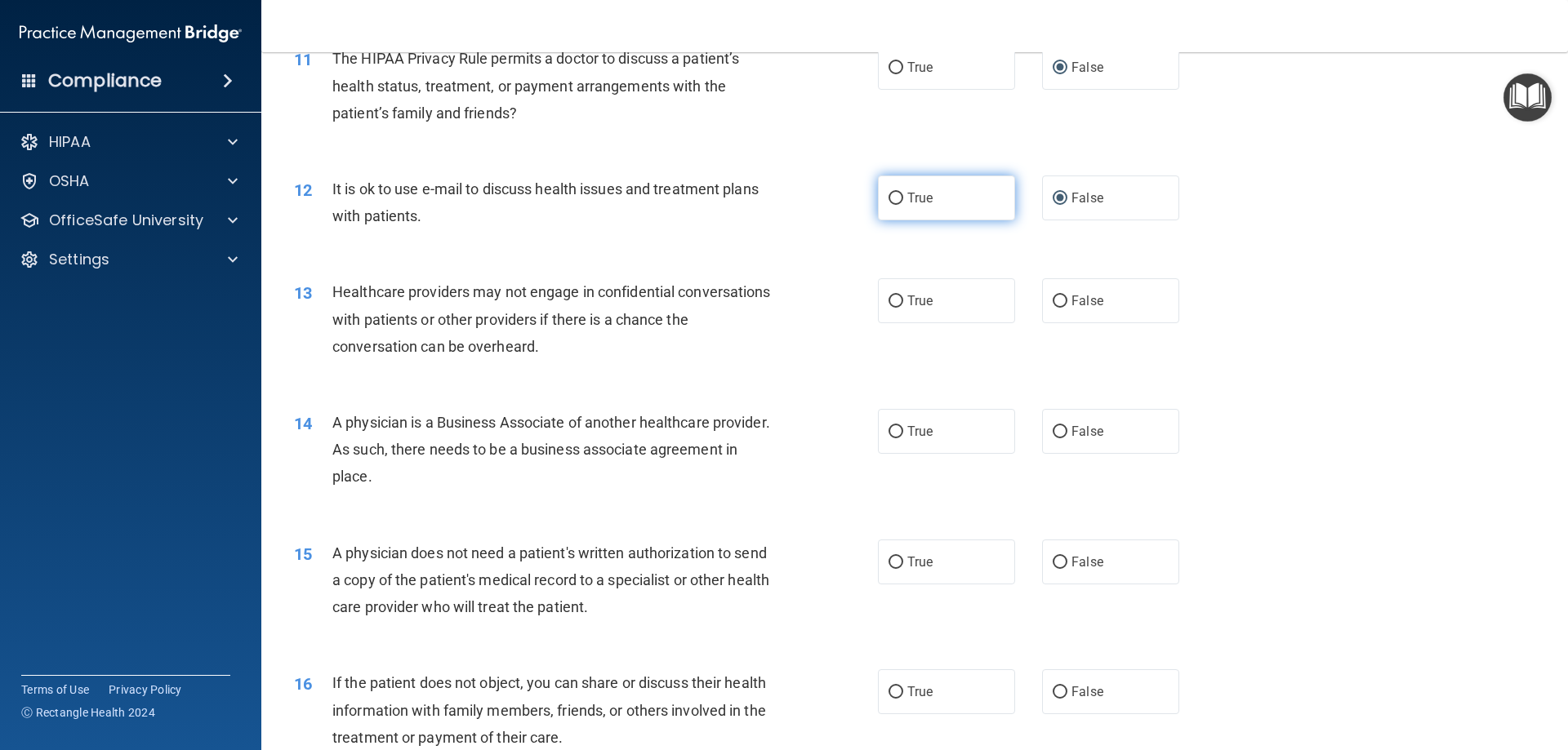
click at [892, 196] on input "True" at bounding box center [896, 199] width 14 height 12
radio input "true"
radio input "false"
click at [1054, 298] on input "False" at bounding box center [1060, 302] width 14 height 12
radio input "true"
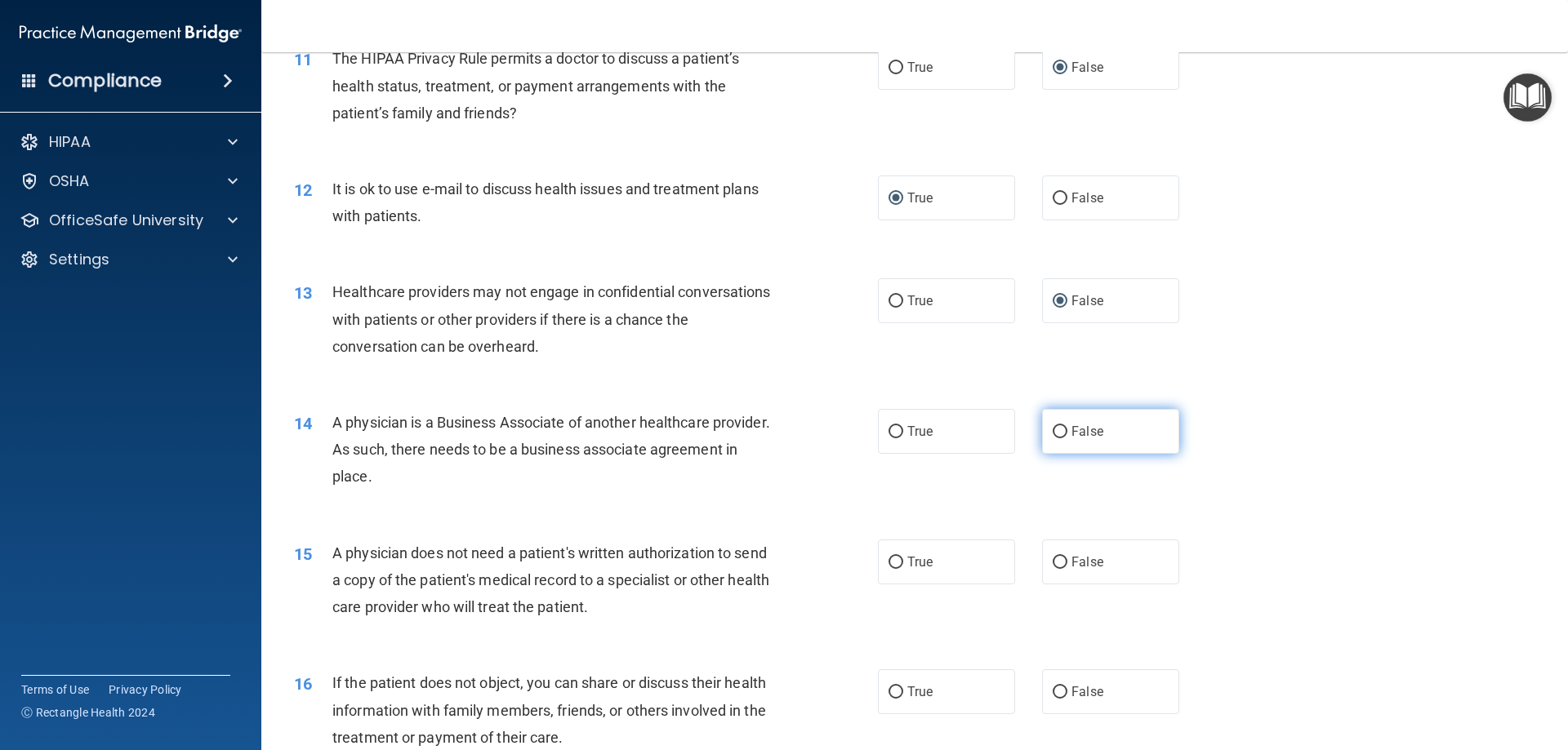
click at [1053, 430] on input "False" at bounding box center [1060, 432] width 14 height 12
radio input "true"
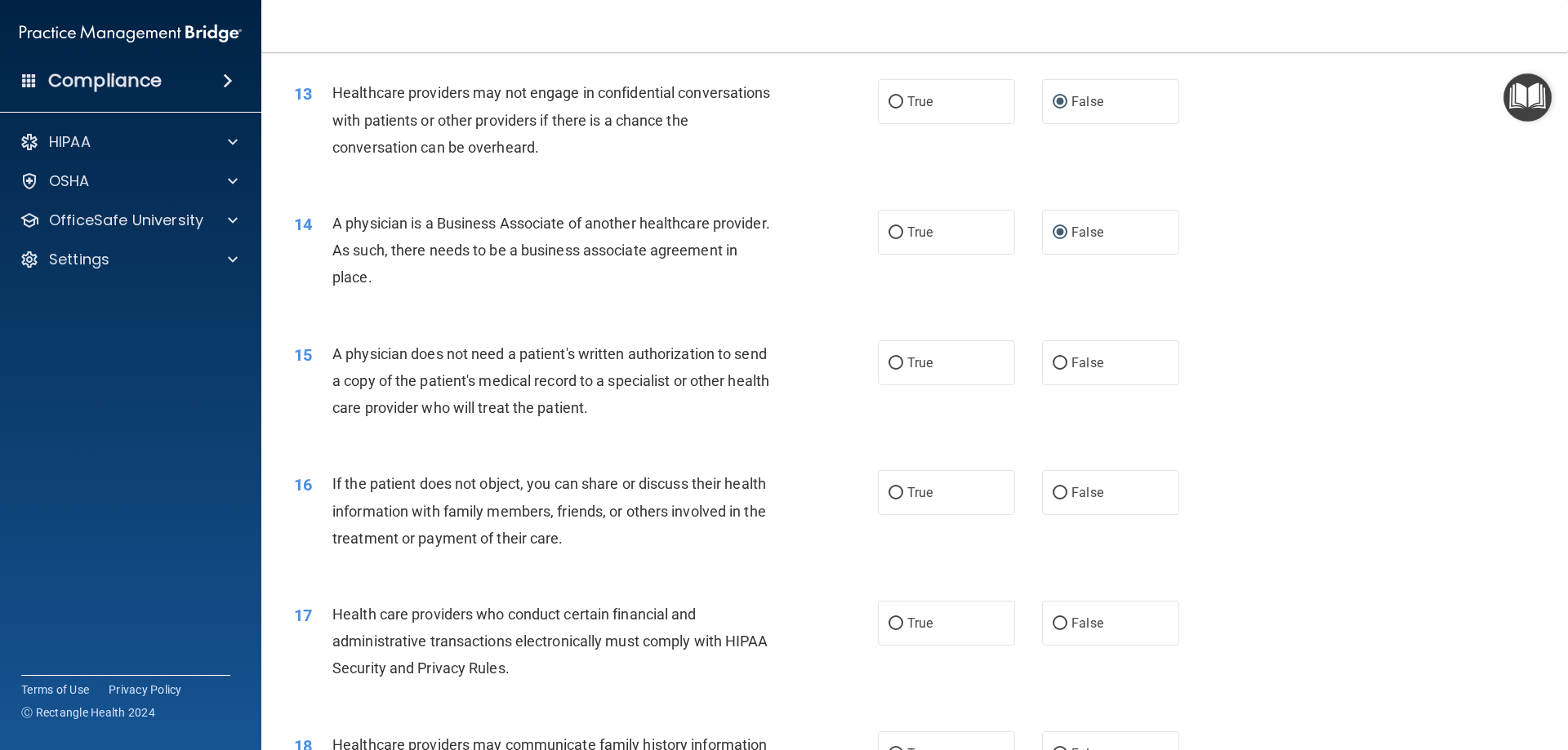
scroll to position [1524, 0]
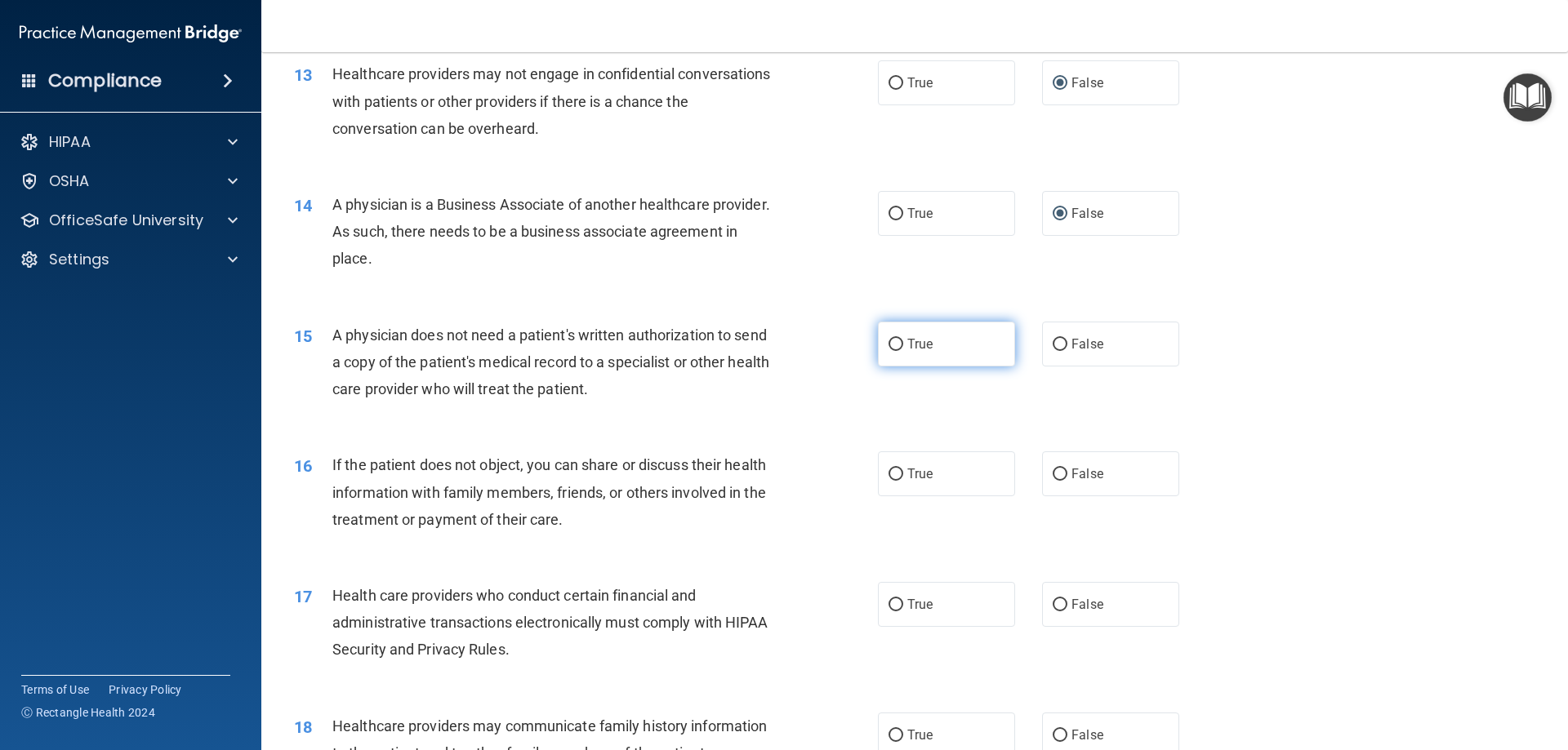
click at [890, 342] on input "True" at bounding box center [896, 345] width 14 height 12
radio input "true"
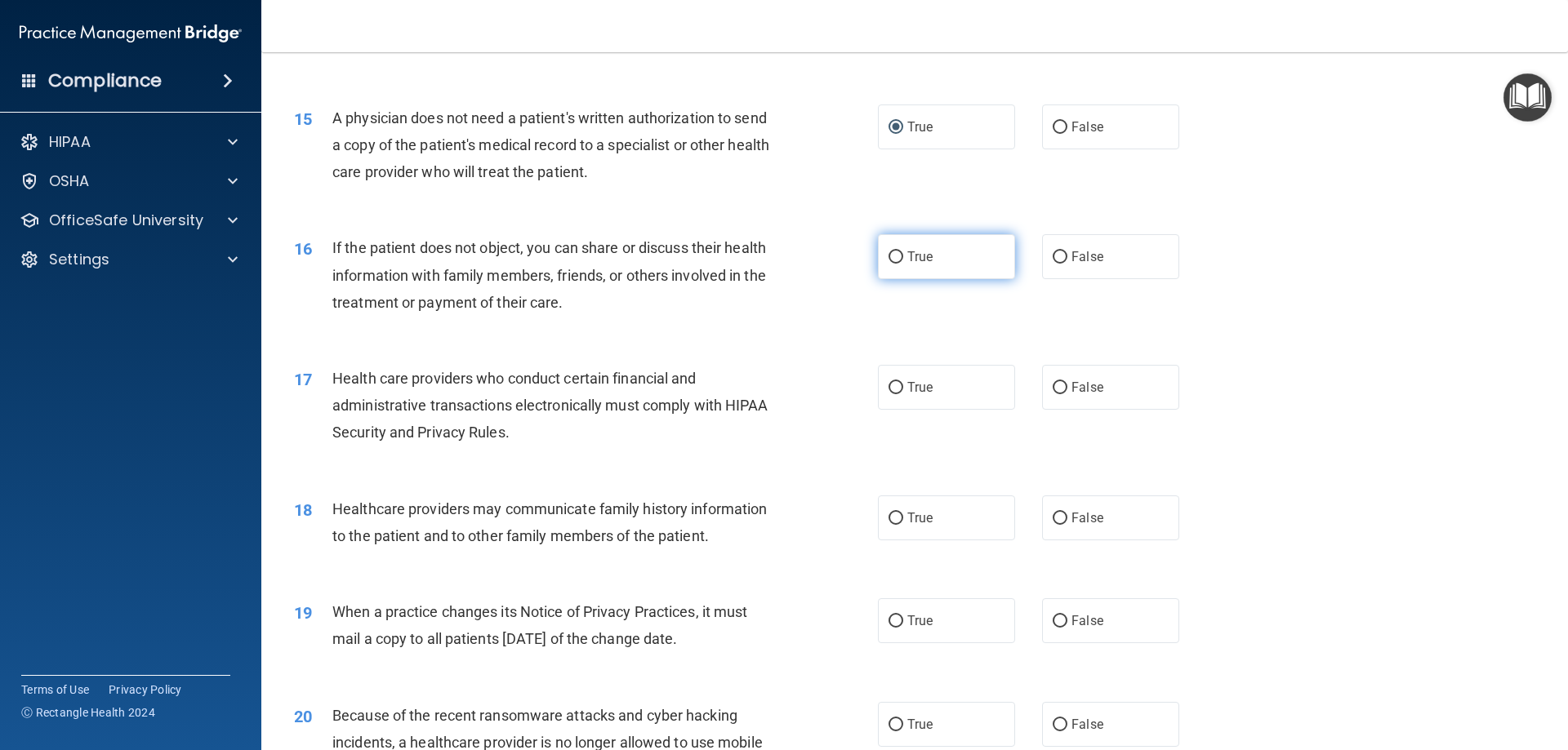
click at [889, 259] on input "True" at bounding box center [896, 257] width 14 height 12
radio input "true"
click at [889, 382] on input "True" at bounding box center [896, 388] width 14 height 12
radio input "true"
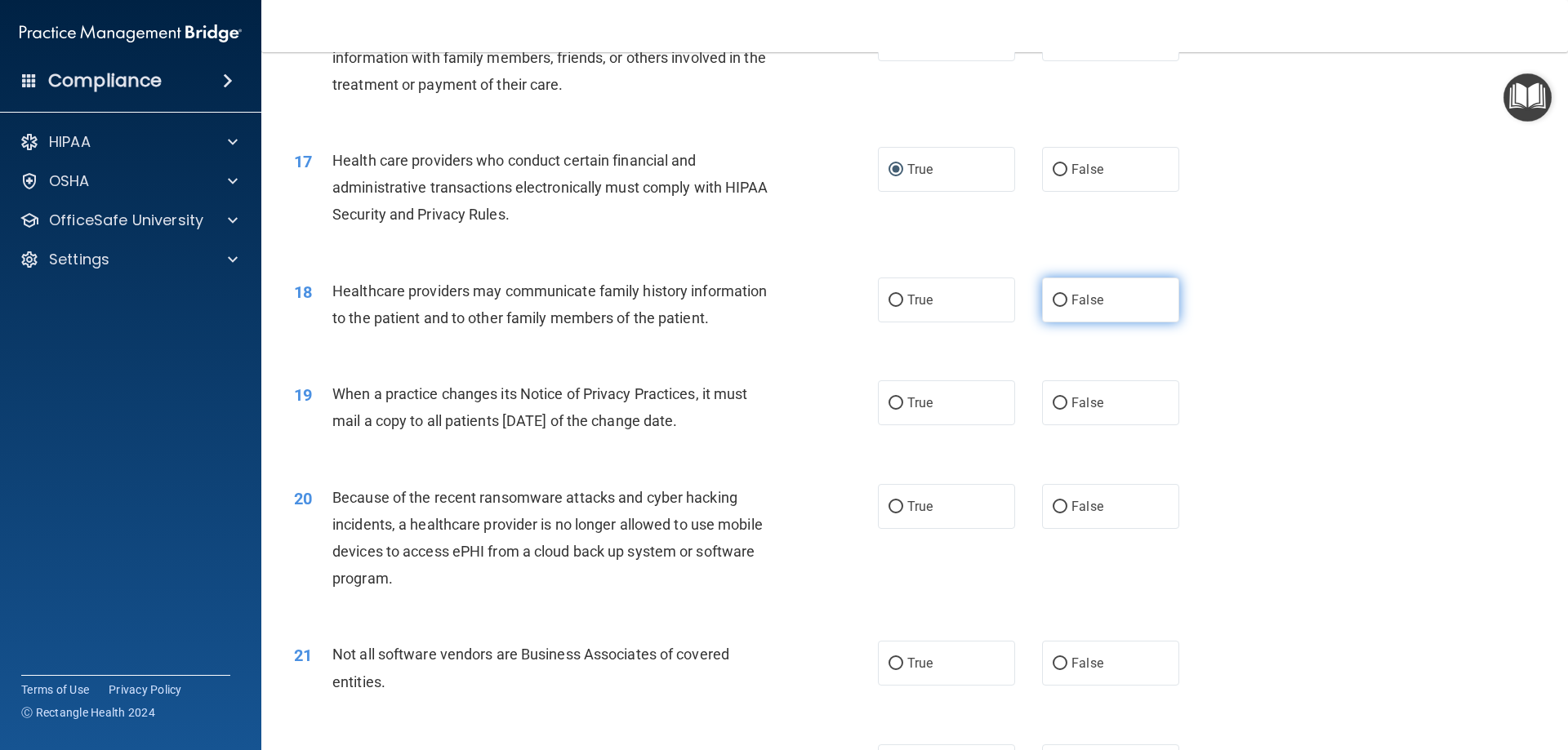
click at [1053, 299] on input "False" at bounding box center [1060, 301] width 14 height 12
radio input "true"
click at [1055, 404] on input "False" at bounding box center [1060, 403] width 14 height 12
radio input "true"
click at [1060, 498] on label "False" at bounding box center [1110, 506] width 137 height 45
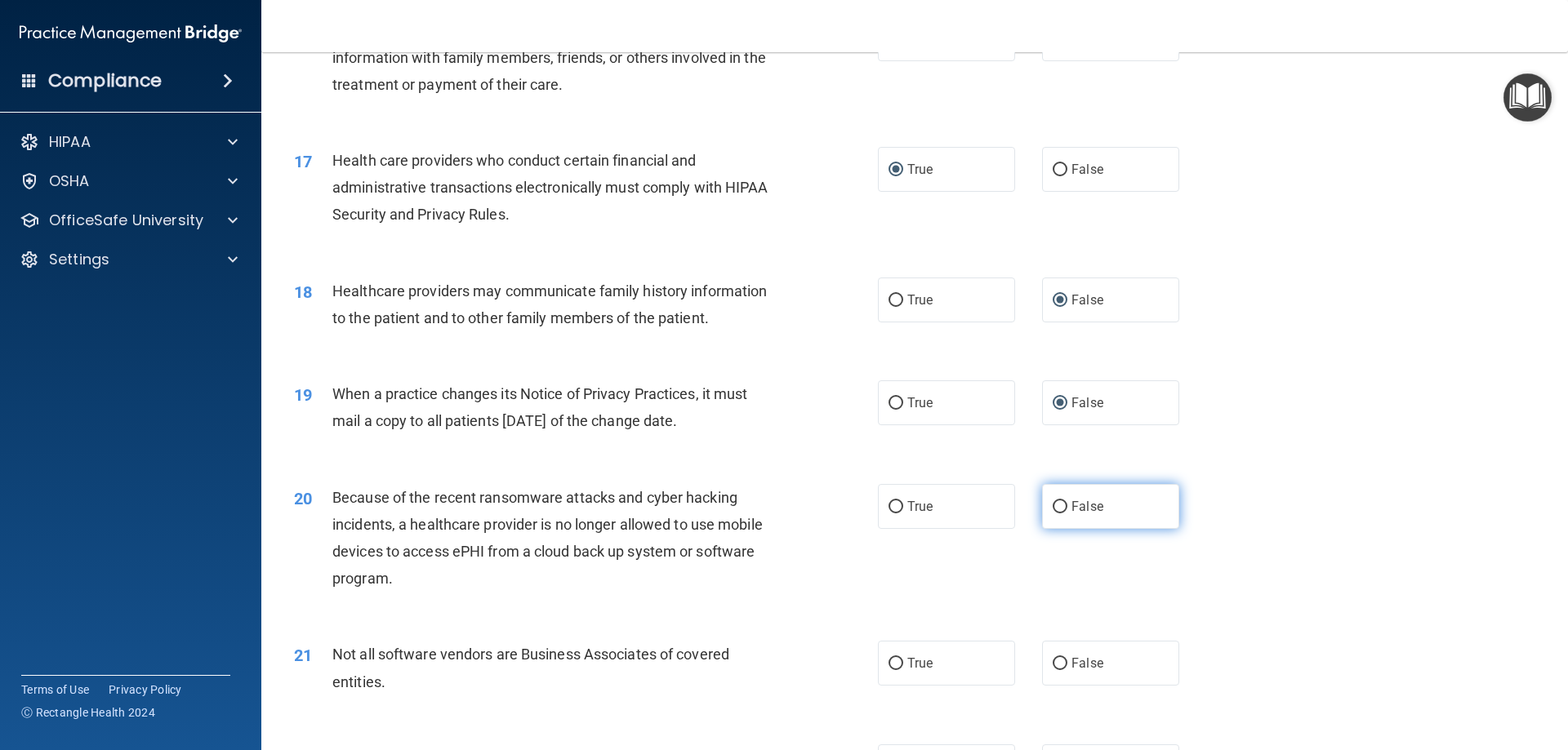
click at [1060, 501] on input "False" at bounding box center [1060, 507] width 14 height 12
radio input "true"
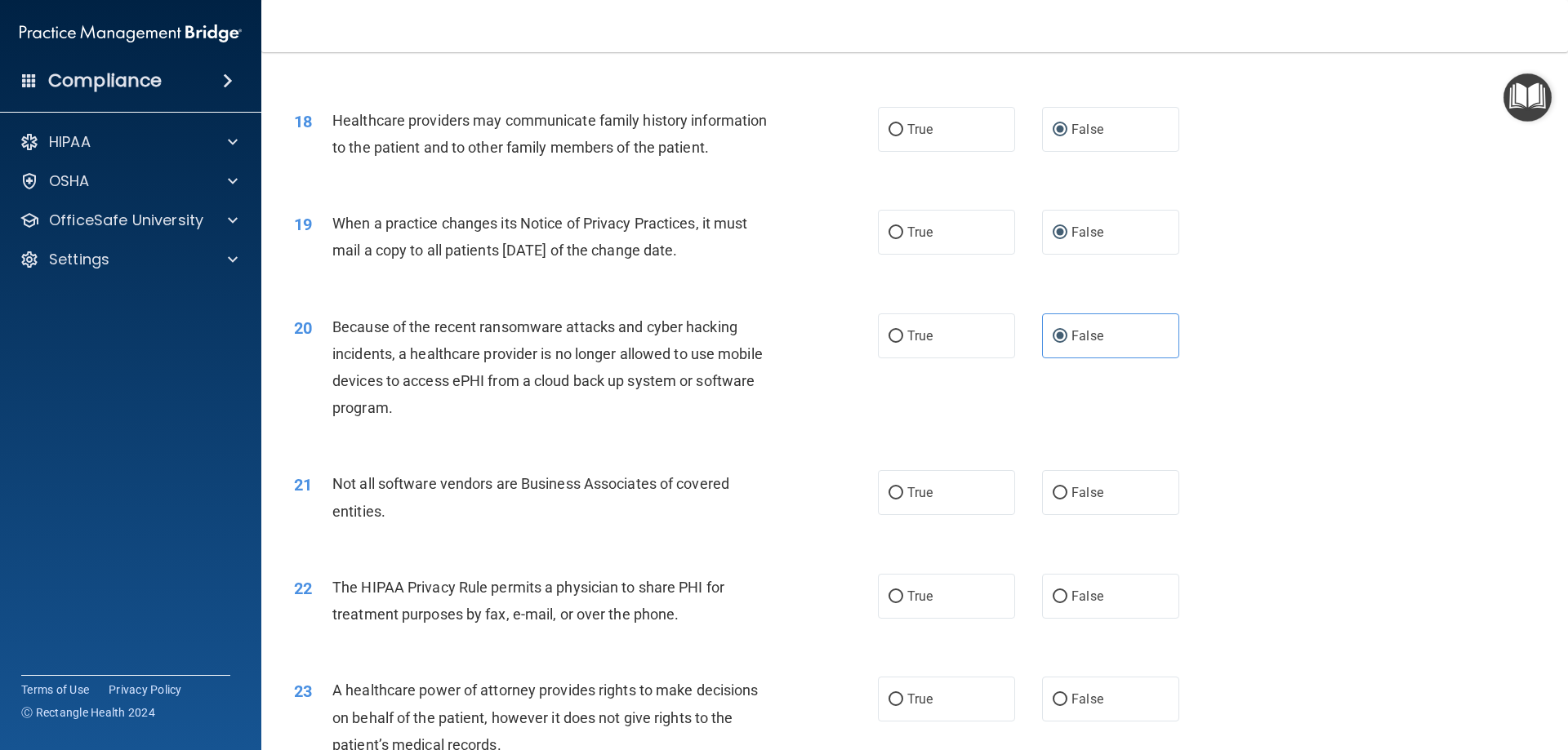
scroll to position [2177, 0]
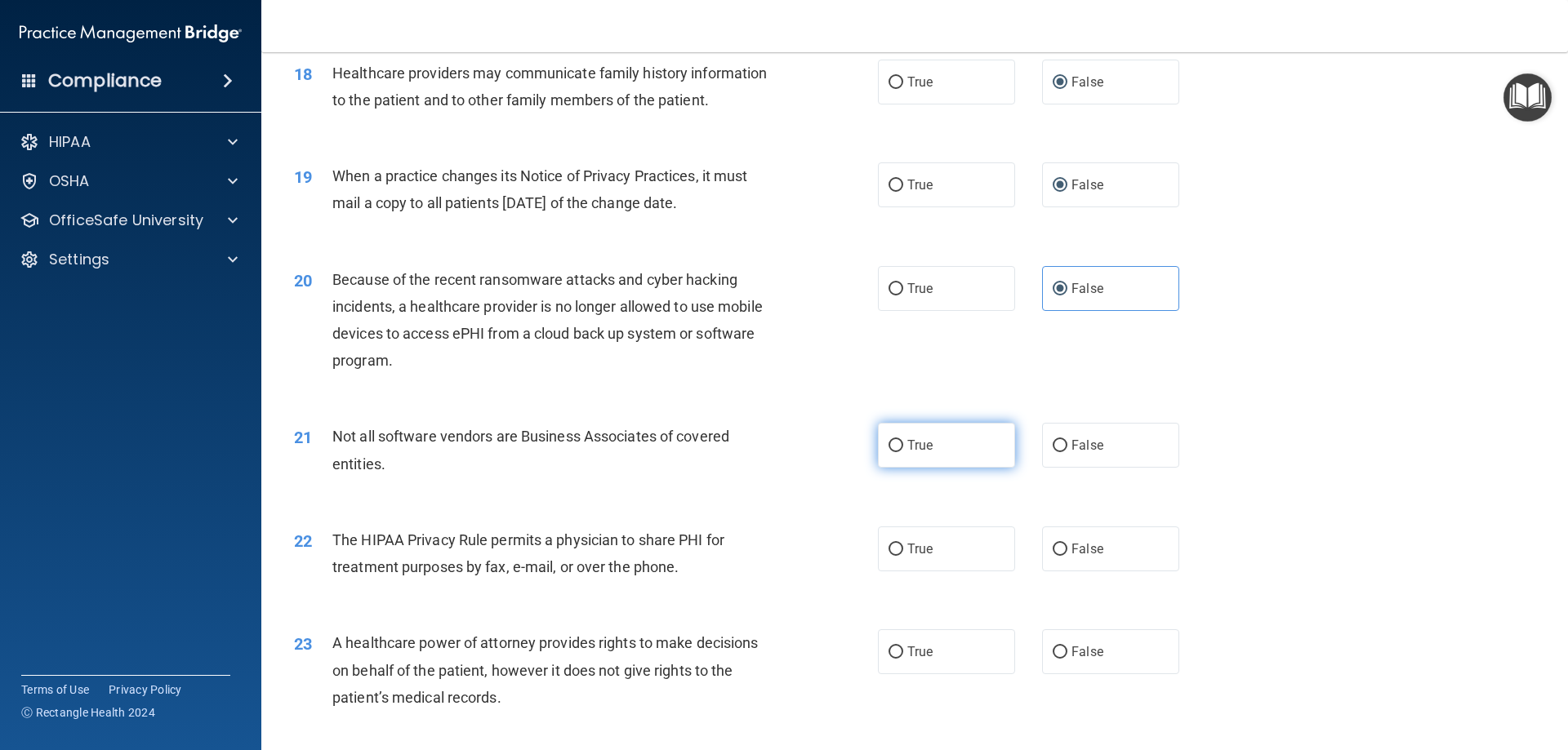
click at [889, 448] on input "True" at bounding box center [896, 446] width 14 height 12
radio input "true"
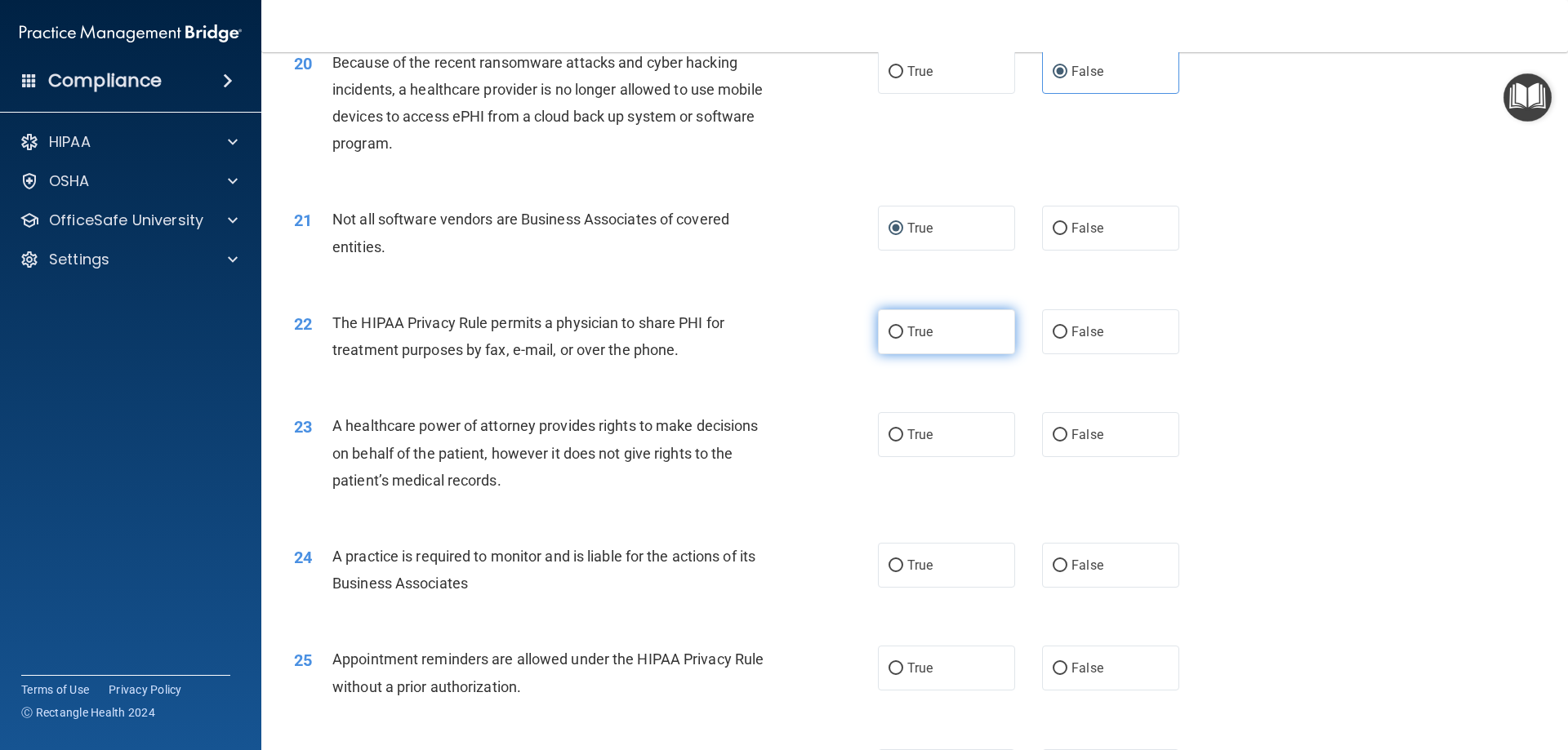
click at [889, 335] on input "True" at bounding box center [896, 332] width 14 height 12
radio input "true"
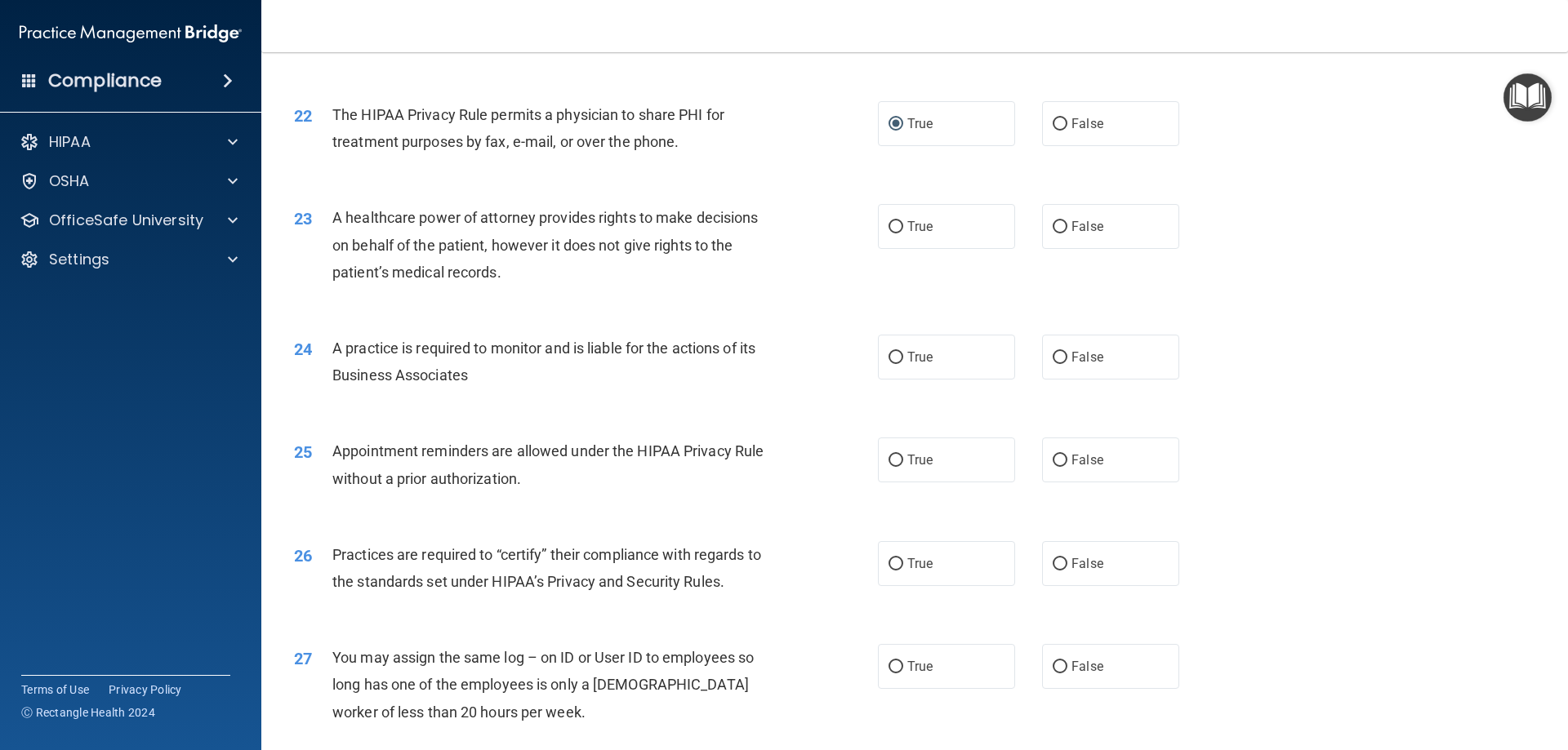
scroll to position [2612, 0]
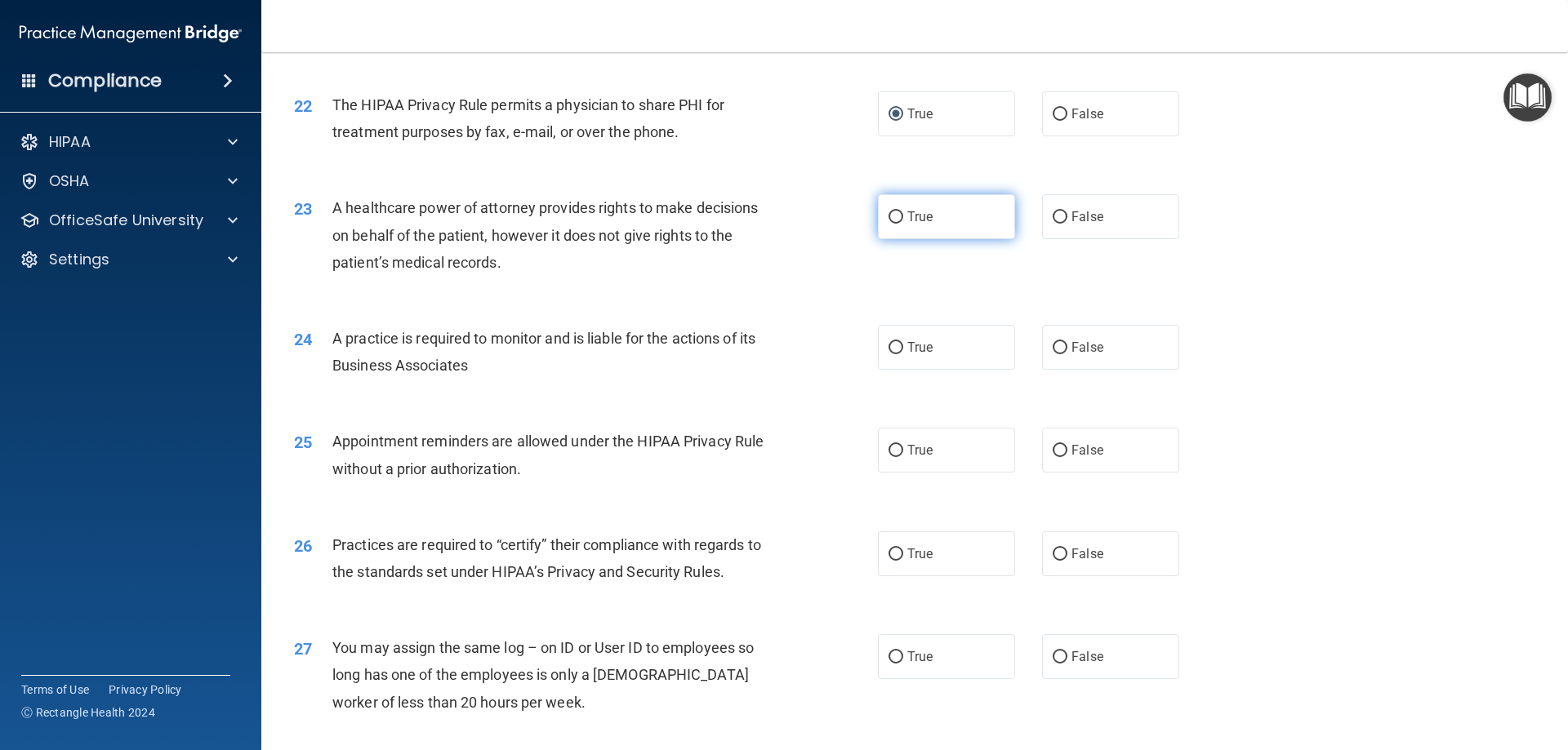
click at [889, 214] on input "True" at bounding box center [896, 217] width 14 height 12
radio input "true"
click at [1055, 346] on input "False" at bounding box center [1060, 348] width 14 height 12
radio input "true"
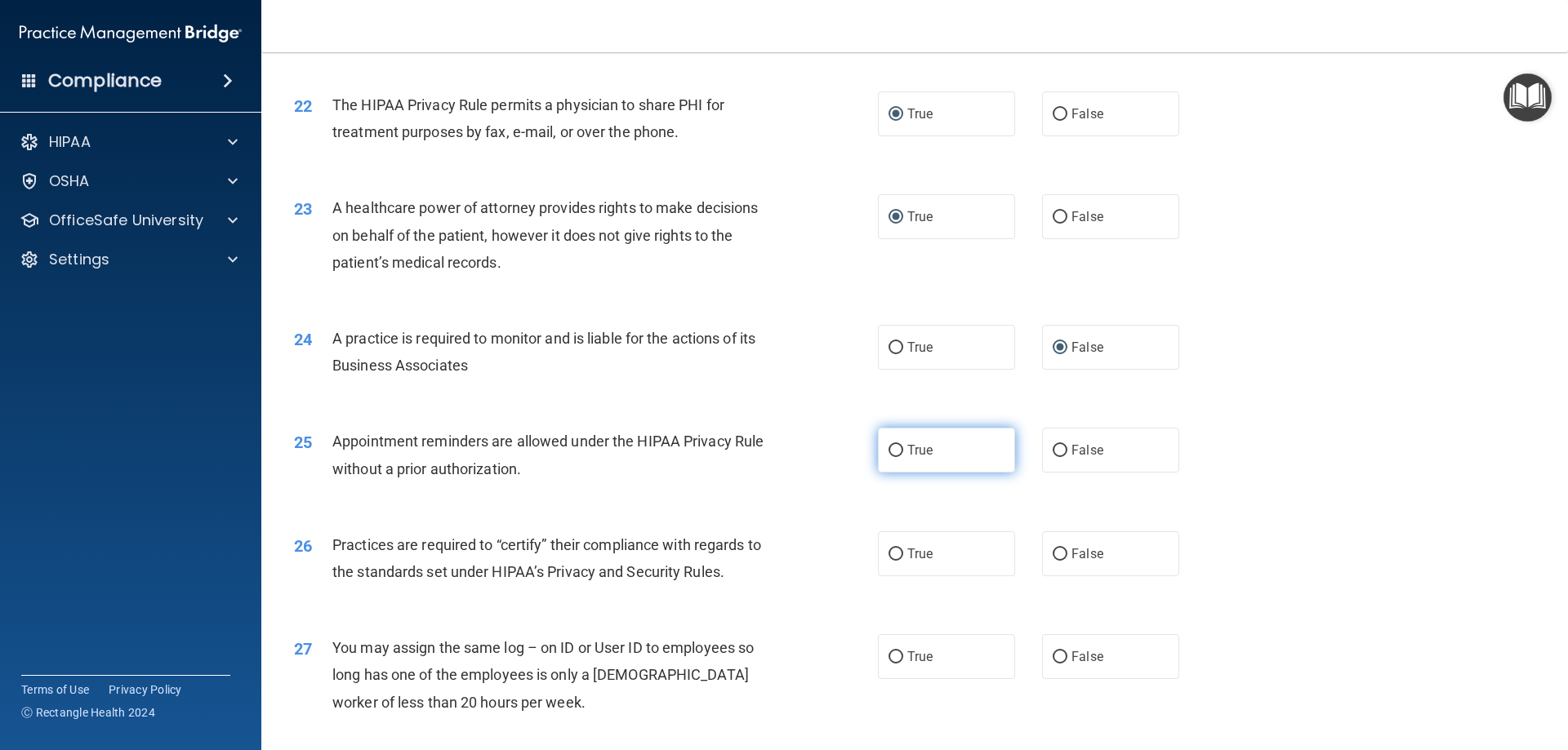
click at [889, 448] on input "True" at bounding box center [896, 451] width 14 height 12
radio input "true"
click at [1057, 557] on input "False" at bounding box center [1060, 555] width 14 height 12
radio input "true"
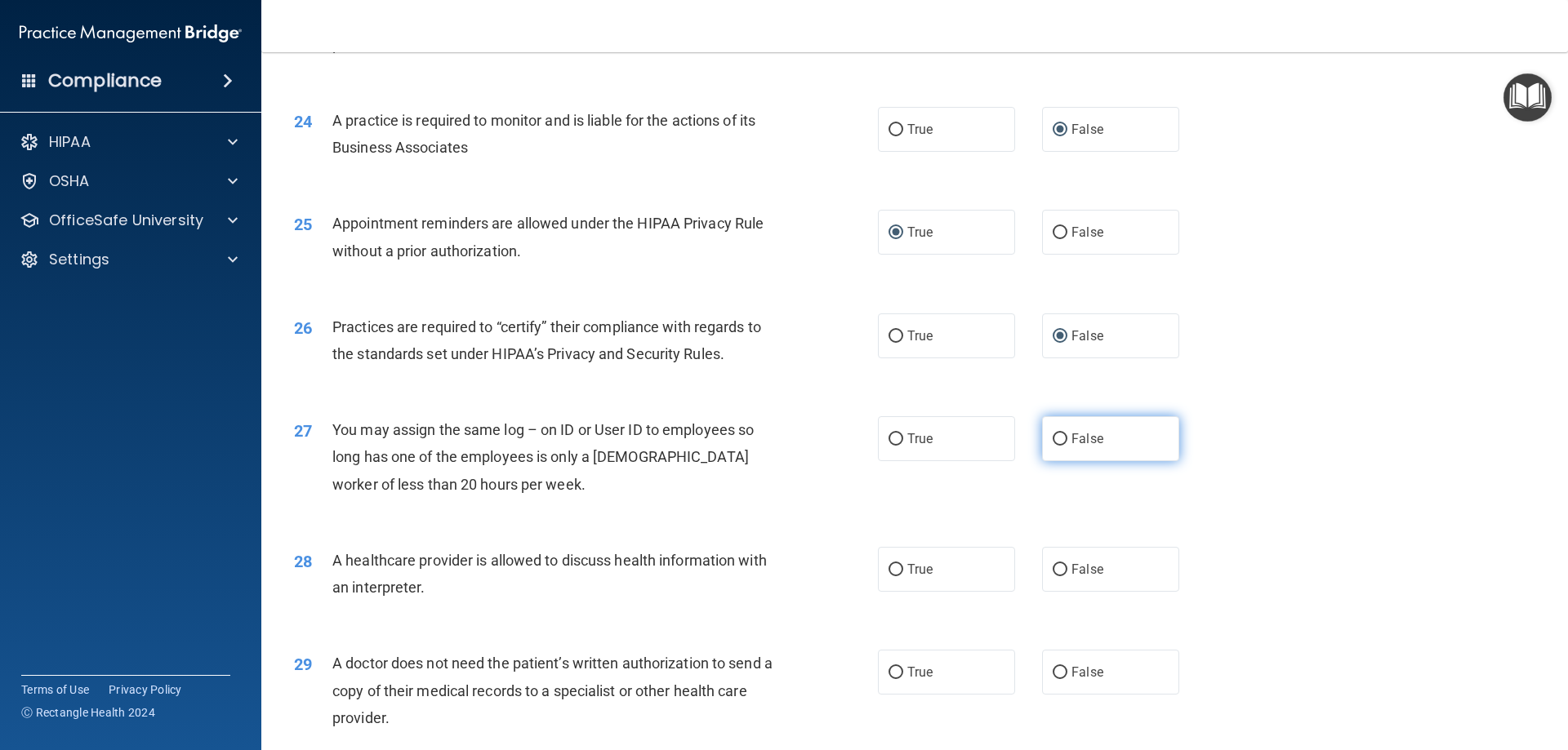
click at [1057, 438] on input "False" at bounding box center [1060, 439] width 14 height 12
radio input "true"
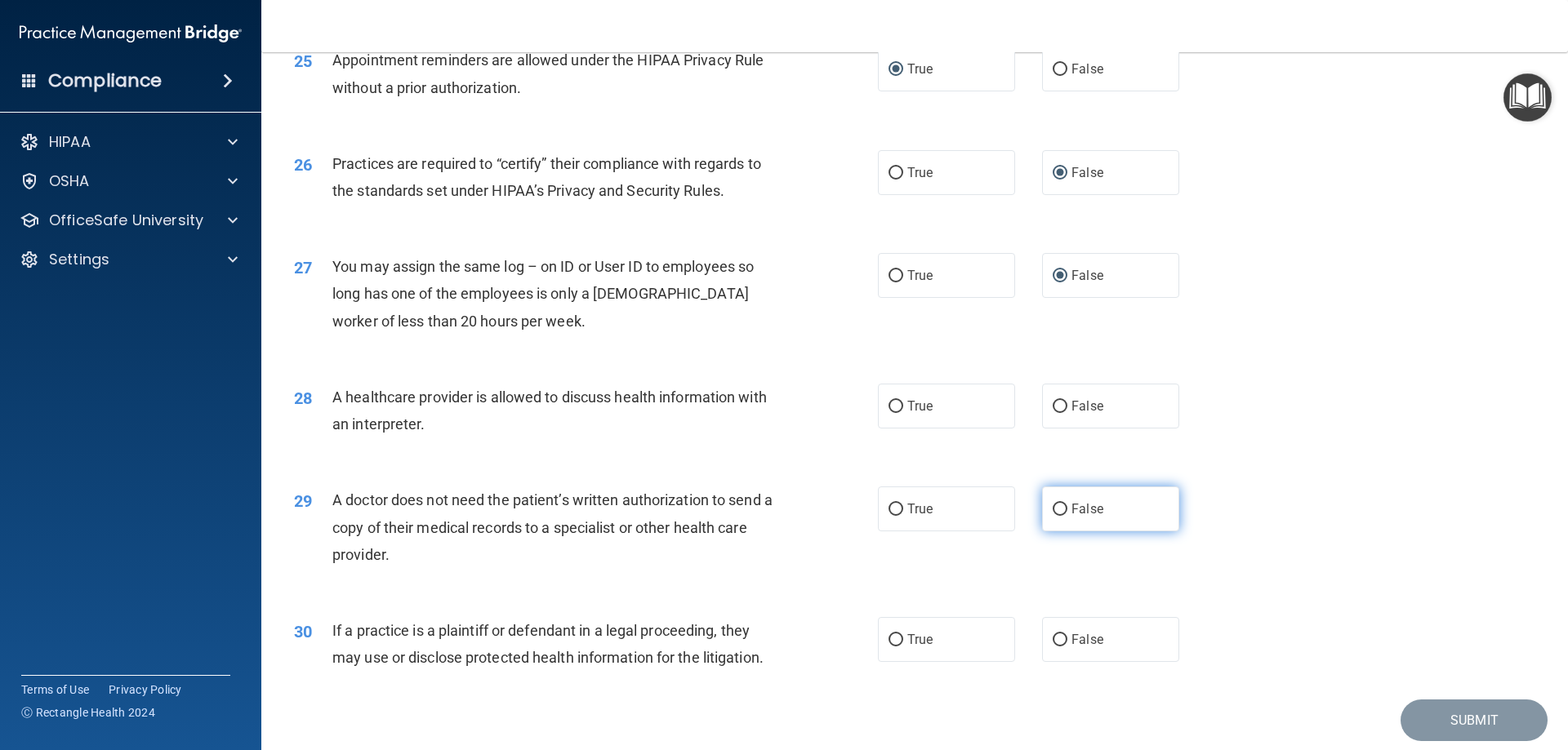
scroll to position [3047, 0]
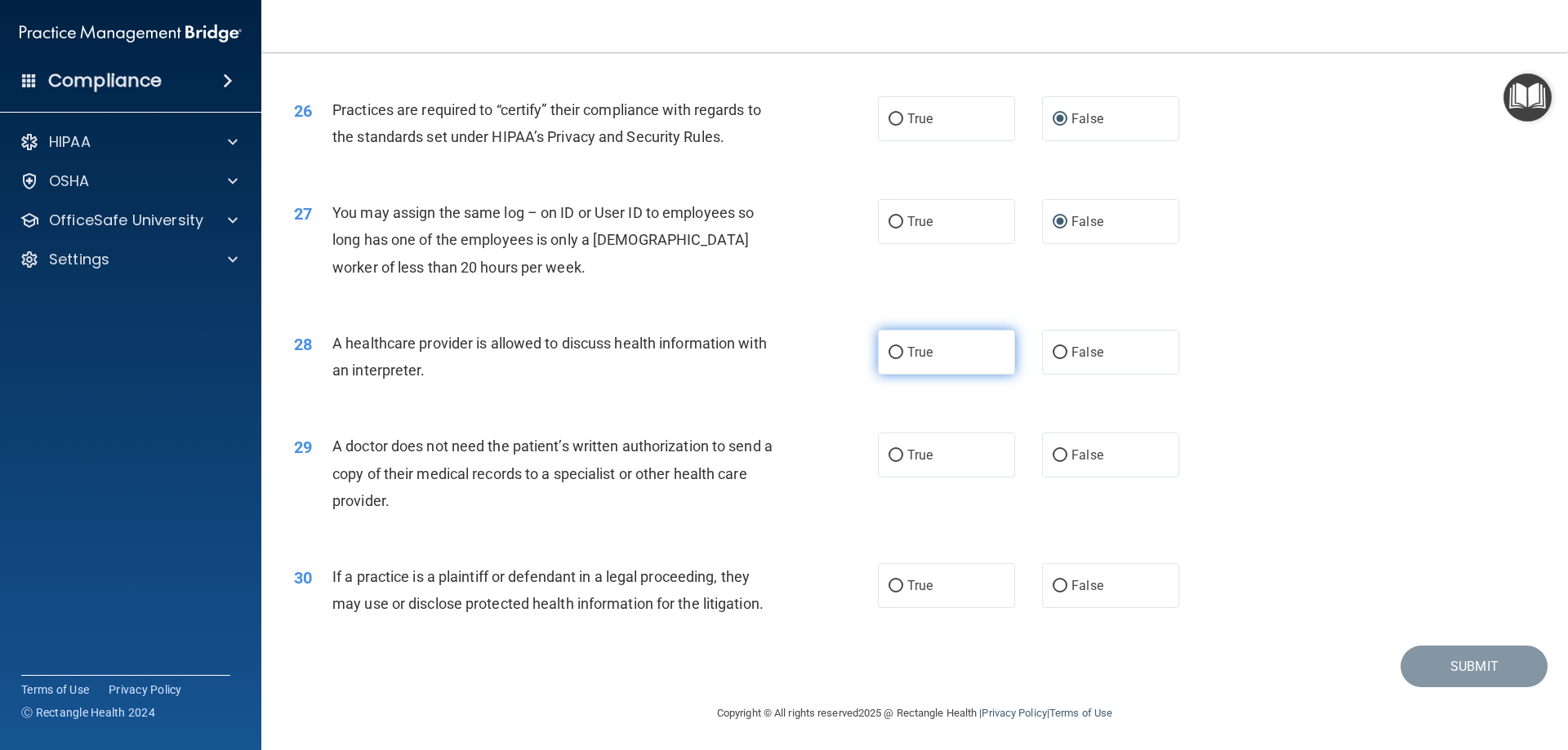
click at [889, 352] on input "True" at bounding box center [896, 352] width 14 height 12
radio input "true"
click at [889, 451] on input "True" at bounding box center [896, 456] width 14 height 12
radio input "true"
drag, startPoint x: 882, startPoint y: 586, endPoint x: 892, endPoint y: 580, distance: 11.7
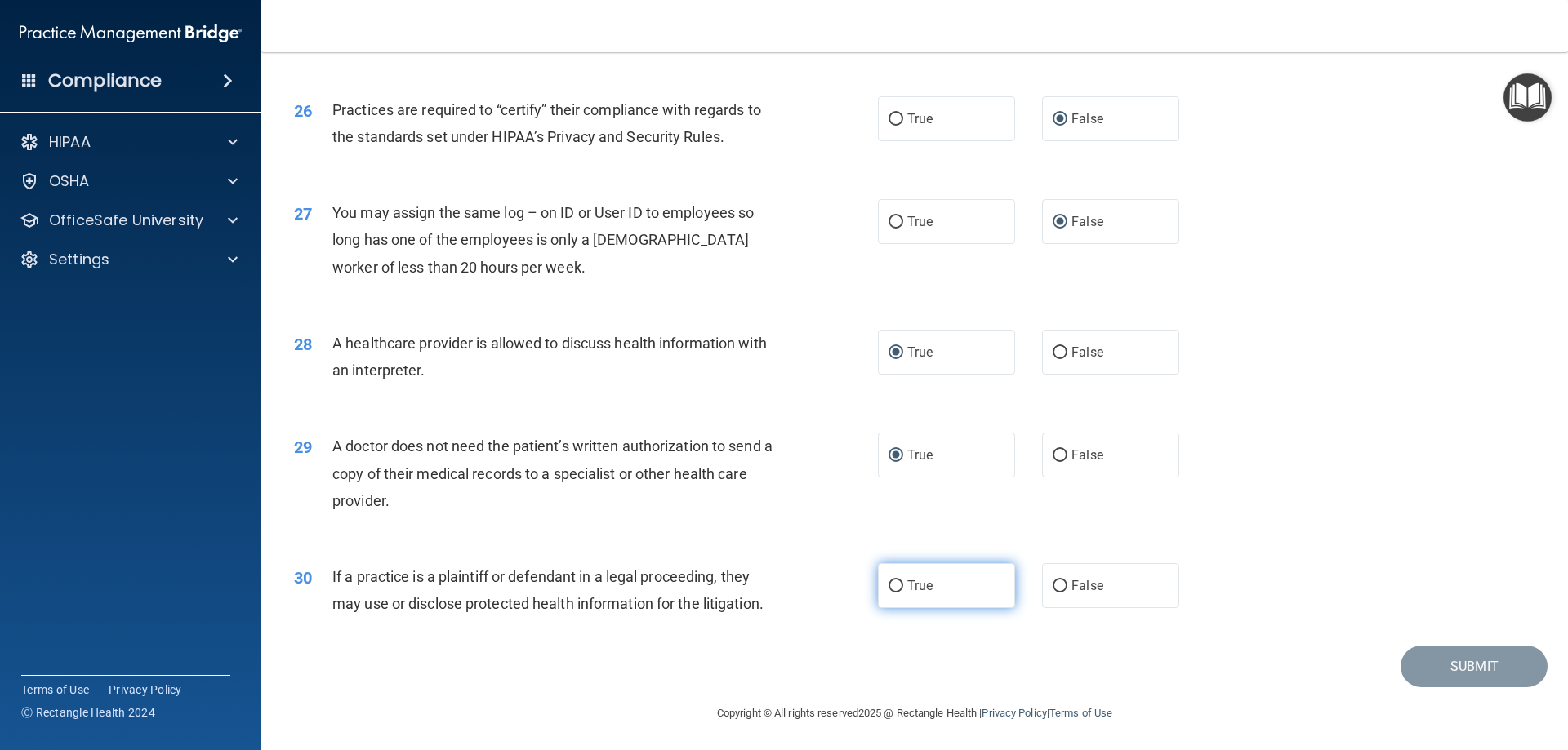
click at [879, 584] on label "True" at bounding box center [946, 585] width 137 height 45
click at [889, 584] on input "True" at bounding box center [896, 586] width 14 height 12
radio input "true"
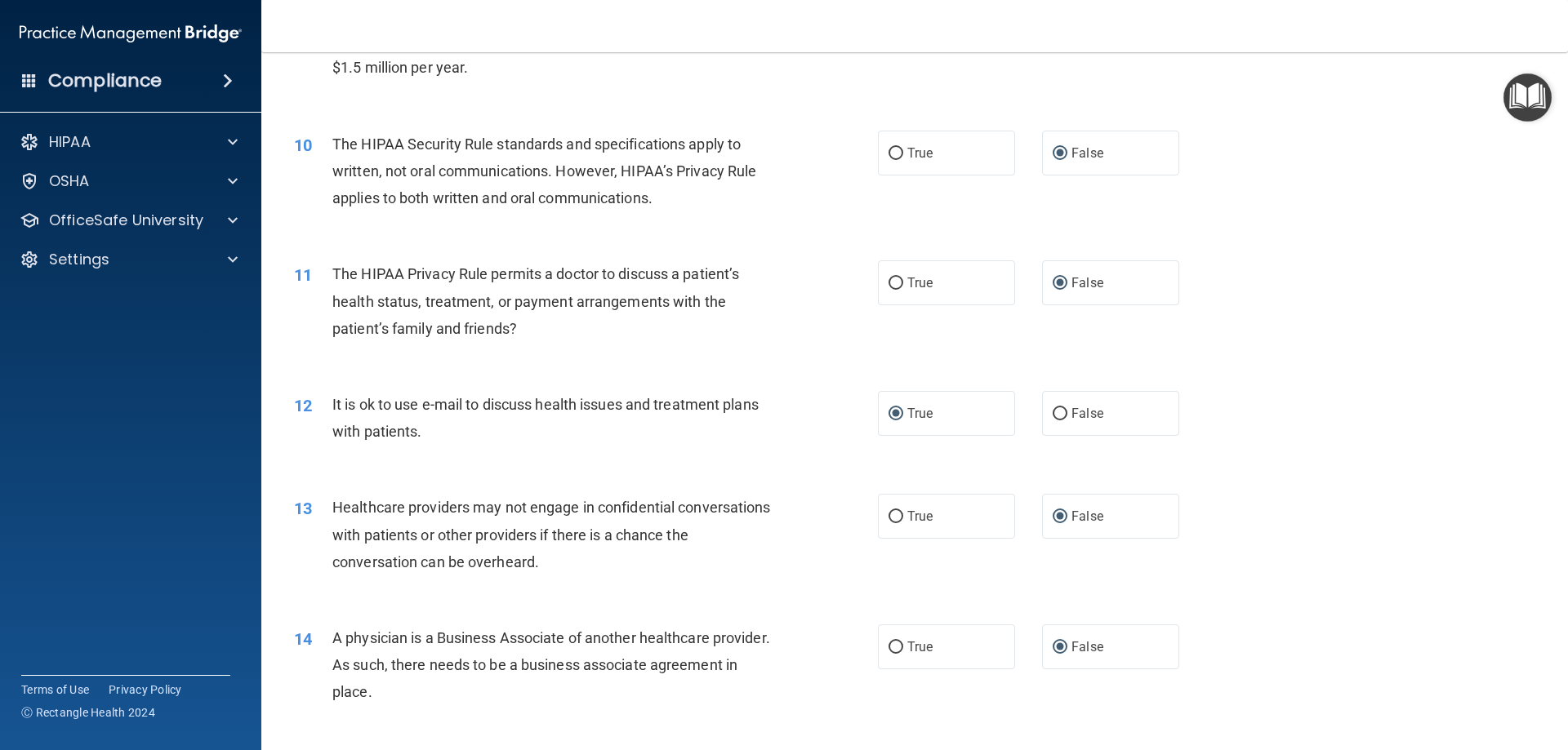
scroll to position [872, 0]
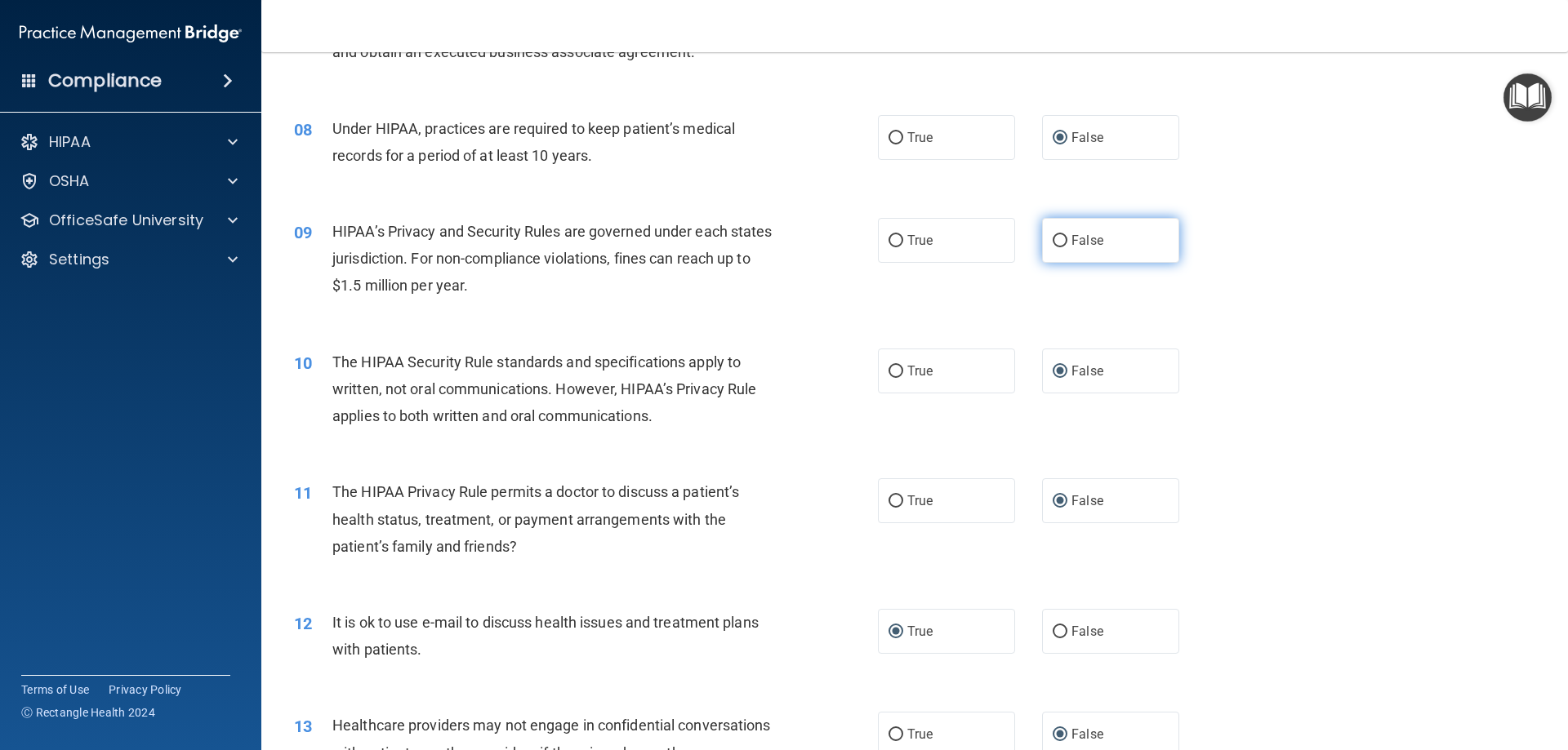
click at [1053, 240] on input "False" at bounding box center [1060, 241] width 14 height 12
radio input "true"
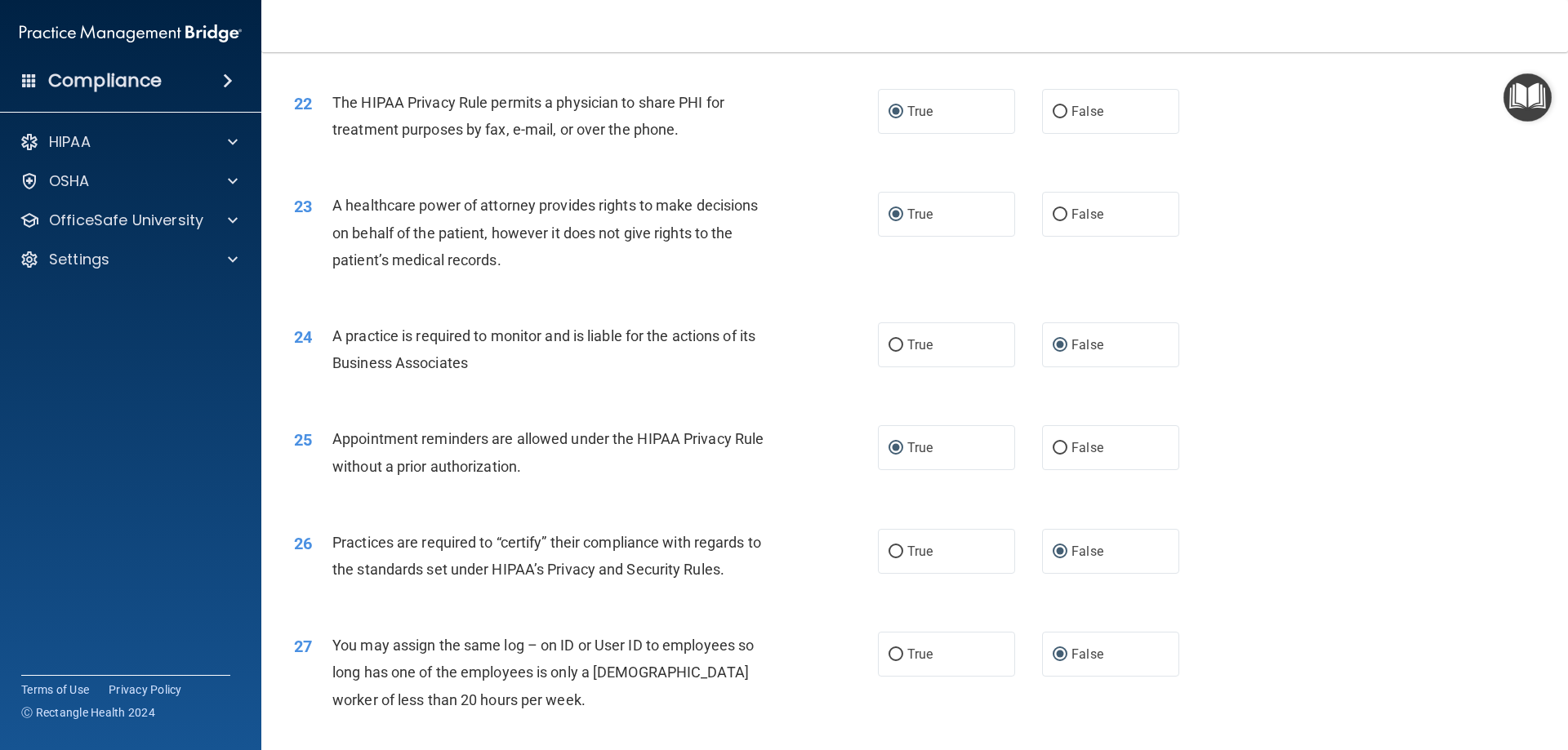
scroll to position [3049, 0]
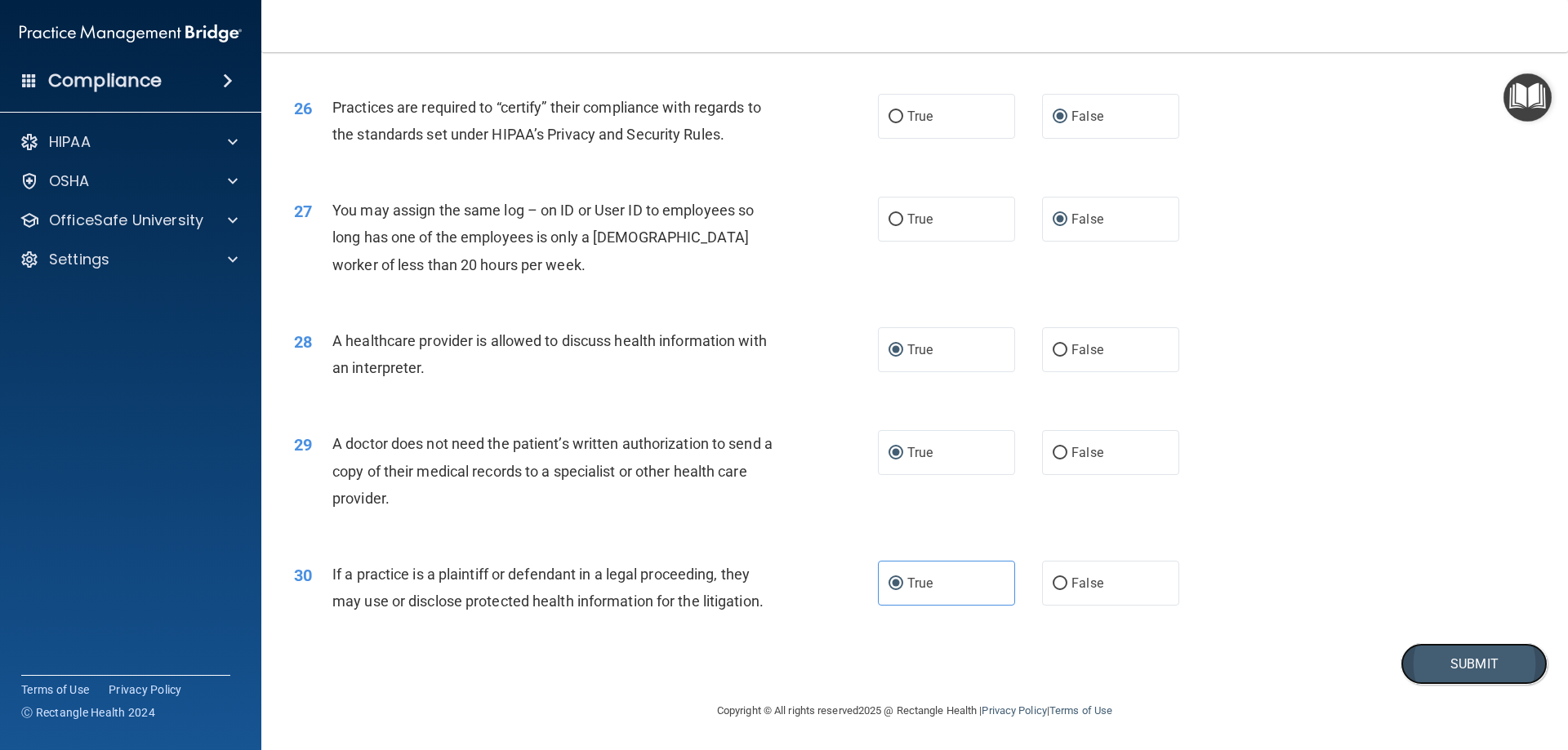
click at [1459, 659] on button "Submit" at bounding box center [1474, 663] width 147 height 42
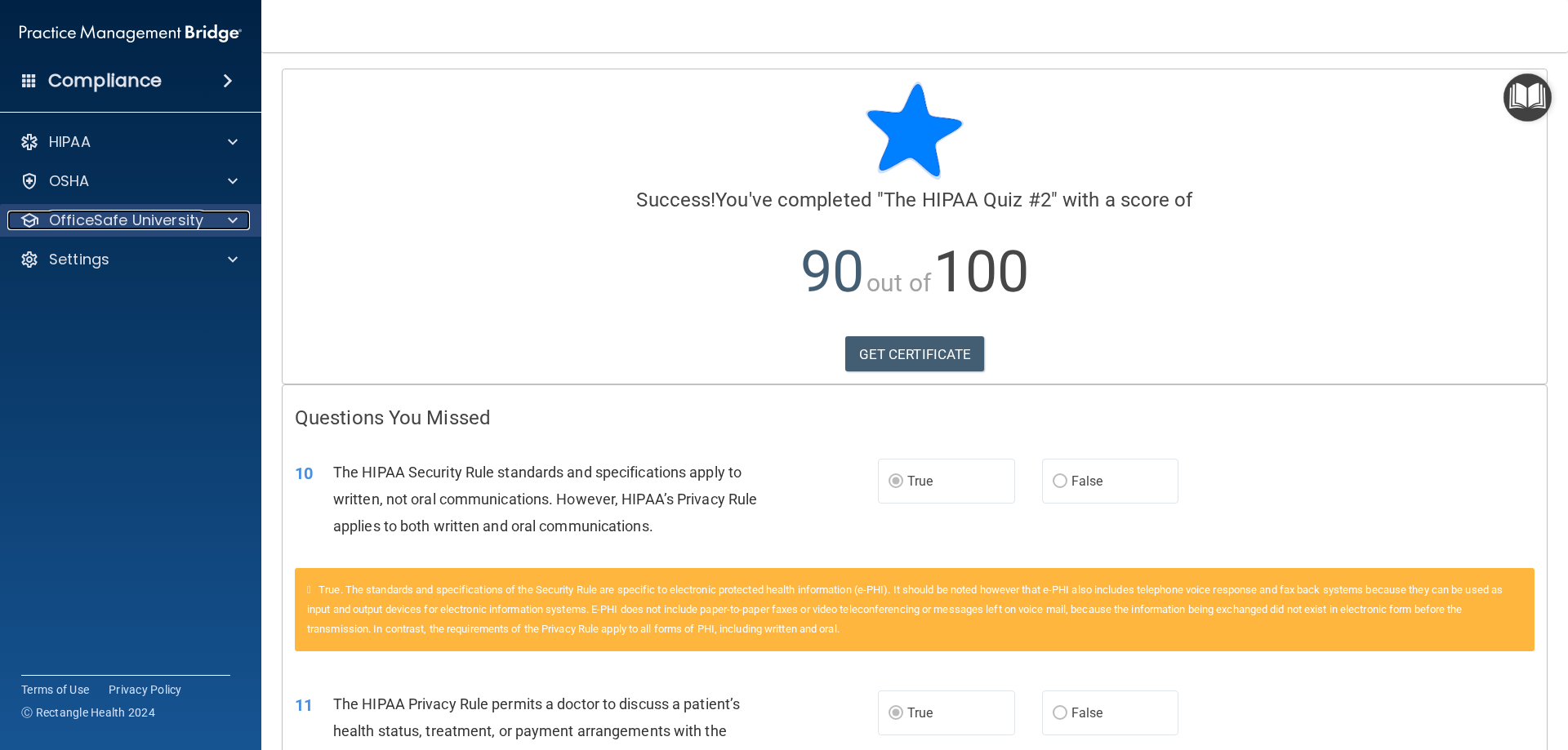
click at [110, 223] on p "OfficeSafe University" at bounding box center [127, 220] width 155 height 20
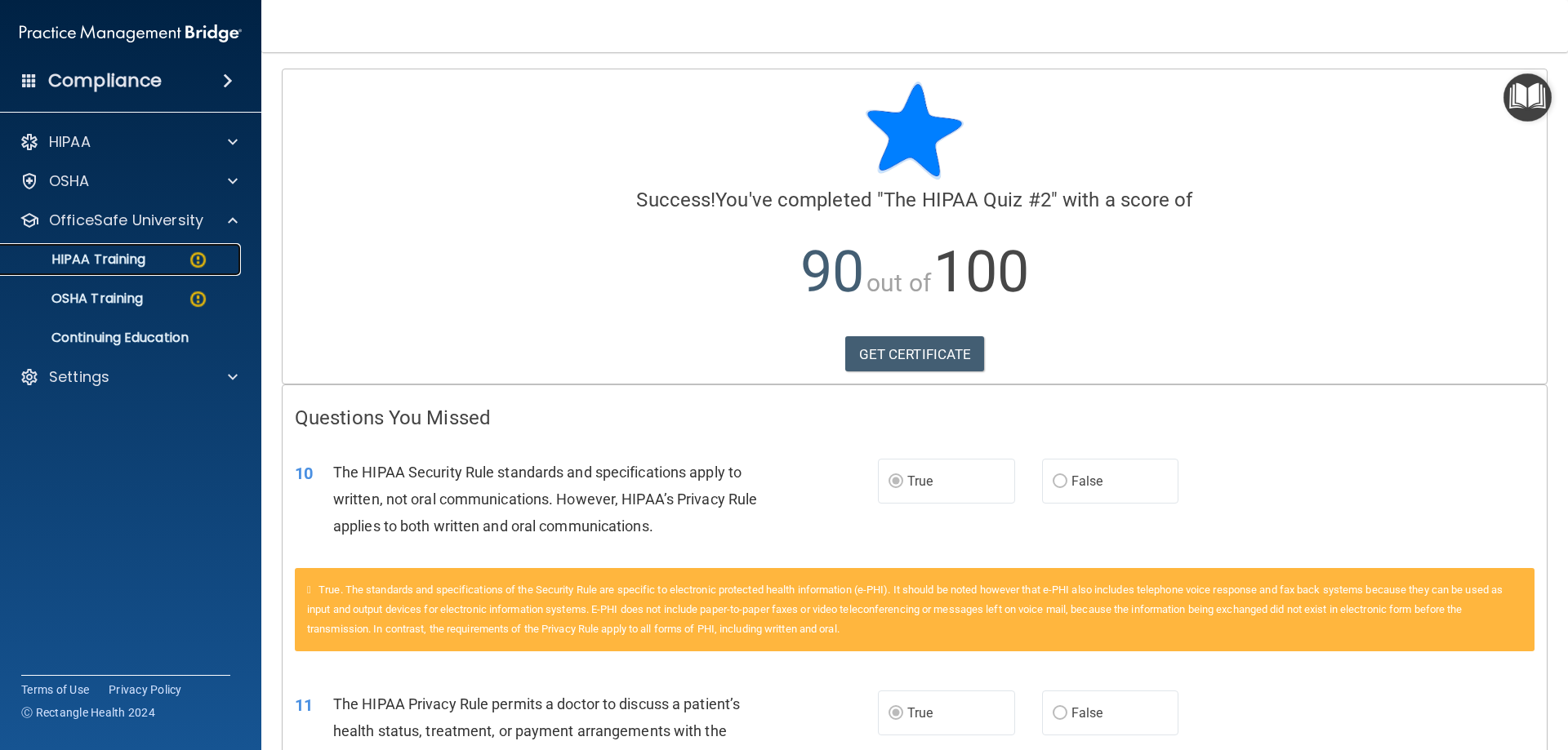
click at [91, 254] on p "HIPAA Training" at bounding box center [77, 259] width 135 height 16
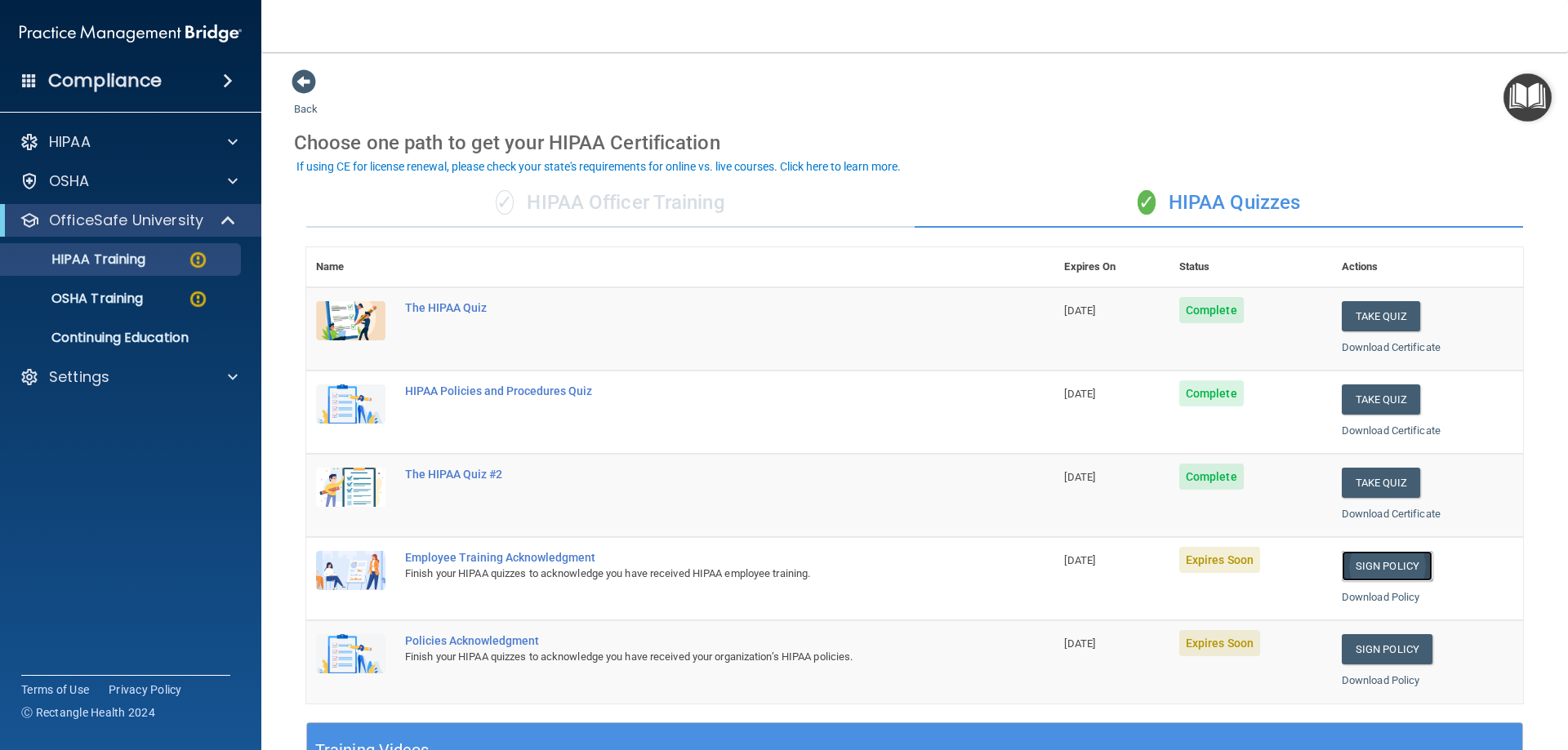
click at [1377, 563] on link "Sign Policy" at bounding box center [1387, 567] width 91 height 31
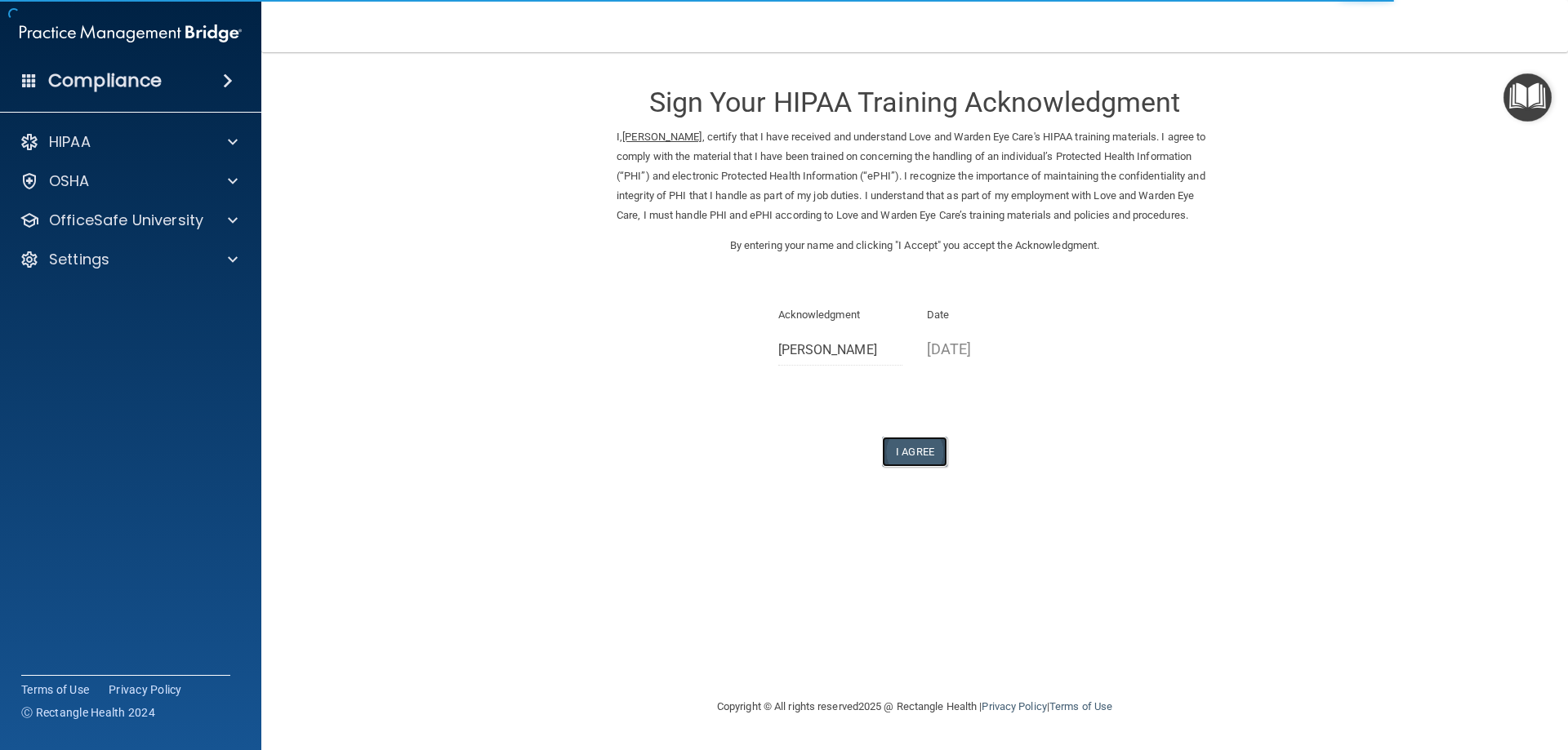
click at [911, 467] on button "I Agree" at bounding box center [914, 452] width 65 height 31
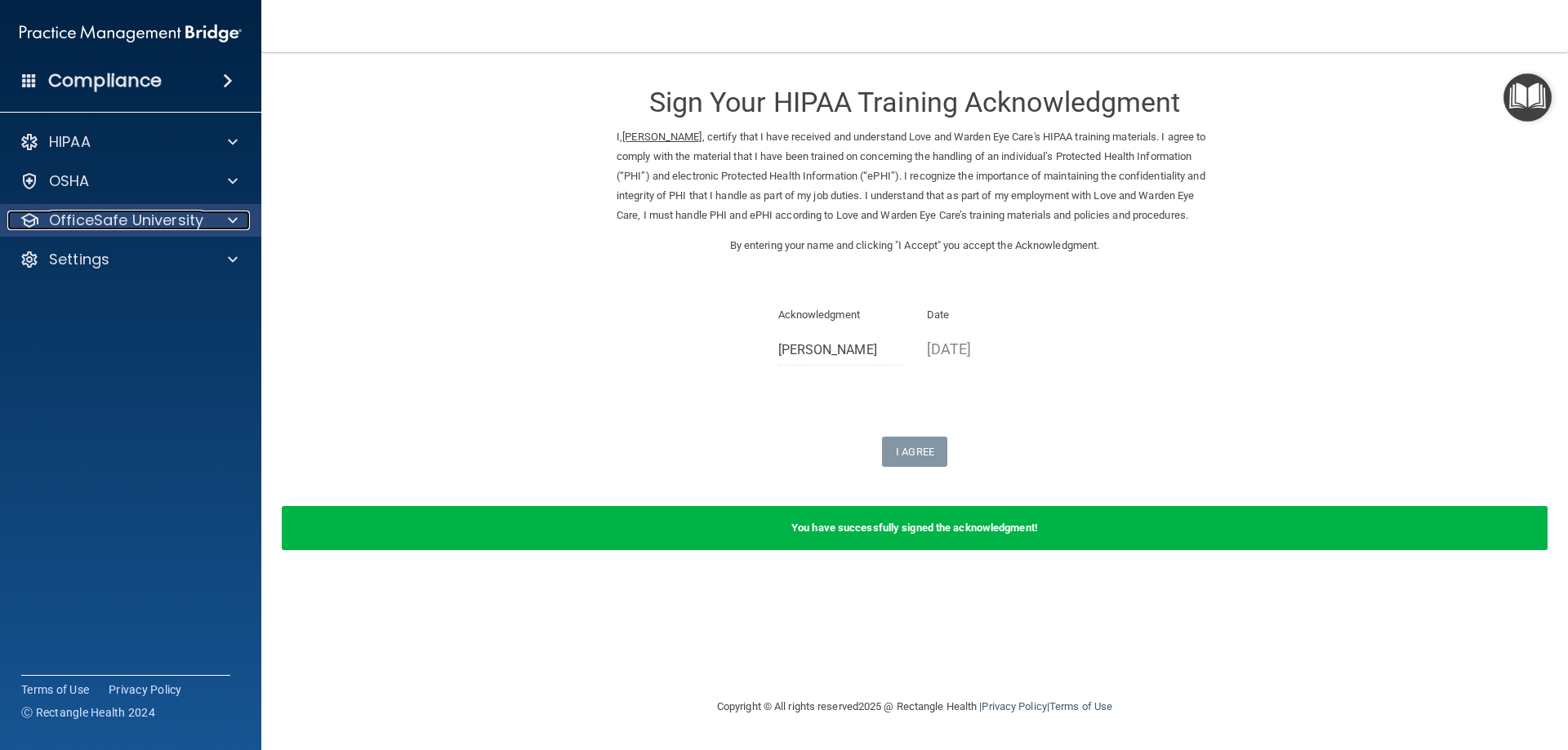
click at [82, 217] on p "OfficeSafe University" at bounding box center [127, 220] width 155 height 20
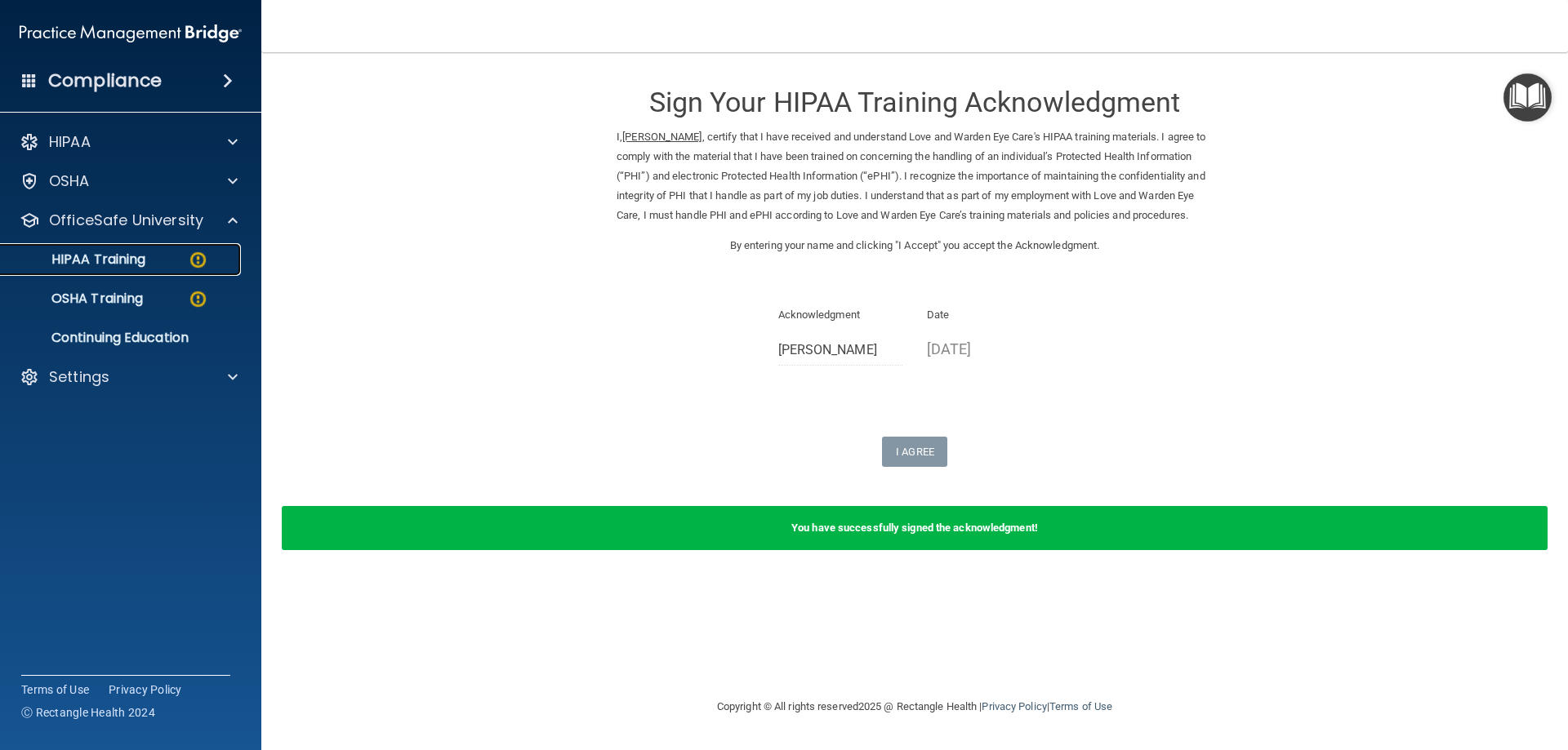
click at [82, 255] on p "HIPAA Training" at bounding box center [77, 259] width 135 height 16
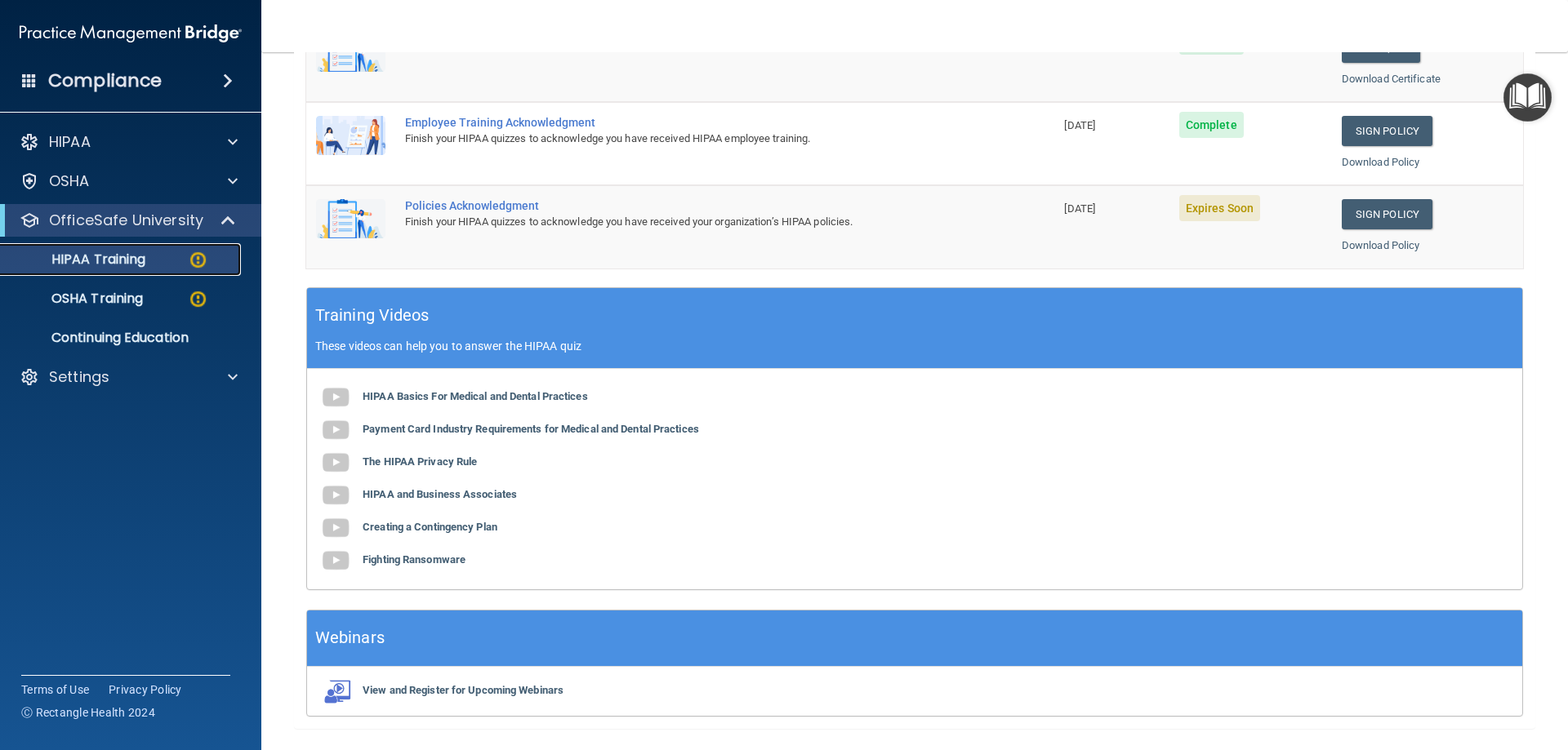
scroll to position [218, 0]
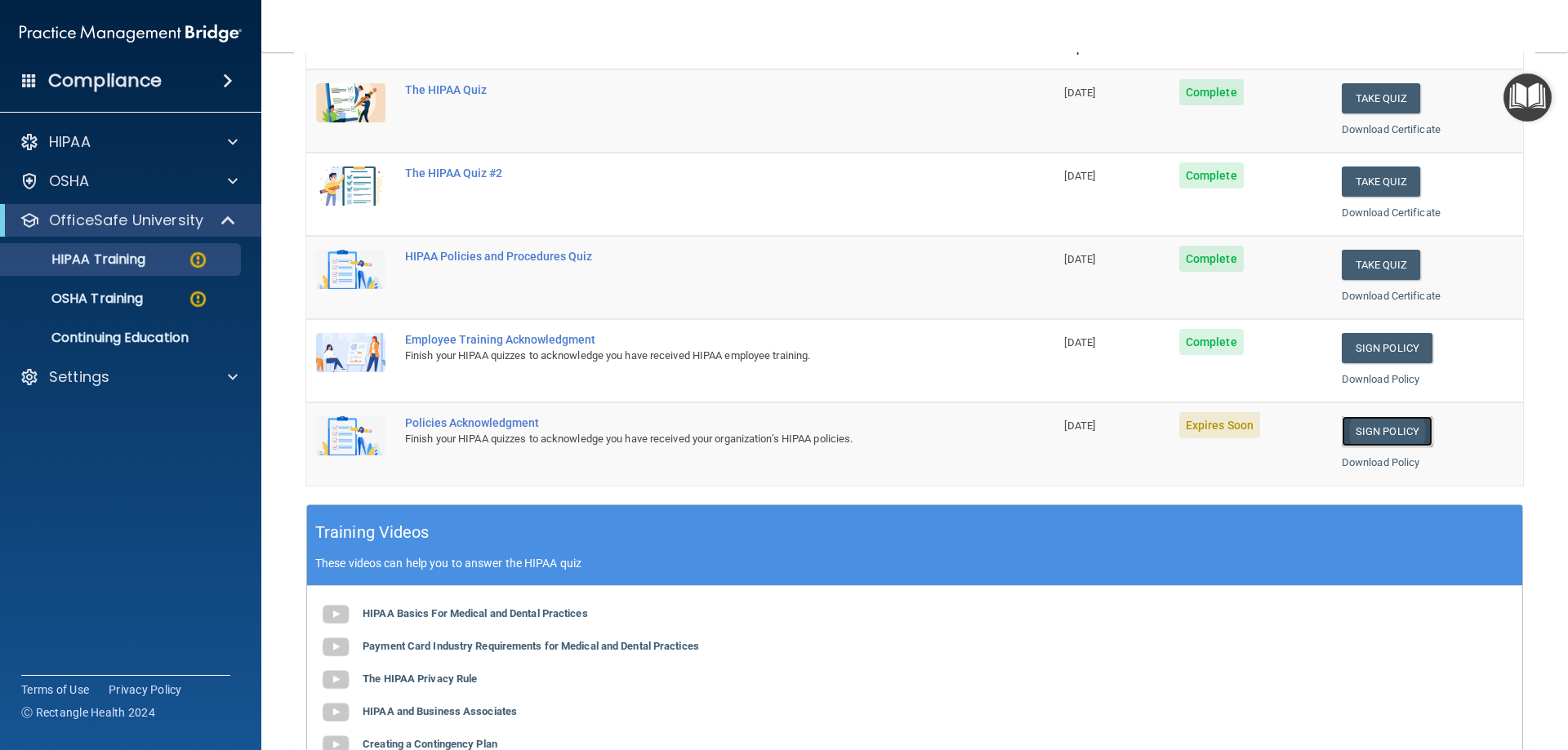
click at [1389, 433] on link "Sign Policy" at bounding box center [1387, 431] width 91 height 31
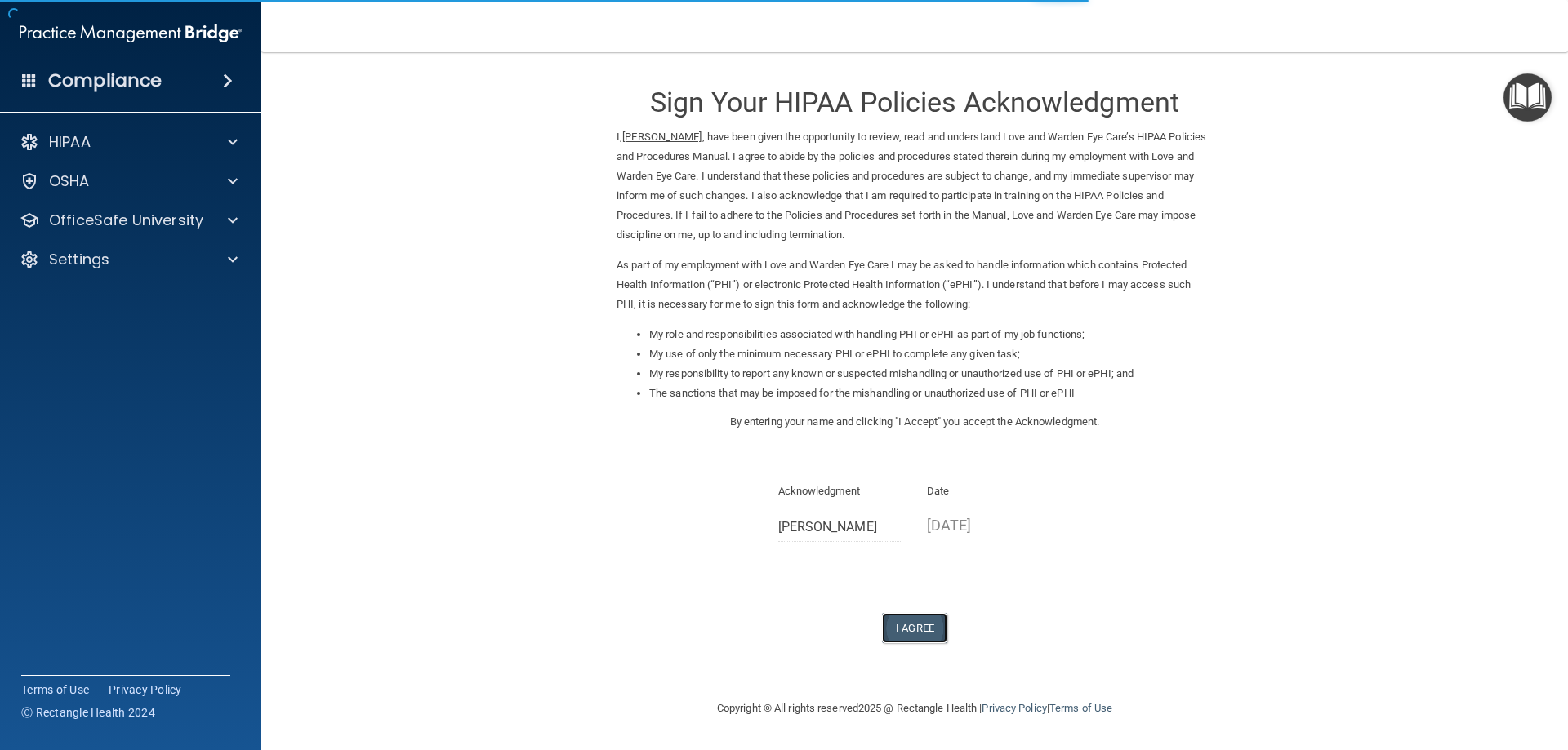
click at [913, 627] on button "I Agree" at bounding box center [914, 629] width 65 height 31
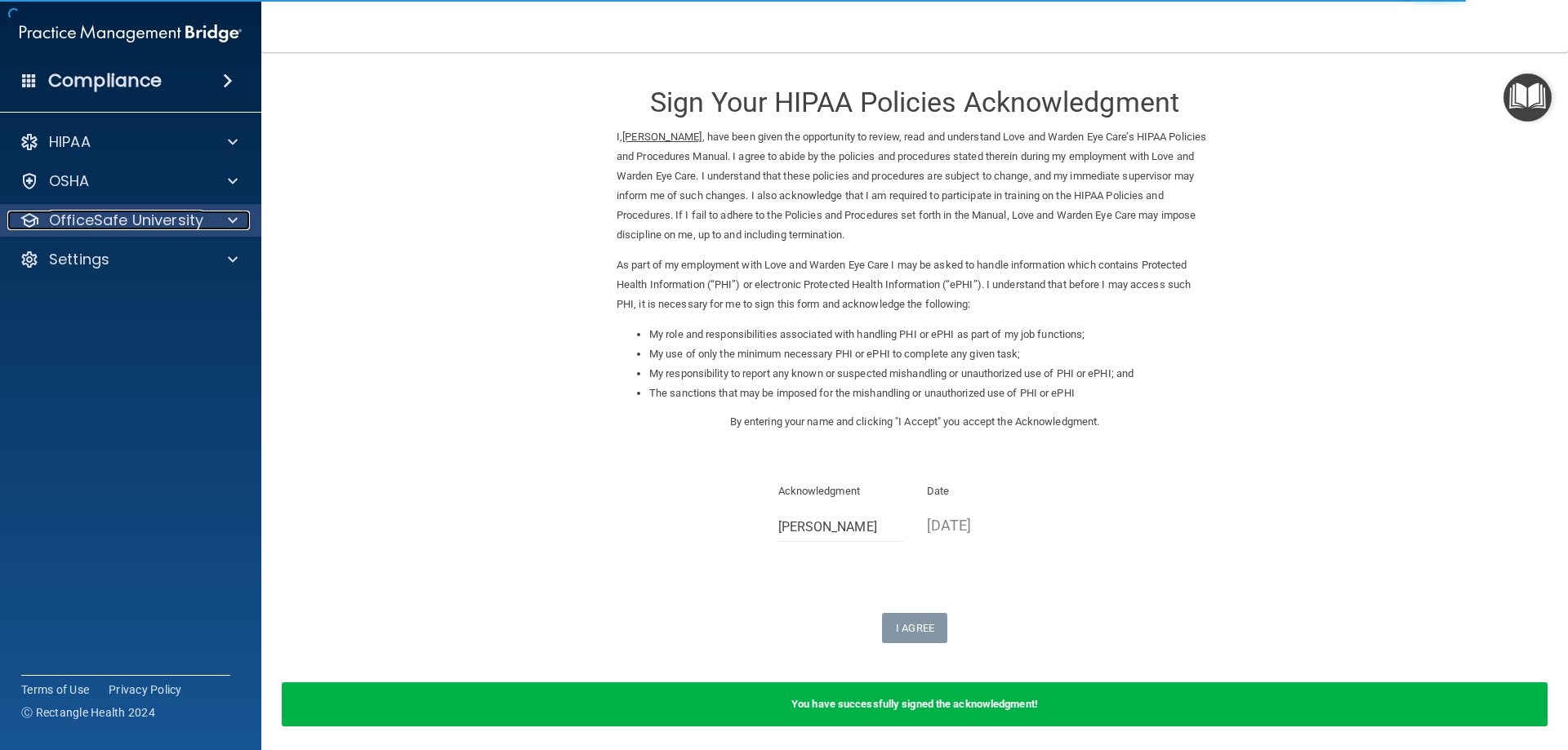
click at [87, 223] on p "OfficeSafe University" at bounding box center [127, 220] width 155 height 20
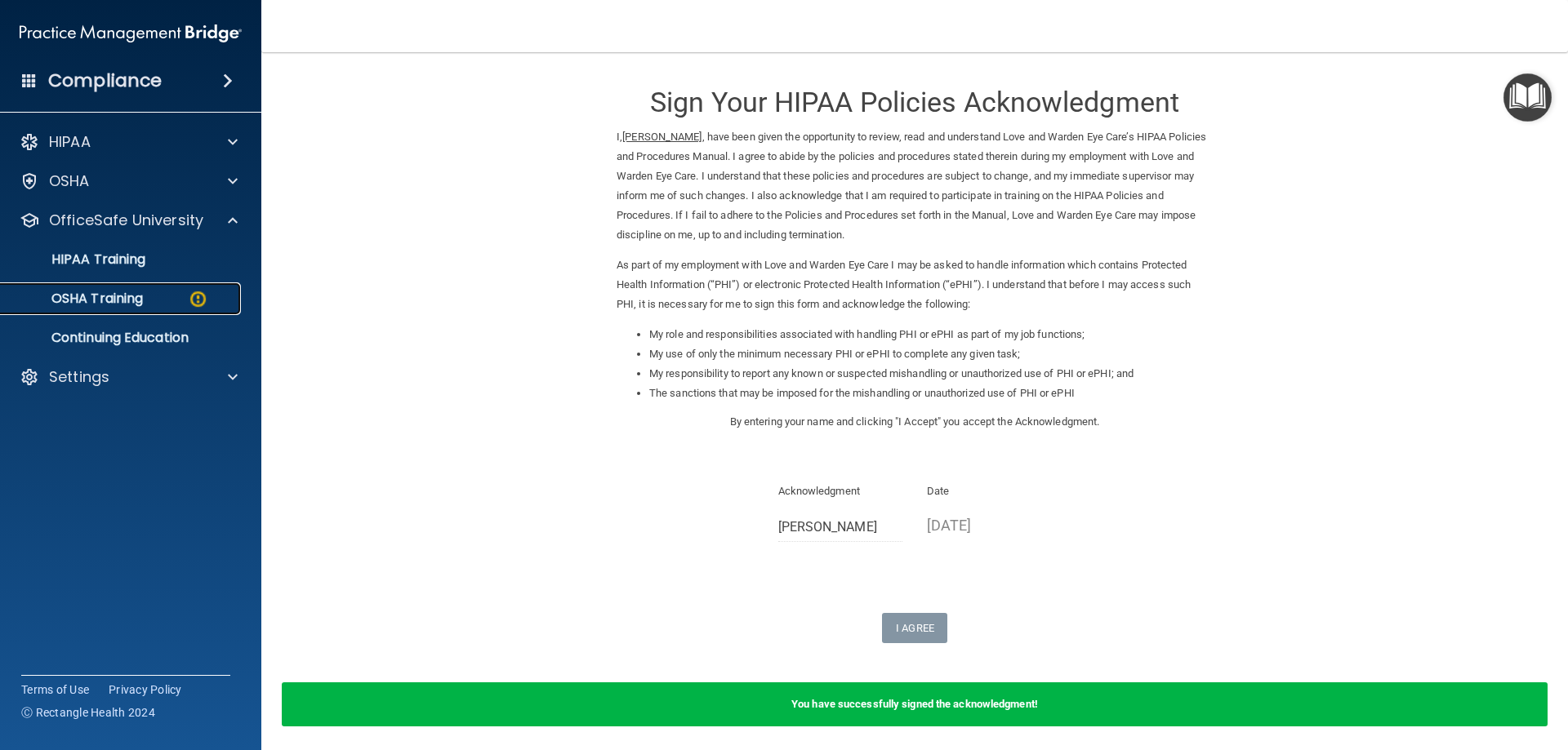
click at [88, 293] on p "OSHA Training" at bounding box center [76, 298] width 133 height 16
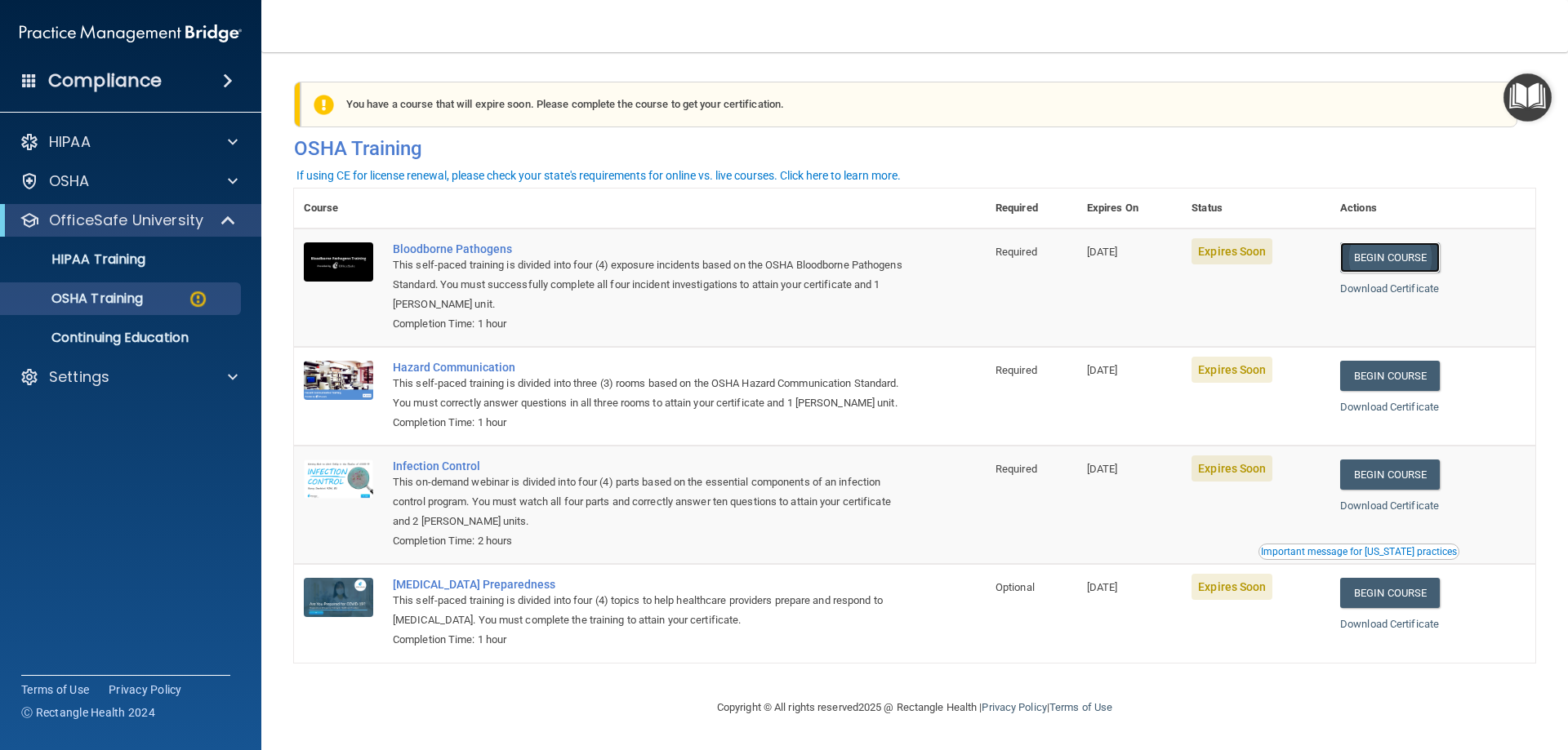
click at [1398, 256] on link "Begin Course" at bounding box center [1390, 257] width 99 height 31
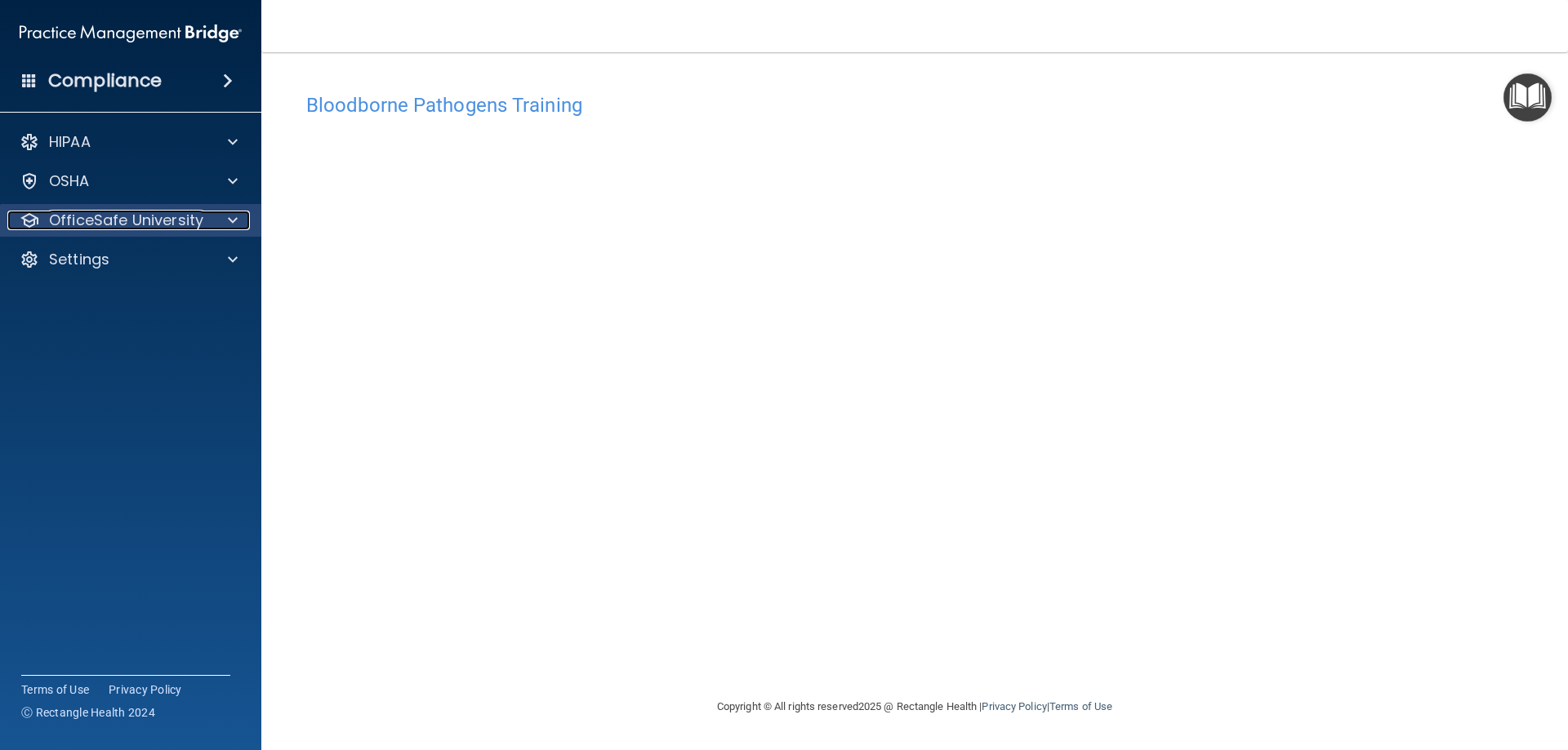
click at [102, 217] on p "OfficeSafe University" at bounding box center [127, 220] width 155 height 20
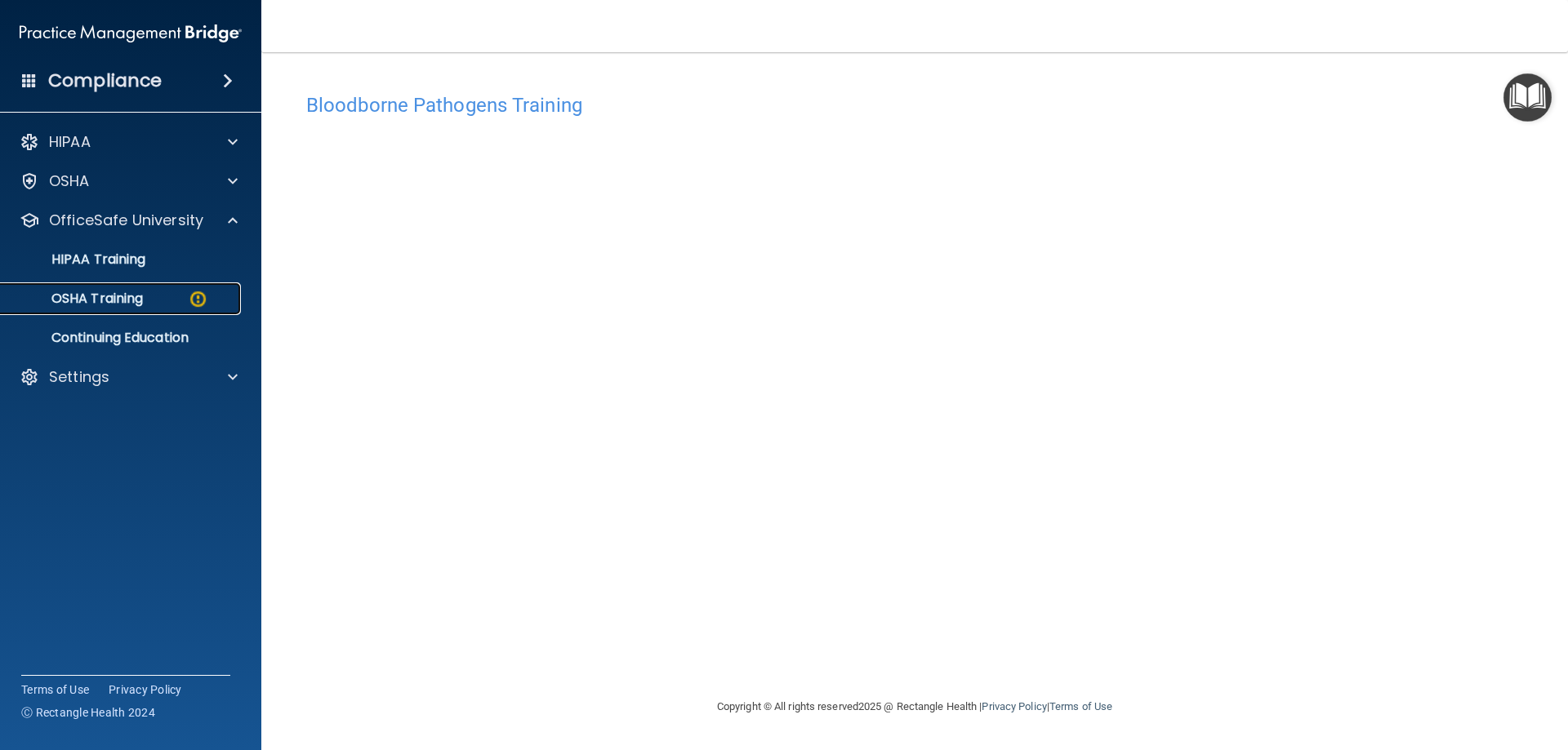
click at [110, 293] on p "OSHA Training" at bounding box center [76, 298] width 133 height 16
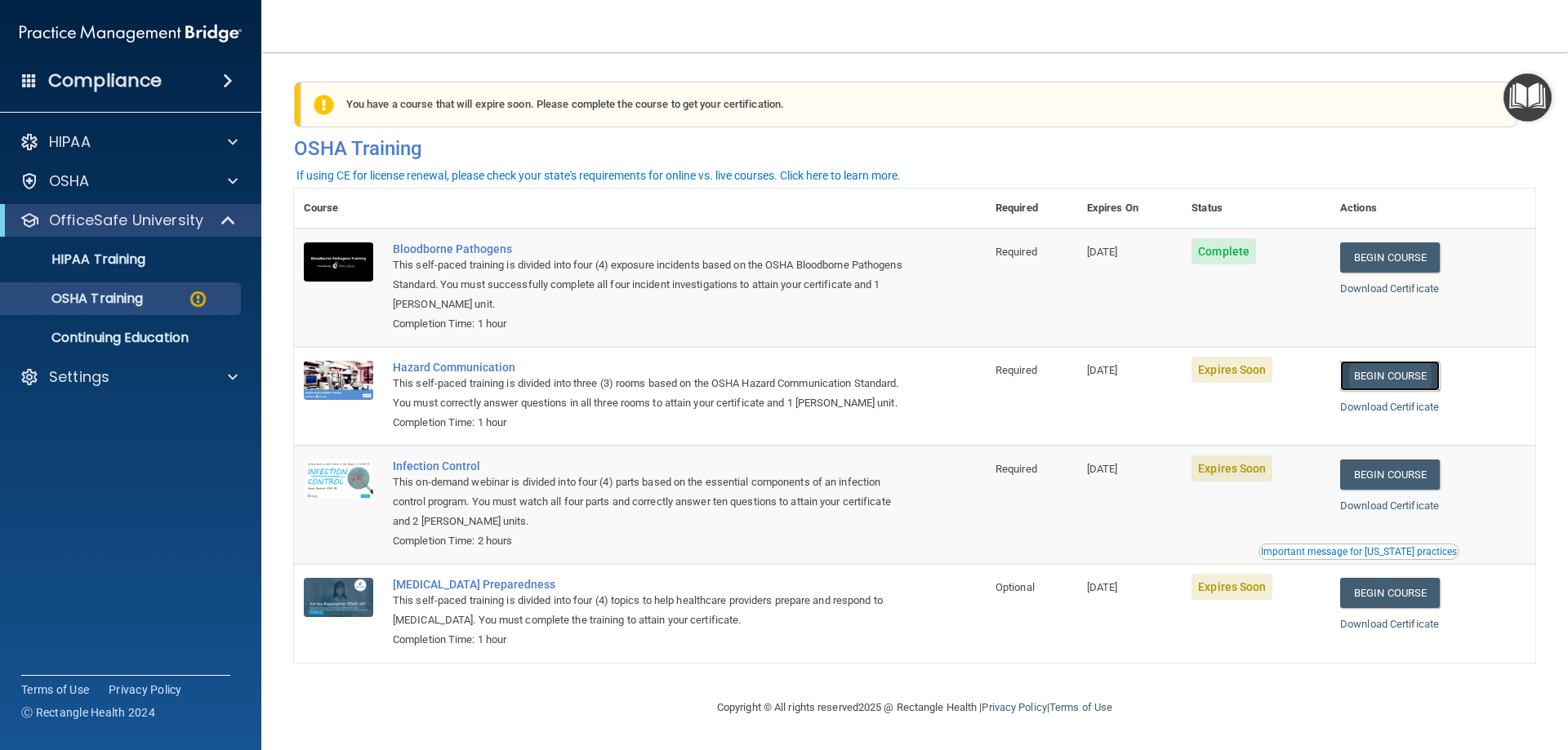
click at [1394, 380] on link "Begin Course" at bounding box center [1390, 376] width 99 height 31
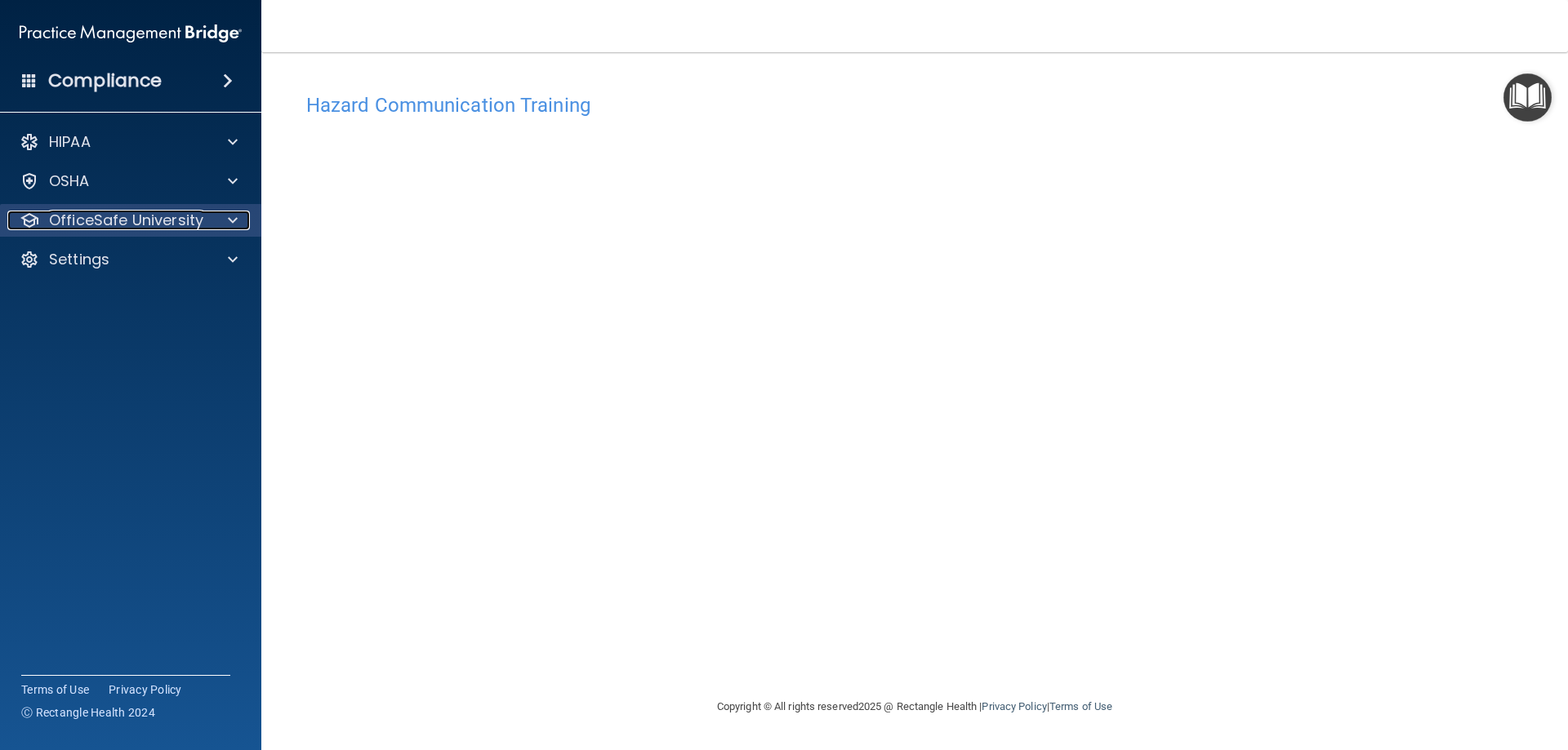
click at [157, 222] on p "OfficeSafe University" at bounding box center [127, 220] width 155 height 20
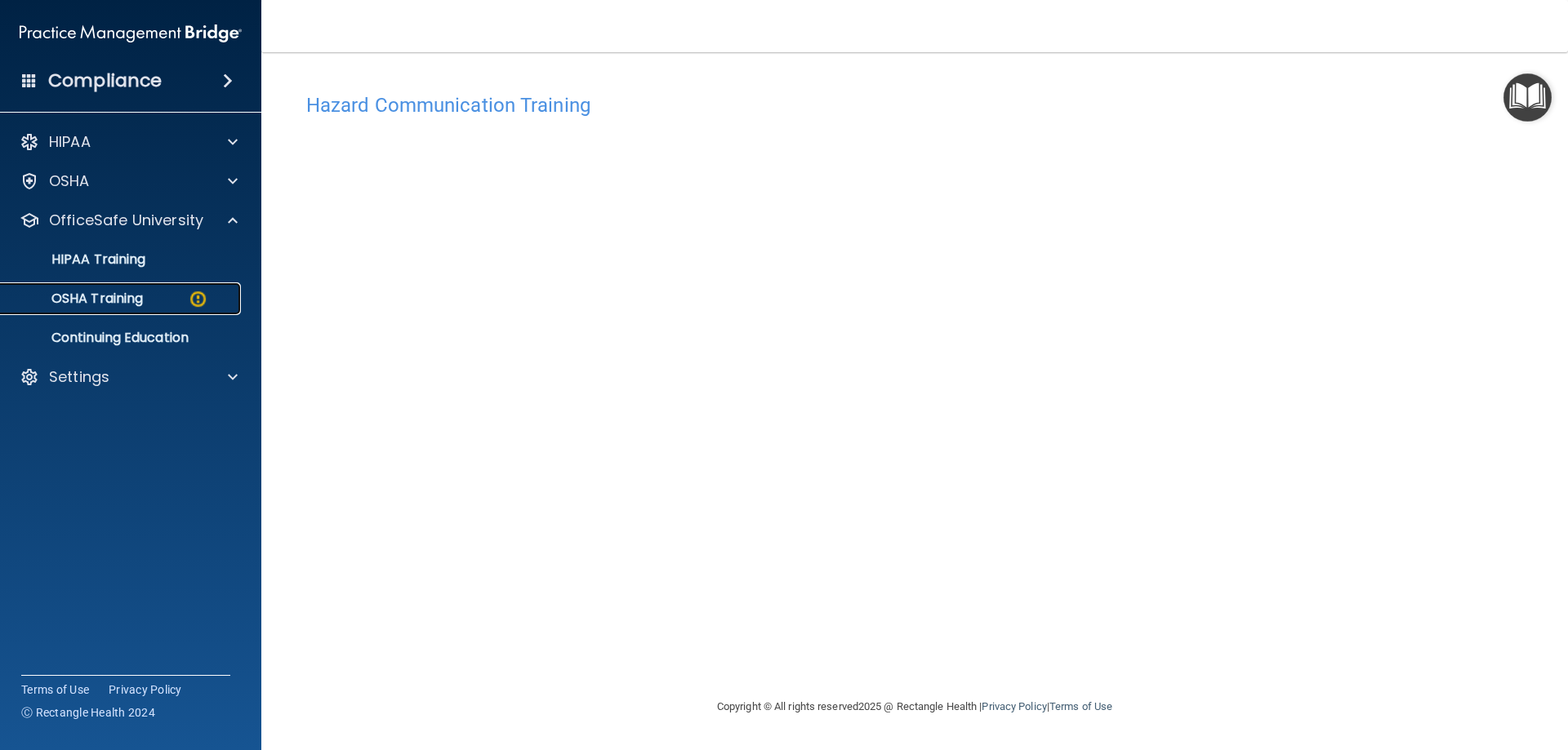
click at [106, 292] on p "OSHA Training" at bounding box center [76, 298] width 133 height 16
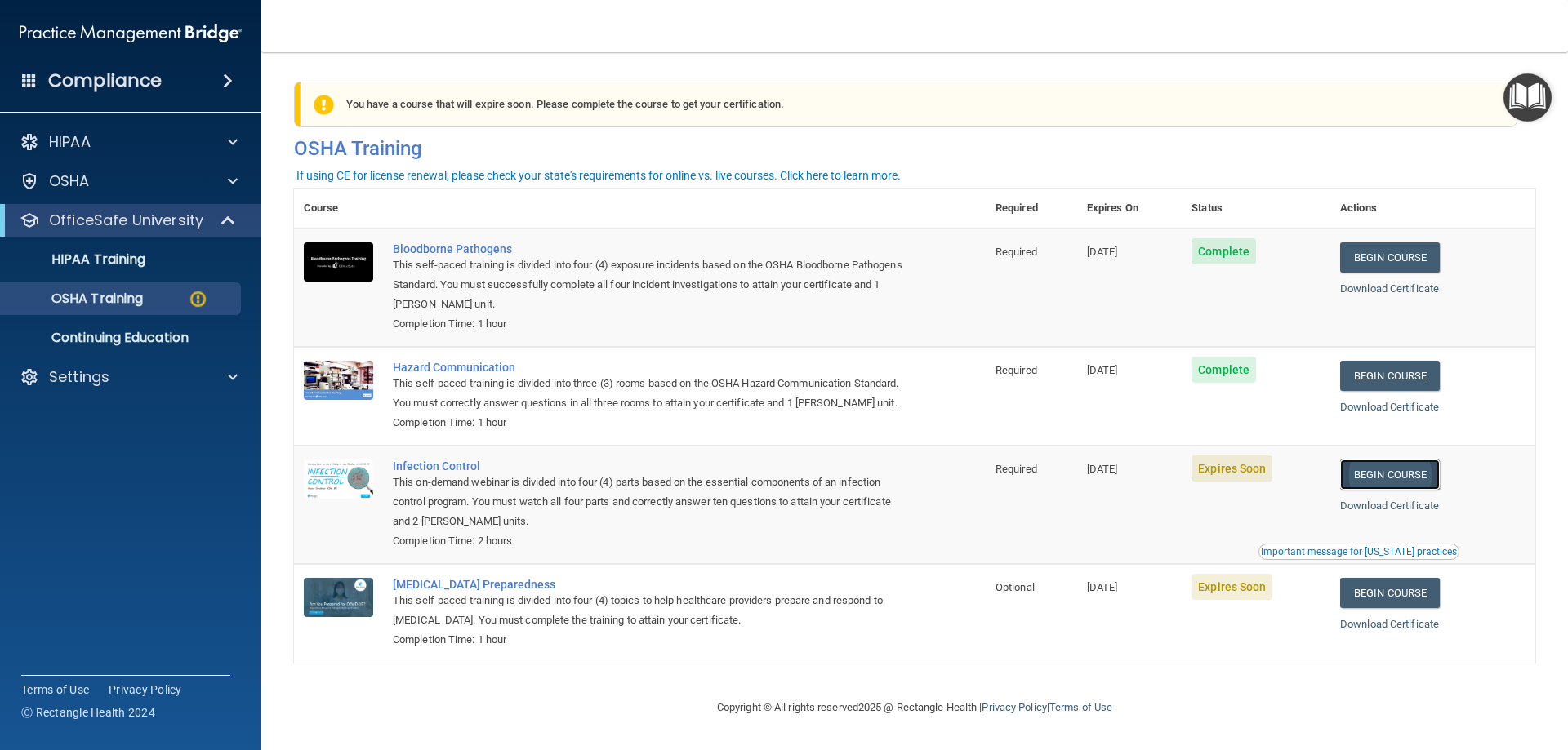
click at [1379, 489] on link "Begin Course" at bounding box center [1390, 475] width 99 height 31
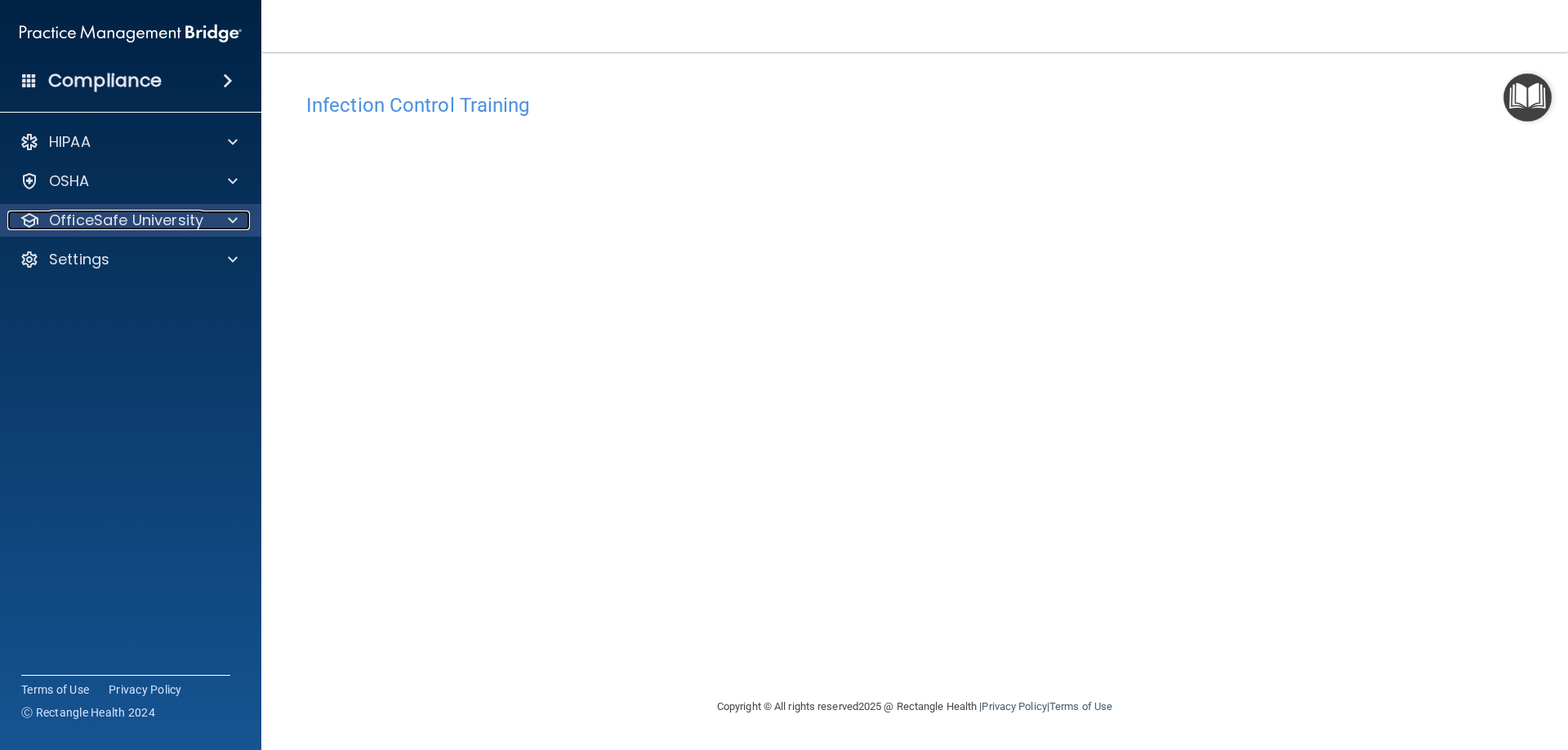
click at [113, 218] on p "OfficeSafe University" at bounding box center [127, 220] width 155 height 20
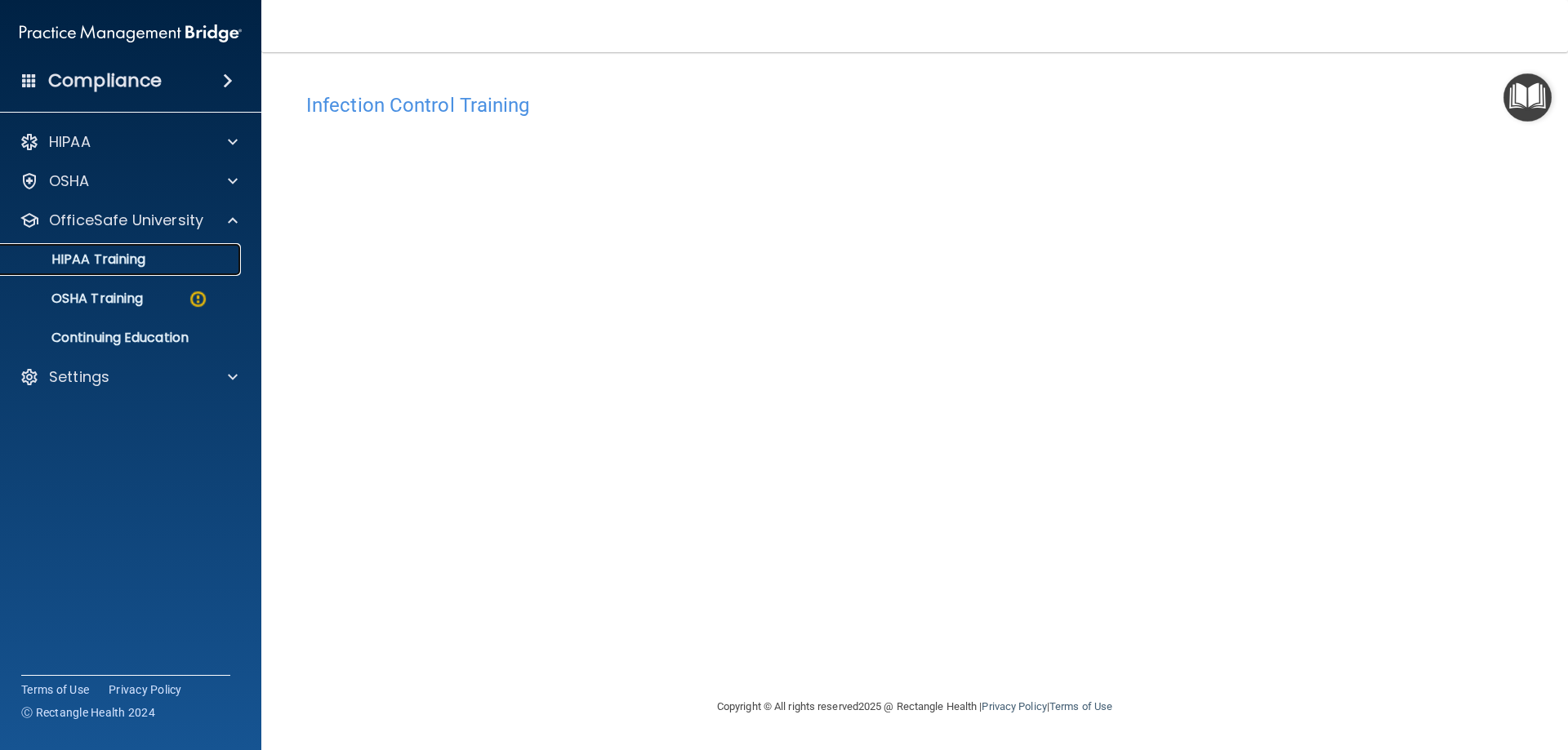
click at [124, 255] on p "HIPAA Training" at bounding box center [77, 259] width 135 height 16
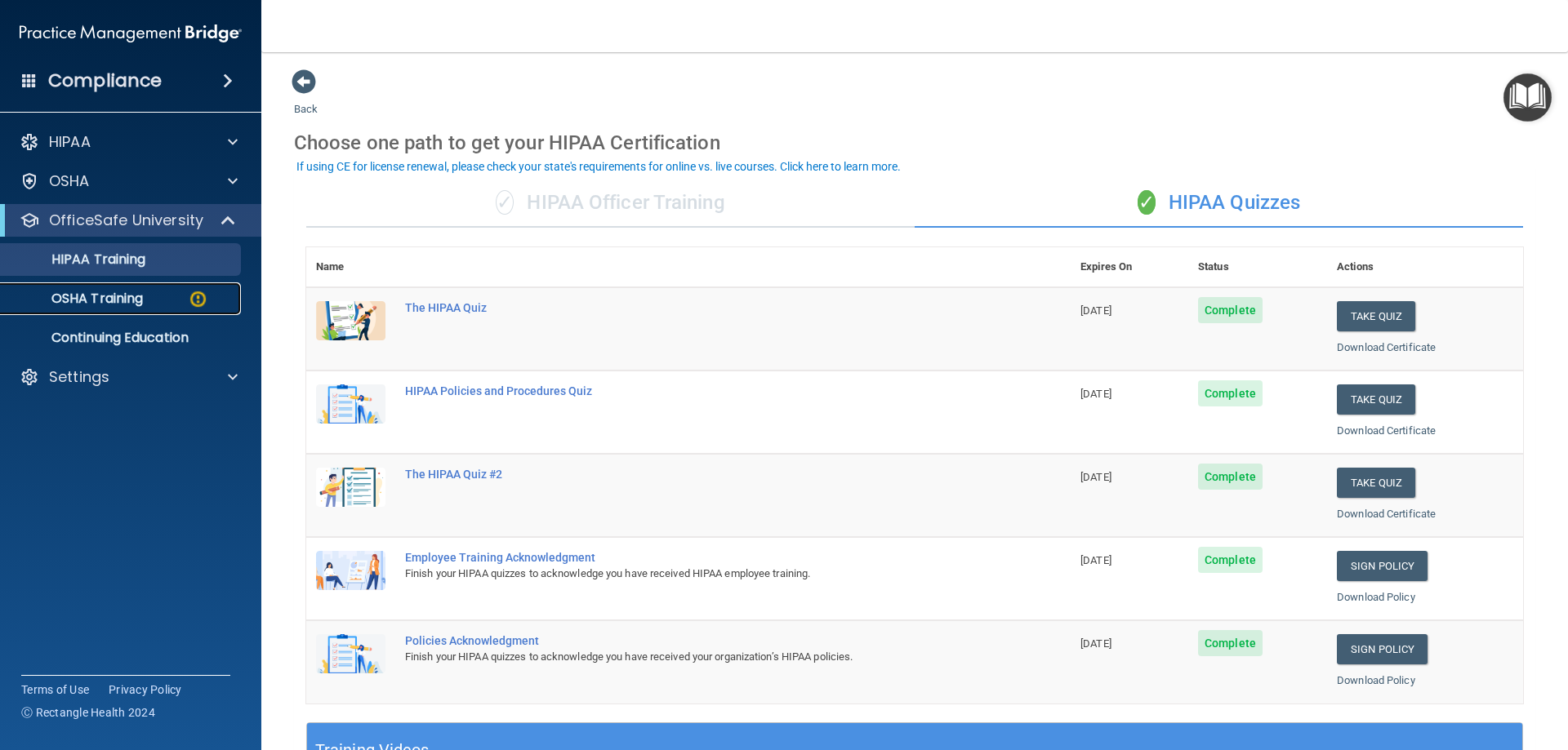
click at [116, 294] on p "OSHA Training" at bounding box center [76, 298] width 133 height 16
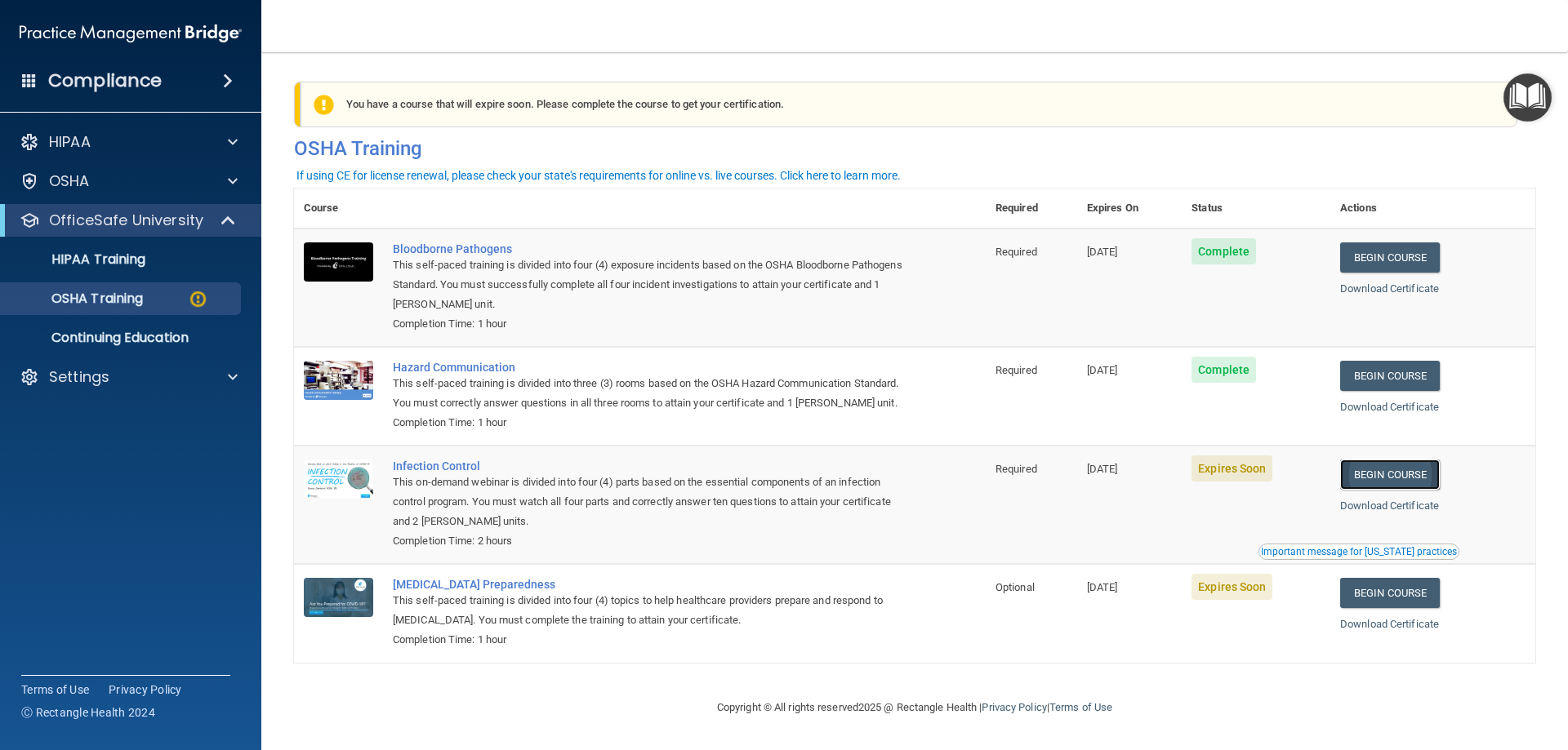
click at [1400, 490] on link "Begin Course" at bounding box center [1390, 475] width 99 height 31
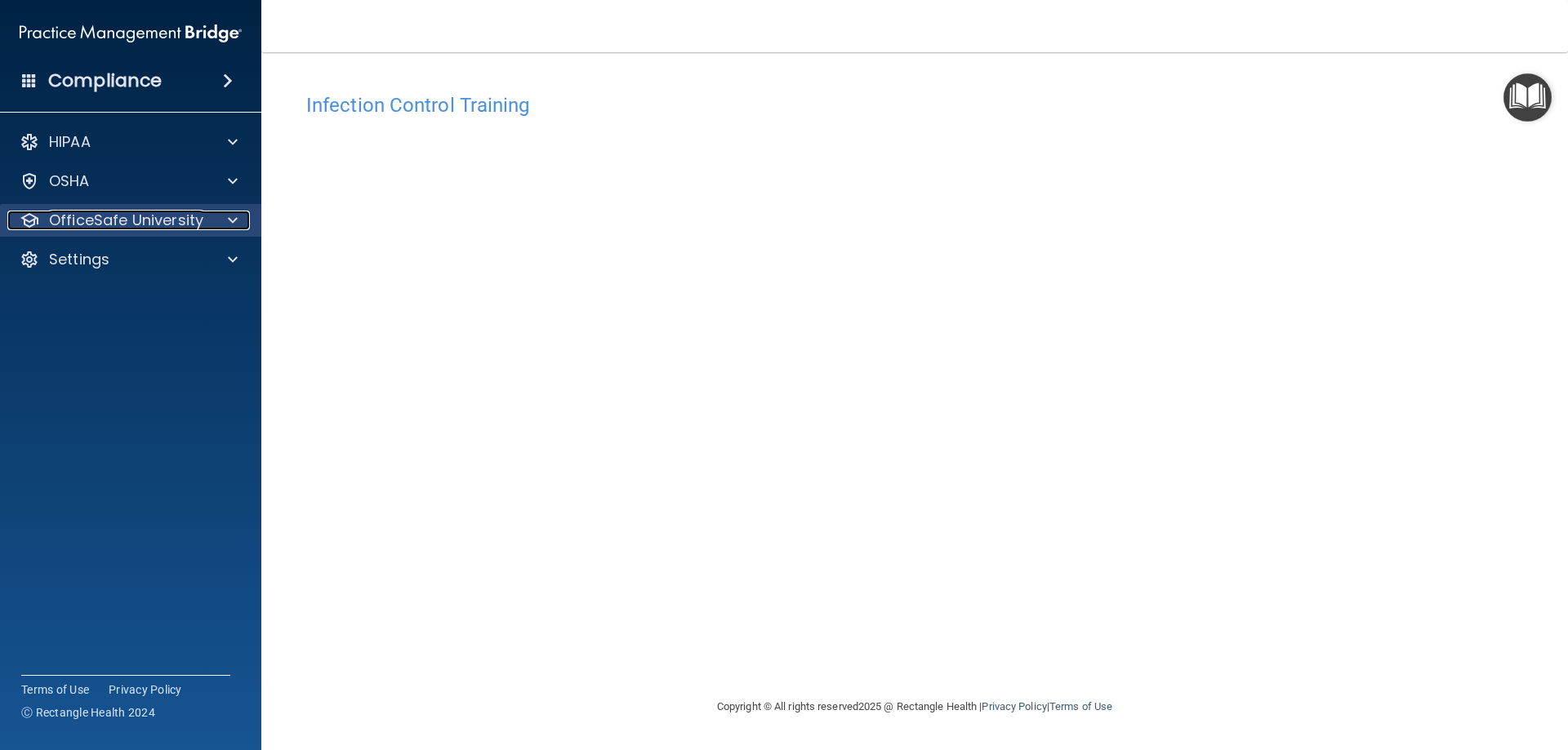
click at [115, 211] on p "OfficeSafe University" at bounding box center [127, 220] width 155 height 20
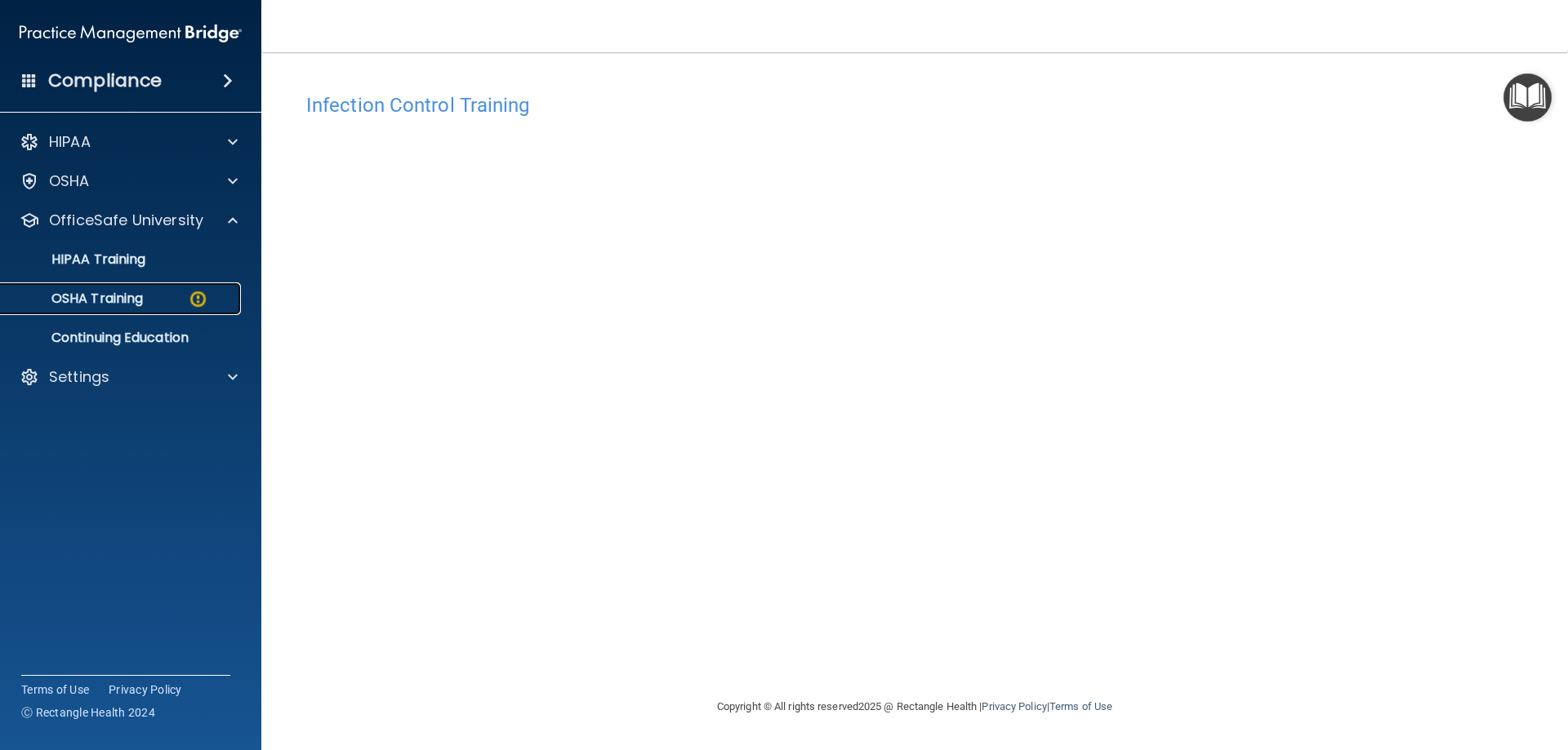
click at [127, 290] on p "OSHA Training" at bounding box center [76, 298] width 133 height 16
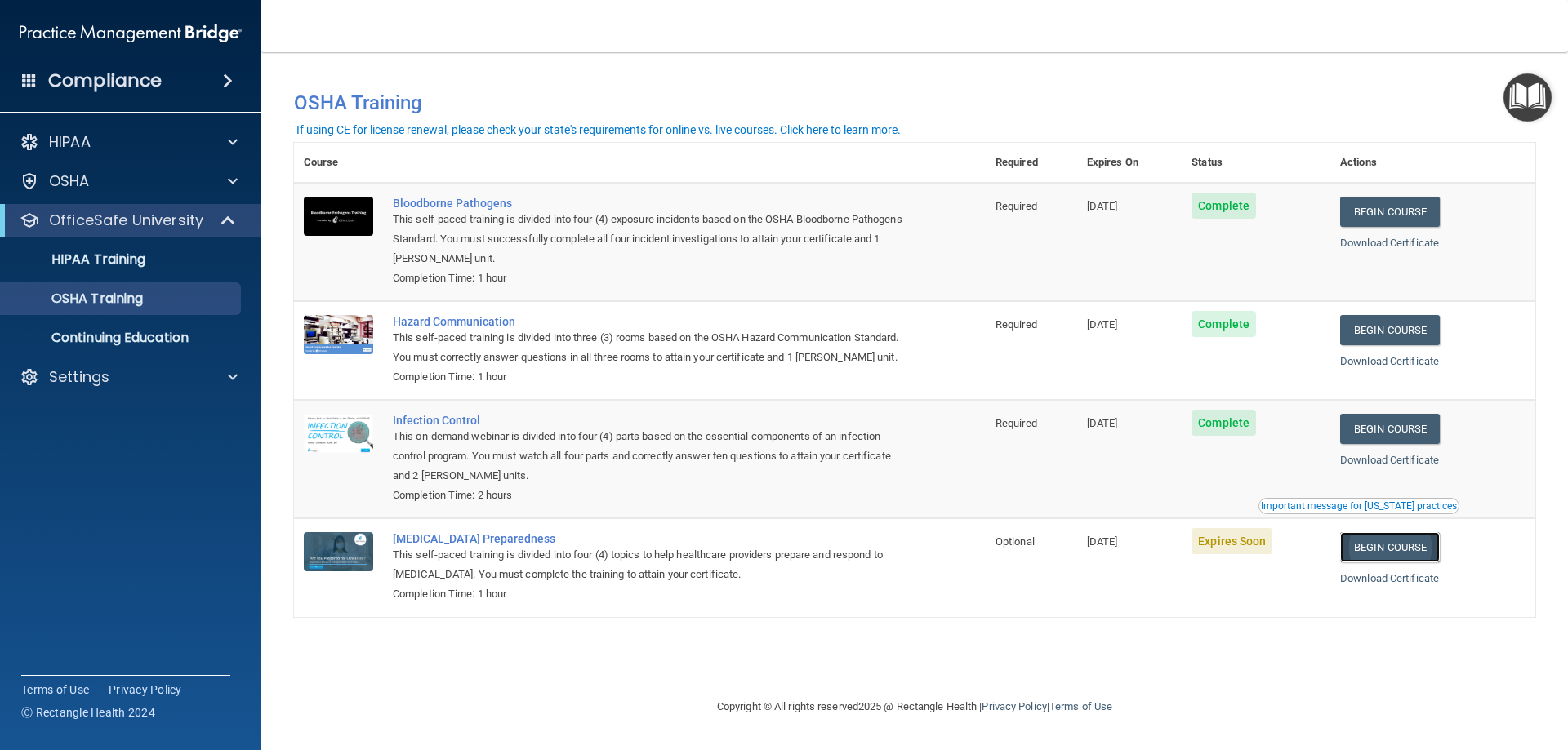
click at [1412, 562] on link "Begin Course" at bounding box center [1390, 548] width 99 height 31
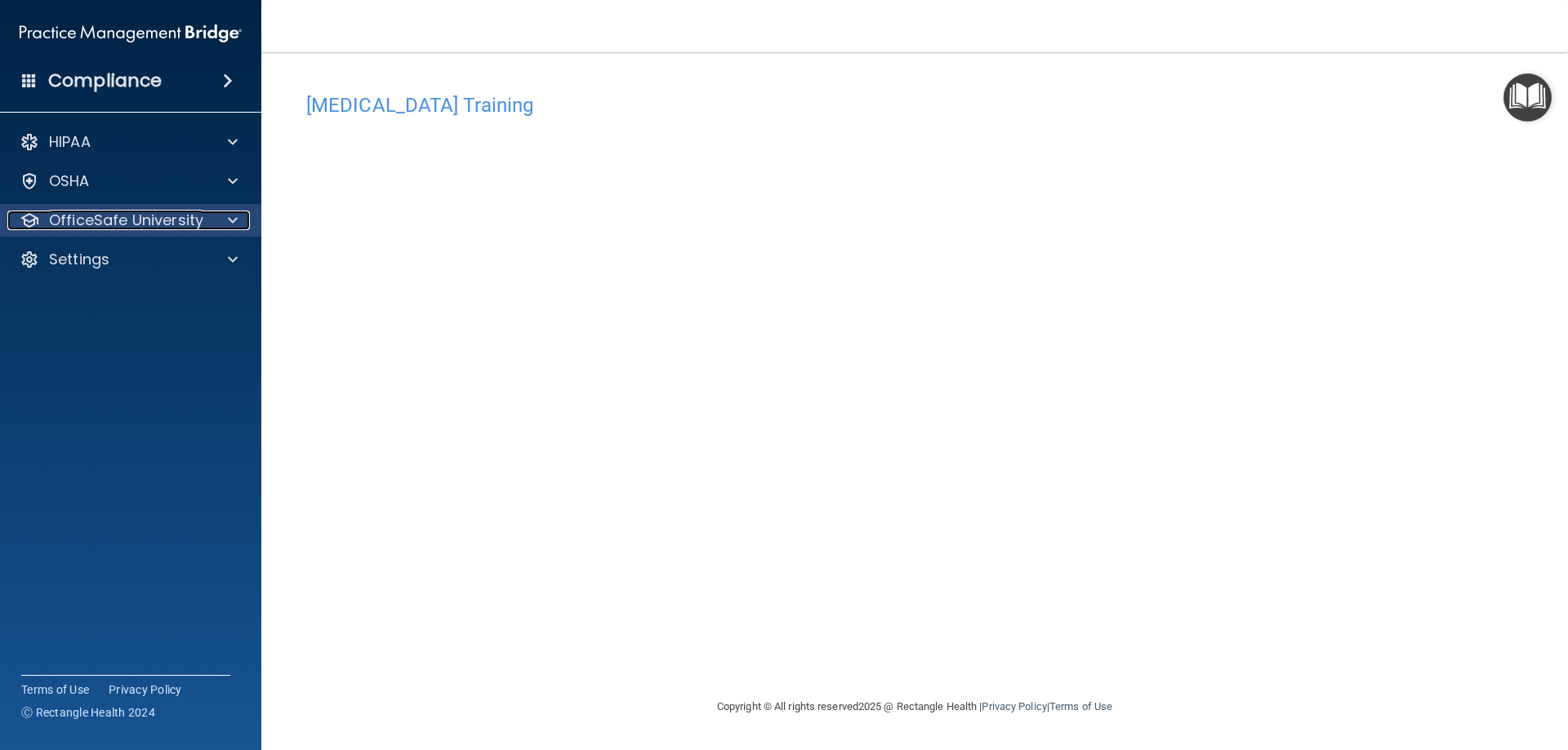
click at [139, 228] on p "OfficeSafe University" at bounding box center [127, 220] width 155 height 20
